Goal: Task Accomplishment & Management: Manage account settings

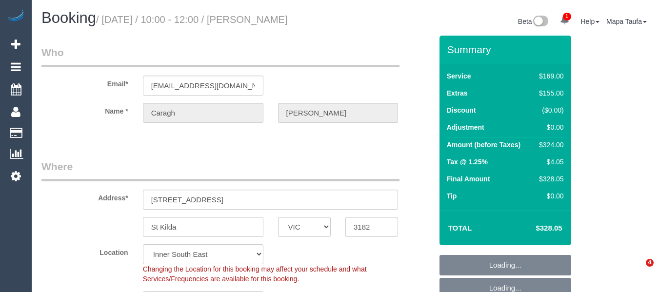
select select "VIC"
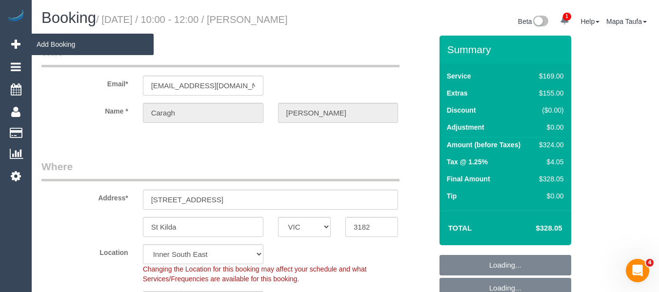
select select "object:3465"
select select "number:27"
select select "number:16"
select select "number:19"
select select "number:24"
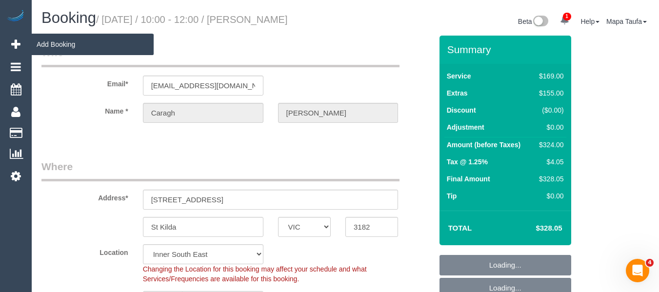
select select "number:13"
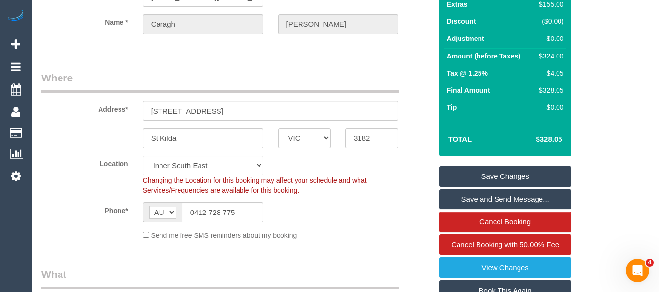
scroll to position [195, 0]
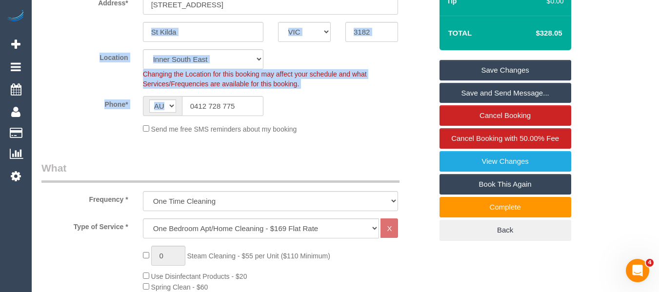
click at [227, 127] on sui-booking-location "Location [GEOGRAPHIC_DATA] (North) East (South) [GEOGRAPHIC_DATA] (East) [GEOGR…" at bounding box center [236, 91] width 391 height 85
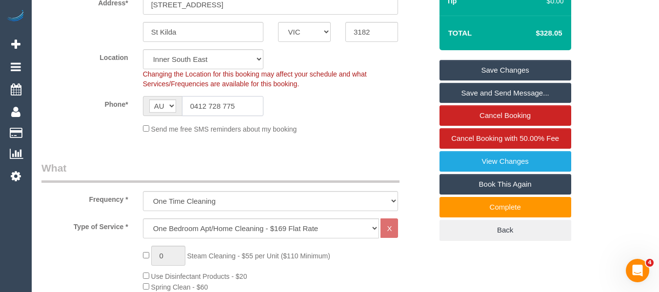
click at [227, 116] on input "0412 728 775" at bounding box center [222, 106] width 81 height 20
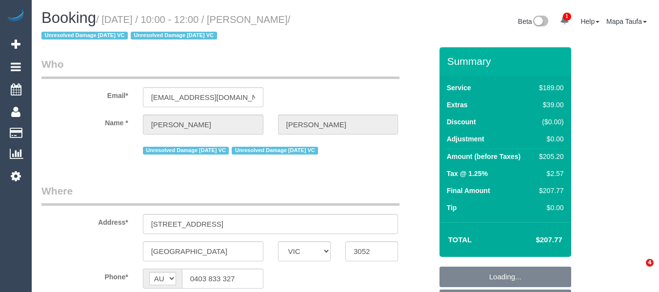
select select "VIC"
select select "string:stripe-pm_1PvTZw2GScqysDRVe0SddR0N"
select select "object:677"
select select "number:29"
select select "number:14"
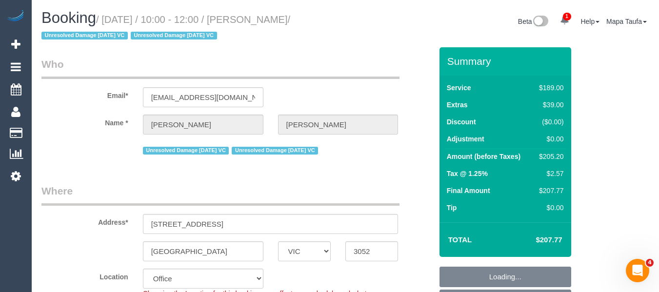
select select "number:21"
select select "number:36"
select select "number:34"
select select "number:13"
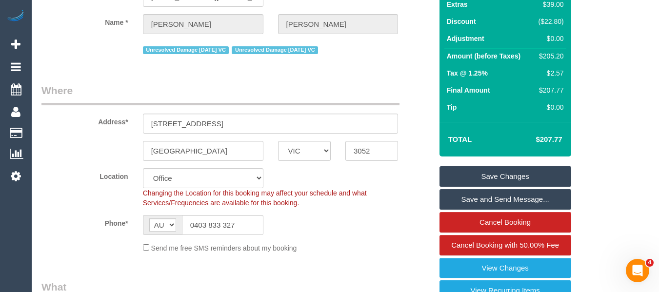
scroll to position [195, 0]
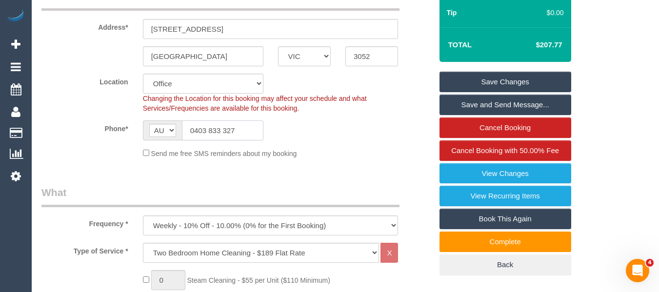
click at [224, 134] on input "0403 833 327" at bounding box center [222, 130] width 81 height 20
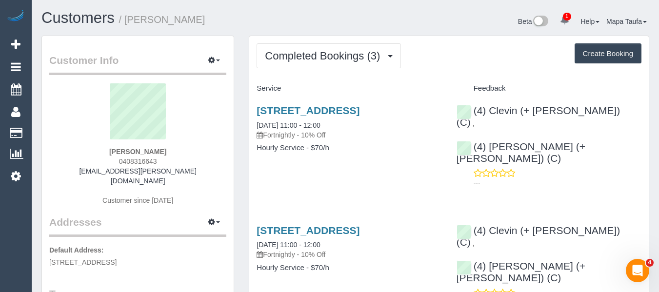
click at [329, 40] on div "Completed Bookings (3) Completed Bookings (3) Upcoming Bookings (11) Cancelled …" at bounding box center [448, 249] width 399 height 427
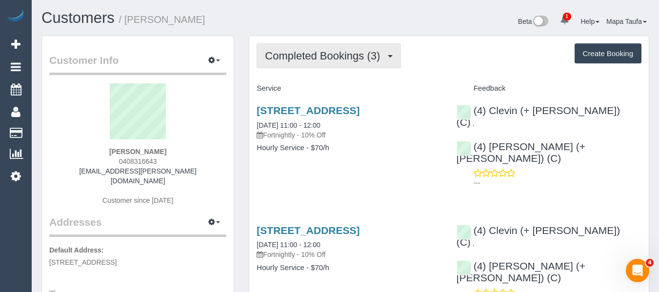
click at [330, 54] on span "Completed Bookings (3)" at bounding box center [325, 56] width 120 height 12
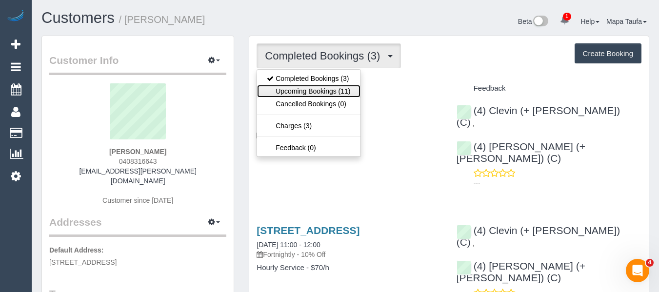
click at [322, 85] on link "Upcoming Bookings (11)" at bounding box center [308, 91] width 103 height 13
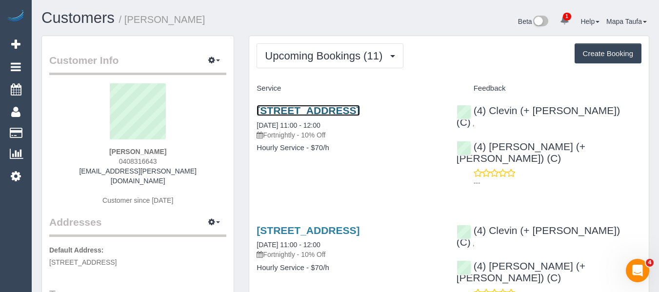
click at [304, 108] on link "48a Lahona Avenue, Bentleigh East, VIC 3165" at bounding box center [308, 110] width 103 height 11
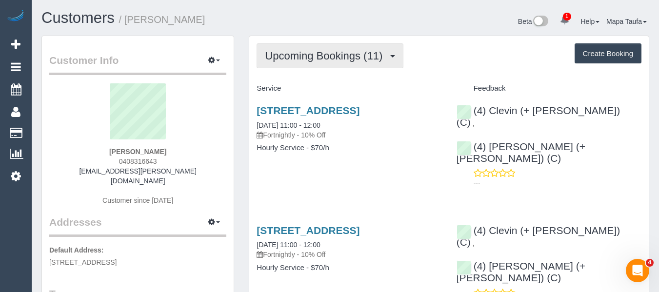
click at [292, 53] on span "Upcoming Bookings (11)" at bounding box center [326, 56] width 122 height 12
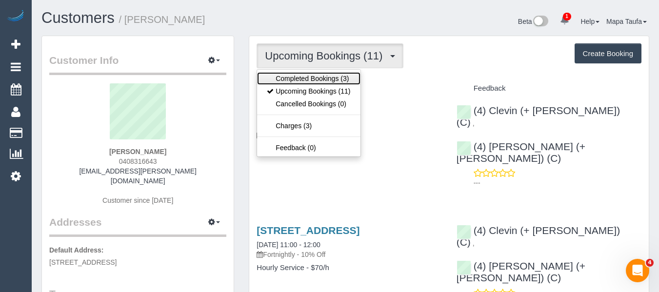
click at [291, 76] on link "Completed Bookings (3)" at bounding box center [308, 78] width 103 height 13
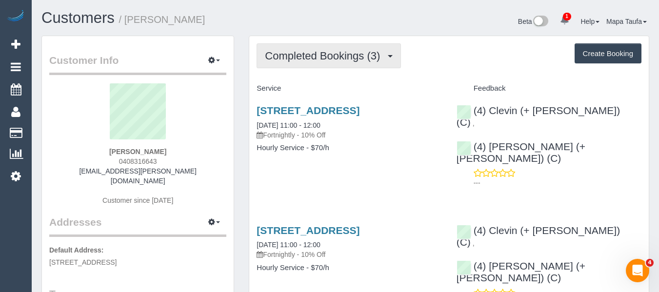
click at [295, 55] on span "Completed Bookings (3)" at bounding box center [325, 56] width 120 height 12
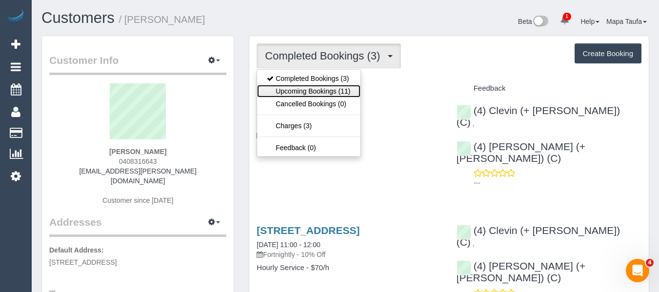
click at [304, 88] on link "Upcoming Bookings (11)" at bounding box center [308, 91] width 103 height 13
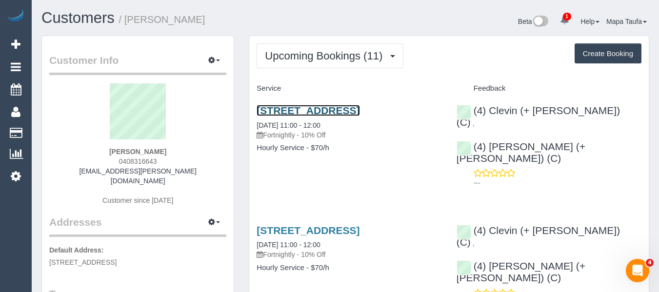
click at [293, 116] on link "48a Lahona Avenue, Bentleigh East, VIC 3165" at bounding box center [308, 110] width 103 height 11
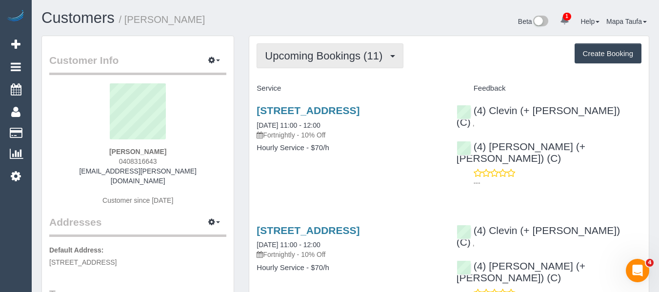
click at [286, 61] on span "Upcoming Bookings (11)" at bounding box center [326, 56] width 122 height 12
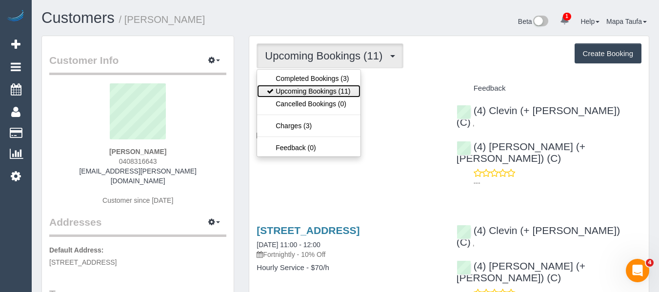
click at [294, 93] on link "Upcoming Bookings (11)" at bounding box center [308, 91] width 103 height 13
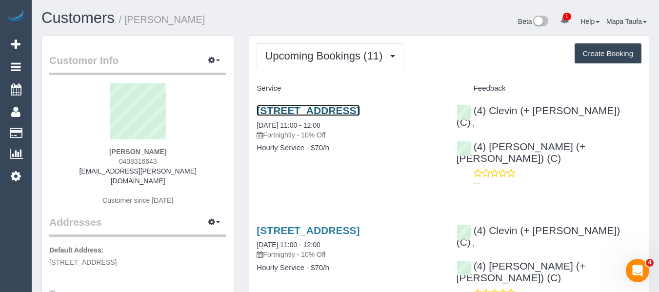
click at [278, 116] on link "48a Lahona Avenue, Bentleigh East, VIC 3165" at bounding box center [308, 110] width 103 height 11
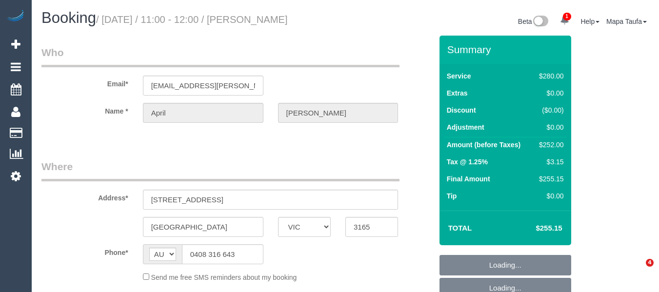
select select "VIC"
select select "string:stripe-pm_1RnBFq2GScqysDRV4HVX624C"
select select "number:29"
select select "number:14"
select select "number:19"
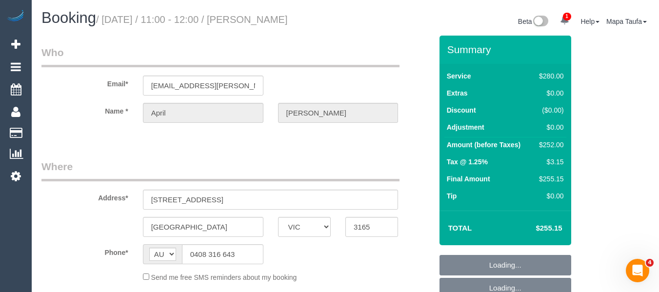
select select "number:22"
select select "number:34"
select select "number:12"
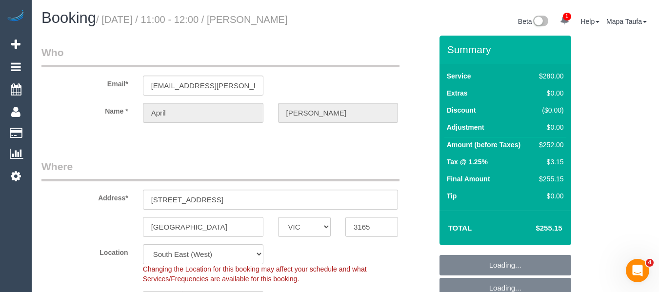
select select "object:862"
select select "2"
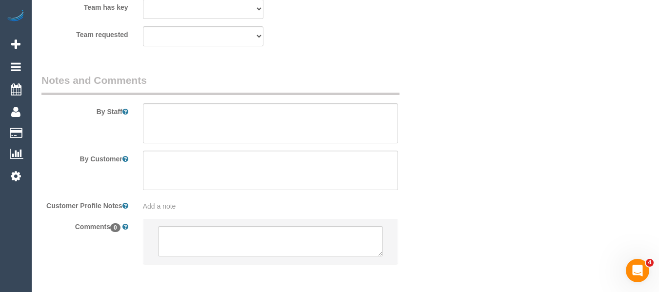
scroll to position [1640, 0]
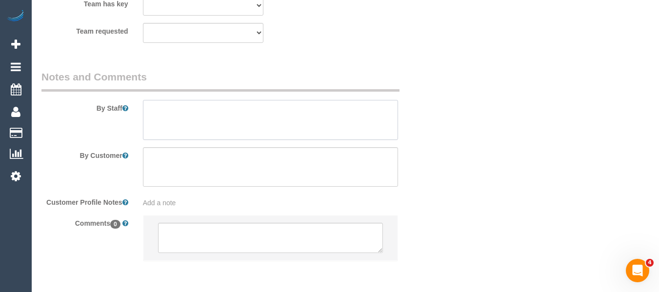
click at [219, 100] on textarea at bounding box center [271, 120] width 256 height 40
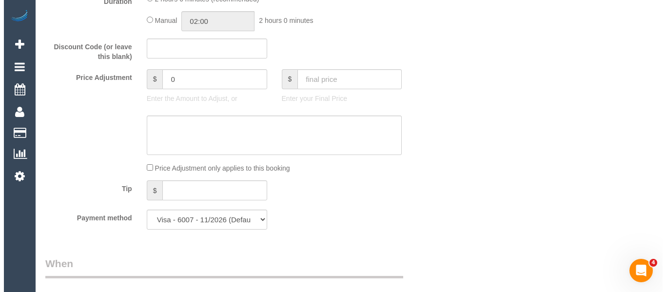
scroll to position [0, 0]
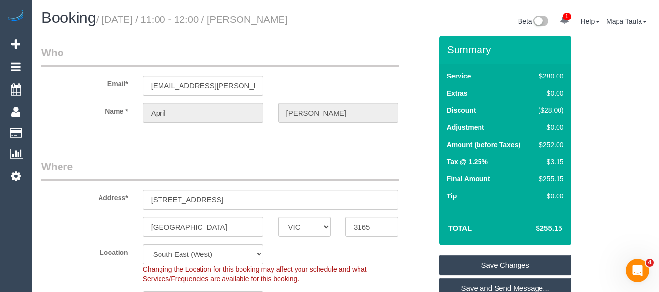
type textarea "CANNOT BE LATE"
click at [476, 260] on link "Save Changes" at bounding box center [505, 265] width 132 height 20
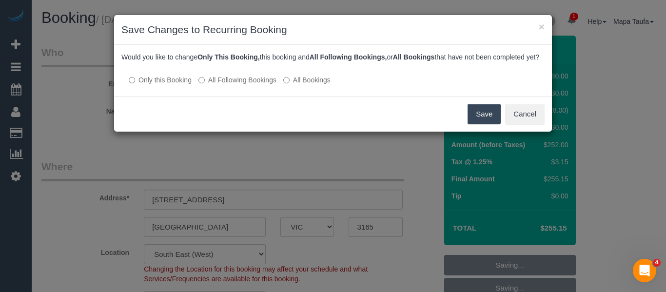
click at [250, 96] on div "Would you like to change Only This Booking, this booking and All Following Book…" at bounding box center [333, 70] width 438 height 51
click at [244, 85] on label "All Following Bookings" at bounding box center [238, 80] width 78 height 10
click at [469, 122] on button "Save" at bounding box center [484, 114] width 33 height 20
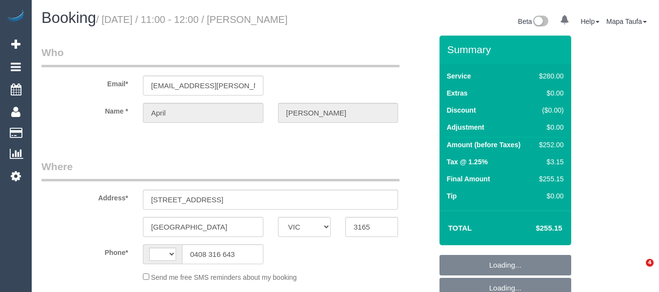
select select "VIC"
select select "2"
select select "number:29"
select select "number:14"
select select "number:19"
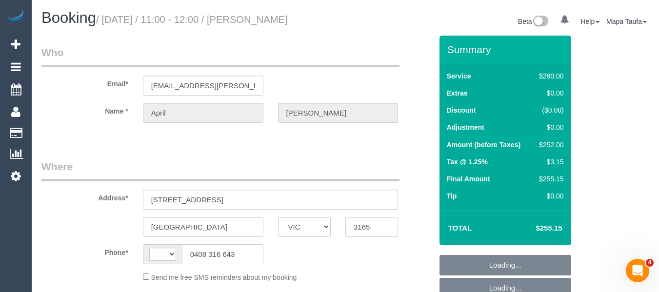
select select "number:22"
select select "number:34"
select select "number:12"
select select "string:AU"
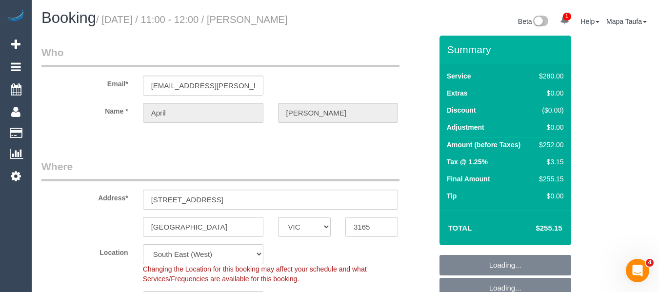
select select "string:stripe-pm_1RnBFq2GScqysDRV4HVX624C"
select select "object:1396"
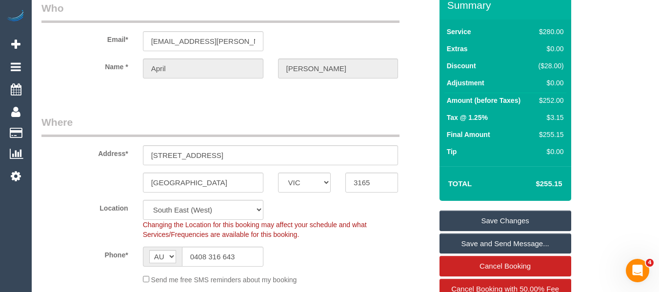
scroll to position [98, 0]
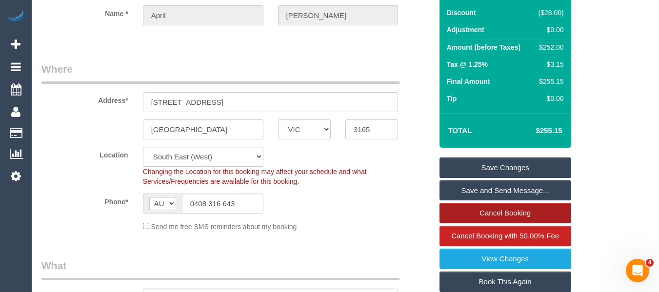
click at [524, 211] on link "Cancel Booking" at bounding box center [505, 213] width 132 height 20
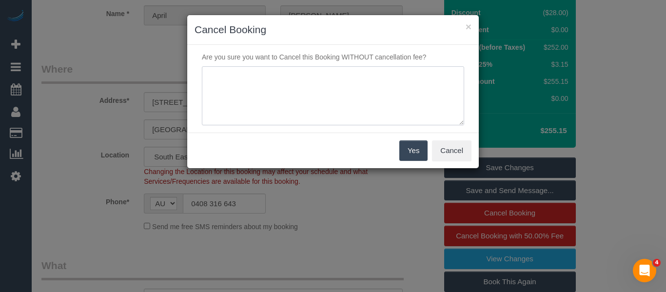
click at [329, 96] on textarea at bounding box center [333, 96] width 262 height 60
type textarea "customer cannot wait via text - MT"
click at [402, 147] on button "Yes" at bounding box center [413, 150] width 28 height 20
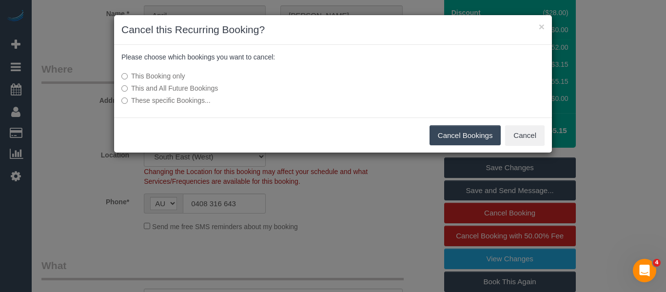
click at [460, 137] on button "Cancel Bookings" at bounding box center [466, 135] width 72 height 20
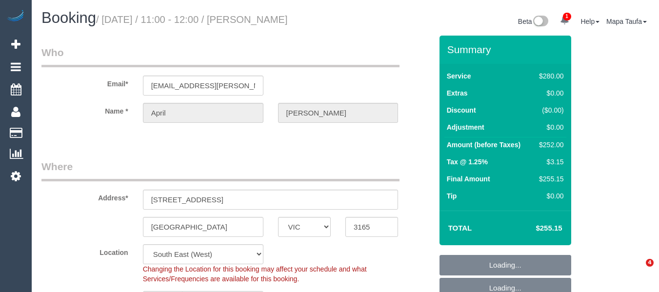
select select "VIC"
select select "2"
select select "object:1378"
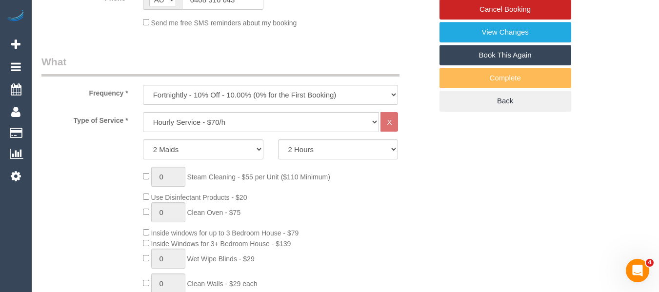
scroll to position [326, 0]
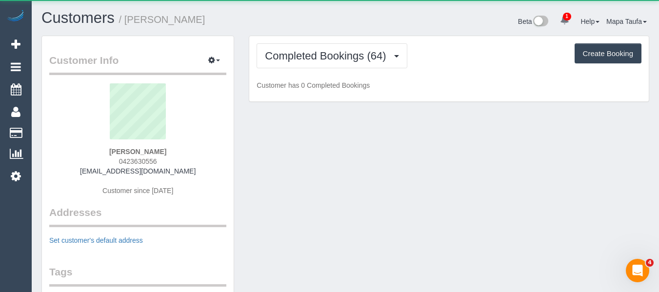
click at [331, 54] on div "Completed Bookings (64) Completed Bookings (64) Upcoming Bookings (11) Charges …" at bounding box center [449, 55] width 385 height 25
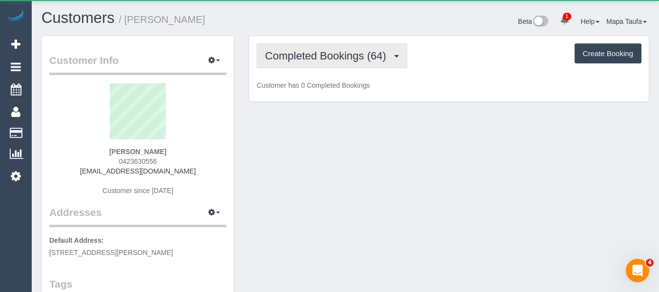
click at [331, 56] on span "Completed Bookings (64)" at bounding box center [328, 56] width 126 height 12
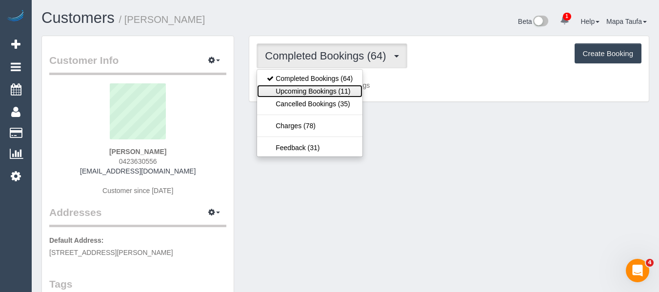
click at [324, 87] on link "Upcoming Bookings (11)" at bounding box center [309, 91] width 105 height 13
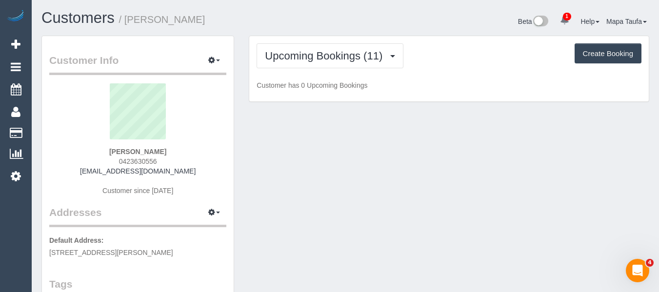
click at [328, 18] on h1 "Customers / Morgan Tasker" at bounding box center [189, 18] width 297 height 17
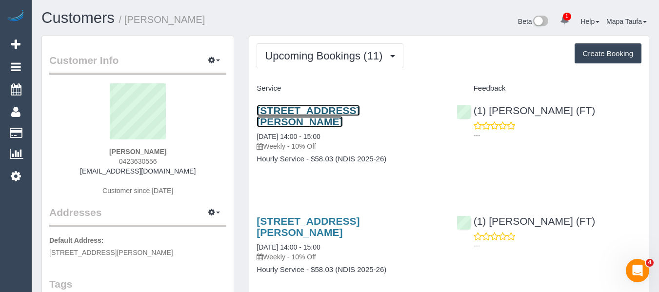
click at [303, 115] on link "26 Yellowstone Street, South Morang, VIC 3752" at bounding box center [308, 116] width 103 height 22
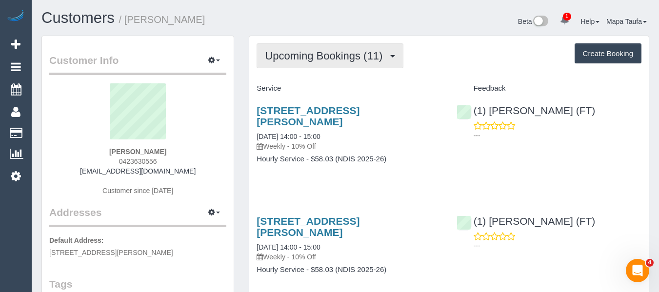
click at [279, 58] on span "Upcoming Bookings (11)" at bounding box center [326, 56] width 122 height 12
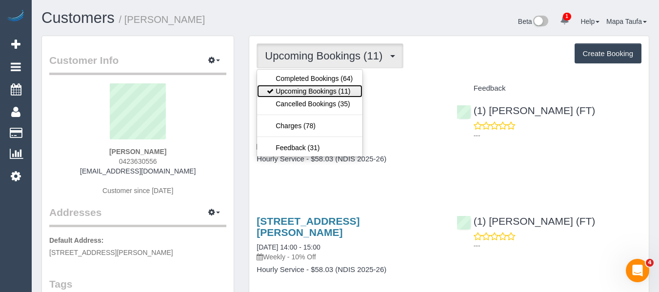
click at [291, 93] on link "Upcoming Bookings (11)" at bounding box center [309, 91] width 105 height 13
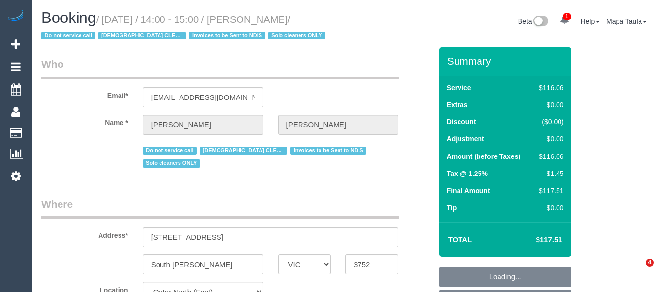
select select "VIC"
select select "number:28"
select select "number:14"
select select "number:19"
select select "number:22"
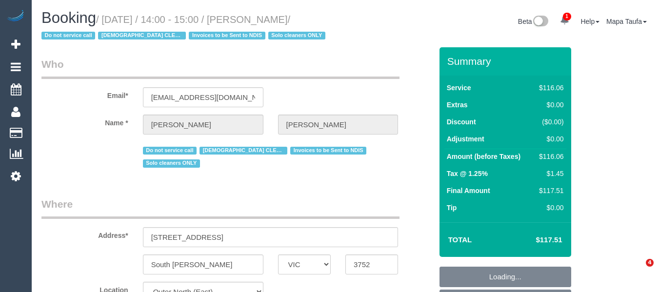
select select "number:34"
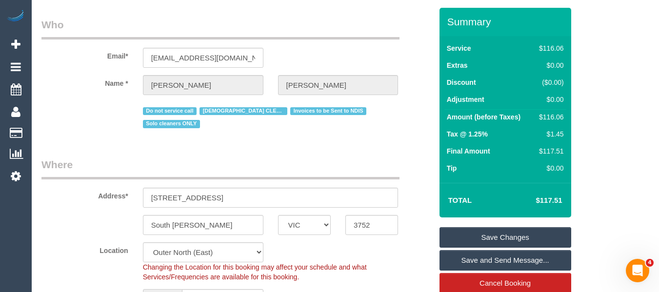
scroll to position [195, 0]
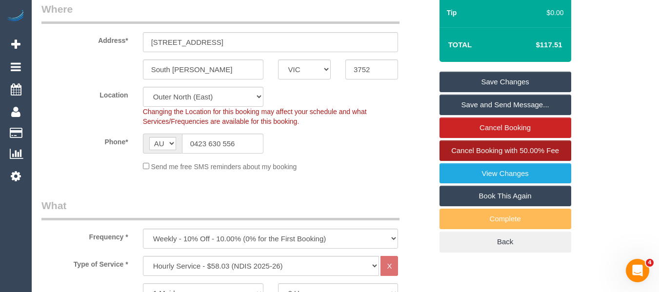
click at [505, 147] on span "Cancel Booking with 50.00% Fee" at bounding box center [505, 150] width 108 height 8
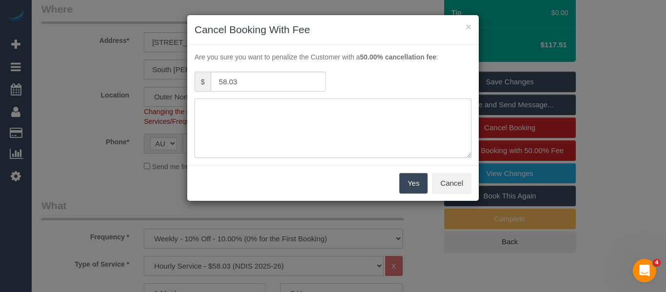
click at [281, 110] on textarea at bounding box center [333, 129] width 277 height 60
type textarea "not needed adv fee via text -MT"
click at [406, 180] on button "Yes" at bounding box center [413, 183] width 28 height 20
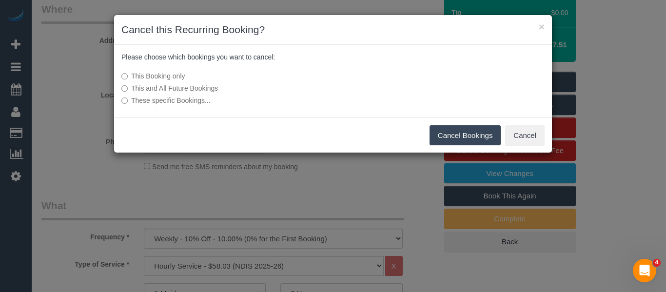
click at [450, 142] on button "Cancel Bookings" at bounding box center [466, 135] width 72 height 20
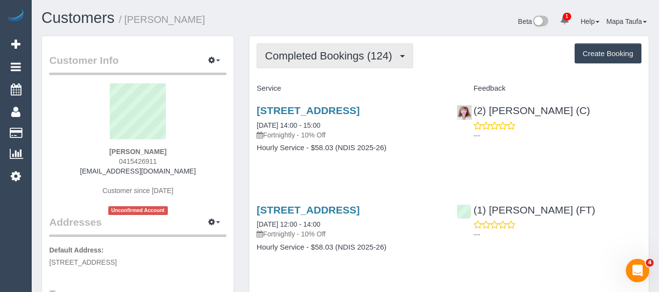
click at [317, 57] on span "Completed Bookings (124)" at bounding box center [331, 56] width 132 height 12
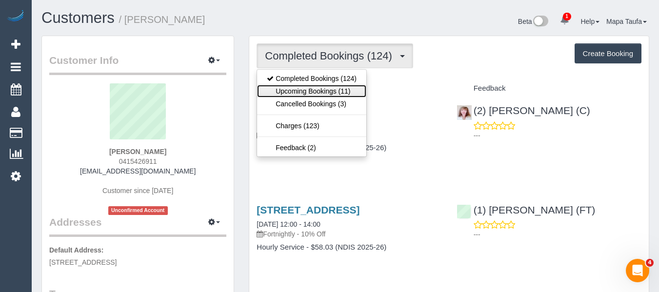
click at [312, 93] on link "Upcoming Bookings (11)" at bounding box center [311, 91] width 109 height 13
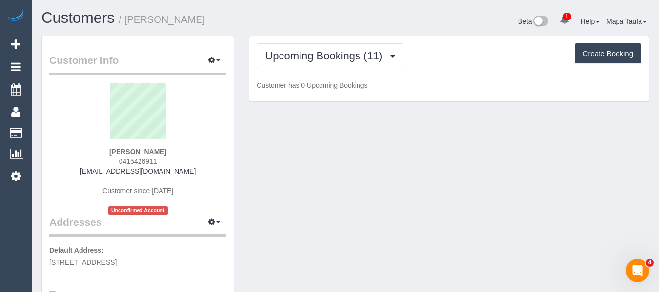
click at [280, 25] on h1 "Customers / Carly Wade" at bounding box center [189, 18] width 297 height 17
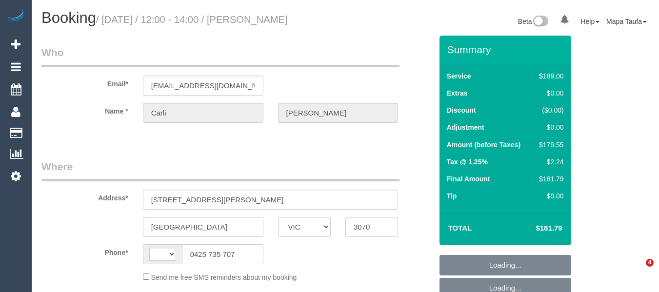
select select "VIC"
select select "string:stripe-pm_1Ri7XZ2GScqysDRVWCmPZg6T"
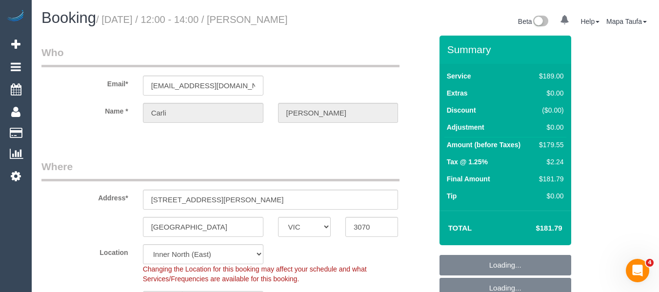
select select "object:305"
select select "string:AU"
select select "number:27"
select select "number:16"
select select "number:19"
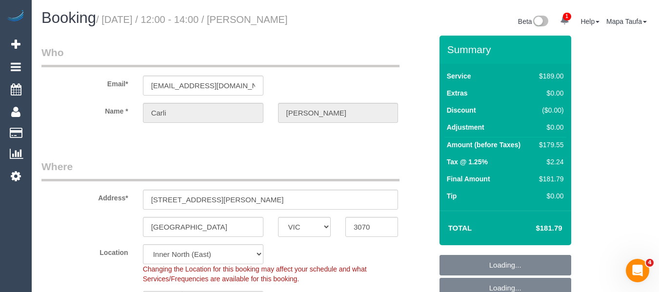
select select "number:24"
select select "number:33"
select select "number:26"
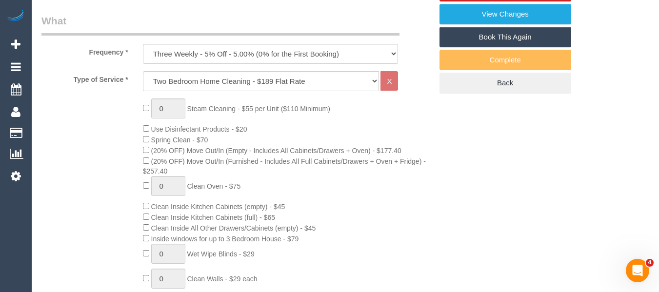
select select "spot1"
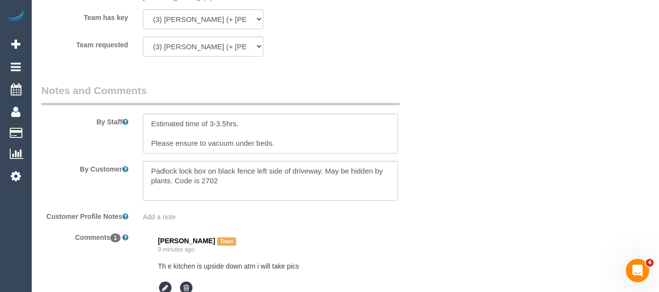
scroll to position [1663, 0]
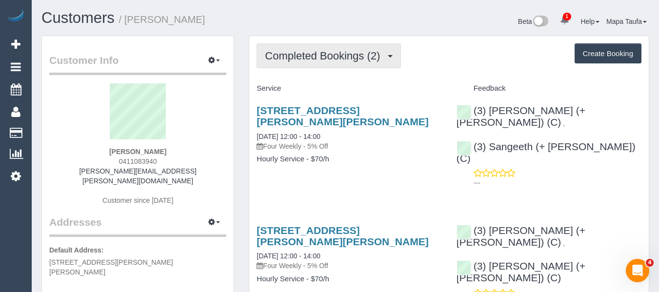
drag, startPoint x: 338, startPoint y: 46, endPoint x: 335, endPoint y: 65, distance: 19.7
click at [338, 46] on button "Completed Bookings (2)" at bounding box center [329, 55] width 144 height 25
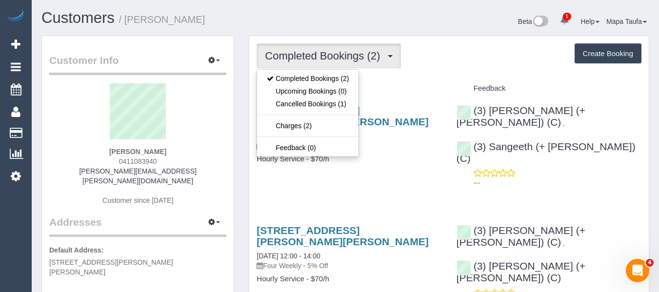
click at [439, 78] on div "Completed Bookings (2) Completed Bookings (2) Upcoming Bookings (0) Cancelled B…" at bounding box center [448, 190] width 399 height 308
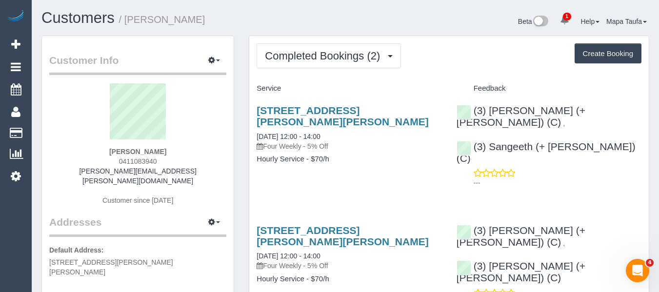
click at [315, 73] on div "Completed Bookings (2) Completed Bookings (2) Upcoming Bookings (0) Cancelled B…" at bounding box center [448, 190] width 399 height 308
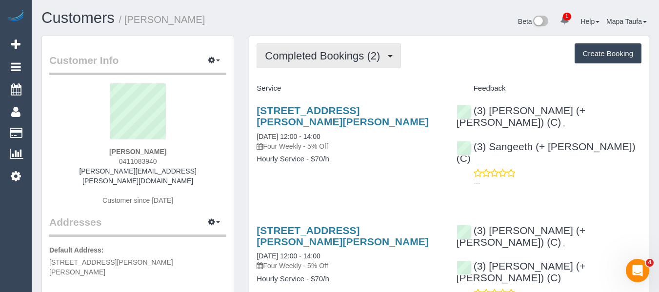
click at [302, 52] on span "Completed Bookings (2)" at bounding box center [325, 56] width 120 height 12
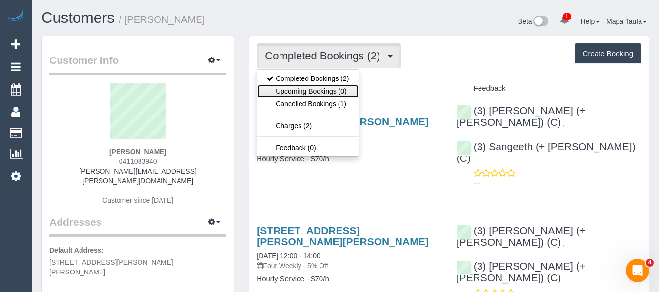
click at [302, 88] on link "Upcoming Bookings (0)" at bounding box center [307, 91] width 101 height 13
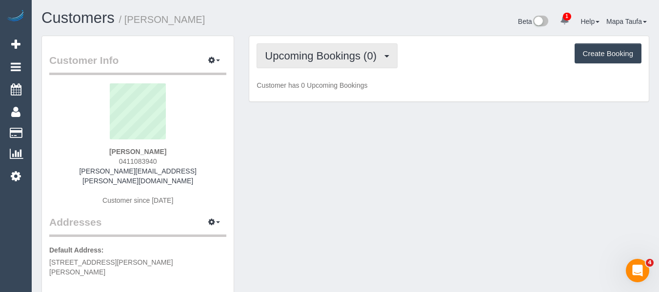
click at [303, 52] on span "Upcoming Bookings (0)" at bounding box center [323, 56] width 117 height 12
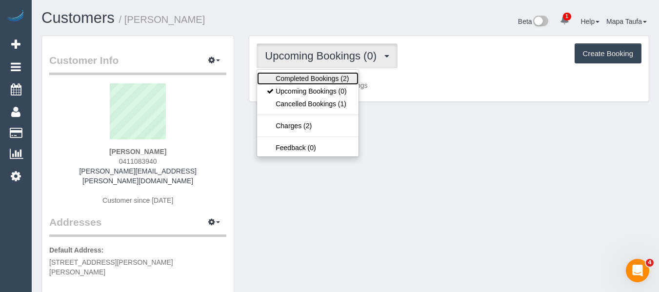
click at [298, 80] on link "Completed Bookings (2)" at bounding box center [307, 78] width 101 height 13
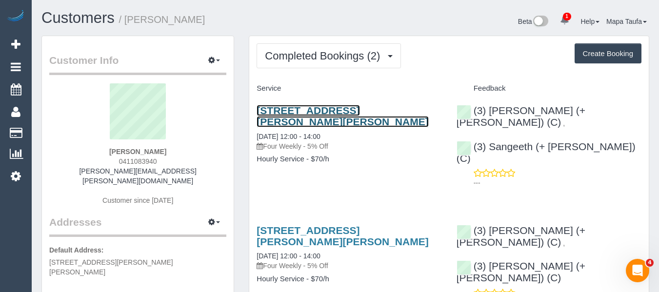
click at [297, 112] on link "34 Bailey Avenue, Unit 5, Preston, VIC 3072" at bounding box center [343, 116] width 172 height 22
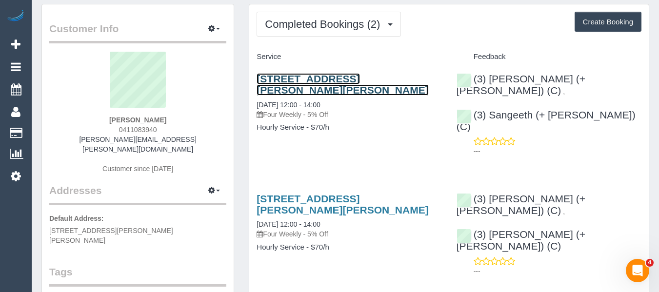
scroll to position [49, 0]
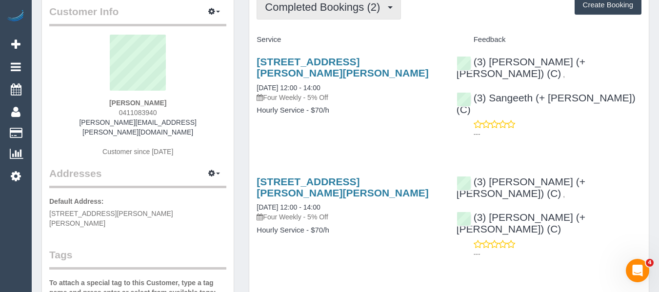
click at [282, 12] on button "Completed Bookings (2)" at bounding box center [329, 7] width 144 height 25
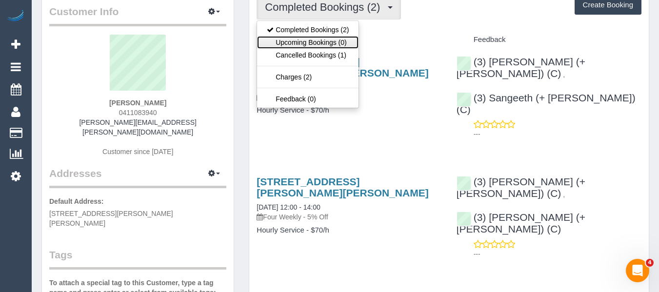
click at [292, 41] on link "Upcoming Bookings (0)" at bounding box center [307, 42] width 101 height 13
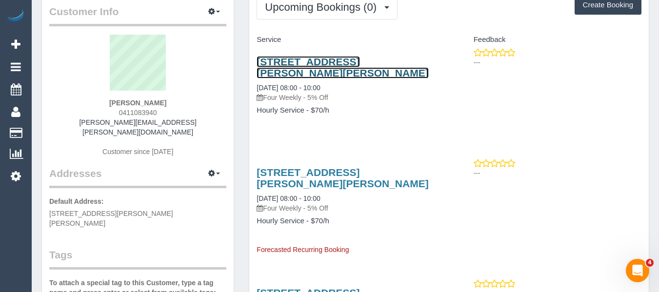
click at [285, 64] on link "34 Bailey Avenue, Unit 5, Preston, VIC 3072" at bounding box center [343, 67] width 172 height 22
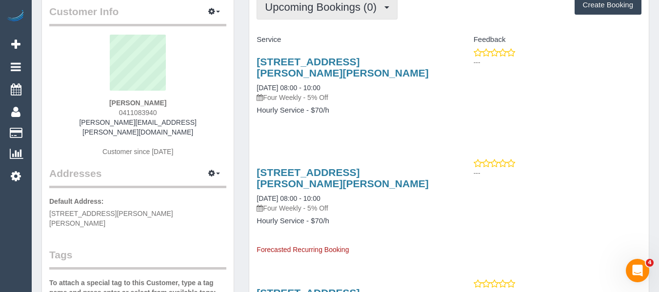
drag, startPoint x: 316, startPoint y: 10, endPoint x: 313, endPoint y: 35, distance: 25.5
click at [315, 10] on span "Upcoming Bookings (0)" at bounding box center [323, 7] width 117 height 12
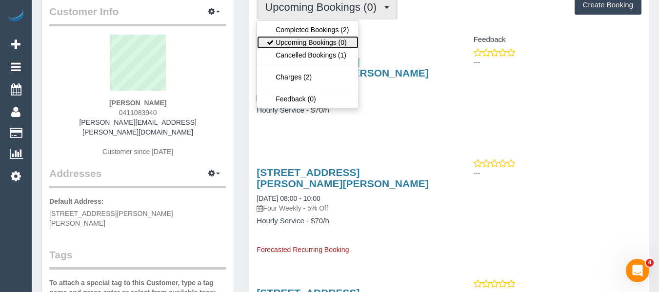
click at [310, 42] on link "Upcoming Bookings (0)" at bounding box center [307, 42] width 101 height 13
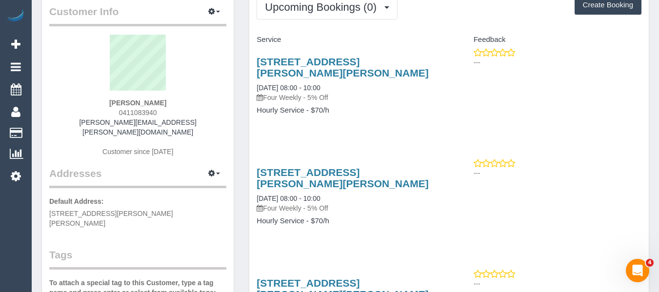
click at [282, 68] on h3 "34 Bailey Avenue, Unit 5, Preston, VIC 3072" at bounding box center [349, 67] width 185 height 22
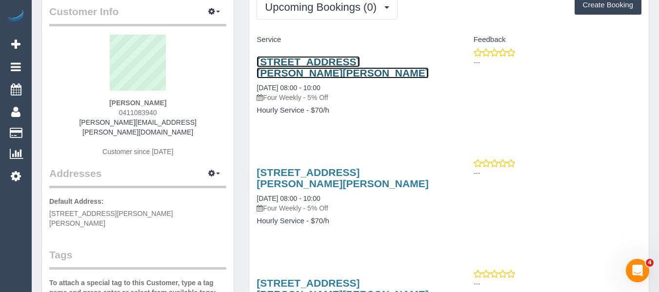
click at [277, 61] on link "34 Bailey Avenue, Unit 5, Preston, VIC 3072" at bounding box center [343, 67] width 172 height 22
click at [314, 63] on link "34 Bailey Avenue, Unit 5, Preston, VIC 3072" at bounding box center [343, 67] width 172 height 22
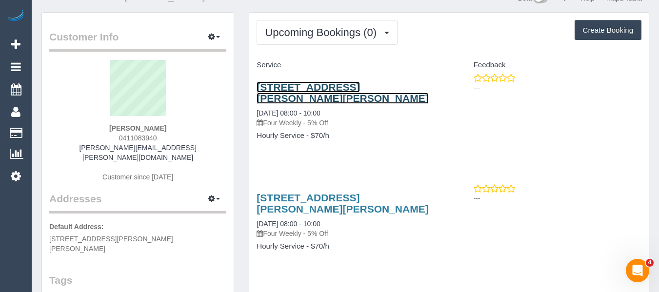
scroll to position [0, 0]
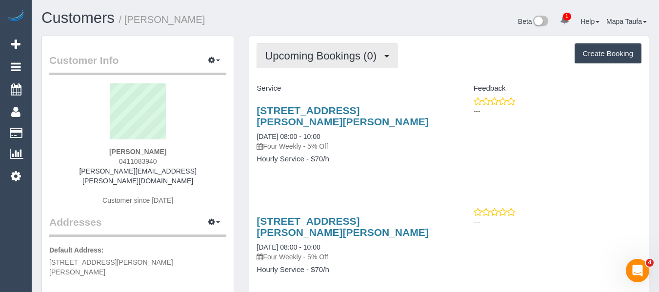
drag, startPoint x: 302, startPoint y: 62, endPoint x: 300, endPoint y: 71, distance: 9.5
click at [301, 65] on button "Upcoming Bookings (0)" at bounding box center [327, 55] width 141 height 25
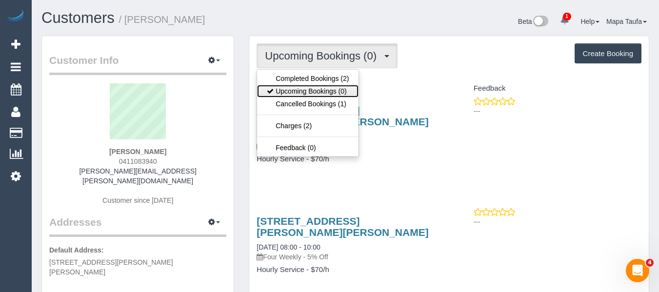
click at [298, 90] on link "Upcoming Bookings (0)" at bounding box center [307, 91] width 101 height 13
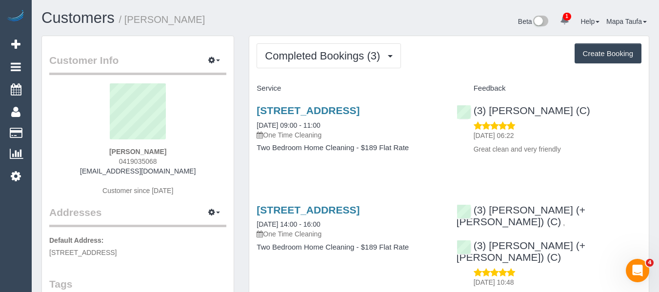
drag, startPoint x: 168, startPoint y: 160, endPoint x: 221, endPoint y: 152, distance: 53.9
click at [109, 160] on div "[PERSON_NAME] 0419035068 [EMAIL_ADDRESS][DOMAIN_NAME] Customer since [DATE]" at bounding box center [137, 144] width 177 height 122
copy span "0419035068"
click at [186, 154] on div "[PERSON_NAME] 0419035068 [EMAIL_ADDRESS][DOMAIN_NAME] Customer since [DATE]" at bounding box center [137, 144] width 177 height 122
drag, startPoint x: 160, startPoint y: 160, endPoint x: 118, endPoint y: 160, distance: 42.9
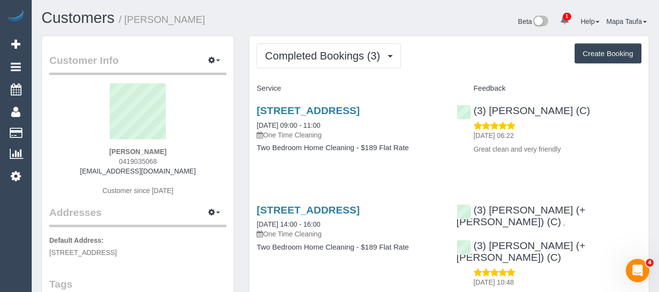
click at [118, 160] on div "James Lorenz 0419035068 jameslorenz@gmail.com Customer since 2025" at bounding box center [137, 144] width 177 height 122
copy span "0419035068"
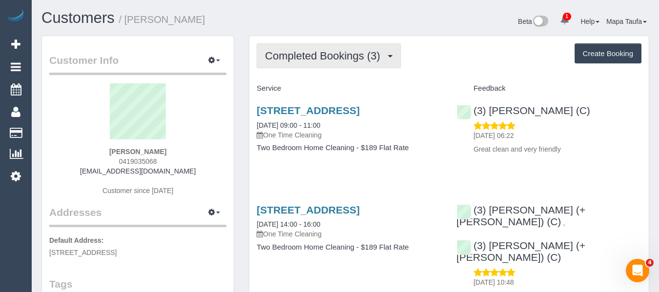
click at [327, 54] on span "Completed Bookings (3)" at bounding box center [325, 56] width 120 height 12
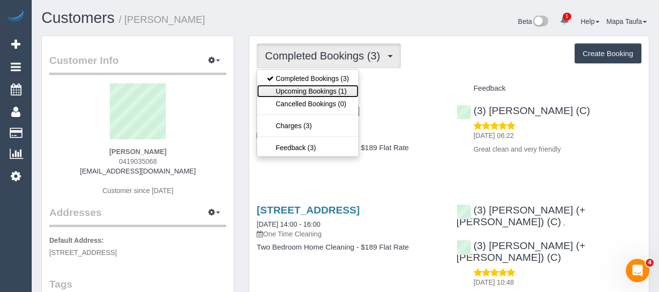
click at [319, 94] on link "Upcoming Bookings (1)" at bounding box center [307, 91] width 101 height 13
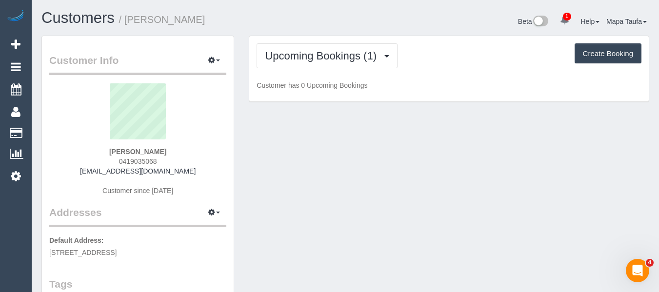
click at [455, 65] on div "Upcoming Bookings (1) Completed Bookings (3) Upcoming Bookings (1) Cancelled Bo…" at bounding box center [449, 55] width 385 height 25
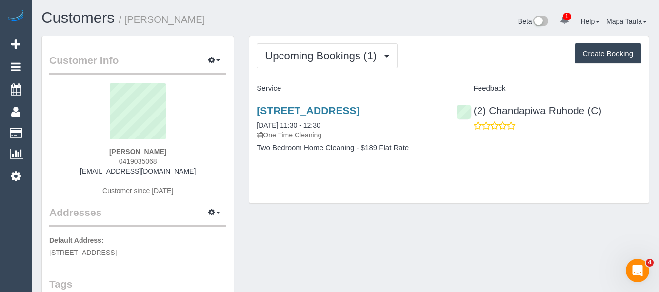
drag, startPoint x: 183, startPoint y: 163, endPoint x: 136, endPoint y: 165, distance: 46.8
click at [118, 165] on div "James Lorenz 0419035068 jameslorenz@gmail.com Customer since 2025" at bounding box center [137, 144] width 177 height 122
copy span "0419035068"
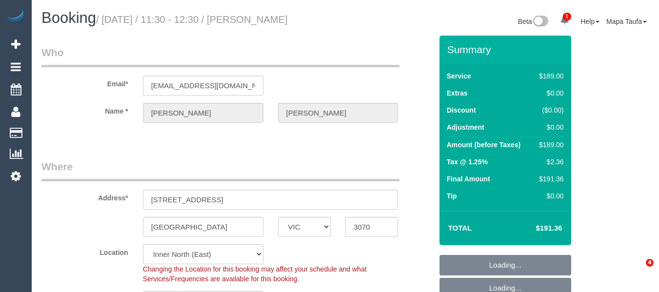
select select "VIC"
select select "number:30"
select select "number:14"
select select "number:18"
select select "number:24"
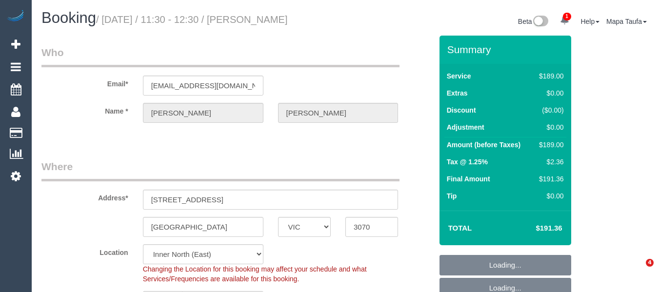
select select "number:12"
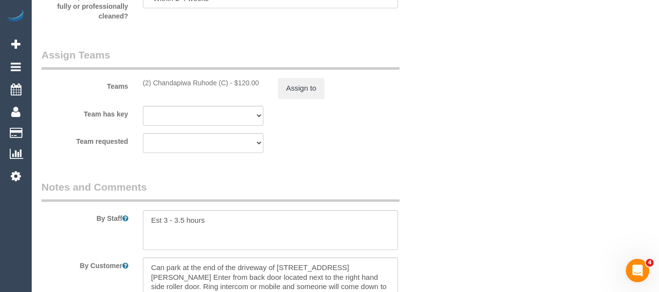
scroll to position [1611, 0]
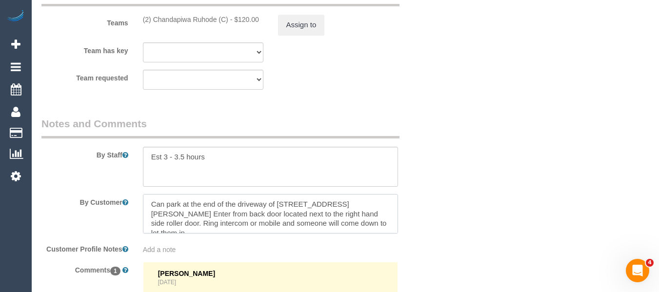
drag, startPoint x: 310, startPoint y: 209, endPoint x: 316, endPoint y: 206, distance: 5.9
click at [311, 210] on textarea at bounding box center [271, 214] width 256 height 40
click at [318, 205] on textarea at bounding box center [271, 214] width 256 height 40
drag, startPoint x: 311, startPoint y: 204, endPoint x: 301, endPoint y: 189, distance: 17.7
click at [277, 202] on textarea at bounding box center [271, 214] width 256 height 40
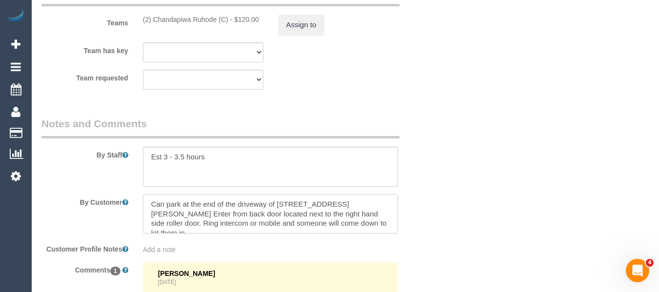
paste textarea "0419035068"
type textarea "Can park at the end of the driveway of 27a Hayes St. Enter from back door locat…"
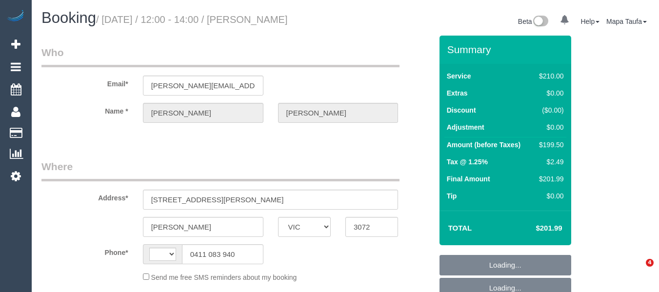
select select "VIC"
select select "string:AU"
select select "string:stripe-pm_1Rj7RD2GScqysDRVK89Km1do"
select select "180"
select select "object:716"
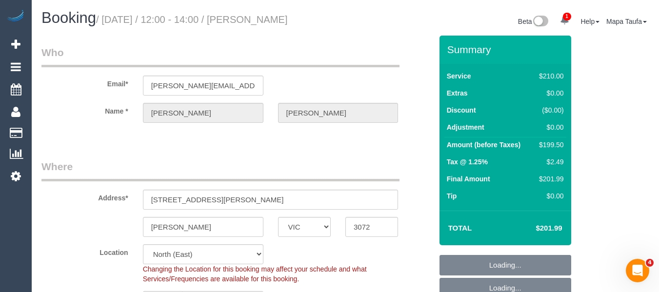
select select "number:28"
select select "number:14"
select select "number:19"
select select "number:36"
select select "number:34"
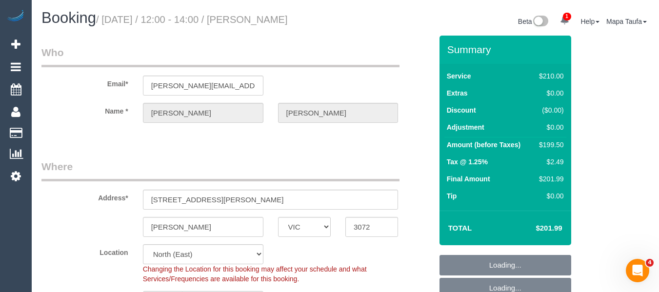
select select "number:26"
select select "object:1499"
select select "spot1"
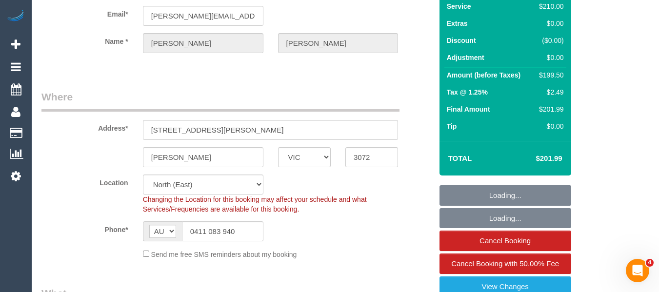
scroll to position [195, 0]
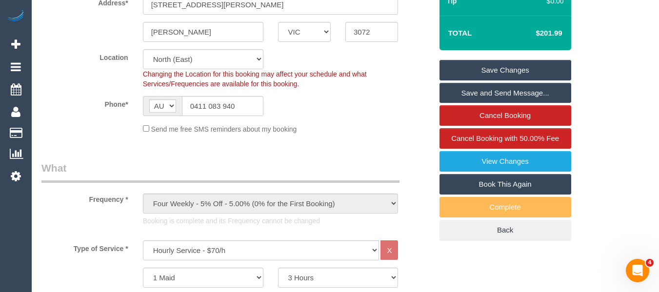
click at [509, 182] on link "Book This Again" at bounding box center [505, 184] width 132 height 20
select select "VIC"
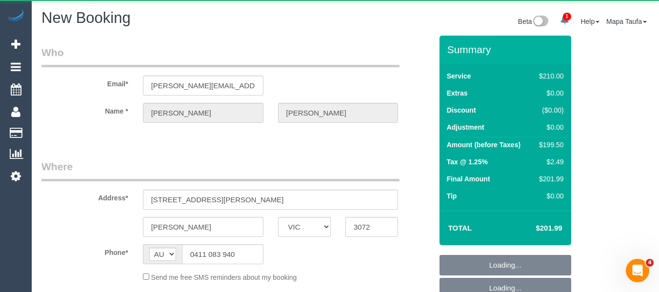
select select "number:28"
select select "number:14"
select select "number:19"
select select "number:36"
select select "number:34"
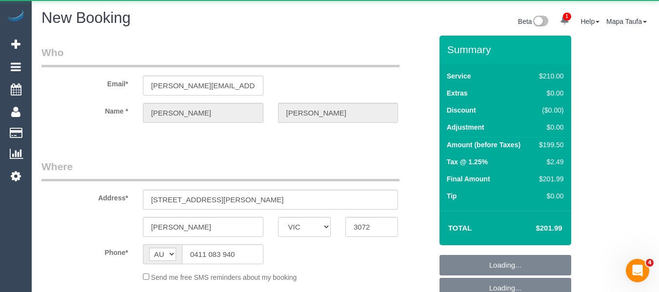
select select "number:26"
select select "object:2448"
select select "string:stripe-pm_1Rj7RD2GScqysDRVK89Km1do"
select select "180"
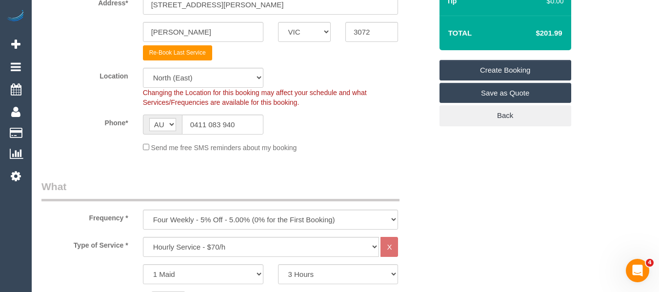
select select "object:3250"
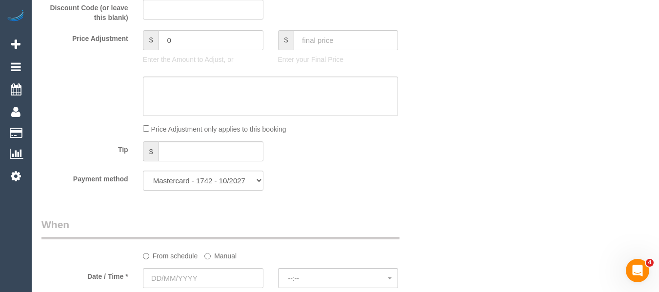
scroll to position [976, 0]
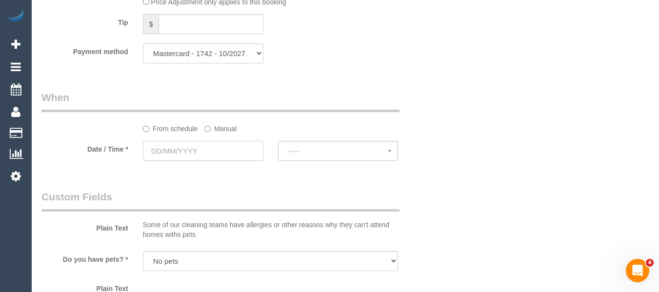
click at [228, 153] on input "text" at bounding box center [203, 151] width 120 height 20
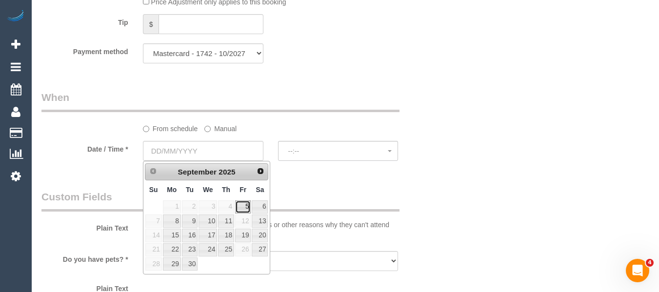
click at [241, 204] on link "5" at bounding box center [243, 206] width 16 height 13
type input "[DATE]"
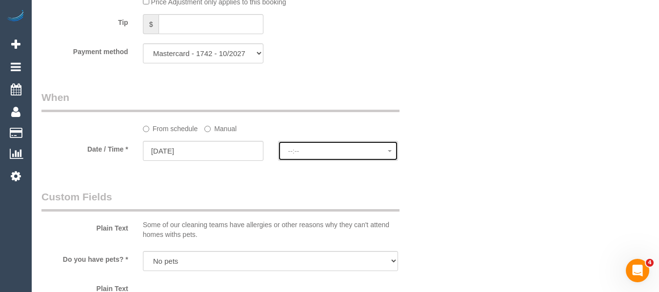
click at [327, 152] on span "--:--" at bounding box center [338, 151] width 100 height 8
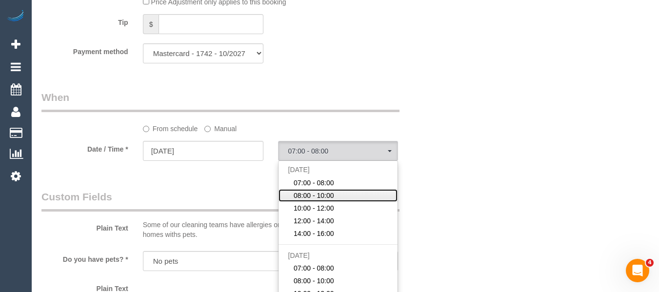
click at [327, 196] on span "08:00 - 10:00" at bounding box center [314, 196] width 40 height 10
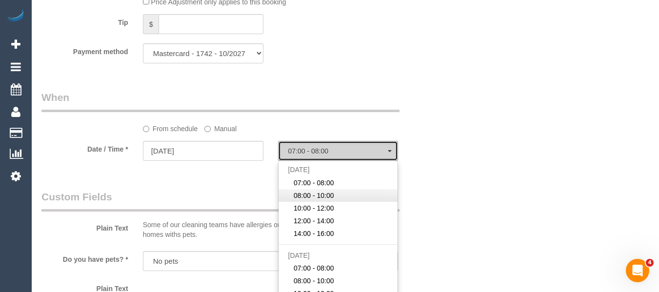
select select "spot12"
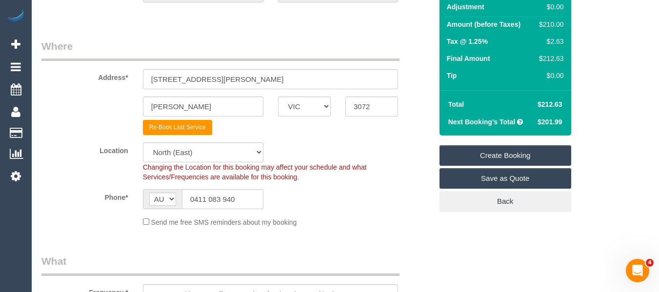
scroll to position [146, 0]
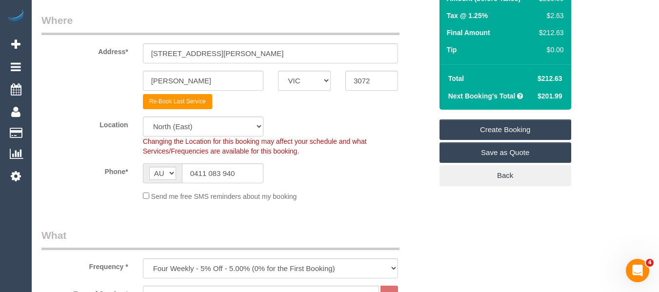
click at [482, 127] on link "Create Booking" at bounding box center [505, 130] width 132 height 20
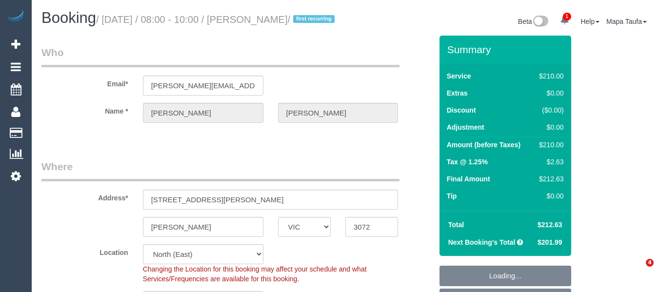
select select "VIC"
select select "object:704"
select select "180"
select select "number:28"
select select "number:14"
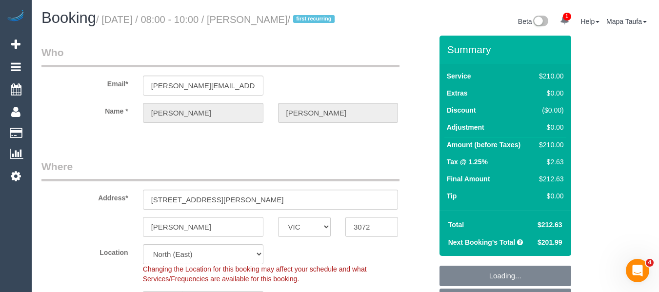
select select "number:19"
select select "number:36"
select select "number:34"
select select "number:26"
select select "object:1476"
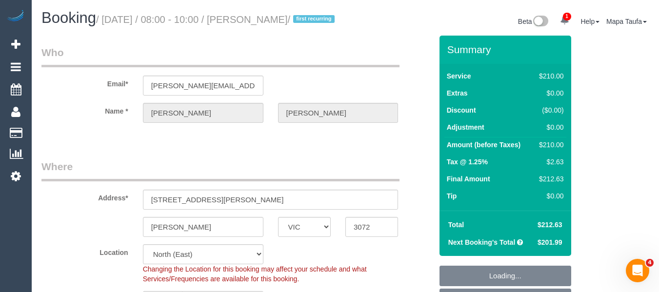
select select "spot1"
drag, startPoint x: 565, startPoint y: 238, endPoint x: 543, endPoint y: 238, distance: 21.9
click at [543, 234] on td "$212.63" at bounding box center [549, 225] width 35 height 18
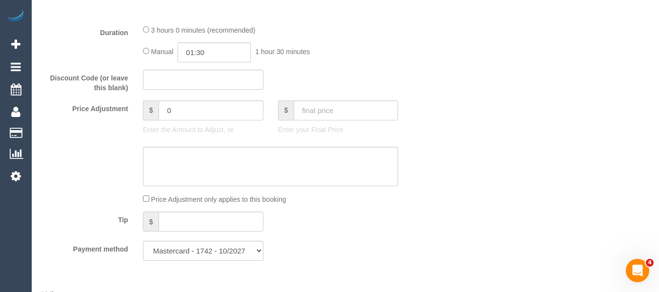
scroll to position [763, 0]
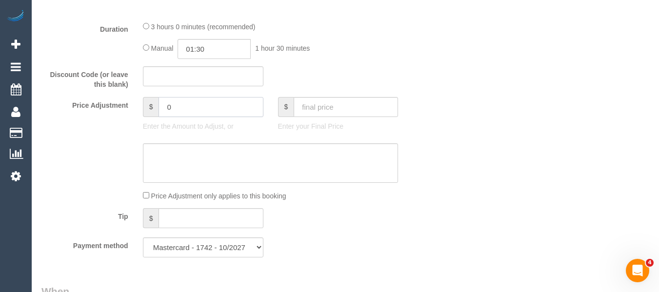
click at [180, 117] on input "0" at bounding box center [211, 107] width 104 height 20
click at [166, 113] on input "106.30" at bounding box center [211, 107] width 104 height 20
click at [172, 117] on input "106.3" at bounding box center [211, 107] width 104 height 20
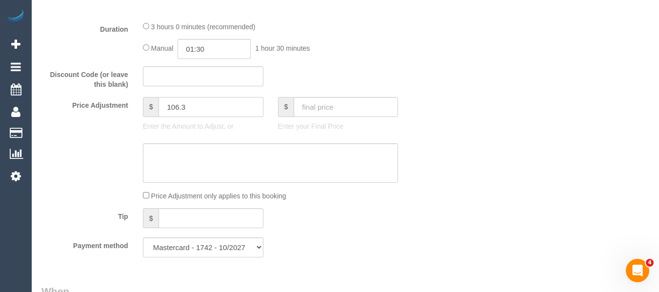
click at [170, 117] on input "106.3" at bounding box center [211, 107] width 104 height 20
type input "-106.3"
click at [188, 171] on textarea at bounding box center [271, 163] width 256 height 40
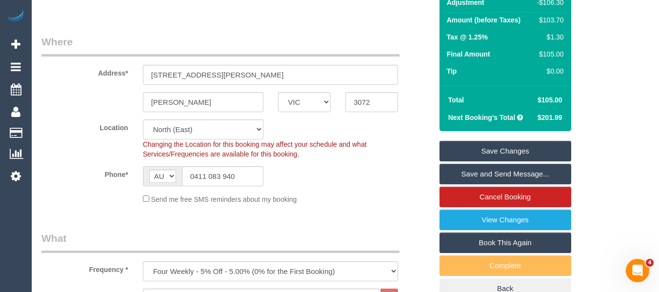
scroll to position [118, 0]
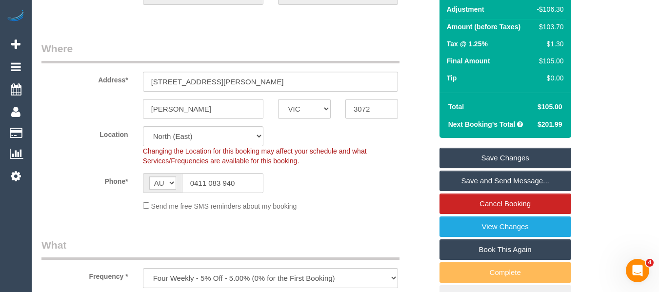
type textarea "discount for saved booking - not to affect cleaners earnings - MT"
click at [513, 160] on link "Save Changes" at bounding box center [505, 158] width 132 height 20
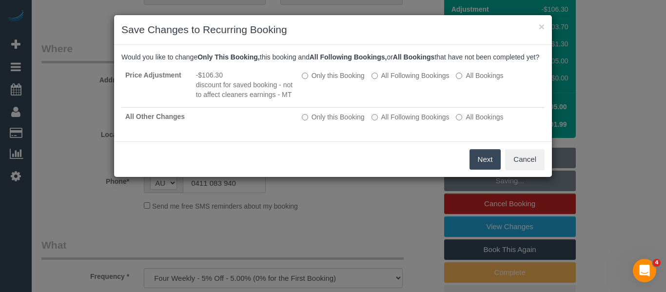
drag, startPoint x: 476, startPoint y: 169, endPoint x: 457, endPoint y: 169, distance: 19.5
click at [477, 169] on button "Next" at bounding box center [486, 159] width 32 height 20
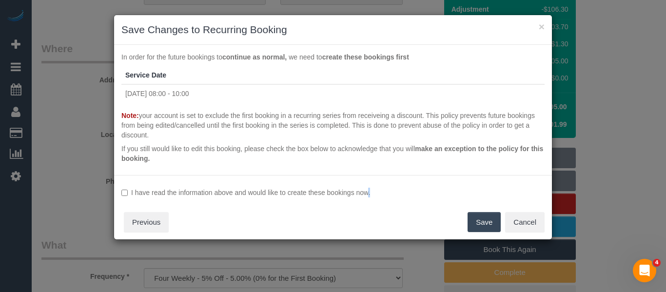
click at [335, 196] on div "I have read the information above and would like to create these bookings now. …" at bounding box center [333, 207] width 438 height 65
click at [338, 194] on label "I have read the information above and would like to create these bookings now." at bounding box center [332, 193] width 423 height 10
click at [480, 216] on button "Save" at bounding box center [484, 222] width 33 height 20
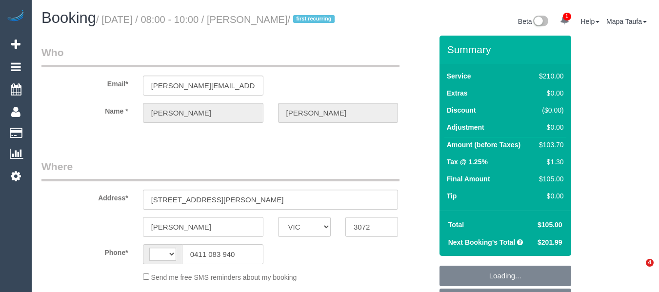
select select "VIC"
select select "string:AU"
select select "object:543"
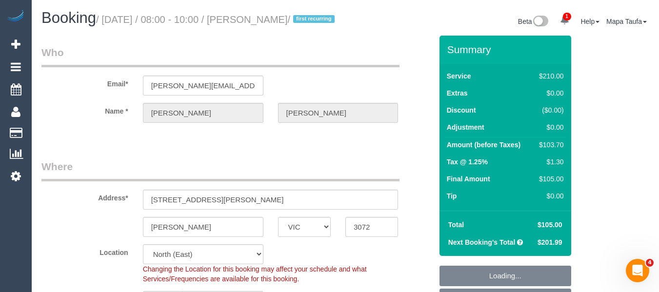
select select "string:stripe-pm_1Rj7RD2GScqysDRVK89Km1do"
select select "180"
select select "number:28"
select select "number:14"
select select "number:19"
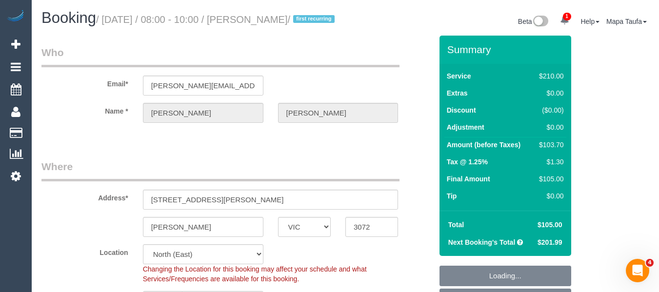
select select "number:36"
select select "number:34"
select select "number:26"
select select "object:860"
select select "spot1"
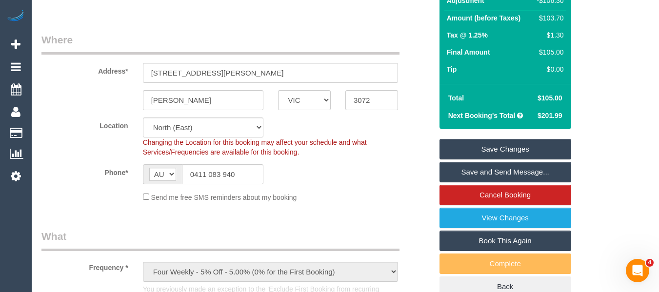
scroll to position [49, 0]
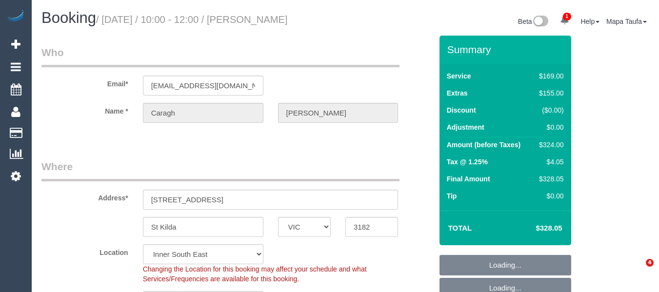
select select "VIC"
select select "string:AU"
select select "object:657"
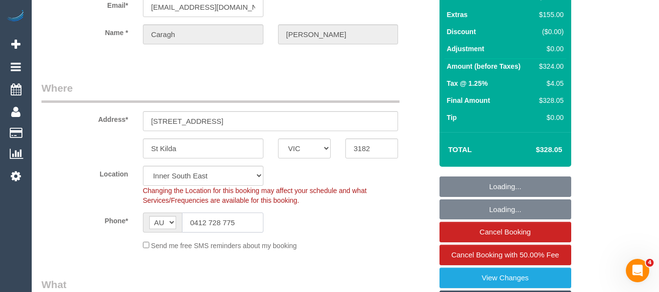
select select "string:stripe-pm_1ROSOq2GScqysDRVxkI5p45l"
select select "number:27"
select select "number:16"
select select "number:19"
select select "number:24"
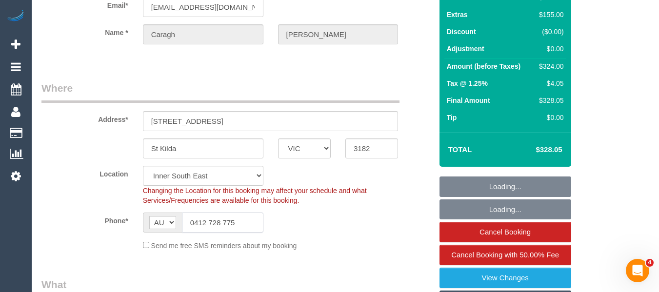
select select "number:13"
select select "object:808"
click at [229, 213] on input "0412 728 775" at bounding box center [222, 223] width 81 height 20
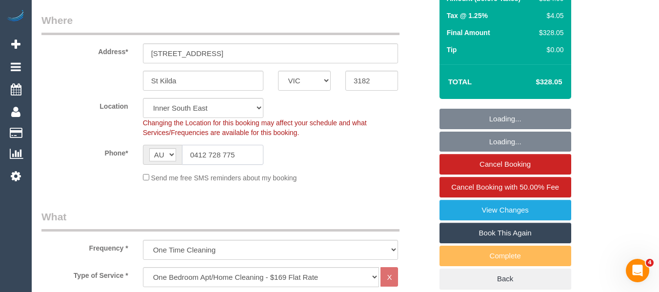
click at [229, 165] on input "0412 728 775" at bounding box center [222, 155] width 81 height 20
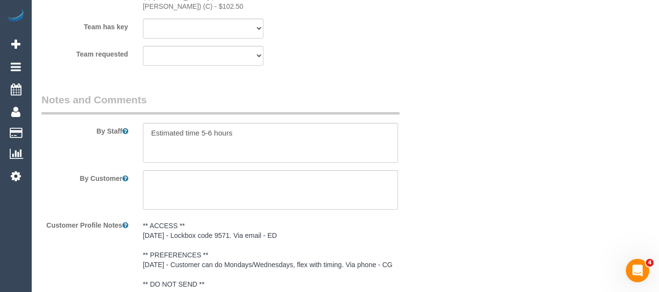
scroll to position [1695, 0]
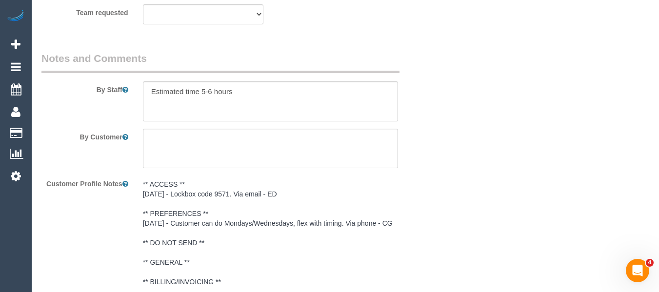
click at [233, 193] on pre "** ACCESS ** [DATE] - Lockbox code 9571. Via email - ED ** PREFERENCES ** [DATE…" at bounding box center [271, 243] width 256 height 127
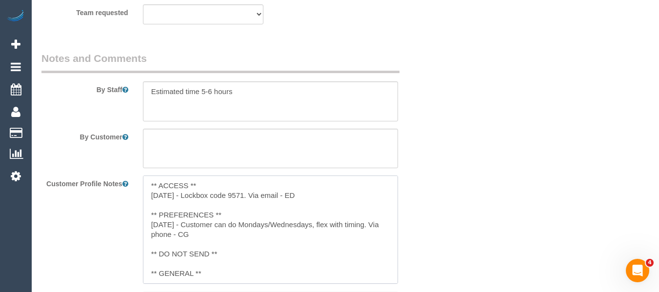
drag, startPoint x: 244, startPoint y: 189, endPoint x: 183, endPoint y: 190, distance: 61.0
click at [183, 190] on textarea "** ACCESS ** [DATE] - Lockbox code 9571. Via email - ED ** PREFERENCES ** [DATE…" at bounding box center [271, 230] width 256 height 108
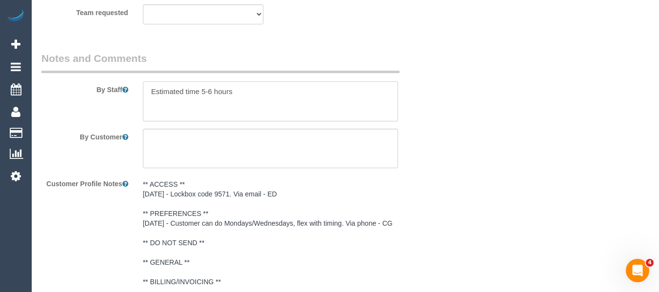
click at [254, 81] on textarea at bounding box center [271, 101] width 256 height 40
click at [256, 81] on textarea at bounding box center [271, 101] width 256 height 40
paste textarea "Lockbox code 9571"
type textarea "Estimated time 5-6 hours. Lockbox code 9571"
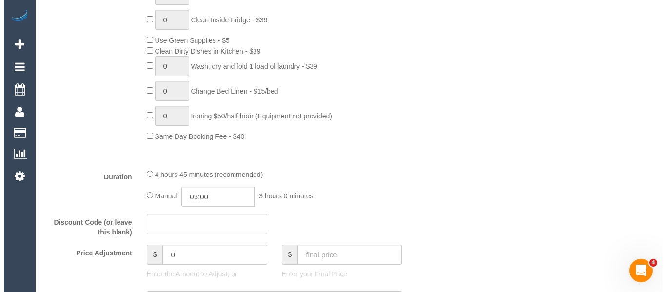
scroll to position [0, 0]
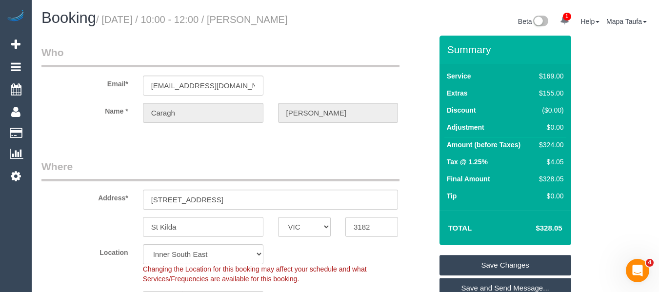
click at [479, 271] on link "Save Changes" at bounding box center [505, 265] width 132 height 20
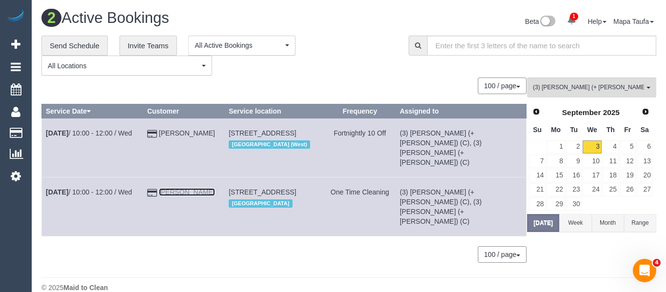
drag, startPoint x: 173, startPoint y: 131, endPoint x: 160, endPoint y: 180, distance: 50.1
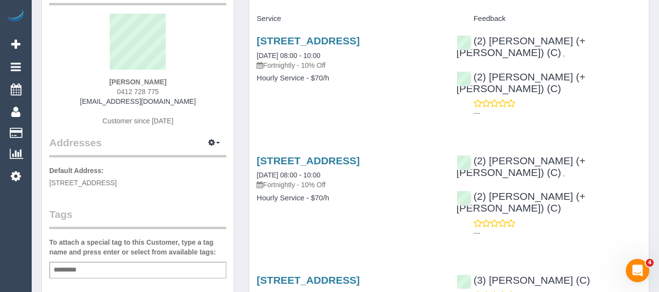
scroll to position [68, 0]
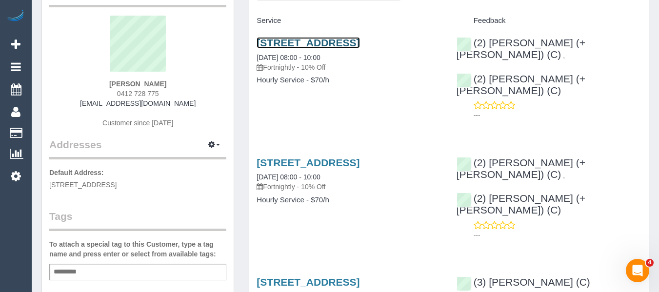
click at [271, 47] on link "[STREET_ADDRESS]" at bounding box center [308, 42] width 103 height 11
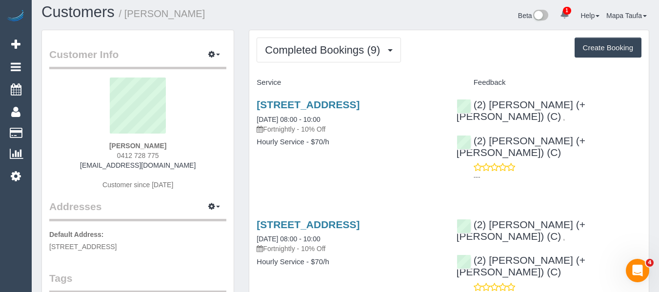
scroll to position [0, 0]
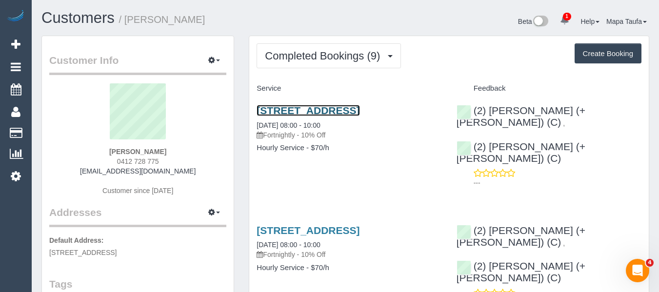
click at [296, 110] on link "[STREET_ADDRESS]" at bounding box center [308, 110] width 103 height 11
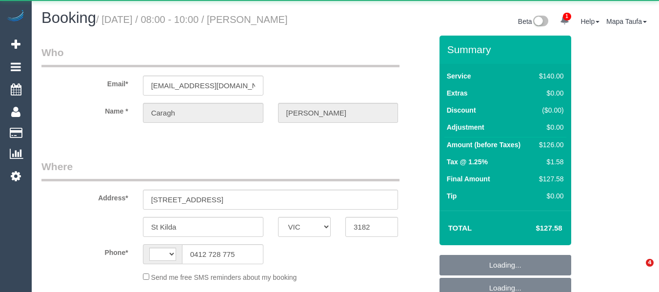
select select "VIC"
select select "object:294"
select select "string:stripe-pm_1ROSOq2GScqysDRVxkI5p45l"
select select "number:27"
select select "number:16"
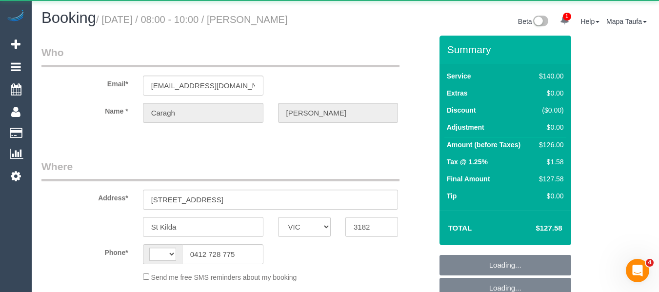
select select "number:18"
select select "number:36"
select select "number:34"
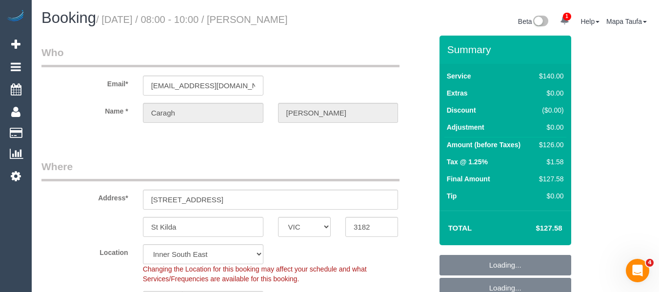
select select "object:627"
select select "string:AU"
select select "spot1"
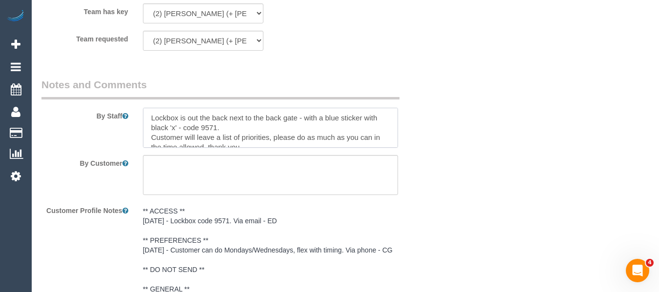
drag, startPoint x: 146, startPoint y: 103, endPoint x: 140, endPoint y: 105, distance: 6.6
click at [118, 100] on div "By Staff" at bounding box center [236, 113] width 405 height 70
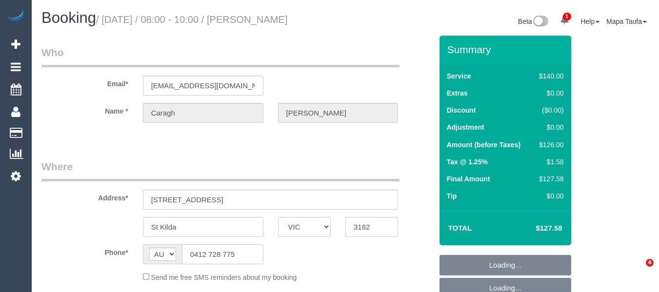
select select "VIC"
select select "string:stripe-pm_1ROSOq2GScqysDRVxkI5p45l"
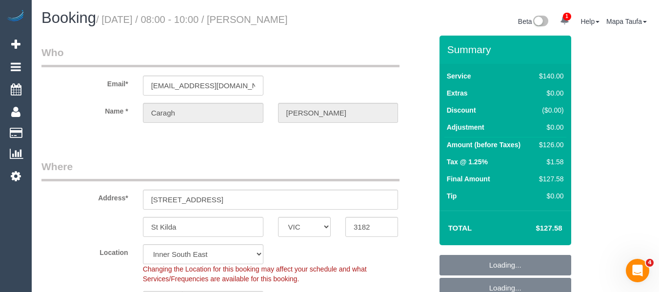
select select "object:1432"
select select "number:27"
select select "number:16"
select select "number:18"
select select "number:36"
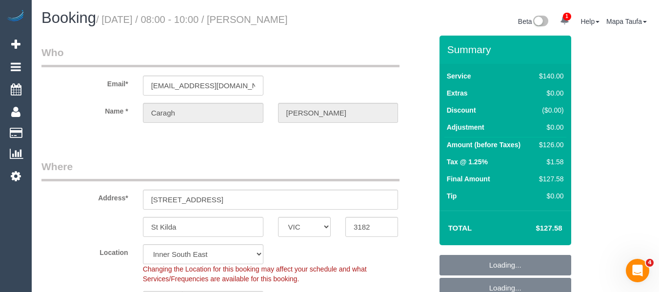
select select "number:34"
select select "spot1"
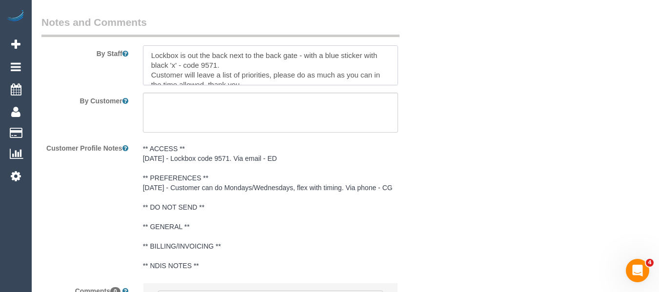
scroll to position [4, 0]
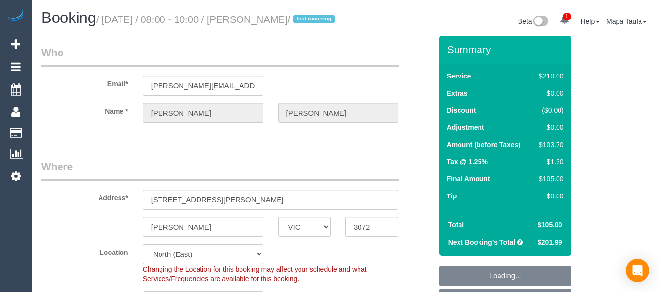
select select "VIC"
select select "number:28"
select select "number:14"
select select "number:19"
select select "number:36"
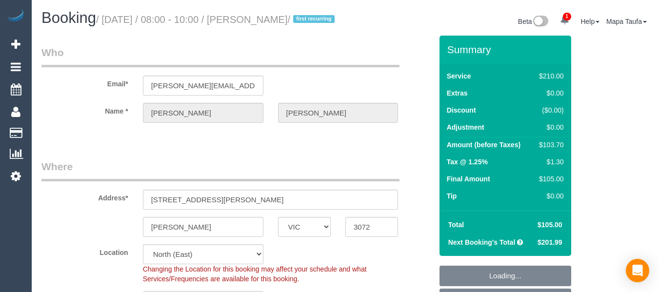
select select "number:34"
select select "number:26"
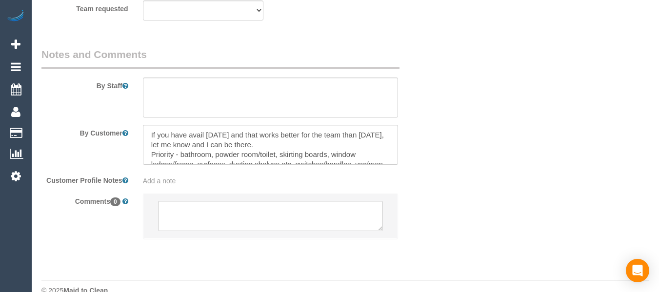
select select "string:AU"
select select "object:1321"
click at [236, 210] on textarea at bounding box center [270, 216] width 225 height 30
select select "spot1"
select select "180"
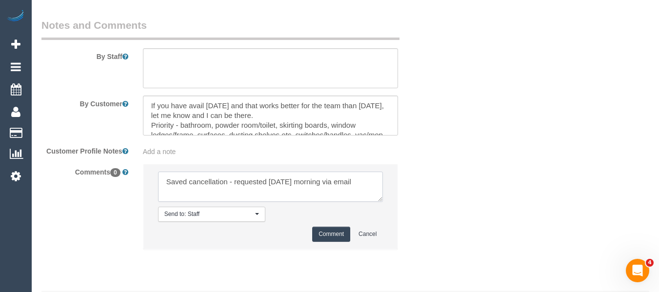
type textarea "Saved cancellation - requested [DATE] morning via email"
click at [325, 242] on button "Comment" at bounding box center [331, 234] width 38 height 15
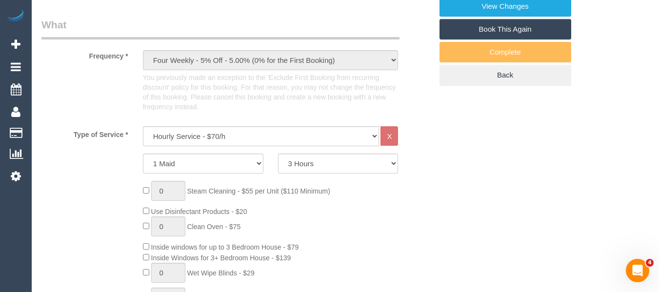
scroll to position [224, 0]
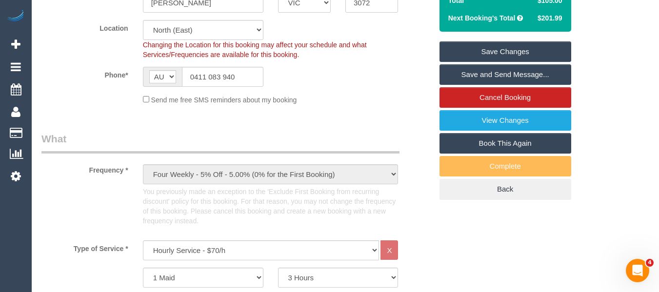
click at [511, 62] on link "Save Changes" at bounding box center [505, 51] width 132 height 20
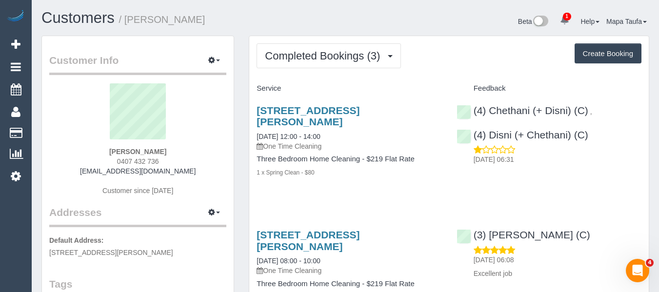
click at [566, 16] on span "1" at bounding box center [567, 17] width 8 height 8
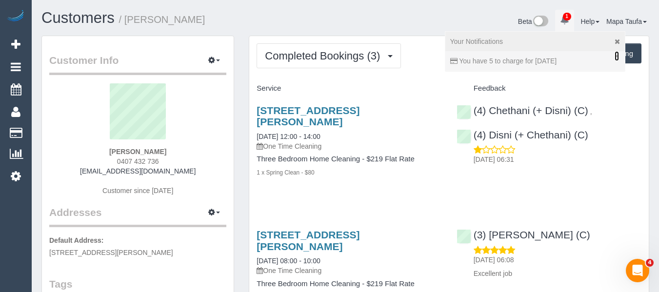
click at [615, 55] on link "×" at bounding box center [617, 56] width 4 height 10
click at [615, 43] on icon at bounding box center [617, 41] width 5 height 7
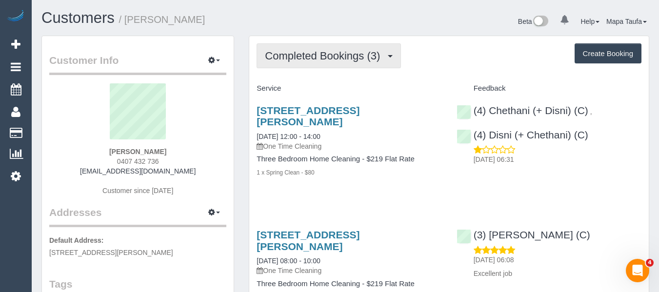
click at [311, 45] on button "Completed Bookings (3)" at bounding box center [329, 55] width 144 height 25
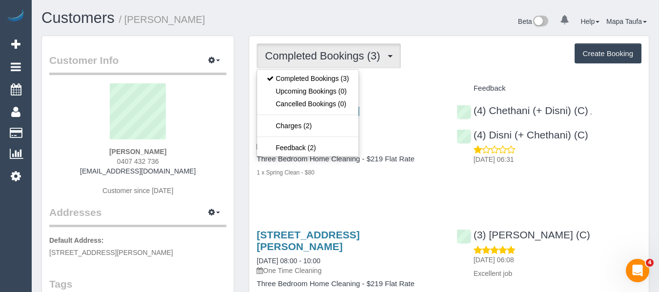
click at [416, 67] on div "Completed Bookings (3) Completed Bookings (3) Upcoming Bookings (0) Cancelled B…" at bounding box center [449, 55] width 385 height 25
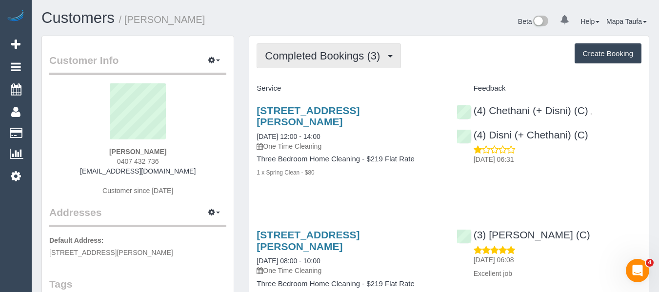
click at [294, 57] on span "Completed Bookings (3)" at bounding box center [325, 56] width 120 height 12
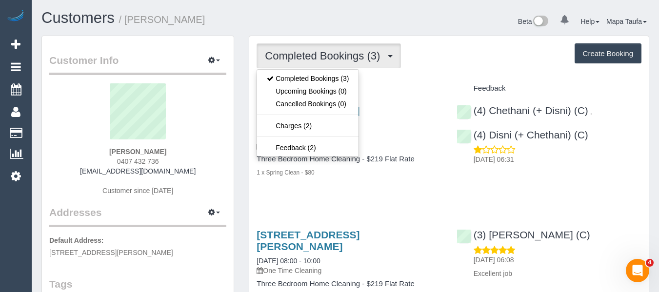
drag, startPoint x: 469, startPoint y: 78, endPoint x: 463, endPoint y: 78, distance: 5.9
click at [467, 78] on div "Completed Bookings (3) Completed Bookings (3) Upcoming Bookings (0) Cancelled B…" at bounding box center [448, 271] width 399 height 471
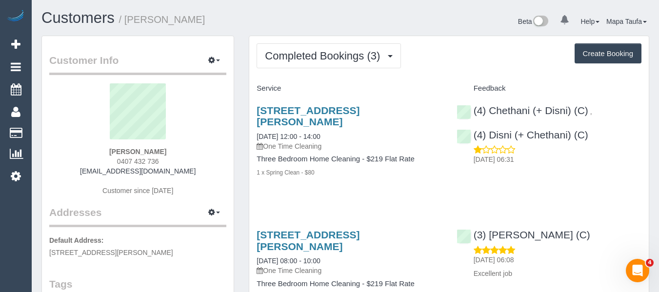
click at [328, 91] on h4 "Service" at bounding box center [349, 88] width 185 height 8
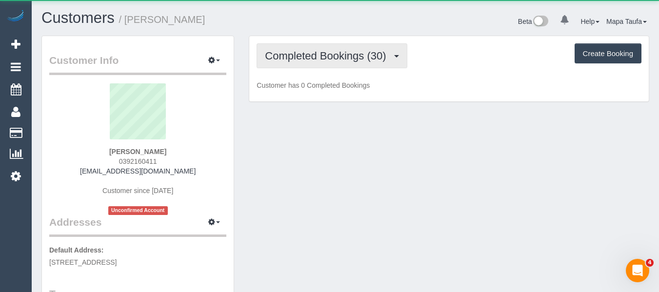
click at [357, 52] on span "Completed Bookings (30)" at bounding box center [328, 56] width 126 height 12
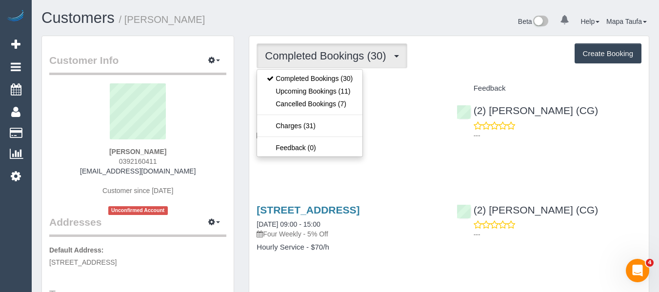
click at [419, 83] on div "Service" at bounding box center [349, 88] width 200 height 17
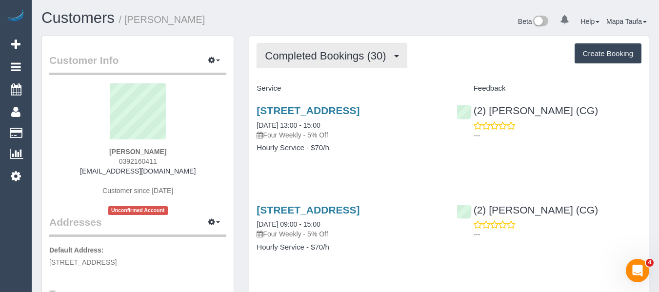
click at [347, 64] on button "Completed Bookings (30)" at bounding box center [332, 55] width 150 height 25
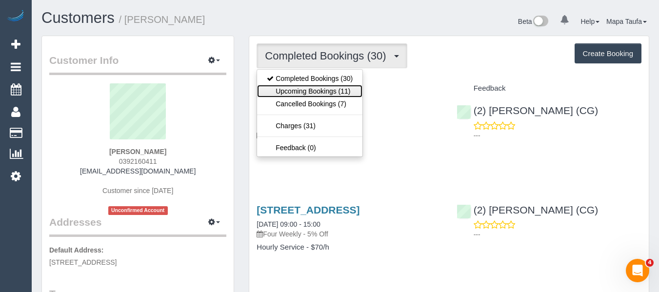
click at [326, 90] on link "Upcoming Bookings (11)" at bounding box center [309, 91] width 105 height 13
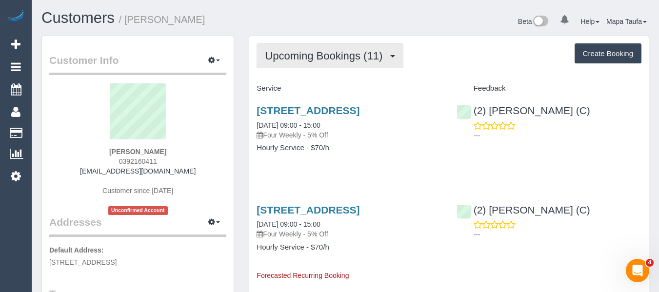
drag, startPoint x: 344, startPoint y: 56, endPoint x: 328, endPoint y: 73, distance: 23.5
click at [342, 57] on span "Upcoming Bookings (11)" at bounding box center [326, 56] width 122 height 12
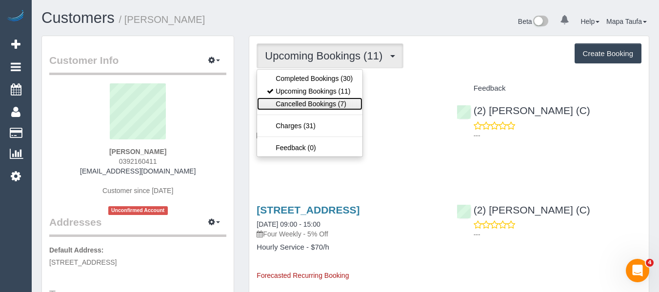
click at [321, 101] on link "Cancelled Bookings (7)" at bounding box center [309, 104] width 105 height 13
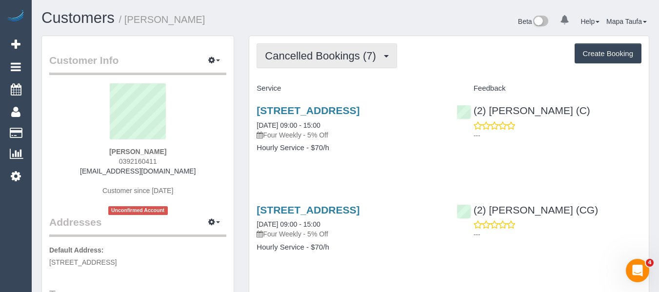
click at [327, 56] on span "Cancelled Bookings (7)" at bounding box center [323, 56] width 116 height 12
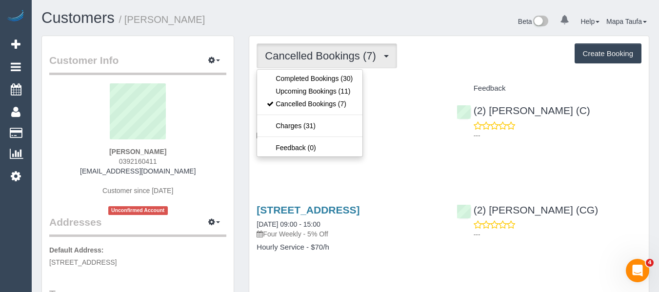
click at [402, 90] on h4 "Service" at bounding box center [349, 88] width 185 height 8
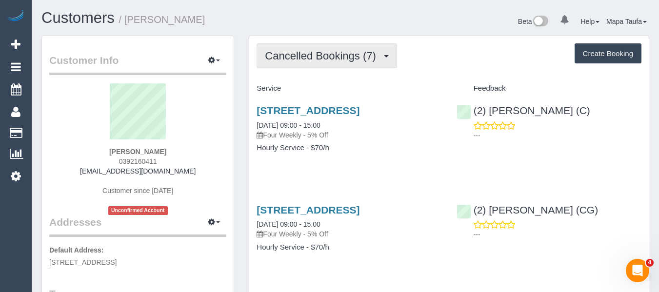
click at [297, 47] on button "Cancelled Bookings (7)" at bounding box center [327, 55] width 140 height 25
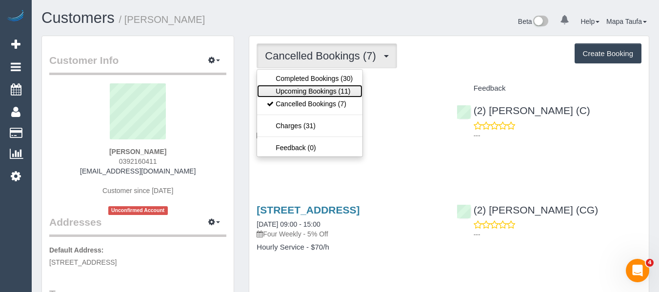
click at [328, 89] on link "Upcoming Bookings (11)" at bounding box center [309, 91] width 105 height 13
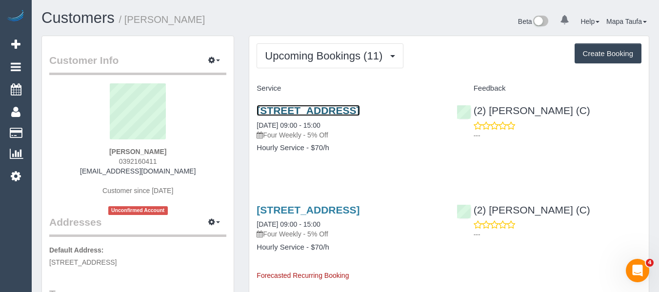
click at [317, 110] on link "53 Ballarat Rd, Footscray, VIC 3011" at bounding box center [308, 110] width 103 height 11
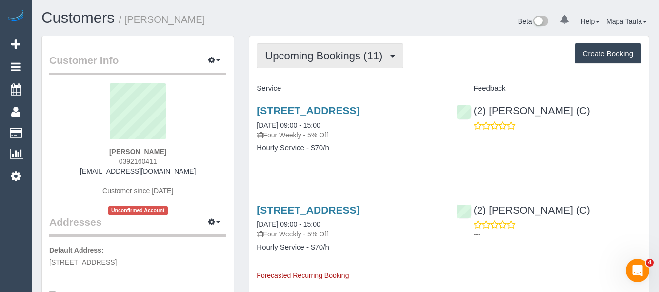
click at [358, 47] on button "Upcoming Bookings (11)" at bounding box center [330, 55] width 147 height 25
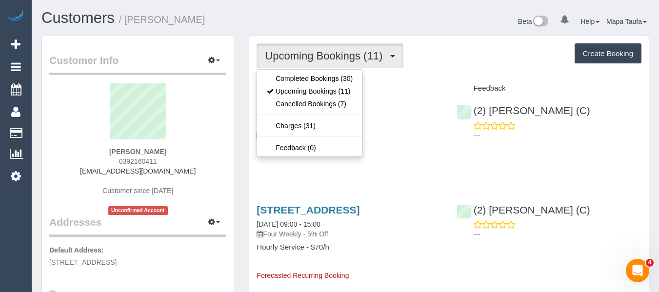
click at [456, 49] on div "Upcoming Bookings (11) Completed Bookings (30) Upcoming Bookings (11) Cancelled…" at bounding box center [449, 55] width 385 height 25
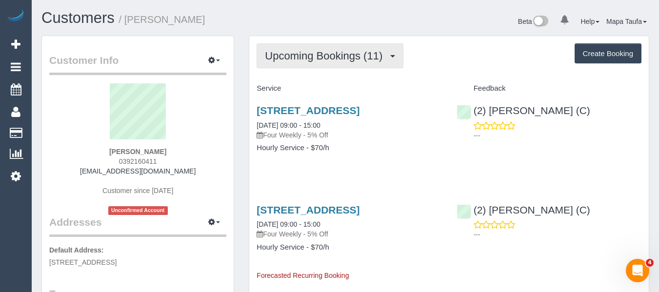
click at [331, 61] on button "Upcoming Bookings (11)" at bounding box center [330, 55] width 147 height 25
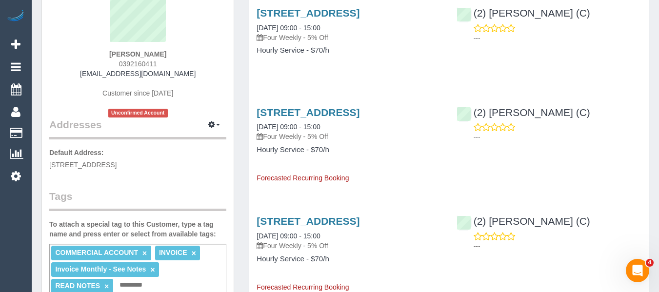
scroll to position [49, 0]
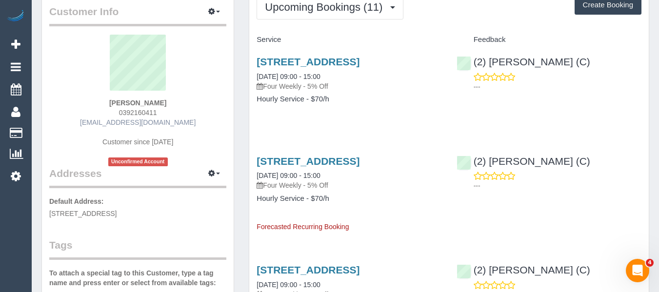
drag, startPoint x: 186, startPoint y: 127, endPoint x: 104, endPoint y: 124, distance: 82.5
click at [103, 123] on div "Marisa Goegan WestCASA 0392160411 info@westcasa.org.au Customer since 2024 Unco…" at bounding box center [137, 101] width 177 height 132
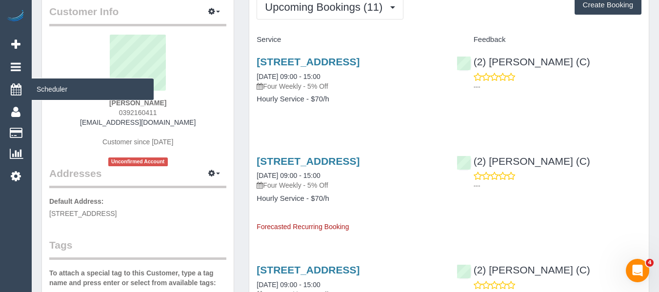
copy link "info@westcasa.org.au"
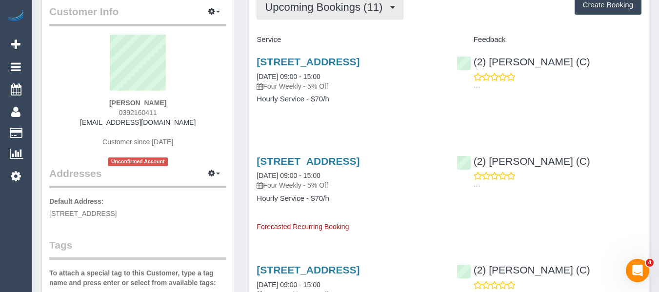
click at [331, 16] on button "Upcoming Bookings (11)" at bounding box center [330, 7] width 147 height 25
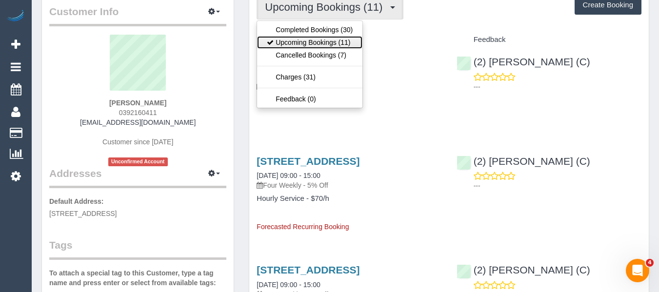
click at [315, 40] on link "Upcoming Bookings (11)" at bounding box center [309, 42] width 105 height 13
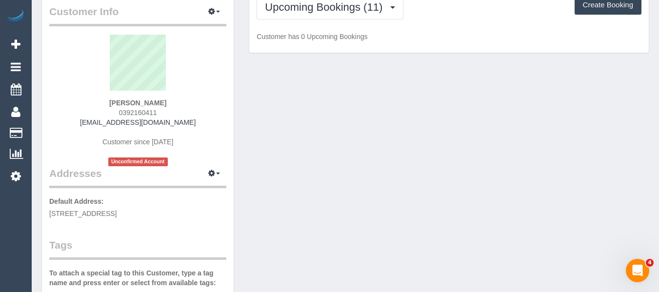
click at [469, 22] on div "Upcoming Bookings (11) Completed Bookings (30) Upcoming Bookings (11) Cancelled…" at bounding box center [448, 20] width 399 height 66
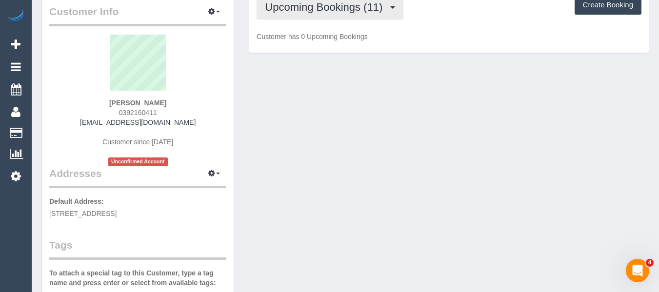
click at [289, 11] on span "Upcoming Bookings (11)" at bounding box center [326, 7] width 122 height 12
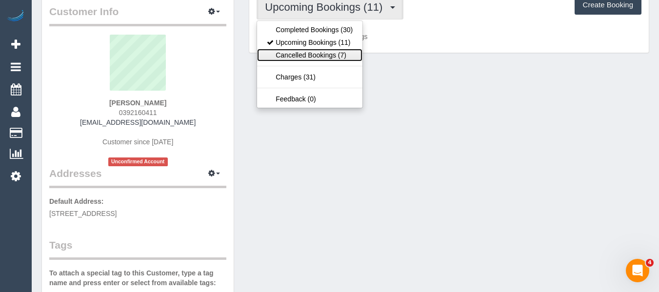
click at [295, 53] on link "Cancelled Bookings (7)" at bounding box center [309, 55] width 105 height 13
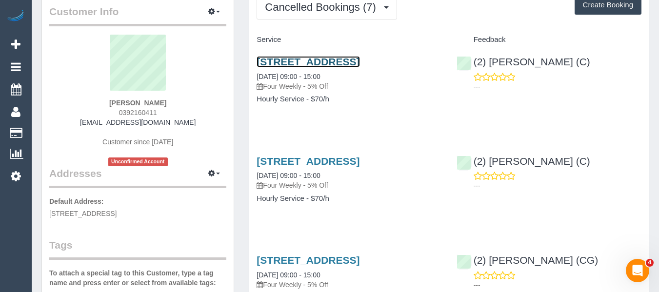
click at [295, 67] on link "53 Ballarat Rd, Footscray, VIC 3011" at bounding box center [308, 61] width 103 height 11
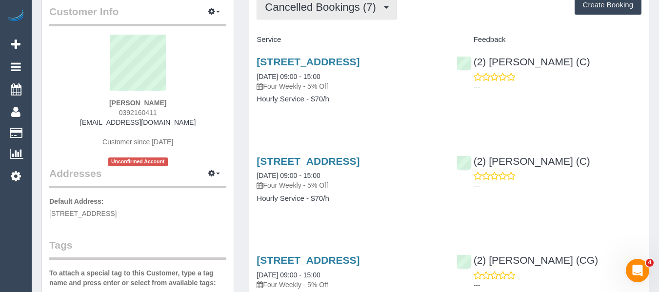
click at [332, 7] on span "Cancelled Bookings (7)" at bounding box center [323, 7] width 116 height 12
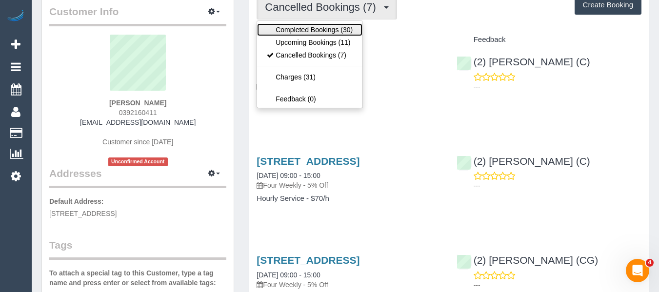
click at [304, 27] on link "Completed Bookings (30)" at bounding box center [309, 29] width 105 height 13
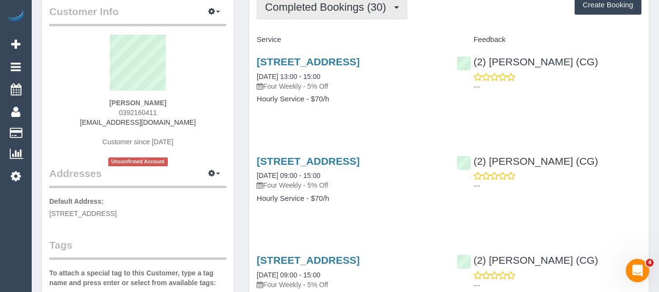
click at [349, 12] on span "Completed Bookings (30)" at bounding box center [328, 7] width 126 height 12
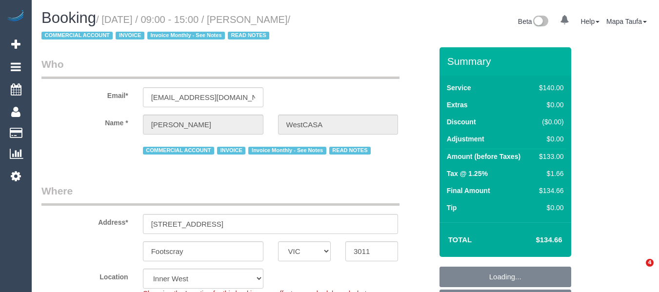
select select "VIC"
select select "object:1537"
select select "92318"
select select "number:28"
select select "number:14"
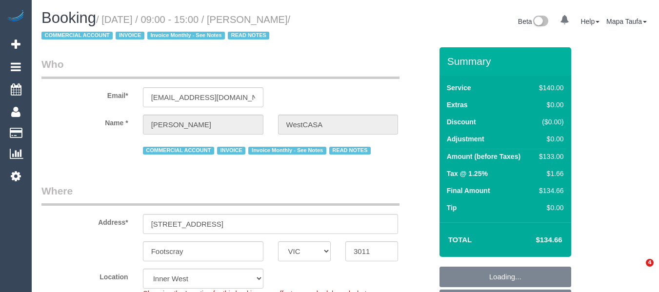
select select "number:19"
select select "number:25"
select select "number:35"
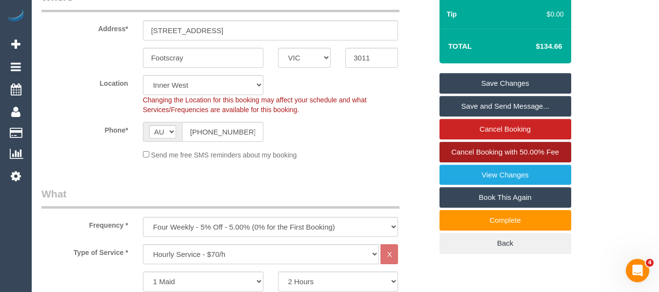
scroll to position [195, 0]
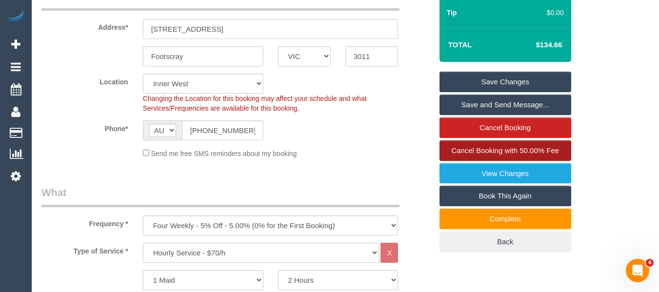
click at [539, 152] on span "Cancel Booking with 50.00% Fee" at bounding box center [505, 150] width 108 height 8
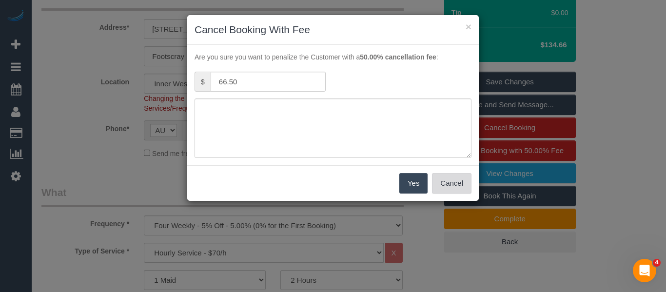
click at [451, 183] on button "Cancel" at bounding box center [452, 183] width 40 height 20
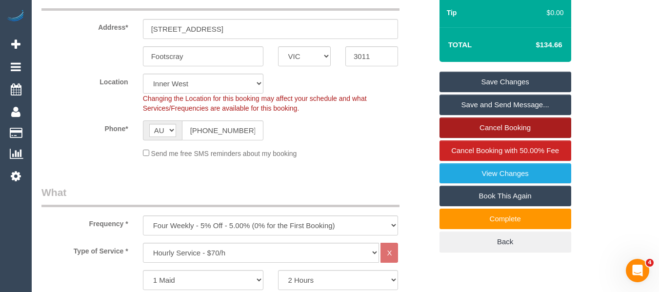
click at [481, 126] on link "Cancel Booking" at bounding box center [505, 128] width 132 height 20
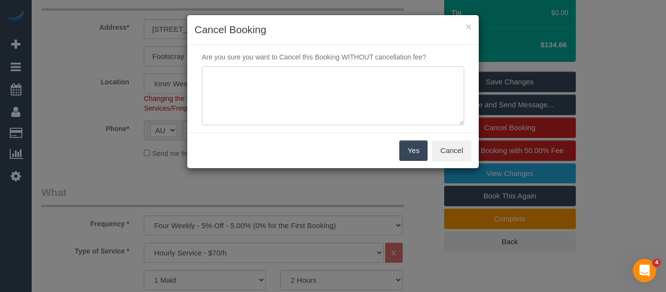
click at [321, 102] on textarea at bounding box center [333, 96] width 262 height 60
click at [473, 26] on div "× Cancel Booking" at bounding box center [333, 30] width 292 height 30
click at [468, 29] on button "×" at bounding box center [469, 26] width 6 height 10
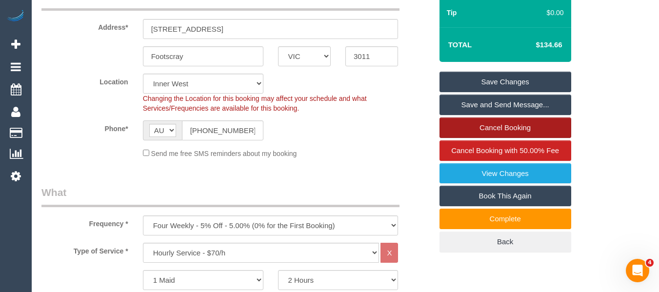
click at [479, 131] on link "Cancel Booking" at bounding box center [505, 128] width 132 height 20
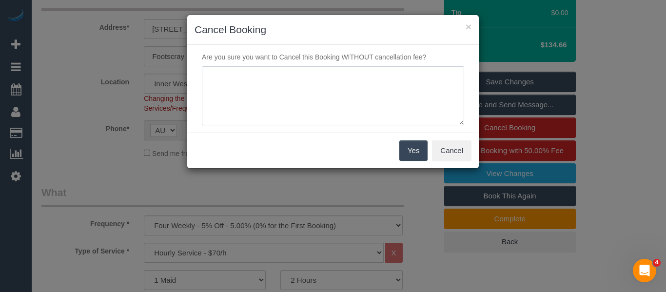
click at [344, 99] on textarea at bounding box center [333, 96] width 262 height 60
type textarea "service not needed via phone -MT"
click at [408, 148] on button "Yes" at bounding box center [413, 150] width 28 height 20
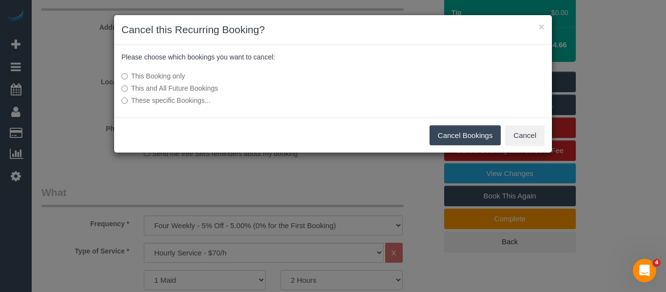
click at [198, 86] on label "This and All Future Bookings" at bounding box center [260, 88] width 278 height 10
click at [478, 140] on button "Cancel Bookings" at bounding box center [466, 135] width 72 height 20
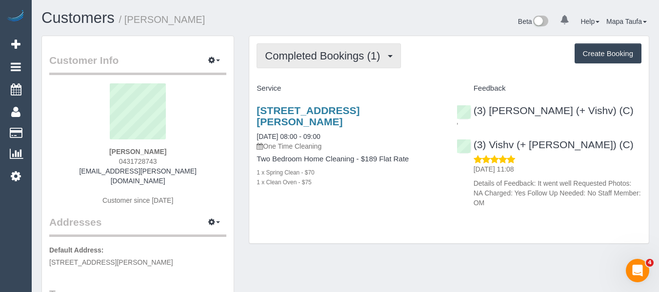
click at [361, 55] on span "Completed Bookings (1)" at bounding box center [325, 56] width 120 height 12
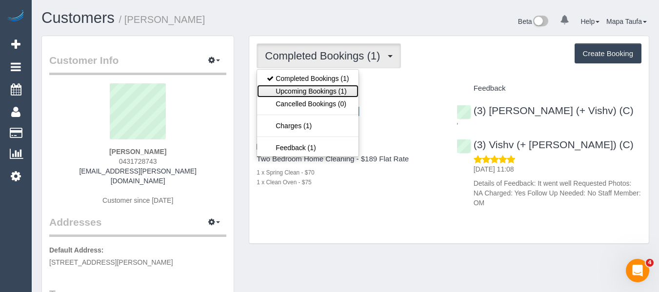
click at [349, 86] on link "Upcoming Bookings (1)" at bounding box center [307, 91] width 101 height 13
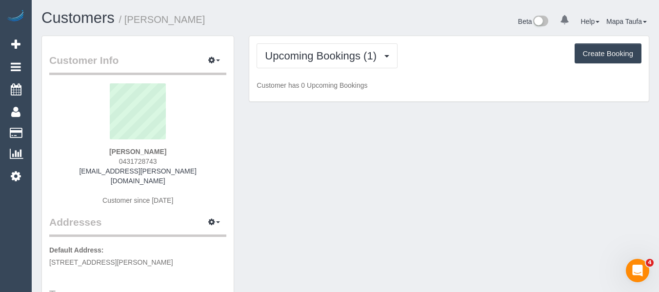
click at [450, 70] on div "Upcoming Bookings (1) Completed Bookings (1) Upcoming Bookings (1) Cancelled Bo…" at bounding box center [448, 69] width 399 height 66
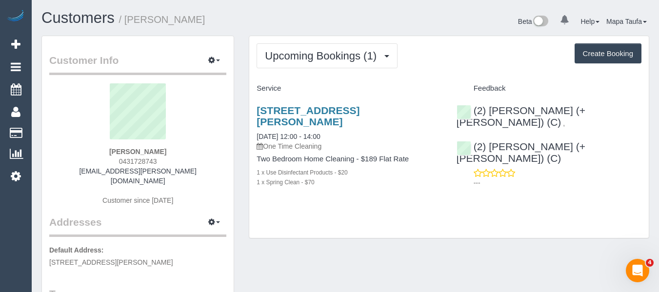
drag, startPoint x: 164, startPoint y: 161, endPoint x: 87, endPoint y: 164, distance: 77.6
click at [87, 164] on div "[PERSON_NAME] 0431728743 [EMAIL_ADDRESS][PERSON_NAME][DOMAIN_NAME] Customer sin…" at bounding box center [137, 149] width 177 height 132
copy span "0431728743"
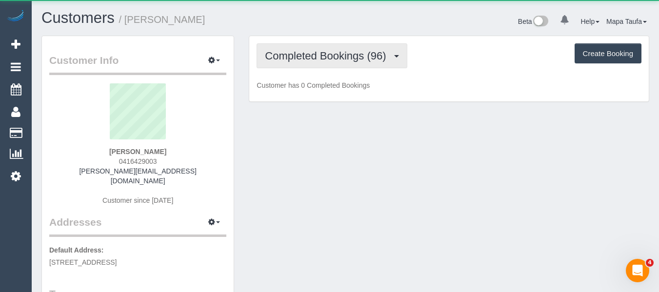
click at [320, 55] on span "Completed Bookings (96)" at bounding box center [328, 56] width 126 height 12
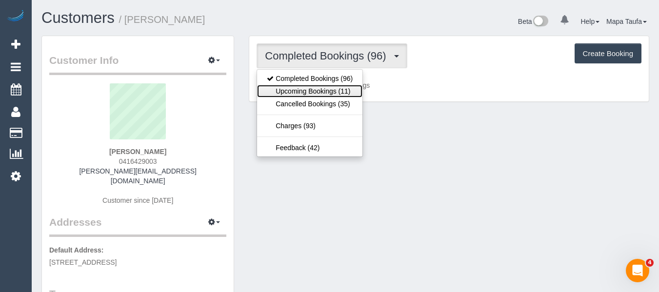
click at [323, 87] on link "Upcoming Bookings (11)" at bounding box center [309, 91] width 105 height 13
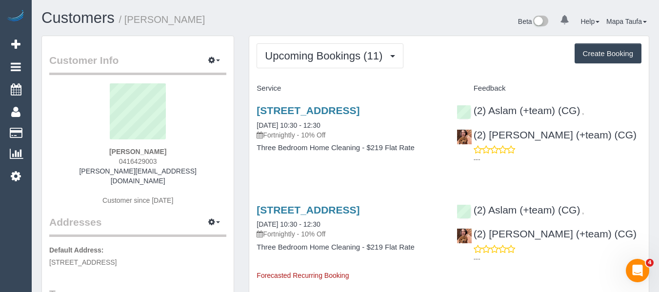
click at [317, 116] on h3 "52a Leinster Grove, Thornbury, VIC 3071" at bounding box center [349, 110] width 185 height 11
click at [313, 110] on link "52a Leinster Grove, Thornbury, VIC 3071" at bounding box center [308, 110] width 103 height 11
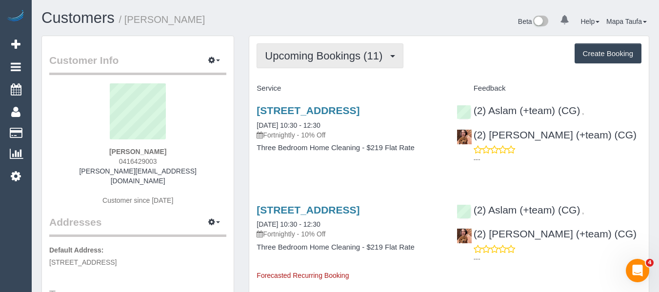
drag, startPoint x: 322, startPoint y: 58, endPoint x: 319, endPoint y: 63, distance: 6.4
click at [319, 60] on span "Upcoming Bookings (11)" at bounding box center [326, 56] width 122 height 12
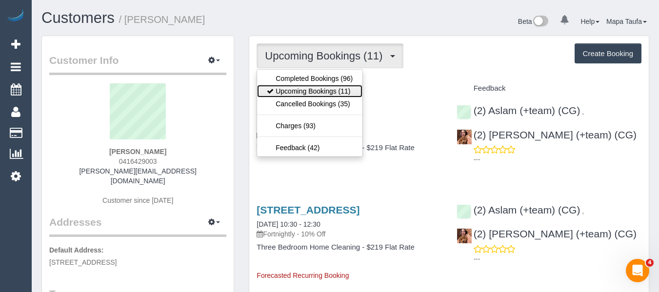
click at [306, 94] on link "Upcoming Bookings (11)" at bounding box center [309, 91] width 105 height 13
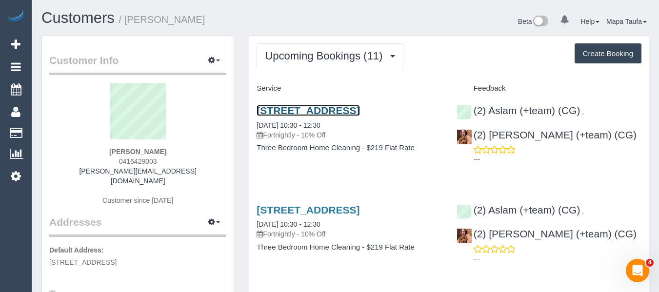
click at [317, 108] on link "52a Leinster Grove, Thornbury, VIC 3071" at bounding box center [308, 110] width 103 height 11
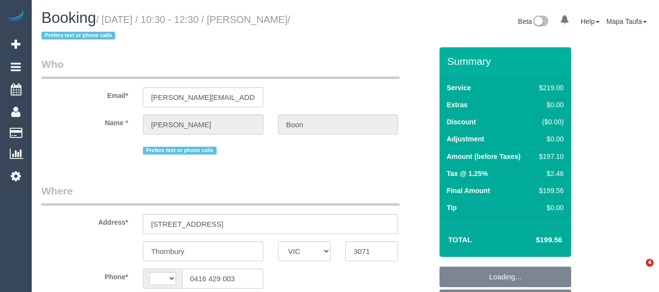
select select "VIC"
select select "number:32"
select select "number:35"
select select "string:AU"
select select "22760"
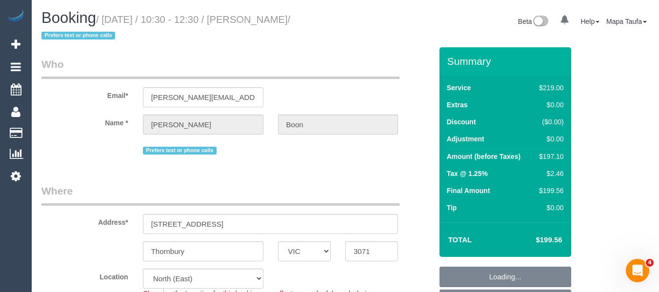
select select "object:1438"
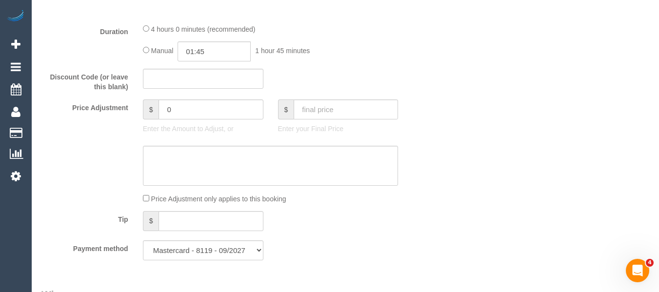
scroll to position [817, 0]
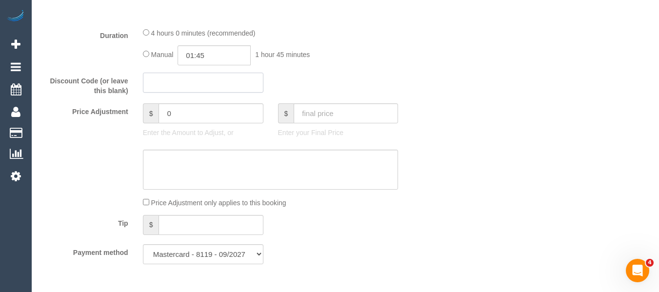
click at [194, 80] on input "text" at bounding box center [203, 83] width 120 height 20
paste input "C334-D64F-6906"
type input "C334-D64F-6906"
drag, startPoint x: 427, startPoint y: 97, endPoint x: 435, endPoint y: 100, distance: 8.2
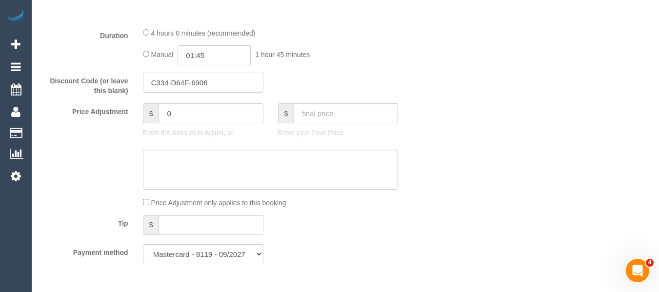
click at [192, 84] on input "C334-D64F-6906" at bounding box center [203, 83] width 120 height 20
drag, startPoint x: 489, startPoint y: 135, endPoint x: 479, endPoint y: 135, distance: 9.8
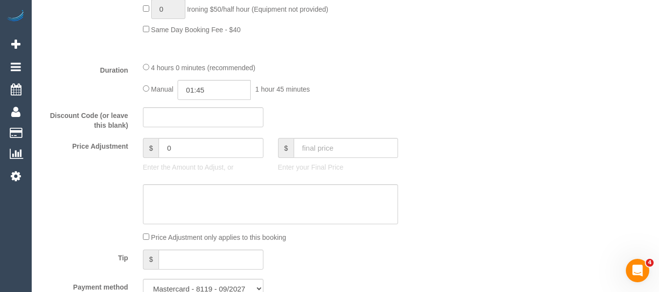
scroll to position [866, 0]
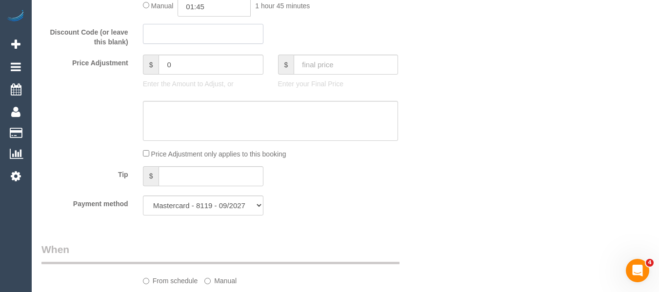
click at [214, 37] on input "text" at bounding box center [203, 34] width 120 height 20
paste input "C334-D64F-6906"
type input "C334-D64F-6906"
drag, startPoint x: 483, startPoint y: 91, endPoint x: 500, endPoint y: 93, distance: 17.6
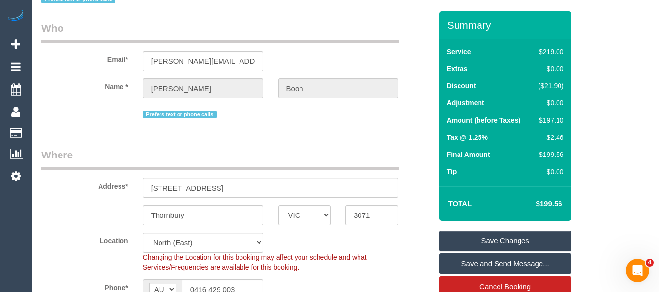
scroll to position [0, 0]
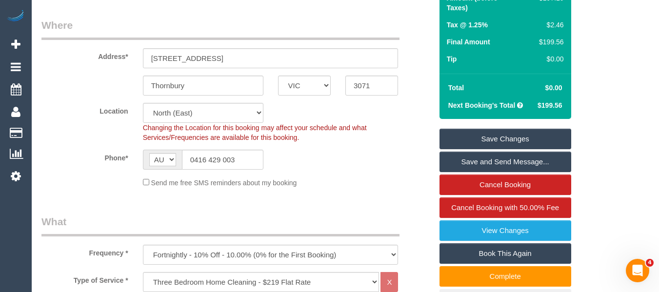
scroll to position [195, 0]
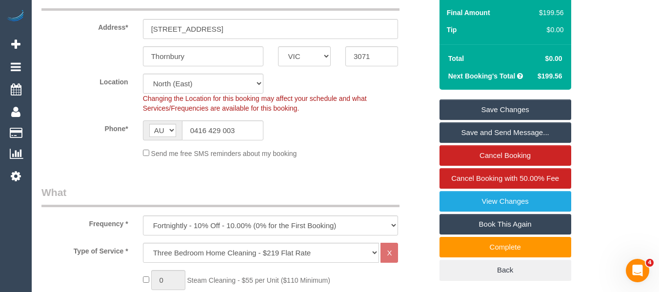
click at [544, 108] on link "Save Changes" at bounding box center [505, 110] width 132 height 20
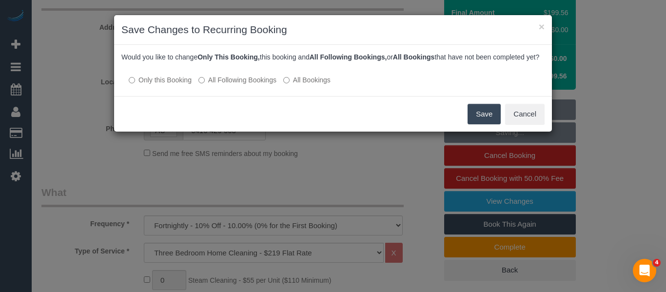
drag, startPoint x: 487, startPoint y: 129, endPoint x: 474, endPoint y: 160, distance: 33.7
click at [485, 124] on button "Save" at bounding box center [484, 114] width 33 height 20
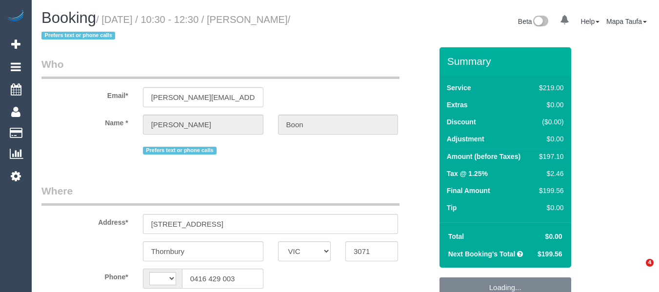
select select "VIC"
select select "string:stripe-pm_1Q1gZF2GScqysDRVbjgigklW"
select select "number:32"
select select "number:35"
select select "string:AU"
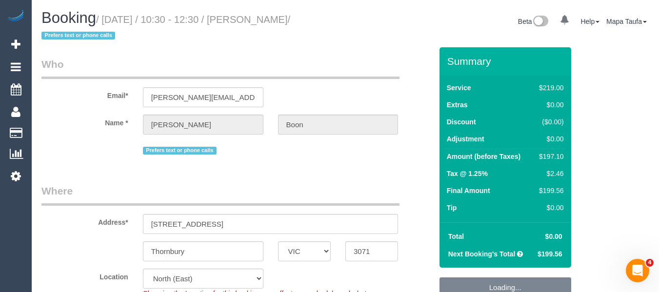
select select "object:816"
select select "22760"
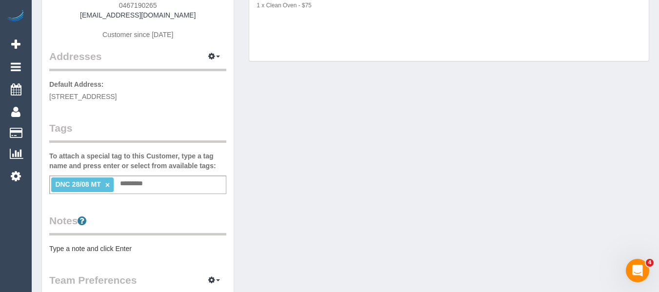
scroll to position [195, 0]
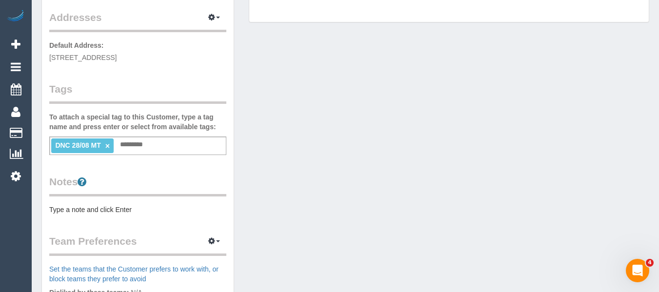
click at [106, 146] on link "×" at bounding box center [107, 146] width 4 height 8
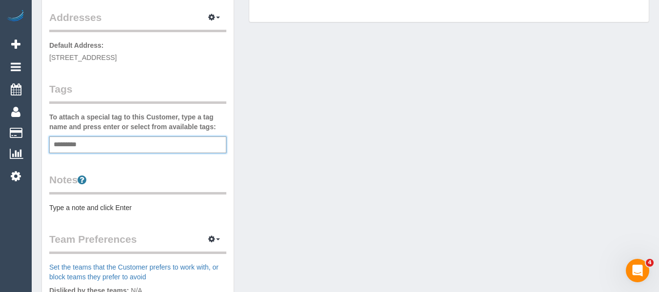
click at [412, 168] on div "Customer Info Edit Contact Info Send Message Email Preferences Special Sales Ta…" at bounding box center [345, 162] width 622 height 644
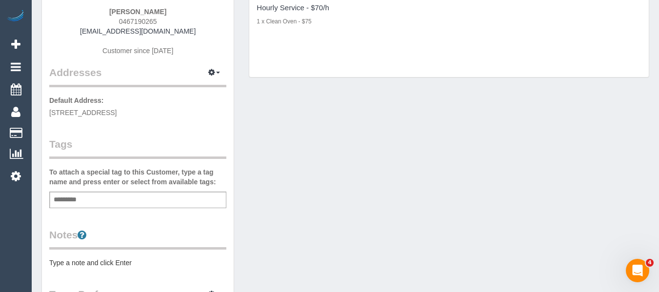
scroll to position [0, 0]
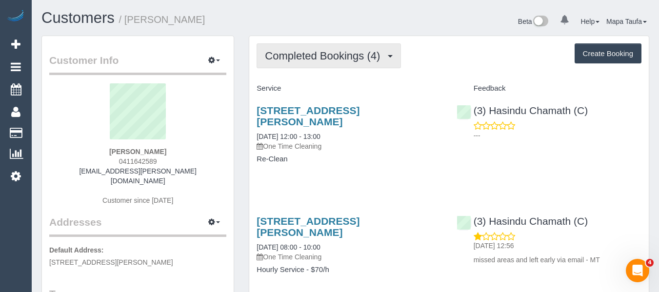
click at [292, 67] on button "Completed Bookings (4)" at bounding box center [329, 55] width 144 height 25
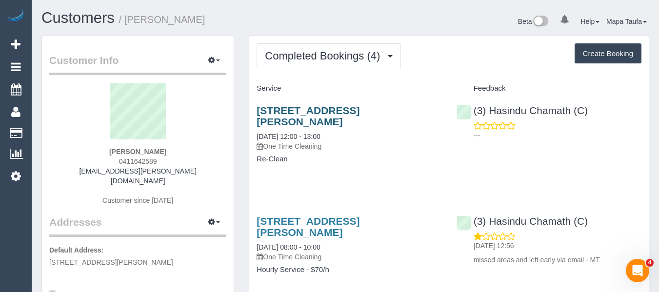
click at [364, 104] on div "8 Haworth Court, Greenvale, VIC 3059 01/09/2025 12:00 - 13:00 One Time Cleaning…" at bounding box center [349, 140] width 200 height 86
click at [359, 110] on link "8 Haworth Court, Greenvale, VIC 3059" at bounding box center [308, 116] width 103 height 22
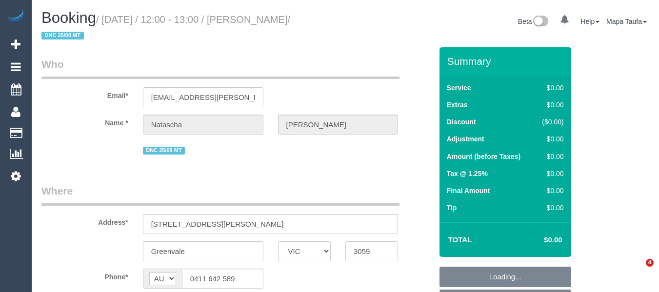
select select "VIC"
select select "string:stripe-pm_1RpGI52GScqysDRVxrIePXBC"
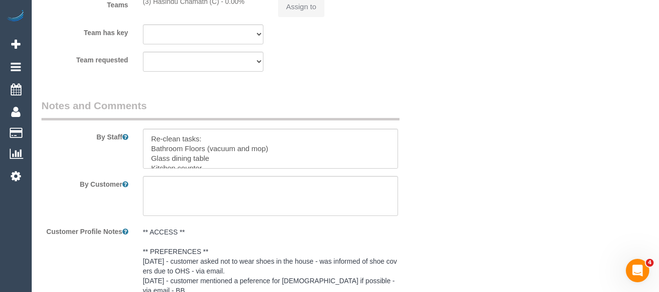
select select "number:28"
select select "number:14"
select select "number:19"
select select "number:24"
select select "number:11"
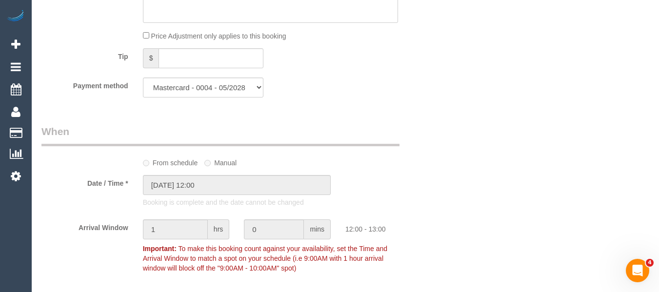
select select "object:2030"
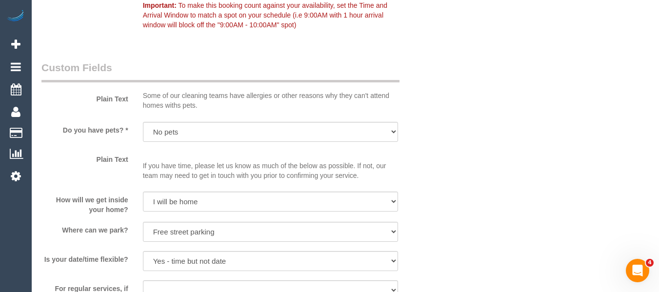
scroll to position [582, 0]
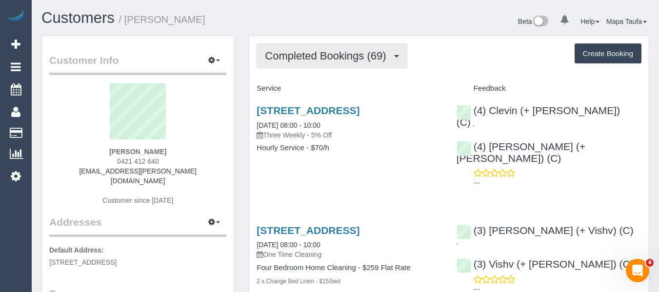
click at [341, 55] on span "Completed Bookings (69)" at bounding box center [328, 56] width 126 height 12
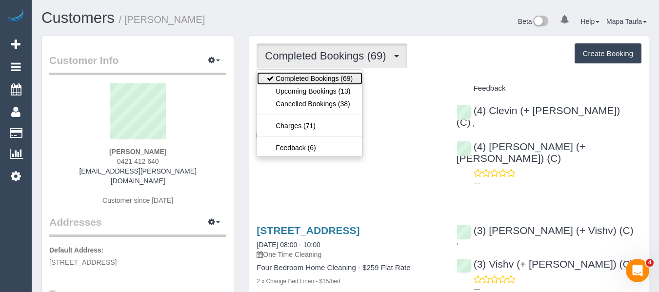
click at [327, 74] on link "Completed Bookings (69)" at bounding box center [309, 78] width 105 height 13
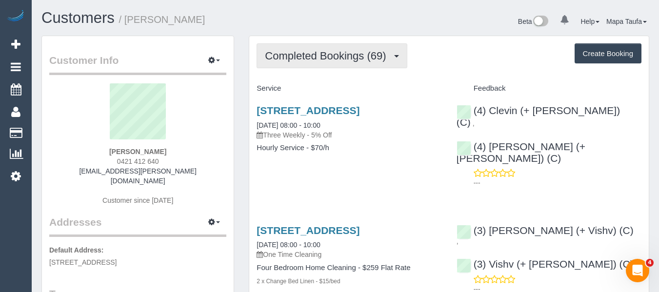
click at [328, 60] on span "Completed Bookings (69)" at bounding box center [328, 56] width 126 height 12
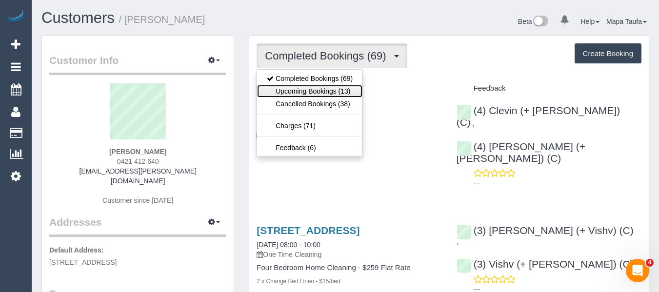
click at [332, 91] on link "Upcoming Bookings (13)" at bounding box center [309, 91] width 105 height 13
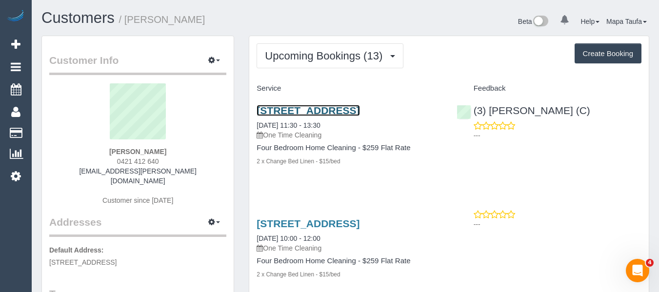
click at [299, 115] on link "1/30 Myrtle Avenue, Heathmont, VIC 3135" at bounding box center [308, 110] width 103 height 11
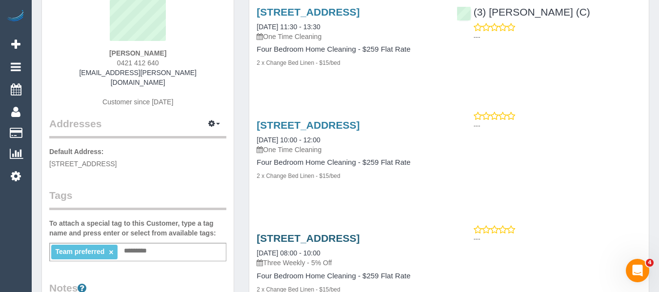
scroll to position [98, 0]
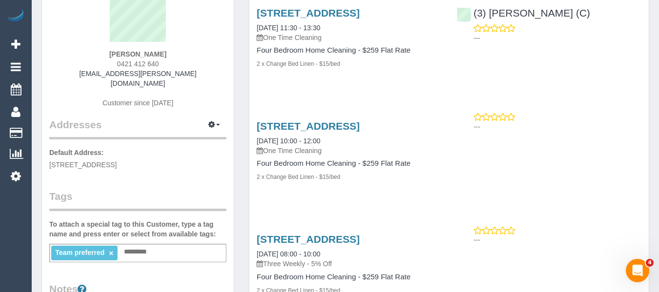
click at [114, 246] on li "Team preferred ×" at bounding box center [84, 253] width 66 height 15
click at [111, 249] on link "×" at bounding box center [111, 253] width 4 height 8
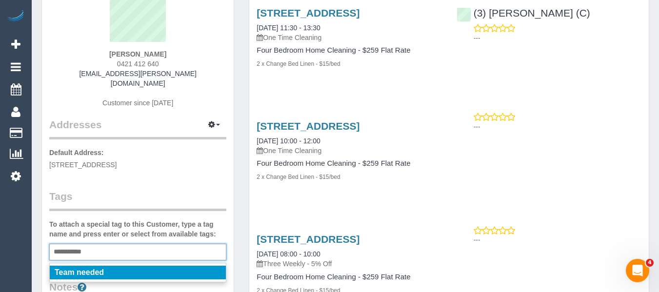
scroll to position [146, 0]
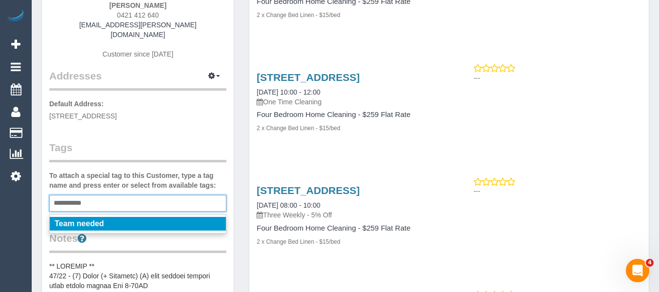
type input "**********"
click at [113, 217] on li "Team needed" at bounding box center [138, 224] width 176 height 14
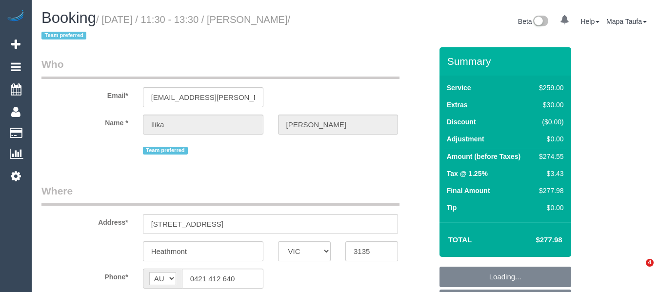
select select "VIC"
select select "object:825"
select select "string:stripe-pm_1PJ5zJ2GScqysDRVN6QVtdR4"
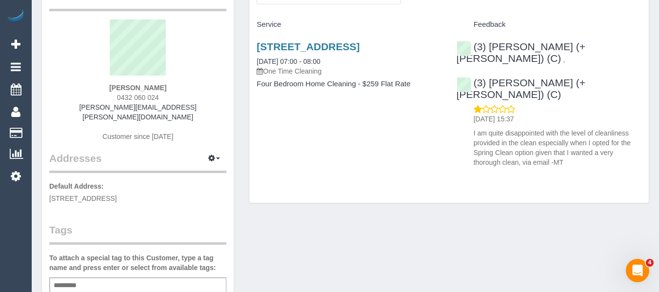
scroll to position [195, 0]
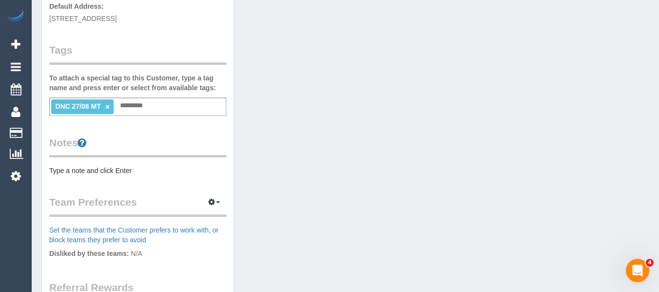
scroll to position [49, 0]
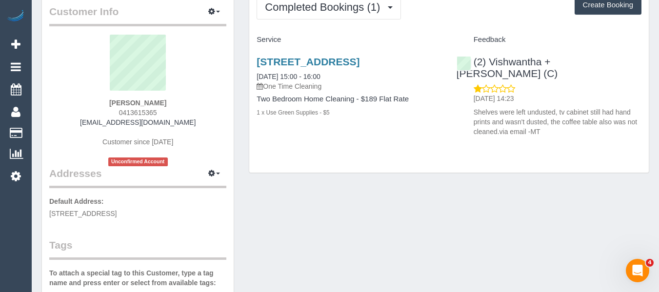
drag, startPoint x: 159, startPoint y: 114, endPoint x: 108, endPoint y: 113, distance: 51.2
click at [108, 113] on div "bek sheppard 0413615365 bek@beksheppard.com.au Customer since 2025 Unconfirmed …" at bounding box center [137, 101] width 177 height 132
copy span "0413615365"
click at [301, 64] on link "Unit 2 109 Through Road, Camberwell Vic 3124, U 2 109 Through Rd, Camberwell, V…" at bounding box center [308, 61] width 103 height 11
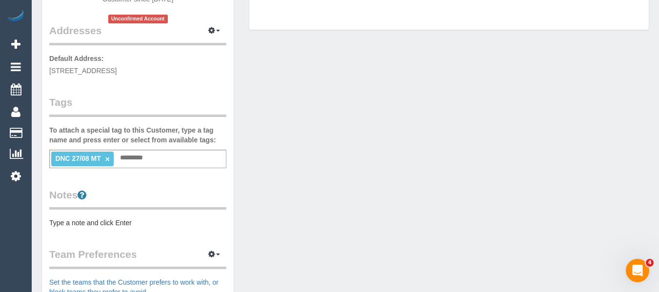
scroll to position [195, 0]
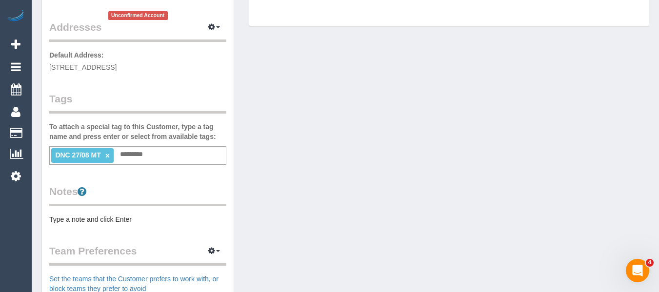
click at [107, 160] on link "×" at bounding box center [107, 156] width 4 height 8
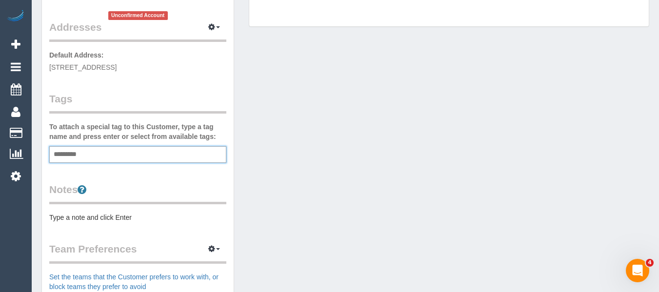
click at [415, 167] on div "Customer Info Edit Contact Info Send Message Email Preferences Special Sales Ta…" at bounding box center [345, 167] width 622 height 654
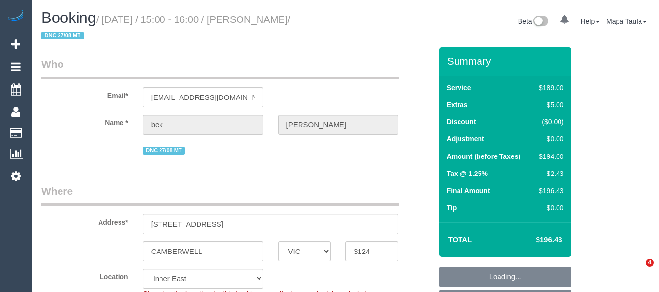
select select "VIC"
select select "object:837"
select select "string:stripe-pm_1RvvCc2GScqysDRVrW2XOBJu"
select select "number:29"
select select "number:14"
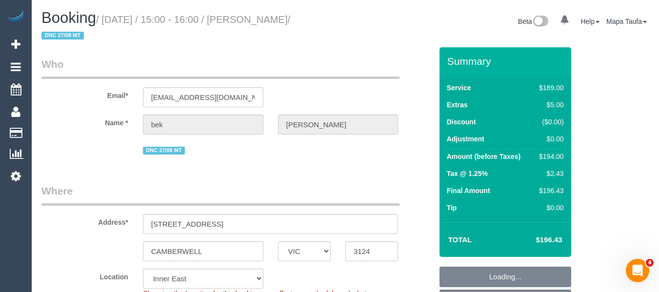
select select "number:19"
select select "number:24"
select select "number:35"
select select "number:26"
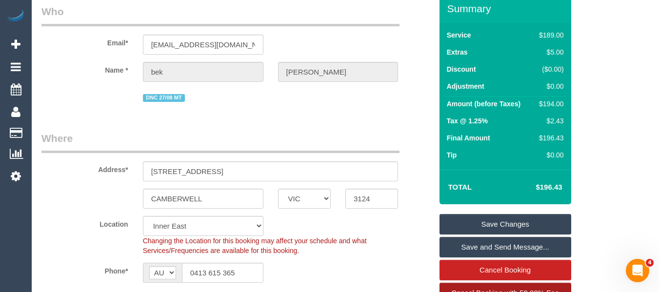
scroll to position [146, 0]
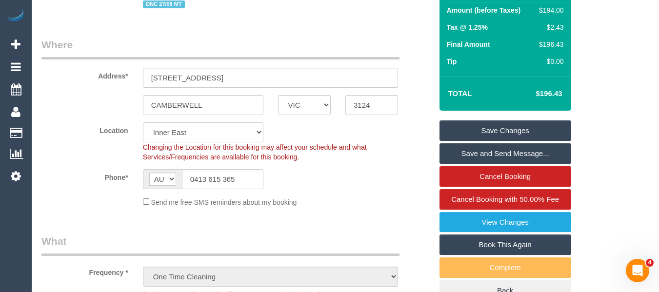
drag, startPoint x: 658, startPoint y: 39, endPoint x: 651, endPoint y: 63, distance: 25.3
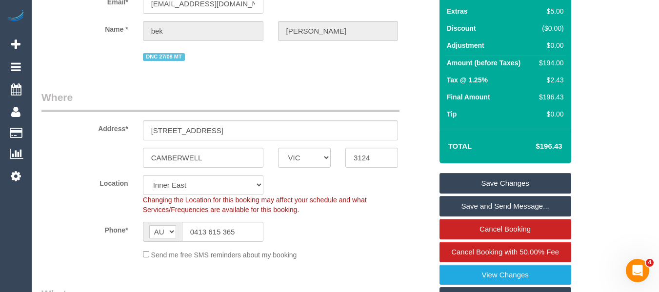
scroll to position [98, 0]
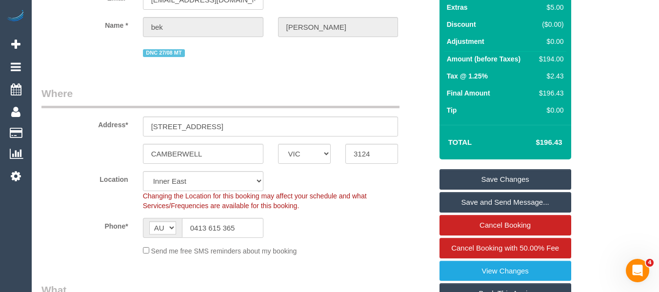
drag, startPoint x: 567, startPoint y: 138, endPoint x: 542, endPoint y: 139, distance: 24.9
click at [541, 139] on div "Total $196.43" at bounding box center [505, 142] width 132 height 35
copy table "Total $"
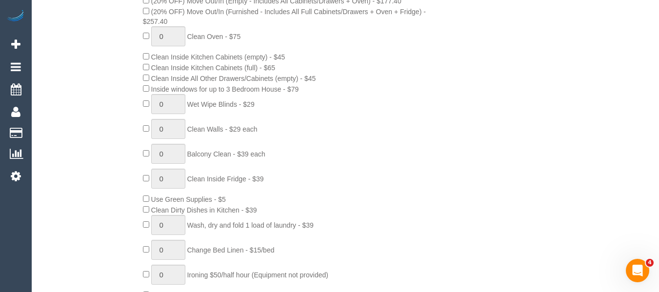
scroll to position [732, 0]
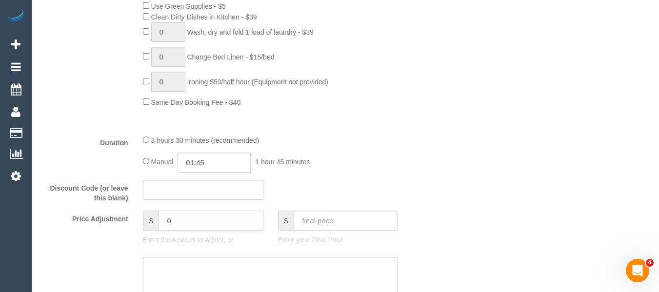
drag, startPoint x: 178, startPoint y: 217, endPoint x: 138, endPoint y: 217, distance: 39.5
click at [139, 217] on div "$ 0 Enter the Amount to Adjust, or" at bounding box center [203, 230] width 135 height 39
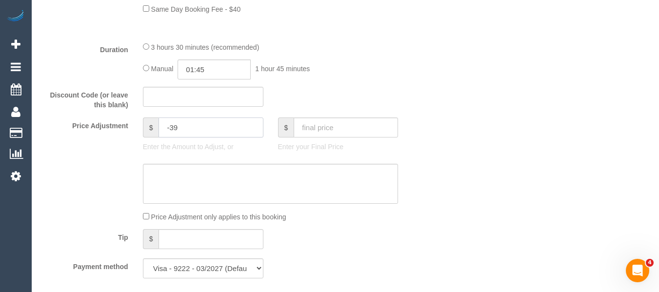
scroll to position [829, 0]
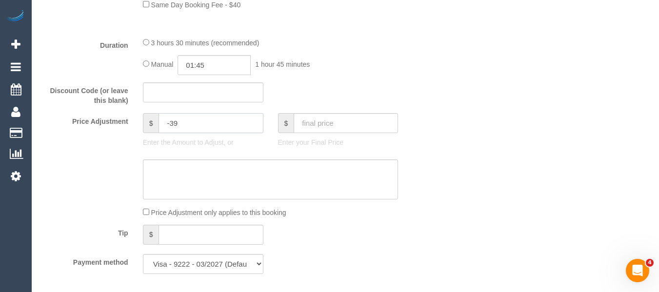
type input "-39"
click at [189, 172] on textarea at bounding box center [271, 180] width 256 height 40
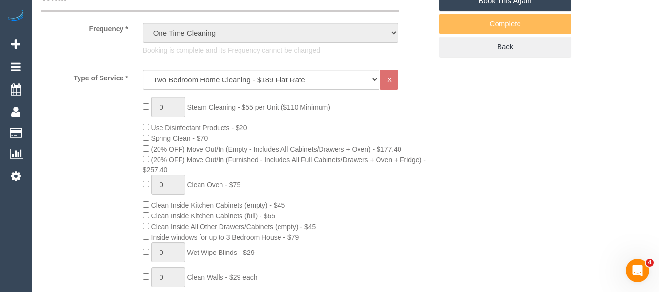
scroll to position [195, 0]
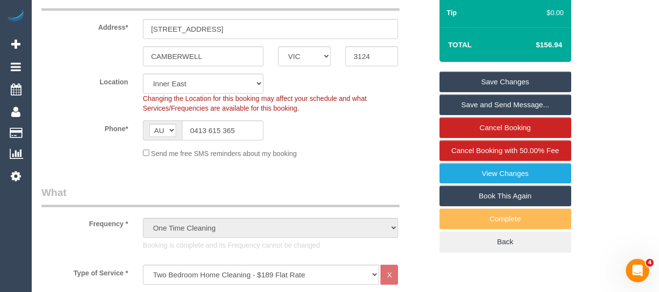
type textarea "discount for complaint -MT"
click at [495, 81] on link "Save Changes" at bounding box center [505, 82] width 132 height 20
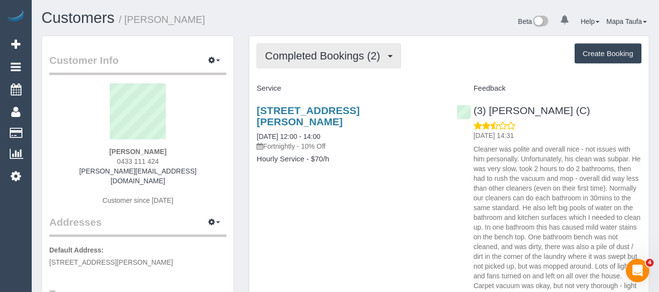
click at [338, 53] on span "Completed Bookings (2)" at bounding box center [325, 56] width 120 height 12
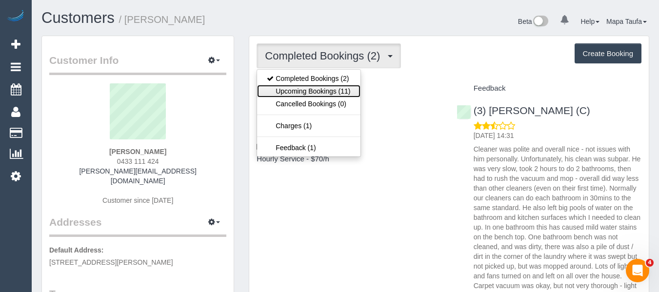
drag, startPoint x: 322, startPoint y: 93, endPoint x: 310, endPoint y: 91, distance: 11.9
click at [322, 93] on link "Upcoming Bookings (11)" at bounding box center [308, 91] width 103 height 13
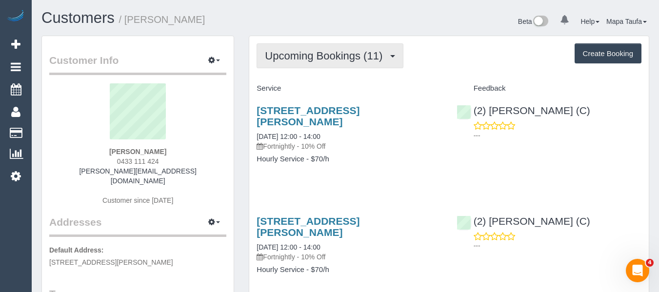
click at [289, 53] on span "Upcoming Bookings (11)" at bounding box center [326, 56] width 122 height 12
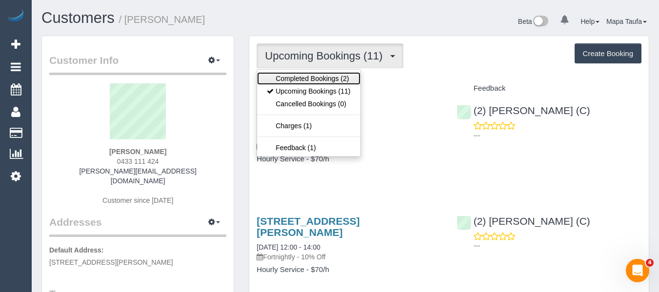
click at [290, 74] on link "Completed Bookings (2)" at bounding box center [308, 78] width 103 height 13
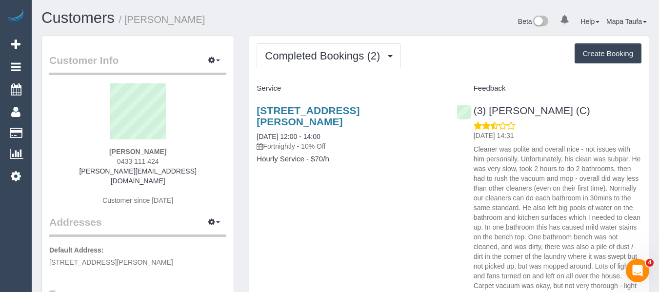
click at [290, 102] on div "21 Thompson Road, Upwey, VIC 3158 30/08/2025 12:00 - 14:00 Fortnightly - 10% Of…" at bounding box center [349, 140] width 200 height 86
click at [289, 109] on link "21 Thompson Road, Upwey, VIC 3158" at bounding box center [308, 116] width 103 height 22
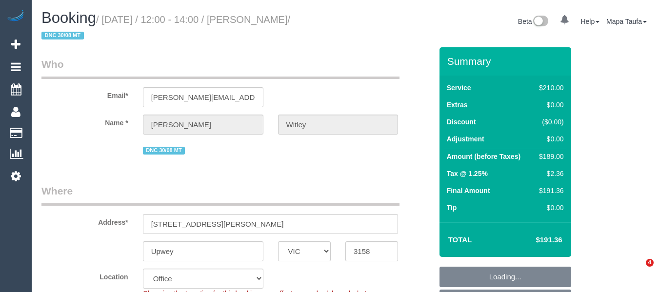
select select "VIC"
select select "number:27"
select select "number:14"
select select "number:19"
select select "number:36"
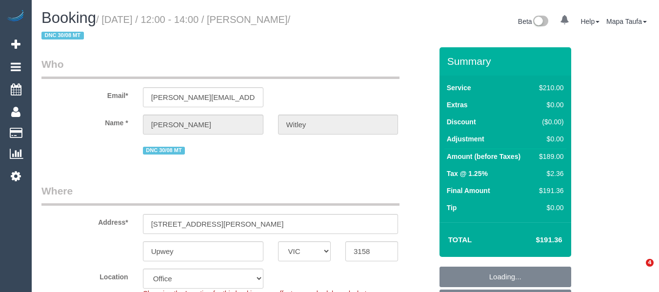
select select "number:34"
select select "object:2213"
select select "string:stripe-pm_1Rsb9V2GScqysDRV3blXI9HL"
select select "180"
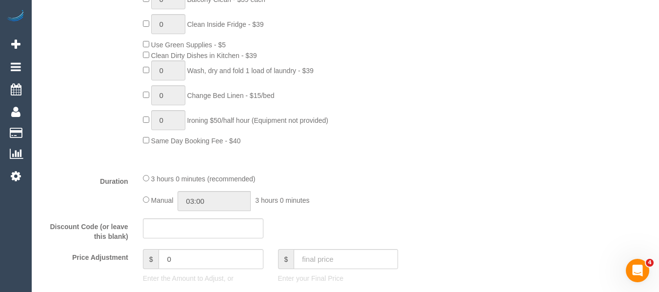
scroll to position [712, 0]
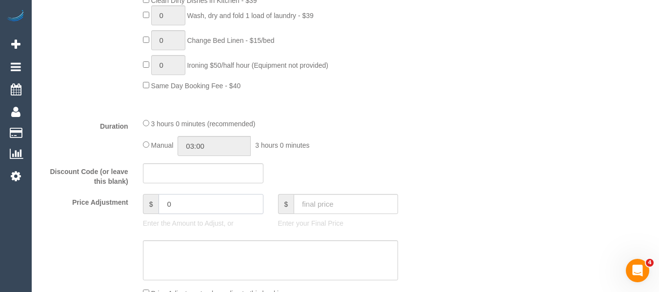
click at [169, 205] on input "0" at bounding box center [211, 204] width 104 height 20
type input "-40"
click at [180, 245] on textarea at bounding box center [271, 260] width 256 height 40
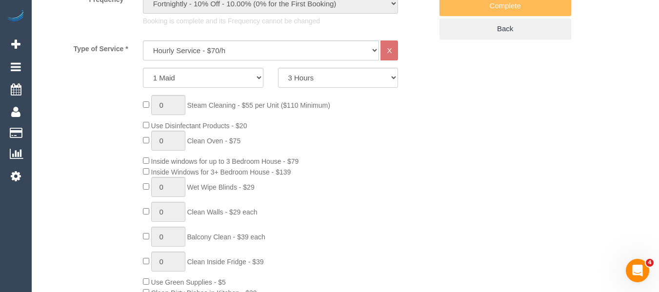
scroll to position [176, 0]
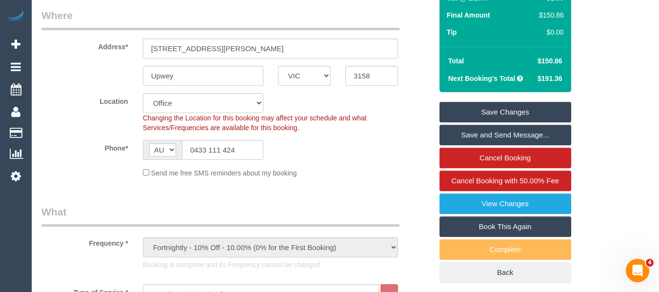
type textarea "discount for complaint -MT"
click at [471, 110] on link "Save Changes" at bounding box center [505, 112] width 132 height 20
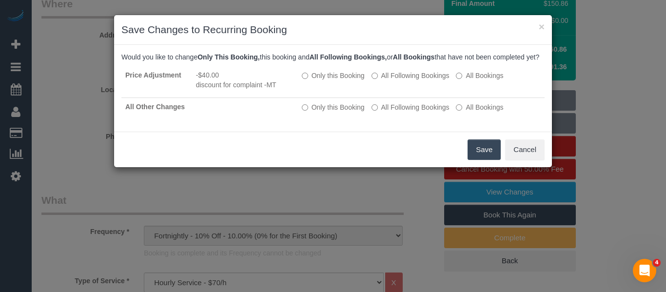
click at [476, 156] on button "Save" at bounding box center [484, 150] width 33 height 20
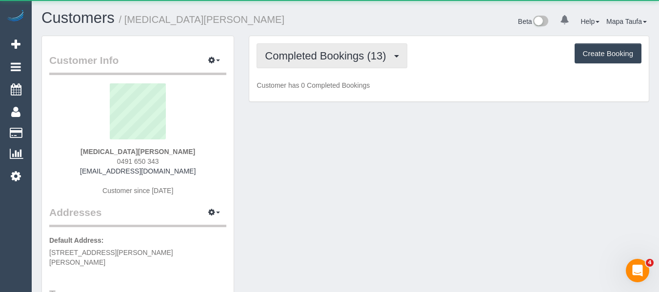
click at [322, 58] on span "Completed Bookings (13)" at bounding box center [328, 56] width 126 height 12
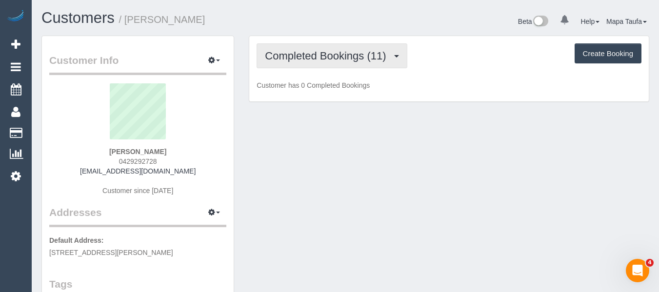
click at [294, 61] on span "Completed Bookings (11)" at bounding box center [328, 56] width 126 height 12
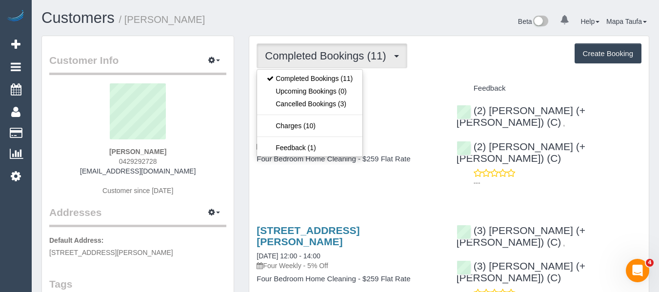
click at [329, 23] on h1 "Customers / [PERSON_NAME]" at bounding box center [189, 18] width 297 height 17
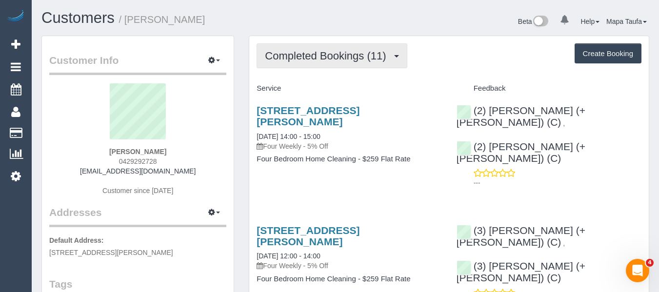
click at [321, 48] on button "Completed Bookings (11)" at bounding box center [332, 55] width 150 height 25
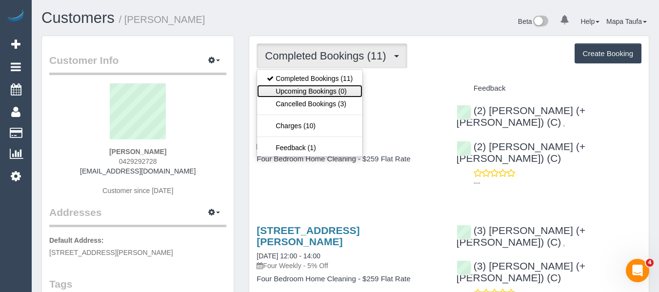
click at [313, 89] on link "Upcoming Bookings (0)" at bounding box center [309, 91] width 105 height 13
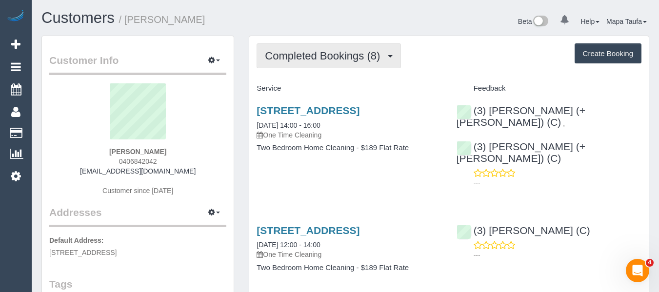
click at [294, 66] on button "Completed Bookings (8)" at bounding box center [329, 55] width 144 height 25
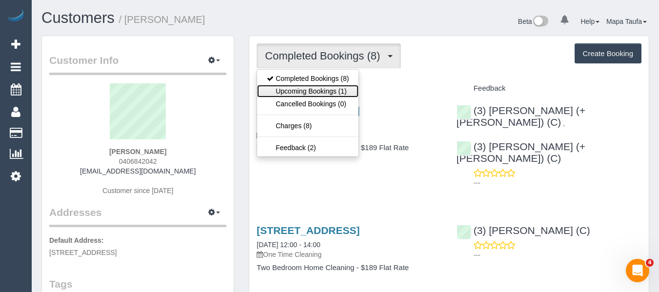
click at [299, 91] on link "Upcoming Bookings (1)" at bounding box center [307, 91] width 101 height 13
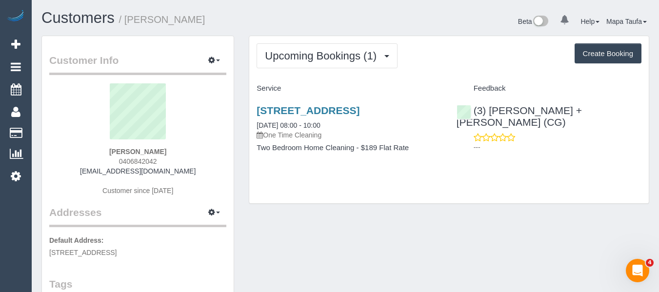
drag, startPoint x: 129, startPoint y: 152, endPoint x: 124, endPoint y: 157, distance: 6.9
click at [121, 155] on div "Di Yang 0406842042 hidiyang@gmail.com Customer since 2023" at bounding box center [137, 144] width 177 height 122
copy strong "Di Yang"
drag, startPoint x: 316, startPoint y: 119, endPoint x: 255, endPoint y: 112, distance: 61.4
click at [255, 112] on div "450 St Kilda Road, 1101, Melbourne, VIC 3004 04/09/2025 08:00 - 10:00 One Time …" at bounding box center [349, 134] width 200 height 75
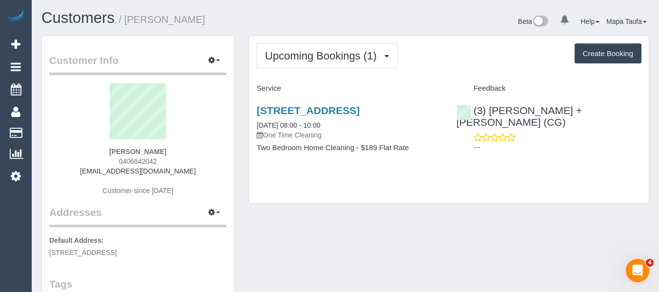
copy link "450 St Kilda Road, 1101, Melbourne, VIC 3004"
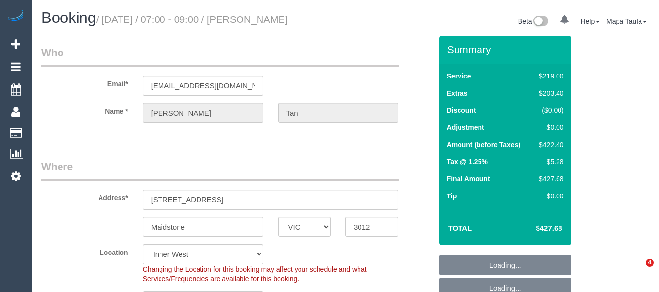
select select "VIC"
select select "string:stripe-pm_1Rzudw2GScqysDRVJLiqdmYb"
select select "number:28"
select select "number:15"
select select "number:19"
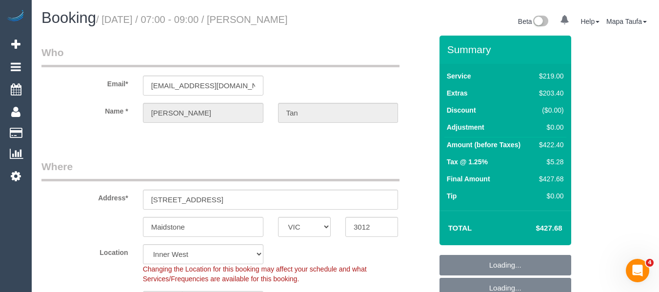
select select "number:24"
select select "number:26"
select select "object:1506"
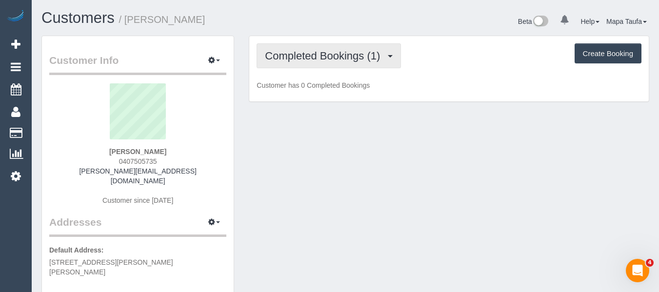
click at [299, 60] on span "Completed Bookings (1)" at bounding box center [325, 56] width 120 height 12
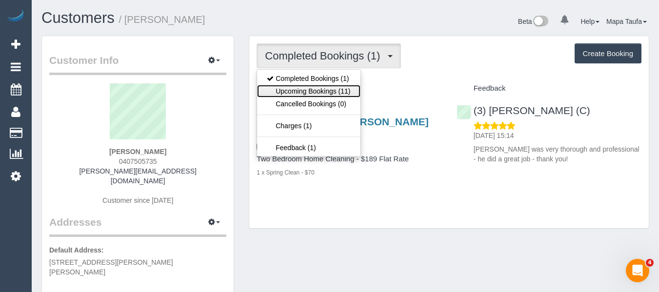
click at [312, 86] on link "Upcoming Bookings (11)" at bounding box center [308, 91] width 103 height 13
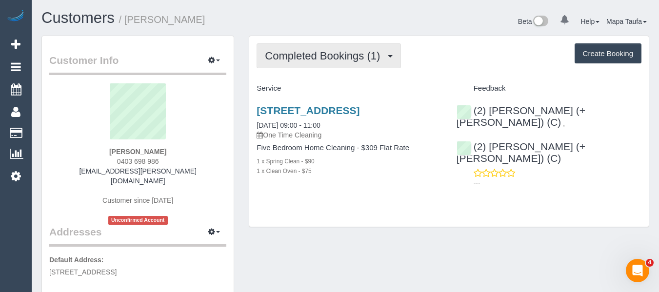
click at [278, 51] on span "Completed Bookings (1)" at bounding box center [325, 56] width 120 height 12
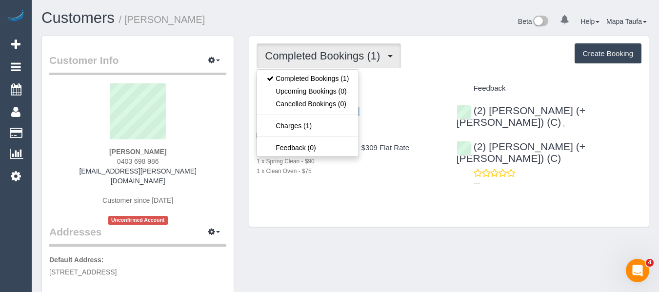
click at [209, 104] on sui-profile-pic at bounding box center [138, 114] width 162 height 63
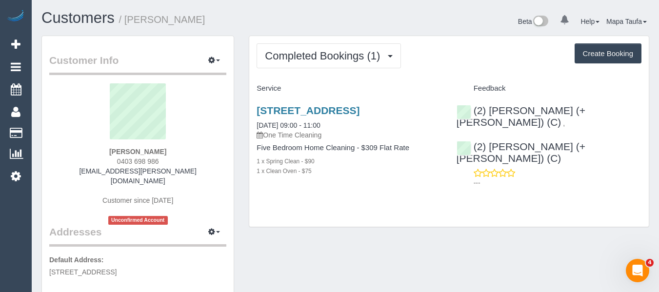
drag, startPoint x: 157, startPoint y: 160, endPoint x: 113, endPoint y: 164, distance: 43.6
click at [112, 160] on div "Priscilla Contretras 0403 698 986 pris.contreras.85@gmail.com Customer since 20…" at bounding box center [137, 153] width 177 height 141
copy span "0403 698 986"
click at [289, 114] on link "8 Vantage Place, Truganina, VIC 3029" at bounding box center [308, 110] width 103 height 11
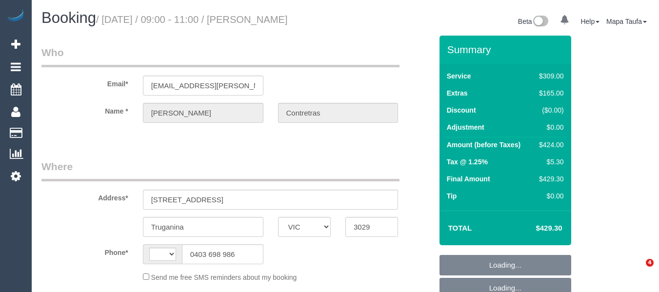
select select "VIC"
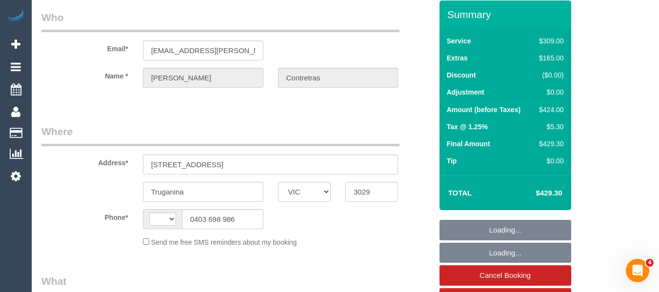
scroll to position [539, 0]
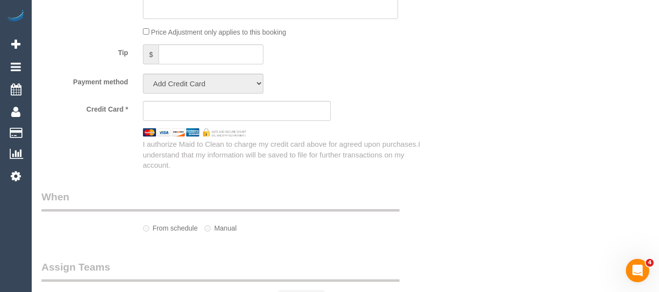
select select "string:stripe-pm_1Ruk3j2GScqysDRVIYuccxRB"
select select "number:27"
select select "number:14"
select select "number:18"
select select "number:24"
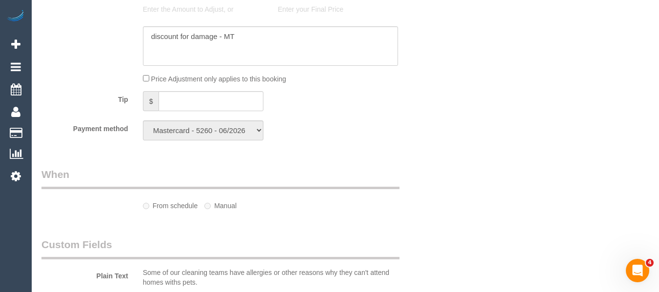
select select "string:AU"
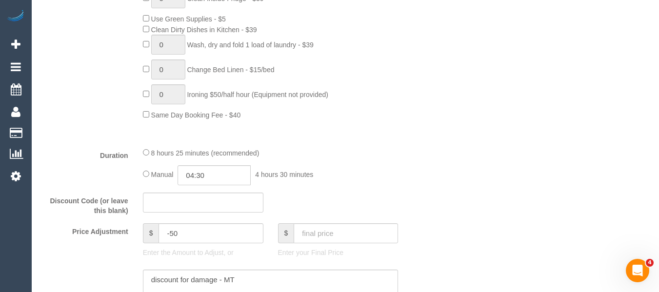
select select "object:1277"
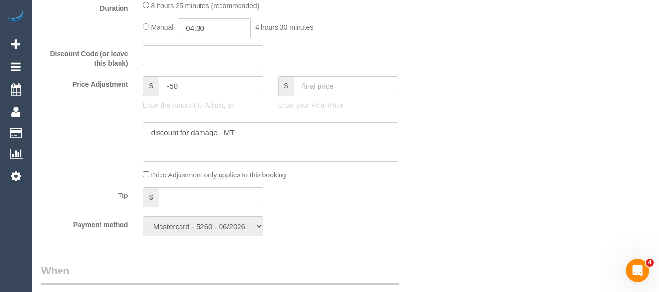
scroll to position [846, 0]
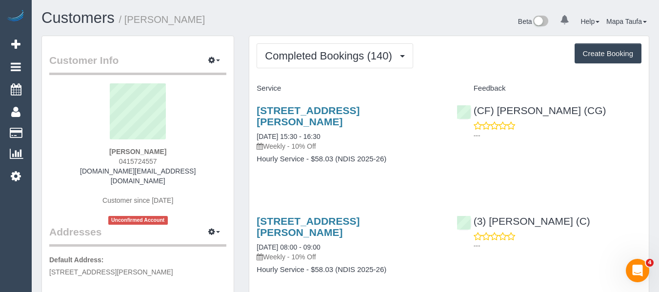
drag, startPoint x: 151, startPoint y: 161, endPoint x: 119, endPoint y: 161, distance: 32.2
click at [119, 161] on div "[PERSON_NAME] 0415724557 [DOMAIN_NAME][EMAIL_ADDRESS][DOMAIN_NAME] Customer sin…" at bounding box center [137, 153] width 177 height 141
copy span "0415724557"
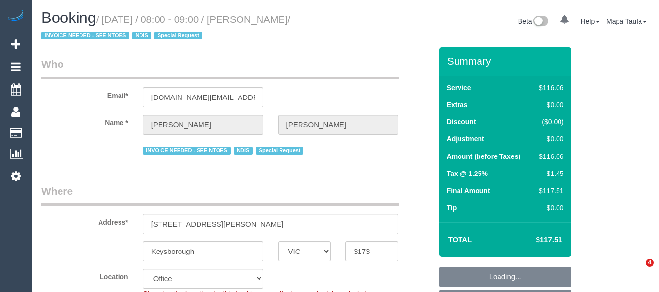
select select "VIC"
select select "number:28"
select select "number:14"
select select "number:19"
select select "number:22"
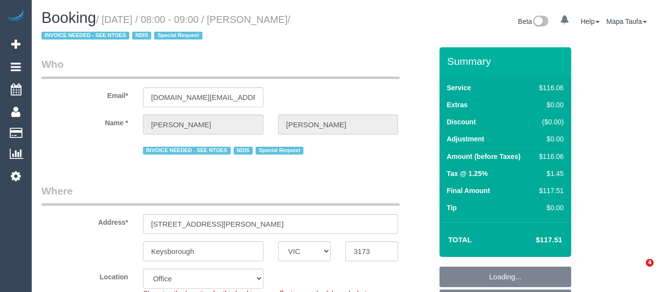
select select "number:34"
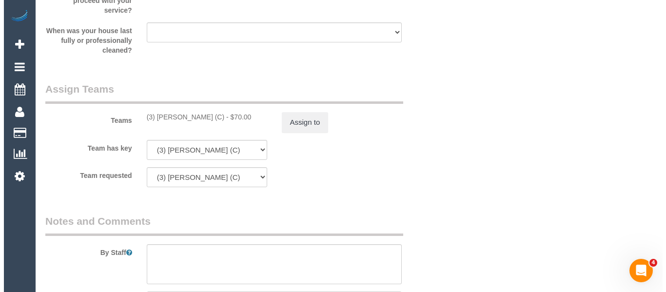
scroll to position [1224, 0]
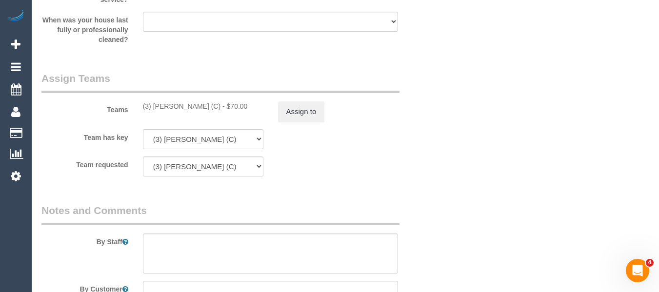
drag, startPoint x: 211, startPoint y: 107, endPoint x: 152, endPoint y: 107, distance: 59.0
click at [152, 107] on div "(3) Anjana Thejan (C) - $70.00" at bounding box center [203, 106] width 120 height 10
copy div "Anjana Thejan (C) -"
click at [302, 113] on button "Assign to" at bounding box center [301, 111] width 47 height 20
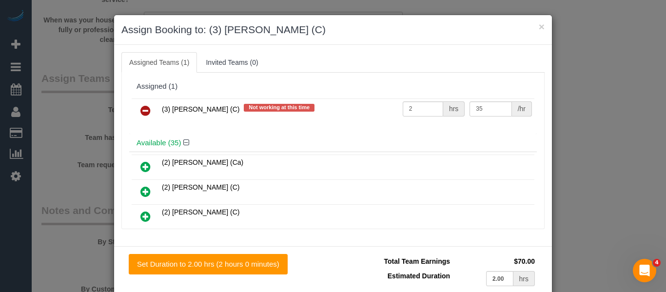
click at [142, 111] on icon at bounding box center [145, 111] width 10 height 12
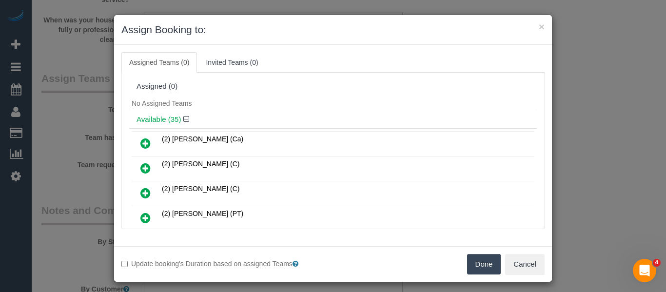
click at [480, 260] on button "Done" at bounding box center [484, 264] width 34 height 20
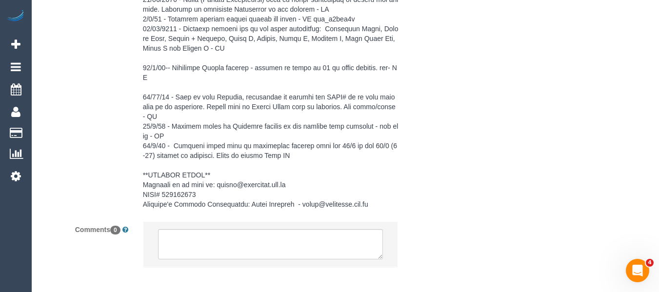
scroll to position [1647, 0]
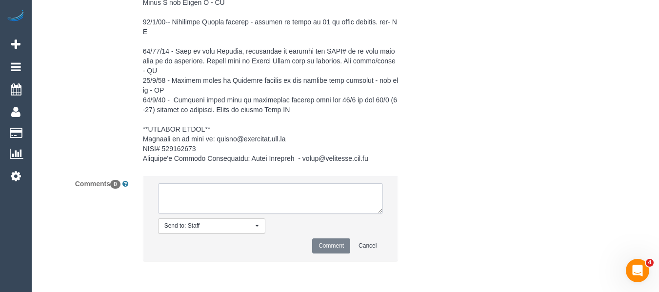
click at [239, 195] on textarea at bounding box center [270, 198] width 225 height 30
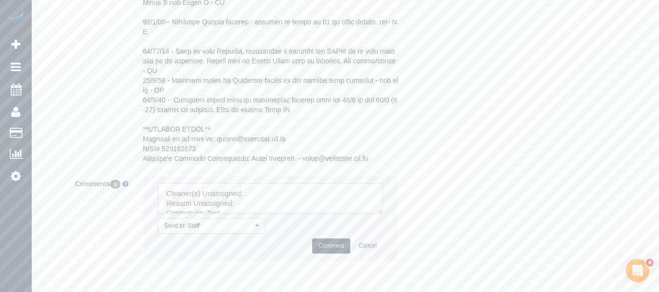
click at [260, 193] on textarea at bounding box center [270, 198] width 225 height 30
paste textarea "Anjana Thejan (C) -"
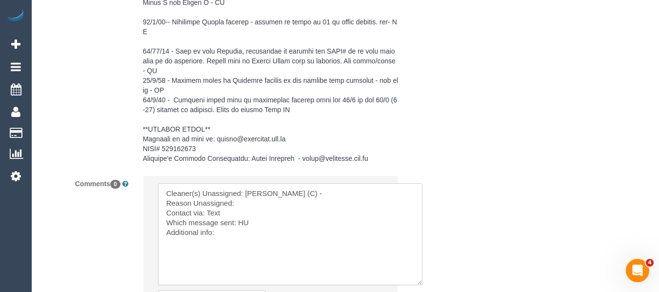
drag, startPoint x: 379, startPoint y: 211, endPoint x: 433, endPoint y: 286, distance: 93.0
click at [422, 283] on textarea at bounding box center [290, 234] width 264 height 102
click at [246, 200] on textarea at bounding box center [292, 234] width 268 height 102
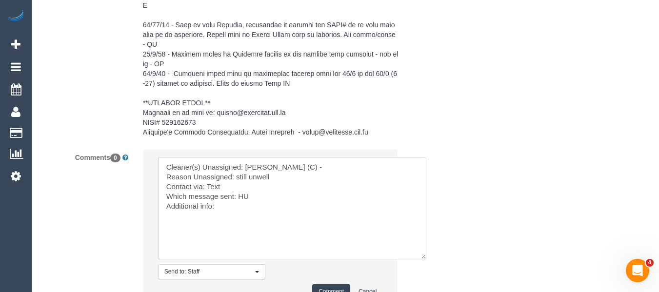
scroll to position [1696, 0]
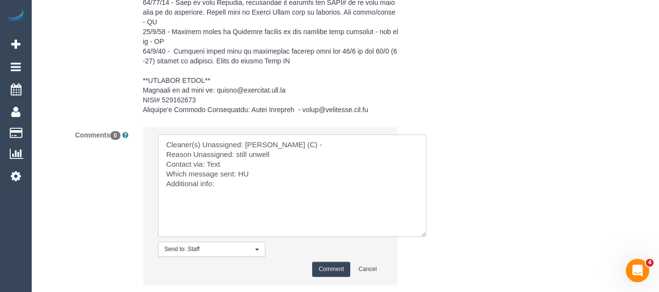
click at [243, 175] on textarea at bounding box center [292, 186] width 268 height 102
click at [218, 171] on textarea at bounding box center [292, 186] width 268 height 102
click at [218, 168] on textarea at bounding box center [292, 186] width 268 height 102
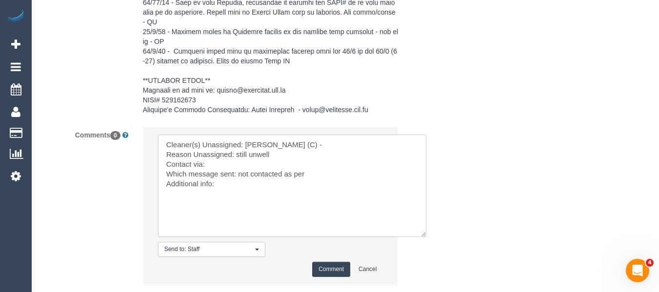
click at [322, 176] on textarea at bounding box center [292, 186] width 268 height 102
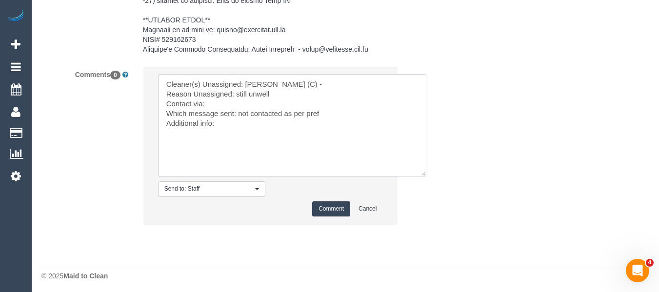
scroll to position [1759, 0]
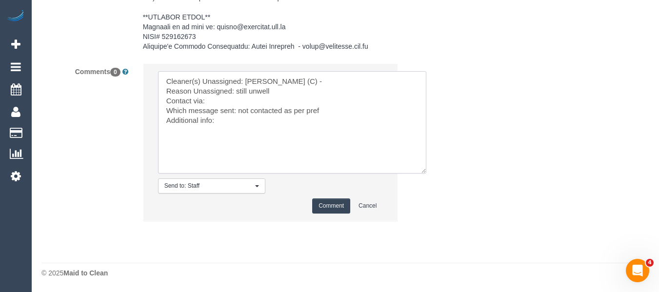
type textarea "Cleaner(s) Unassigned: Anjana Thejan (C) - Reason Unassigned: still unwell Cont…"
click at [330, 205] on button "Comment" at bounding box center [331, 206] width 38 height 15
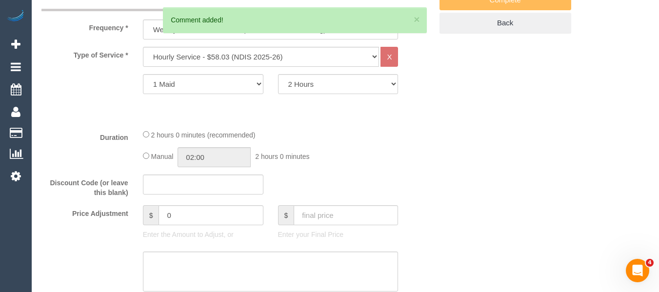
scroll to position [196, 0]
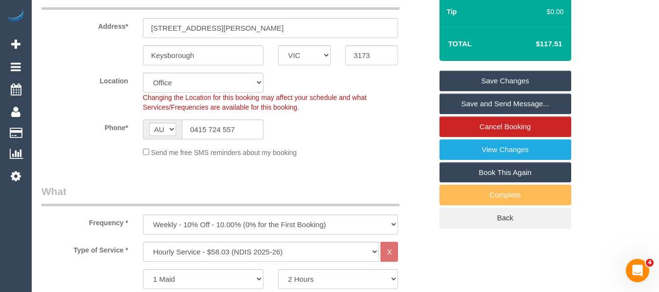
click at [451, 80] on link "Save Changes" at bounding box center [505, 81] width 132 height 20
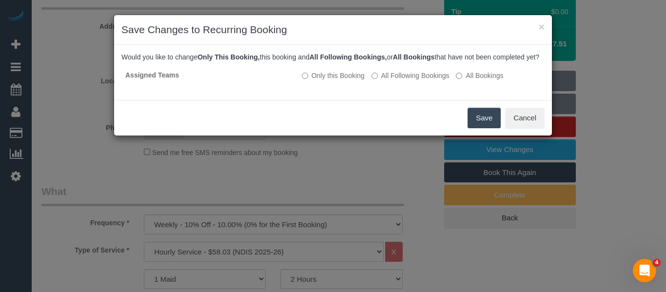
click at [470, 120] on button "Save" at bounding box center [484, 118] width 33 height 20
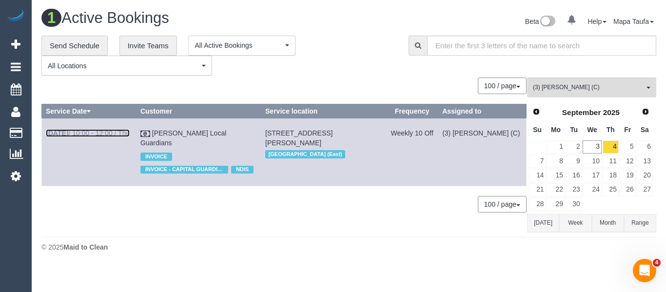
drag, startPoint x: 94, startPoint y: 127, endPoint x: 84, endPoint y: 133, distance: 11.0
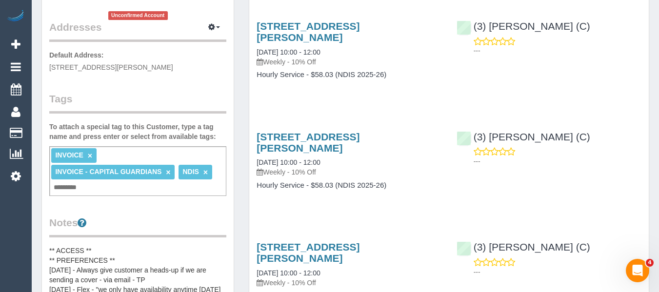
scroll to position [98, 0]
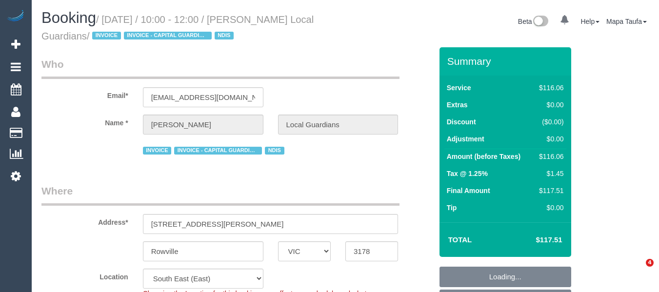
select select "VIC"
select select "number:28"
select select "number:14"
select select "number:19"
select select "number:25"
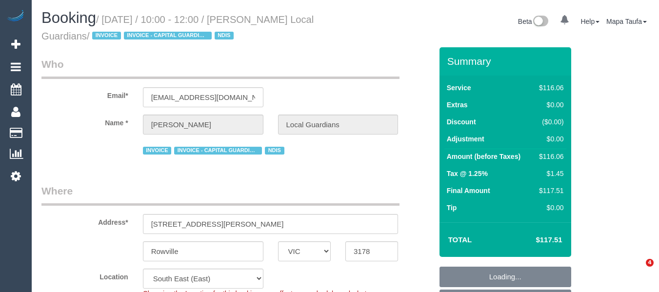
select select "number:34"
select select "object:741"
select select "spot1"
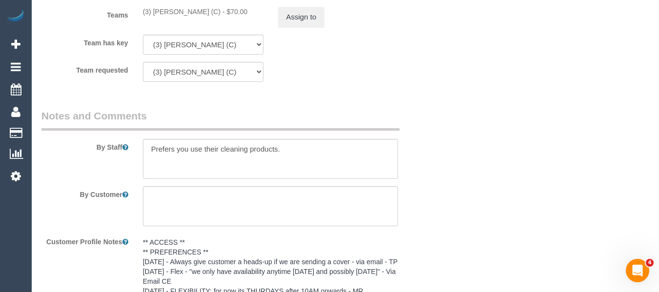
scroll to position [1222, 0]
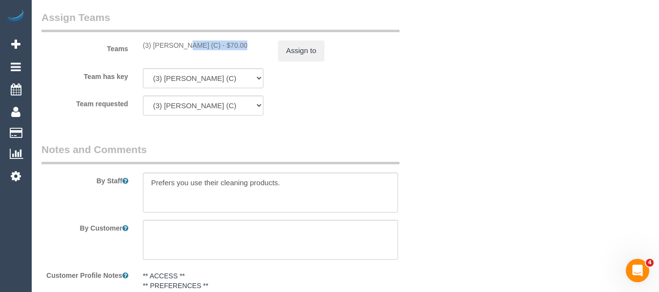
drag, startPoint x: 209, startPoint y: 47, endPoint x: 153, endPoint y: 47, distance: 55.6
click at [153, 47] on div "(3) Anjana Thejan (C) - $70.00" at bounding box center [203, 45] width 120 height 10
copy div "Anjana Thejan (C)"
click at [303, 50] on button "Assign to" at bounding box center [301, 50] width 47 height 20
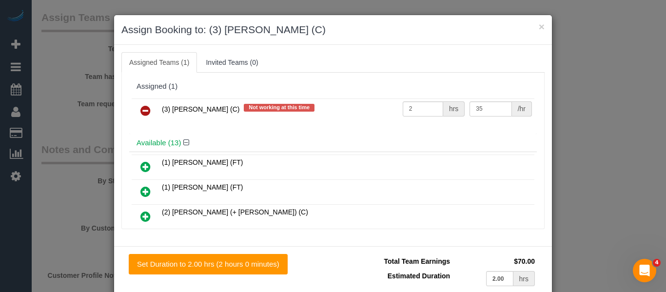
click at [160, 120] on td "(3) Anjana Thejan (C) Not working at this time" at bounding box center [280, 111] width 241 height 25
click at [146, 114] on icon at bounding box center [145, 111] width 10 height 12
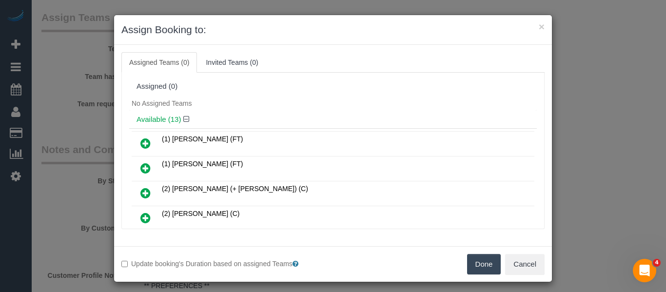
click at [477, 264] on button "Done" at bounding box center [484, 264] width 34 height 20
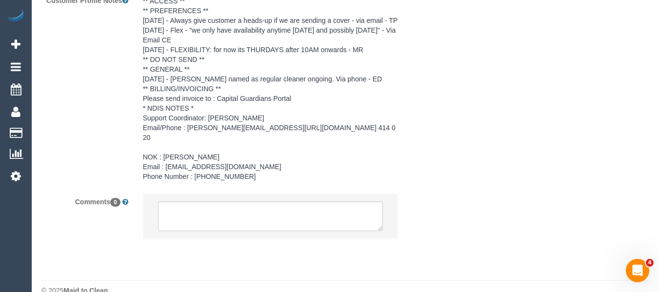
scroll to position [1515, 0]
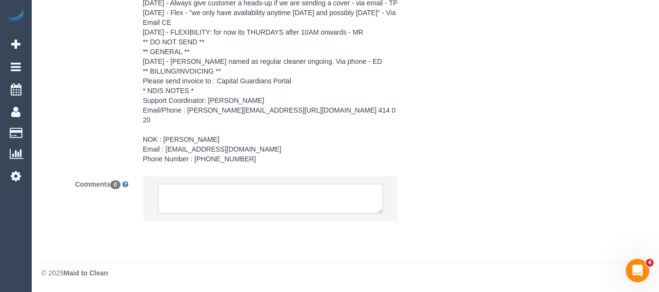
click at [211, 191] on textarea at bounding box center [270, 199] width 225 height 30
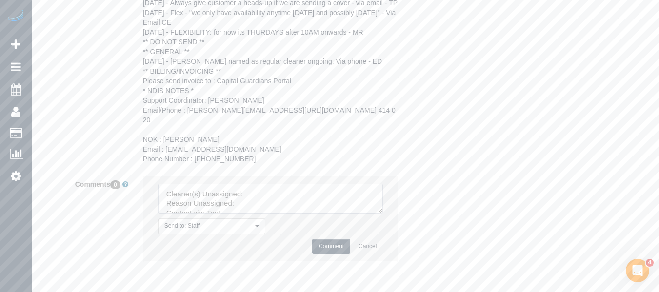
scroll to position [29, 0]
drag, startPoint x: 382, startPoint y: 215, endPoint x: 378, endPoint y: 210, distance: 7.3
click at [398, 249] on li "Send to: Staff Nothing selected Send to: Staff Send to: Customer Send to: Team …" at bounding box center [270, 219] width 255 height 85
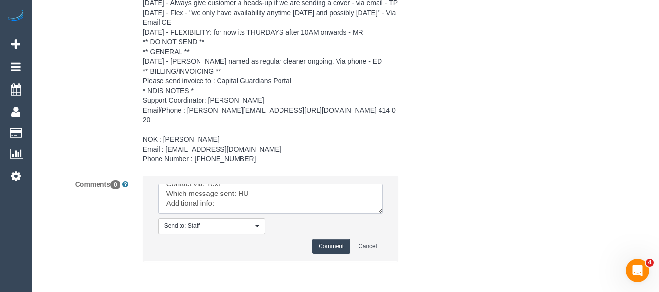
scroll to position [0, 0]
drag, startPoint x: 378, startPoint y: 208, endPoint x: 389, endPoint y: 247, distance: 40.7
click at [383, 214] on textarea at bounding box center [270, 199] width 225 height 30
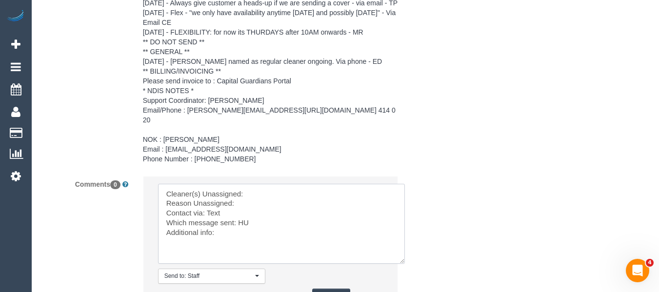
click at [299, 191] on textarea at bounding box center [281, 224] width 247 height 80
paste textarea "Anjana Thejan (C)"
click at [284, 200] on textarea at bounding box center [281, 224] width 247 height 80
click at [215, 216] on textarea at bounding box center [281, 224] width 247 height 80
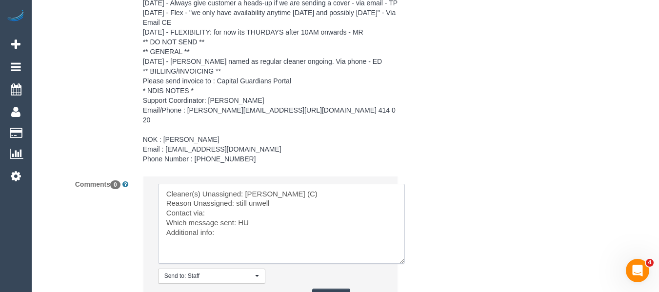
click at [228, 222] on textarea at bounding box center [281, 224] width 247 height 80
click at [244, 221] on textarea at bounding box center [281, 224] width 247 height 80
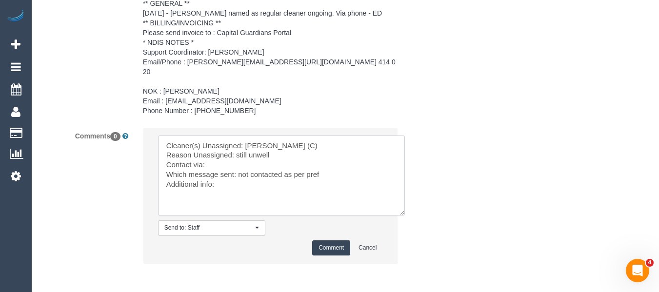
scroll to position [1564, 0]
type textarea "Cleaner(s) Unassigned: Anjana Thejan (C) Reason Unassigned: still unwell Contac…"
click at [339, 243] on button "Comment" at bounding box center [331, 247] width 38 height 15
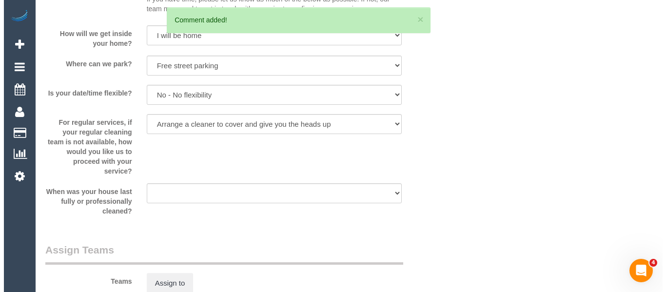
scroll to position [0, 0]
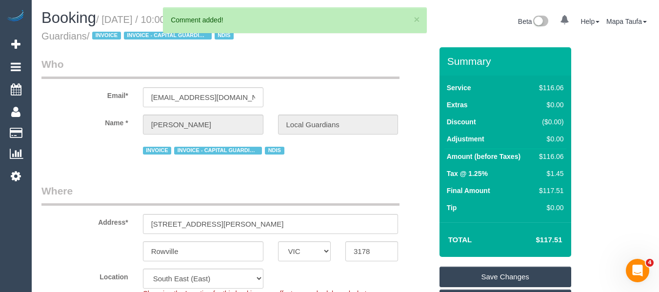
click at [482, 268] on link "Save Changes" at bounding box center [505, 277] width 132 height 20
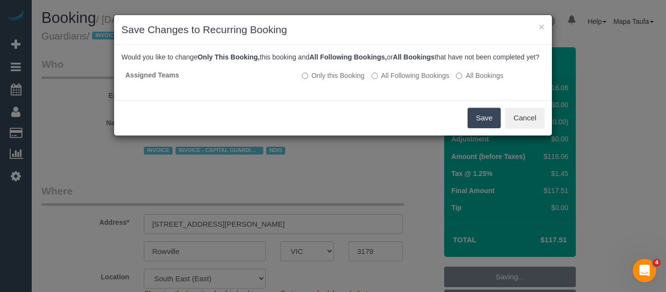
click at [474, 128] on button "Save" at bounding box center [484, 118] width 33 height 20
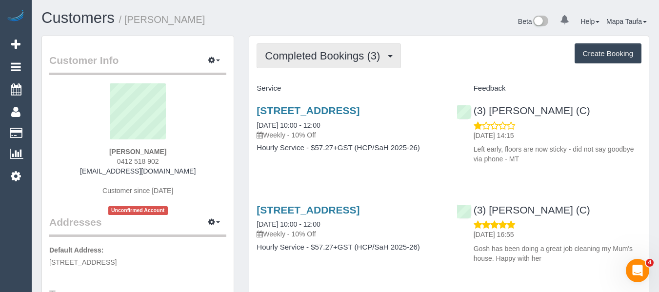
click at [311, 66] on button "Completed Bookings (3)" at bounding box center [329, 55] width 144 height 25
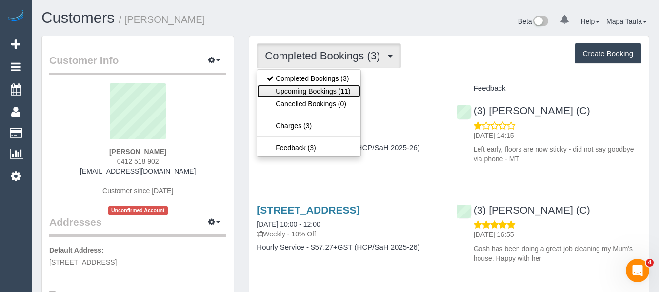
click at [314, 85] on link "Upcoming Bookings (11)" at bounding box center [308, 91] width 103 height 13
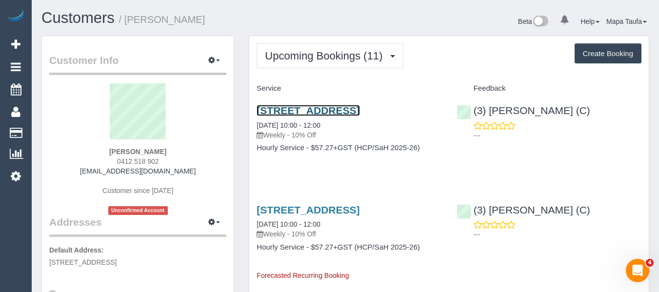
click at [316, 112] on link "18 Garnet Street, Brunswick, VIC 3056" at bounding box center [308, 110] width 103 height 11
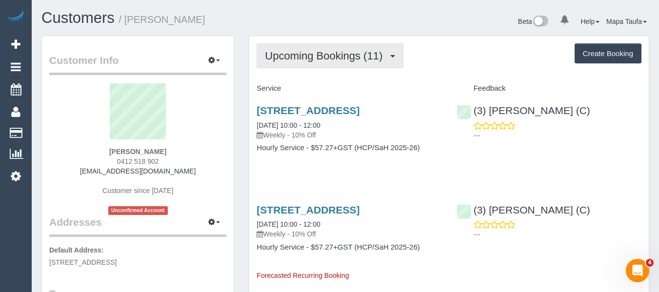
click at [314, 62] on button "Upcoming Bookings (11)" at bounding box center [330, 55] width 147 height 25
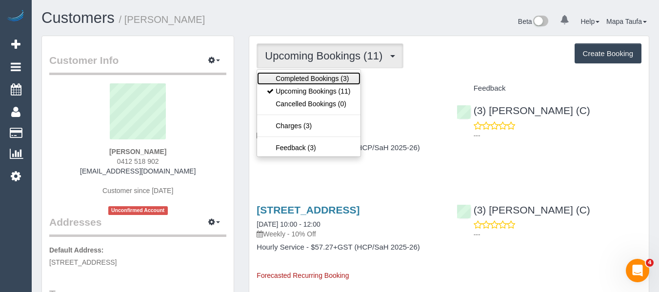
click at [312, 79] on link "Completed Bookings (3)" at bounding box center [308, 78] width 103 height 13
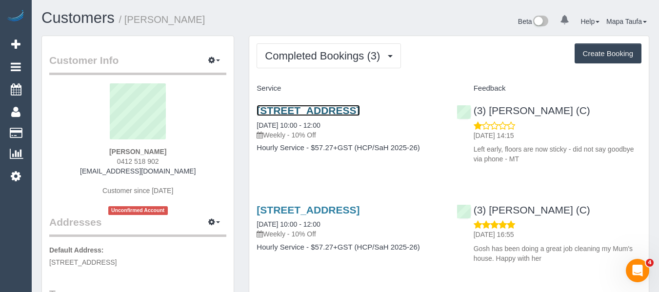
click at [300, 111] on link "18 Garnet Street, Brunswick, VIC 3056" at bounding box center [308, 110] width 103 height 11
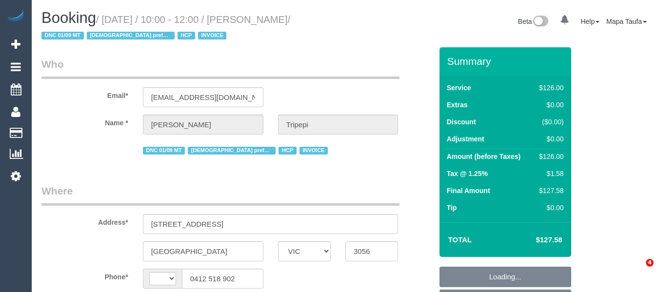
select select "VIC"
select select "number:28"
select select "number:14"
select select "number:19"
select select "number:25"
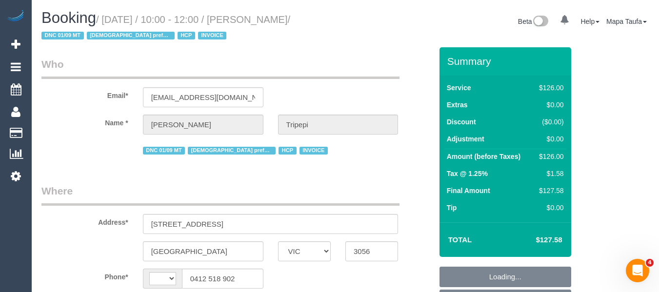
select select "number:34"
select select "number:26"
select select "object:439"
select select "string:AU"
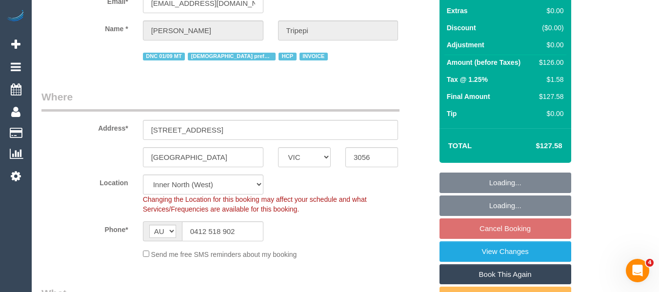
select select "120"
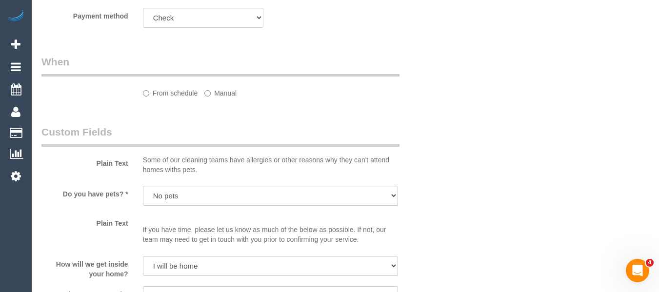
select select "spot4"
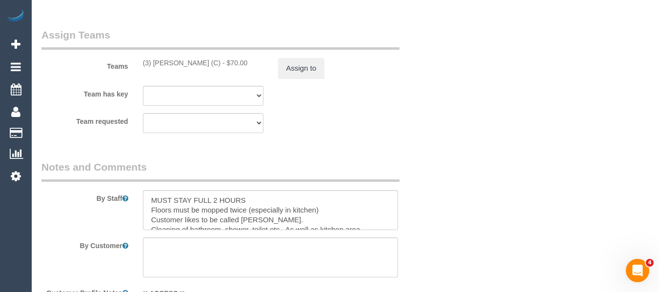
scroll to position [1211, 0]
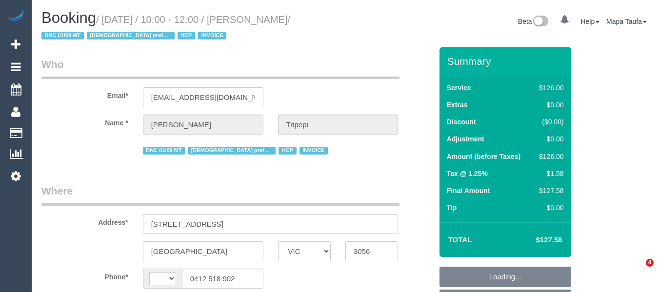
select select "VIC"
select select "object:612"
select select "string:AU"
select select "120"
select select "number:28"
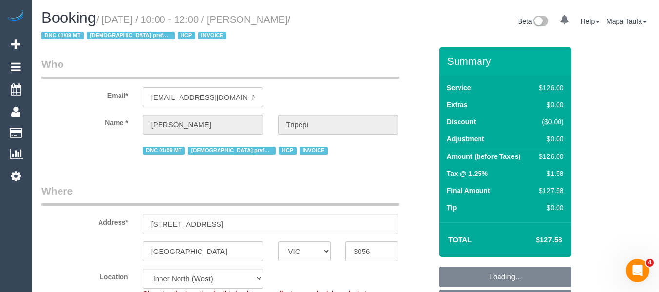
select select "number:14"
select select "number:19"
select select "number:25"
select select "number:34"
select select "number:26"
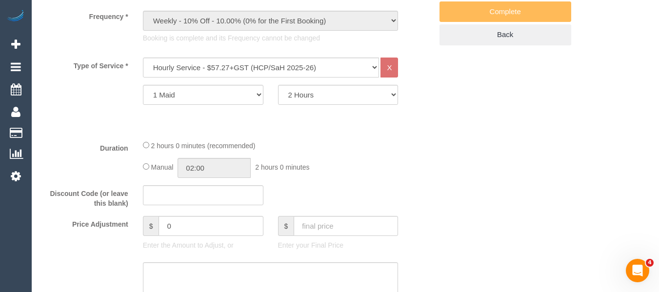
scroll to position [419, 0]
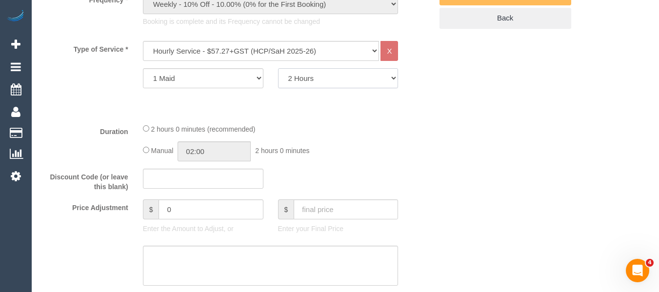
click at [325, 80] on select "1 Hour 1.5 Hour 2 Hours 2.5 Hours 3 Hours 3.5 Hours 4 Hours 4.5 Hours 5 Hours 5…" at bounding box center [338, 78] width 120 height 20
select select "60"
click at [278, 68] on select "1 Hour 1.5 Hour 2 Hours 2.5 Hours 3 Hours 3.5 Hours 4 Hours 4.5 Hours 5 Hours 5…" at bounding box center [338, 78] width 120 height 20
click at [343, 77] on select "1 Hour 1.5 Hour 2 Hours 2.5 Hours 3 Hours 3.5 Hours 4 Hours 4.5 Hours 5 Hours 5…" at bounding box center [338, 78] width 120 height 20
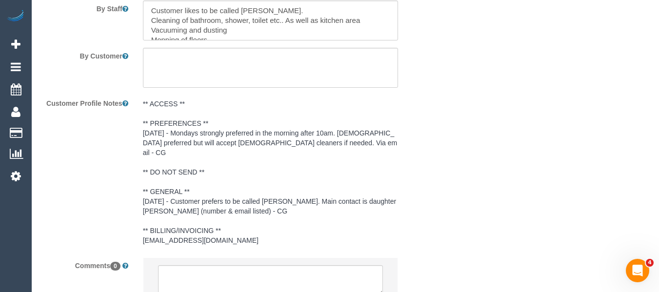
scroll to position [1596, 0]
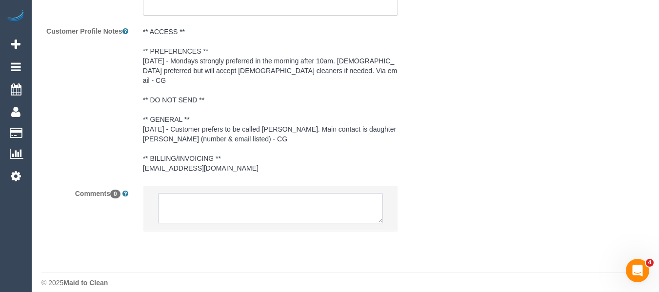
click at [248, 193] on textarea at bounding box center [270, 208] width 225 height 30
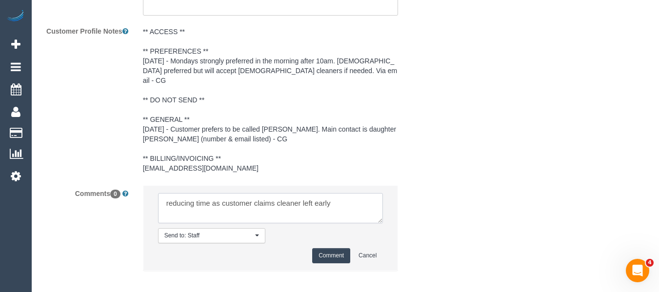
type textarea "reducing time as customer claims cleaner left early"
click at [322, 248] on button "Comment" at bounding box center [331, 255] width 38 height 15
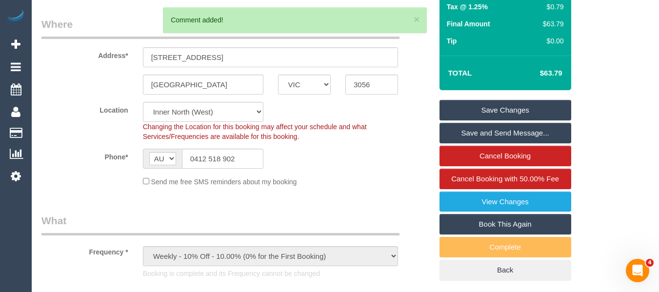
scroll to position [160, 0]
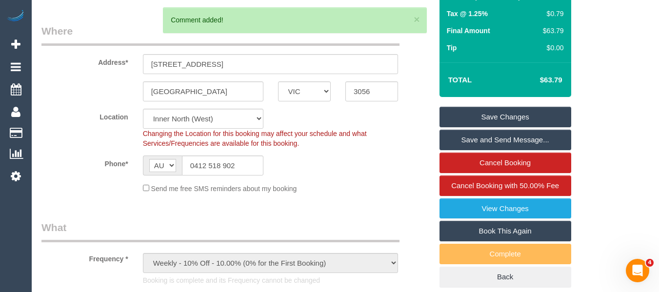
click at [555, 111] on link "Save Changes" at bounding box center [505, 117] width 132 height 20
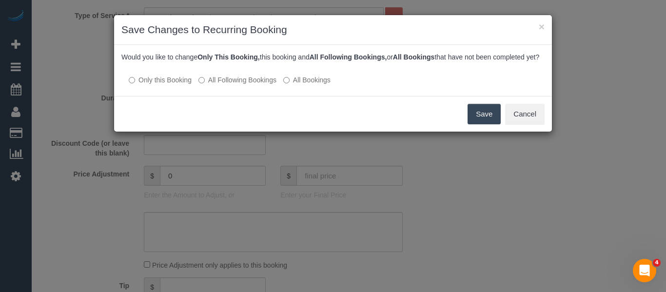
click at [495, 124] on button "Save" at bounding box center [484, 114] width 33 height 20
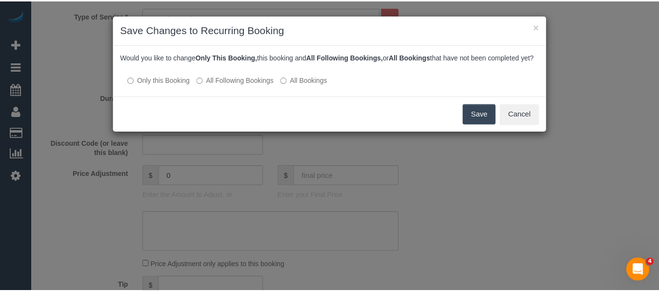
scroll to position [131, 0]
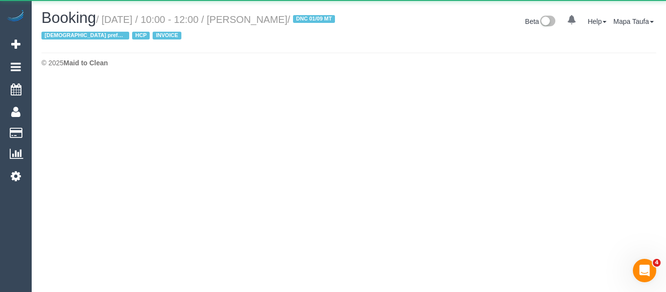
select select "VIC"
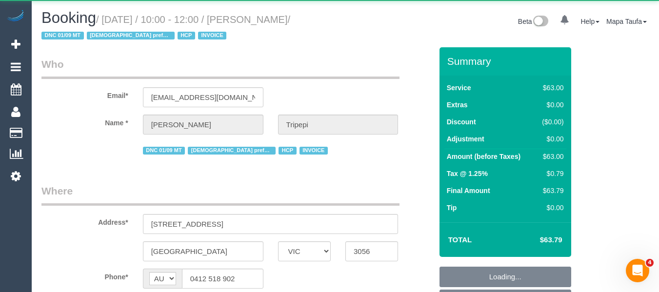
select select "object:3156"
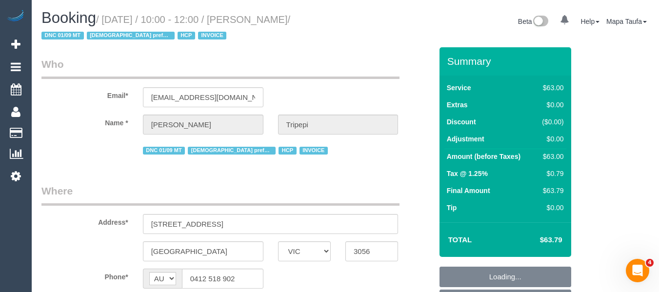
select select "number:28"
select select "number:14"
select select "number:19"
select select "number:25"
select select "number:34"
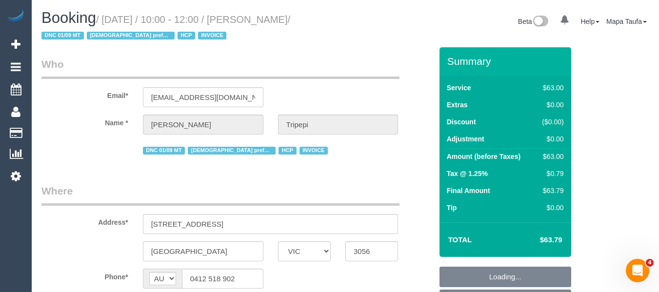
select select "number:26"
select select "object:3372"
drag, startPoint x: 341, startPoint y: 18, endPoint x: 270, endPoint y: 19, distance: 71.2
click at [270, 19] on div "Booking / September 01, 2025 / 10:00 - 12:00 / Antonia Tripepi / DNC 01/09 MT F…" at bounding box center [189, 29] width 311 height 38
copy small "Antonia Tripepi"
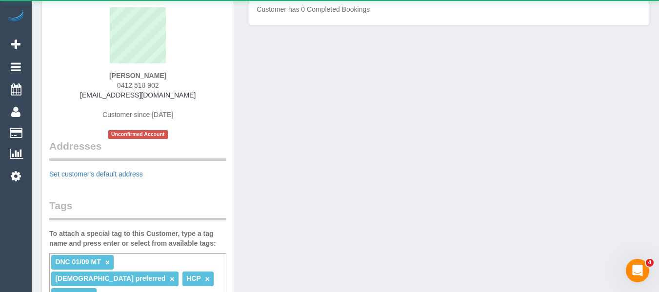
scroll to position [146, 0]
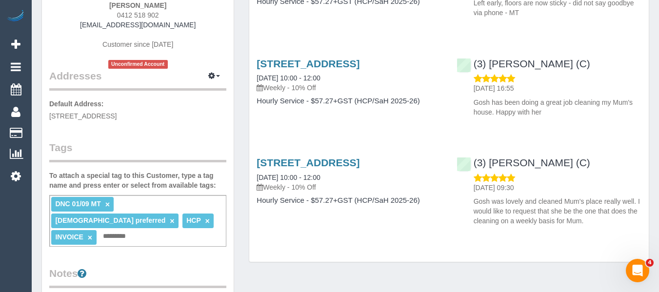
click at [107, 204] on link "×" at bounding box center [107, 204] width 4 height 8
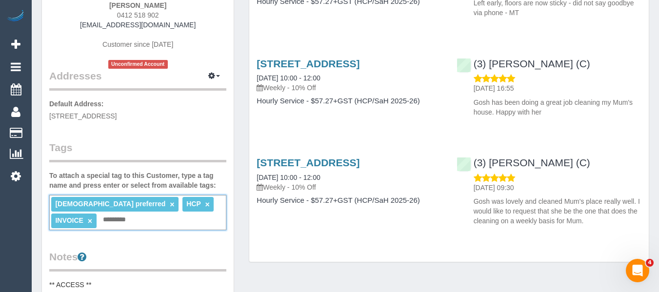
drag, startPoint x: 247, startPoint y: 133, endPoint x: 307, endPoint y: 137, distance: 60.2
click at [248, 133] on div "Completed Bookings (3) Completed Bookings (3) Upcoming Bookings (11) Cancelled …" at bounding box center [448, 80] width 415 height 383
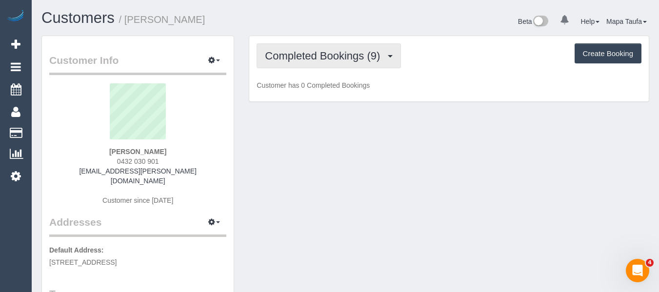
click at [322, 59] on span "Completed Bookings (9)" at bounding box center [325, 56] width 120 height 12
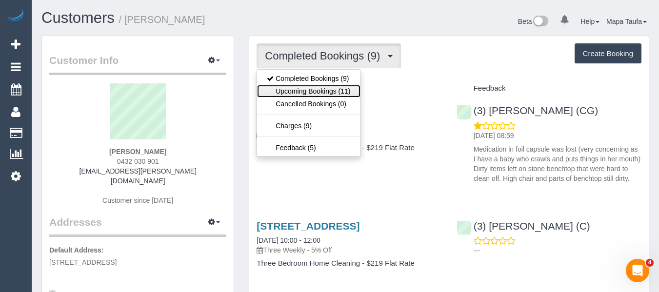
click at [326, 90] on link "Upcoming Bookings (11)" at bounding box center [308, 91] width 103 height 13
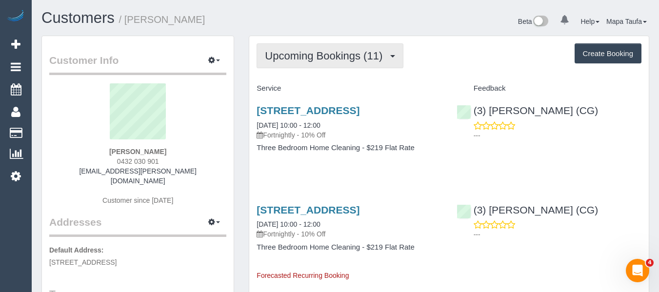
drag, startPoint x: 334, startPoint y: 54, endPoint x: 333, endPoint y: 60, distance: 5.4
click at [334, 55] on span "Upcoming Bookings (11)" at bounding box center [326, 56] width 122 height 12
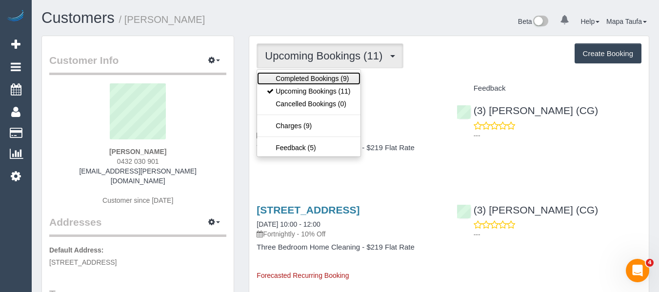
click at [327, 72] on link "Completed Bookings (9)" at bounding box center [308, 78] width 103 height 13
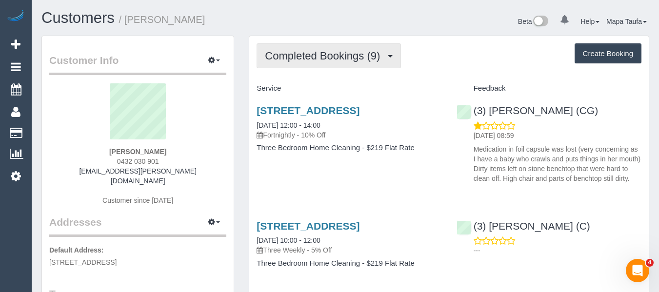
click at [320, 61] on span "Completed Bookings (9)" at bounding box center [325, 56] width 120 height 12
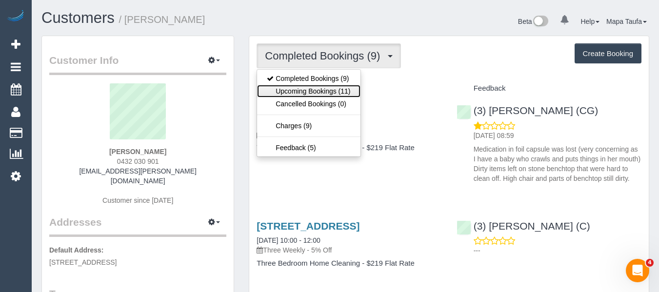
click at [320, 94] on link "Upcoming Bookings (11)" at bounding box center [308, 91] width 103 height 13
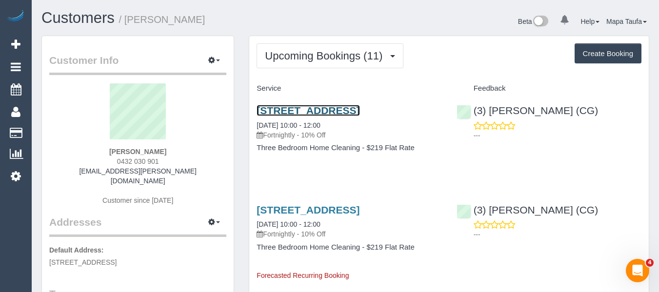
click at [289, 113] on link "[STREET_ADDRESS]" at bounding box center [308, 110] width 103 height 11
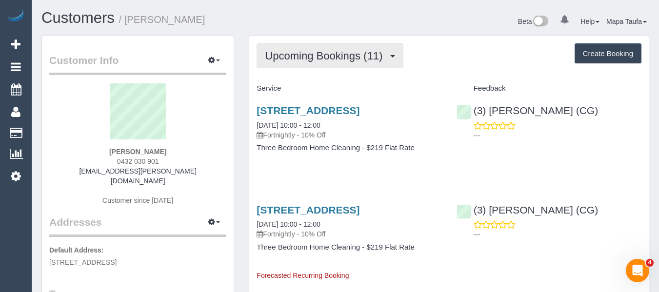
click at [349, 55] on span "Upcoming Bookings (11)" at bounding box center [326, 56] width 122 height 12
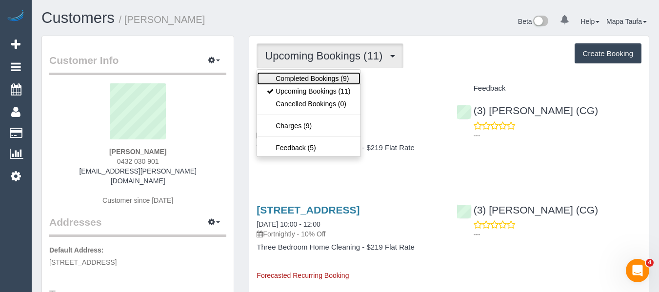
click at [326, 81] on link "Completed Bookings (9)" at bounding box center [308, 78] width 103 height 13
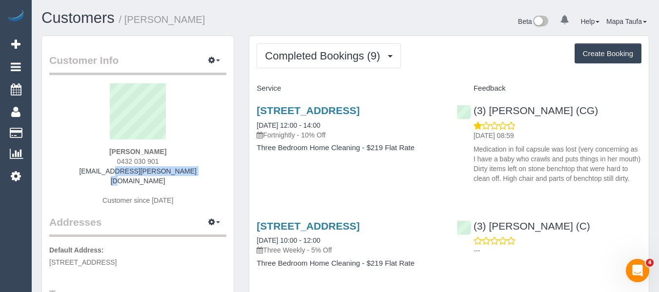
drag, startPoint x: 145, startPoint y: 169, endPoint x: 71, endPoint y: 138, distance: 80.0
click at [99, 171] on div "[PERSON_NAME] 0432 030 901 [EMAIL_ADDRESS][PERSON_NAME][DOMAIN_NAME] Customer s…" at bounding box center [137, 149] width 177 height 132
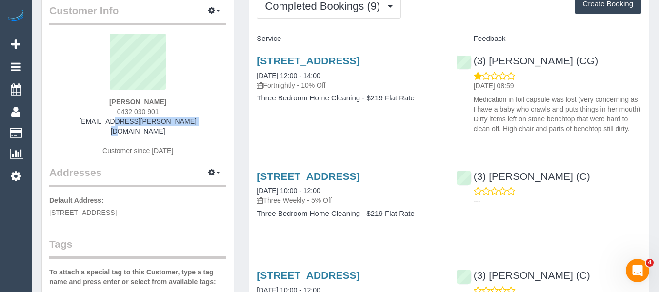
scroll to position [49, 0]
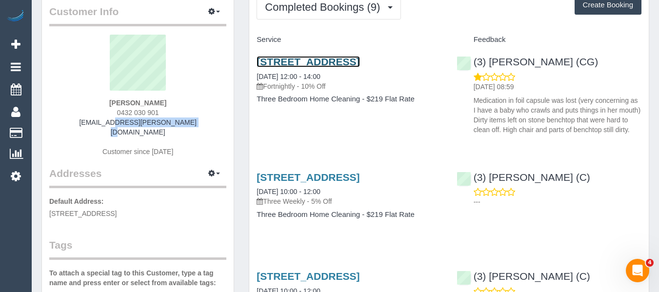
click at [327, 61] on link "[STREET_ADDRESS]" at bounding box center [308, 61] width 103 height 11
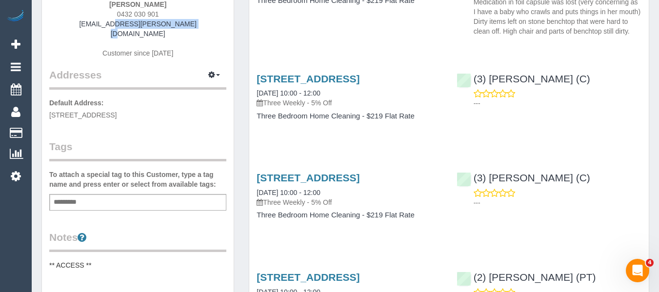
scroll to position [0, 0]
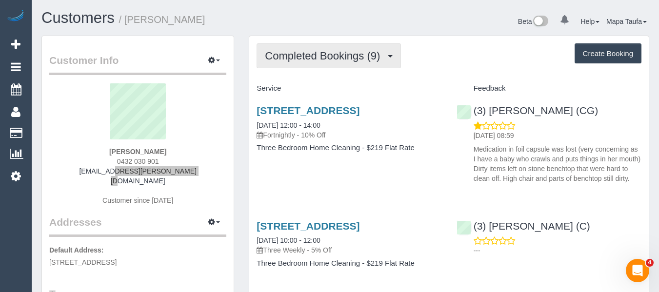
click at [344, 59] on span "Completed Bookings (9)" at bounding box center [325, 56] width 120 height 12
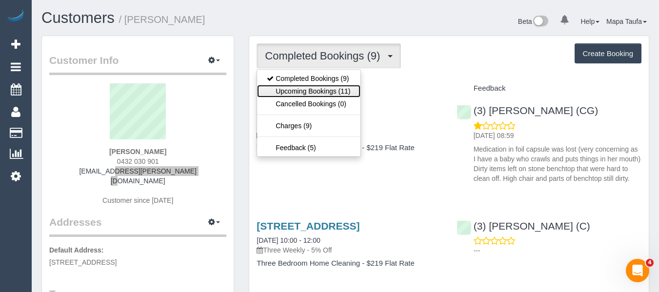
click at [339, 90] on link "Upcoming Bookings (11)" at bounding box center [308, 91] width 103 height 13
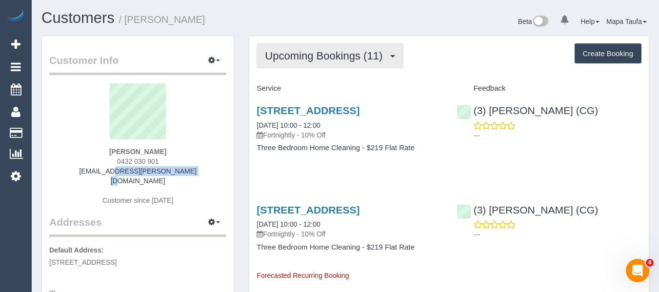
click at [317, 48] on button "Upcoming Bookings (11)" at bounding box center [330, 55] width 147 height 25
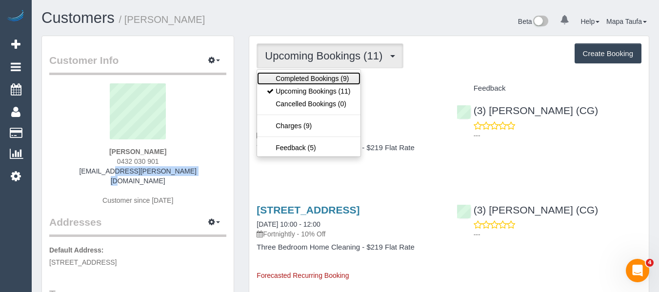
click at [316, 75] on link "Completed Bookings (9)" at bounding box center [308, 78] width 103 height 13
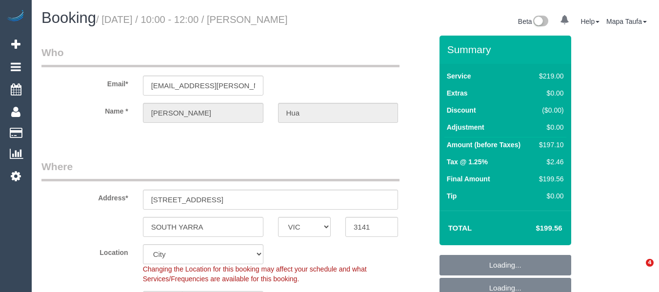
select select "VIC"
select select "number:27"
select select "number:16"
select select "number:18"
select select "number:22"
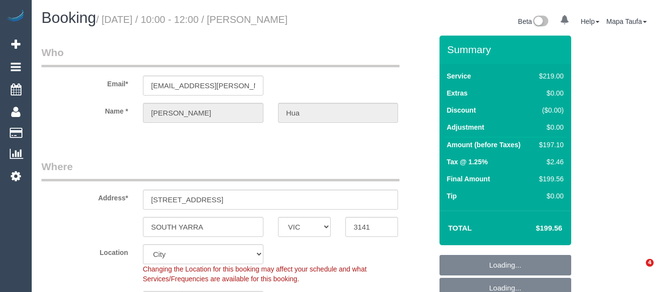
select select "number:34"
select select "number:12"
select select "spot3"
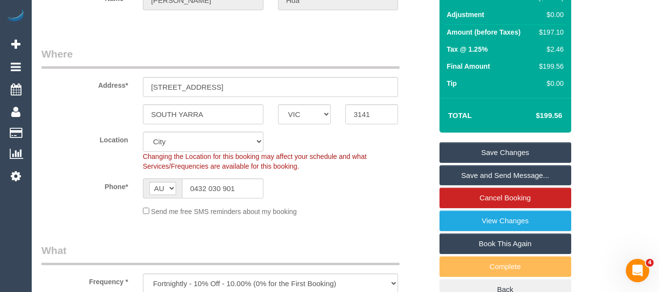
scroll to position [195, 0]
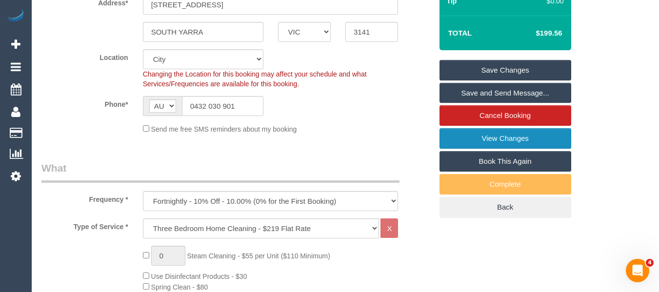
click at [506, 141] on link "View Changes" at bounding box center [505, 138] width 132 height 20
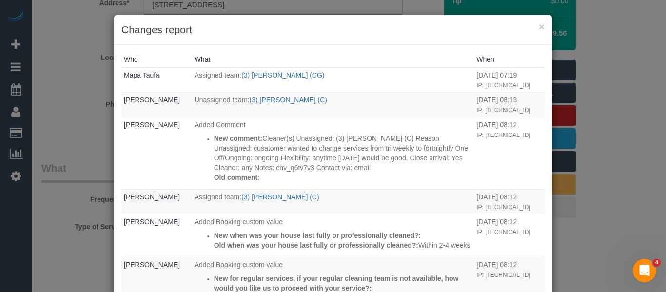
click at [533, 24] on h3 "Changes report" at bounding box center [332, 29] width 423 height 15
drag, startPoint x: 540, startPoint y: 26, endPoint x: 666, endPoint y: 37, distance: 126.3
click at [540, 26] on button "×" at bounding box center [542, 26] width 6 height 10
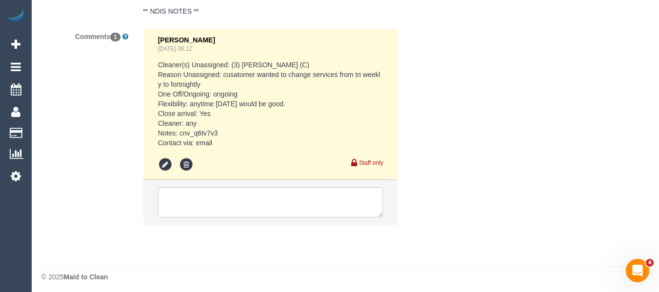
scroll to position [1613, 0]
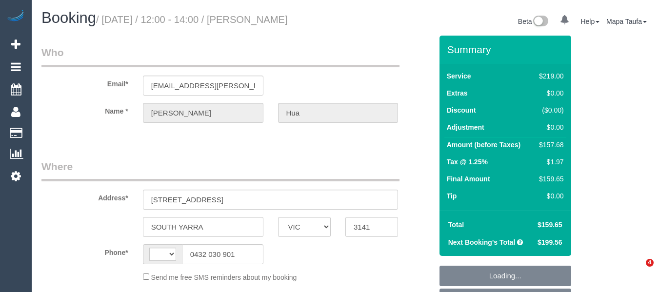
select select "VIC"
select select "string:AU"
select select "object:602"
select select "string:stripe-pm_1QyP7C2GScqysDRVslpn0F0K"
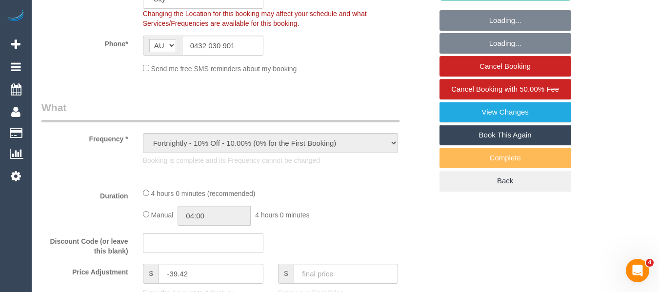
select select "number:27"
select select "number:16"
select select "number:18"
select select "number:22"
select select "number:34"
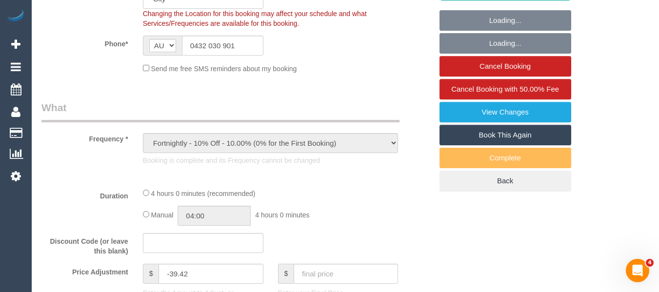
select select "number:12"
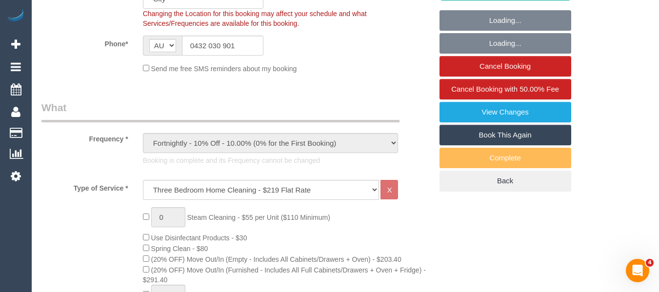
scroll to position [426, 0]
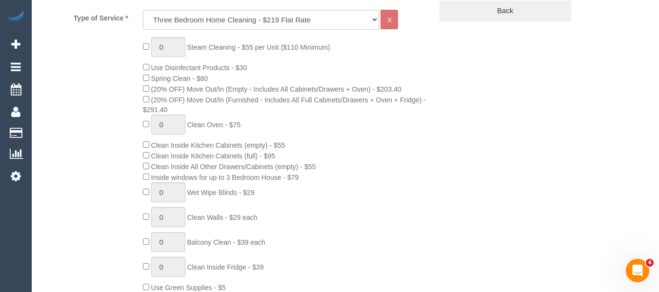
select select "object:1276"
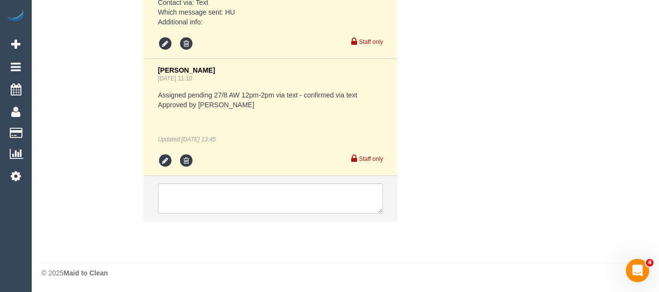
scroll to position [2112, 0]
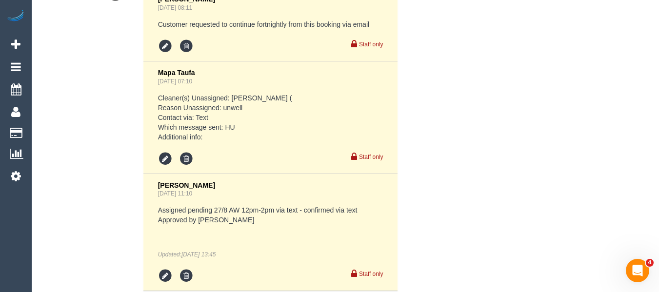
drag, startPoint x: 255, startPoint y: 137, endPoint x: 154, endPoint y: 99, distance: 107.9
click at [154, 99] on li "Mapa Taufa Aug 26, 2025 07:10 Cleaner(s) Unassigned: Andres Arredondo ( Reason …" at bounding box center [270, 117] width 255 height 113
click at [261, 122] on pre "Cleaner(s) Unassigned: Andres Arredondo ( Reason Unassigned: unwell Contact via…" at bounding box center [270, 117] width 225 height 49
drag, startPoint x: 223, startPoint y: 133, endPoint x: 158, endPoint y: 98, distance: 74.9
click at [158, 98] on pre "Cleaner(s) Unassigned: Andres Arredondo ( Reason Unassigned: unwell Contact via…" at bounding box center [270, 117] width 225 height 49
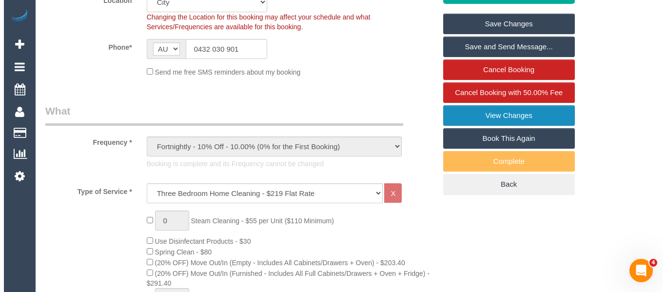
scroll to position [265, 0]
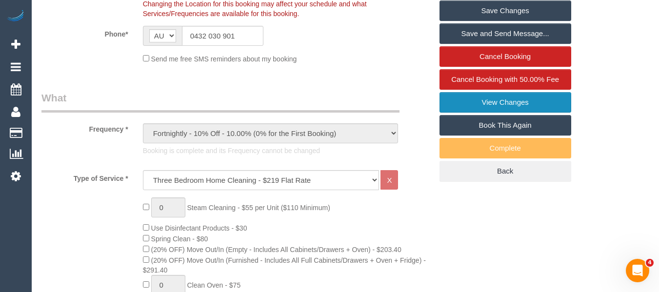
click at [494, 100] on link "View Changes" at bounding box center [505, 102] width 132 height 20
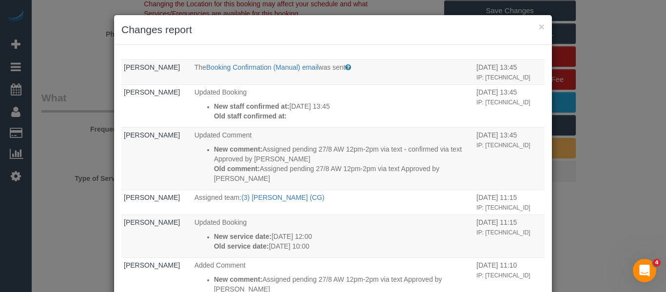
scroll to position [390, 0]
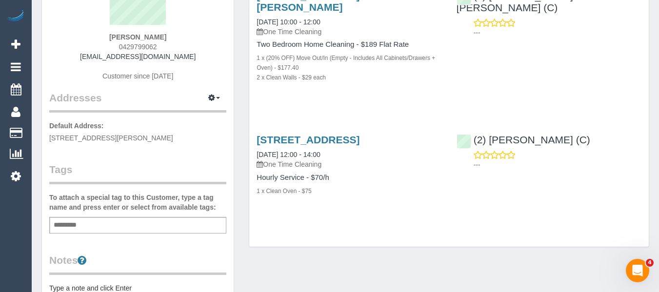
scroll to position [98, 0]
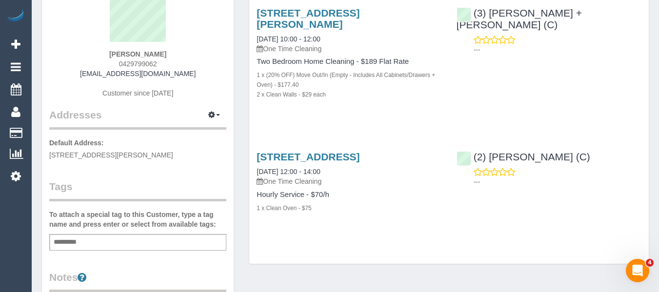
click at [130, 241] on div "Add a tag" at bounding box center [137, 242] width 177 height 17
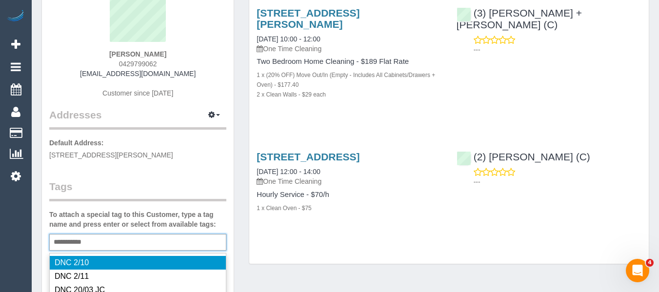
type input "**********"
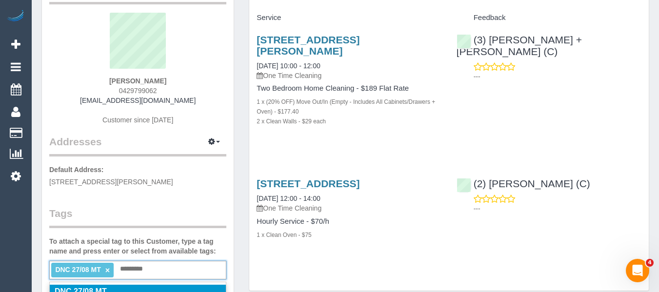
scroll to position [195, 0]
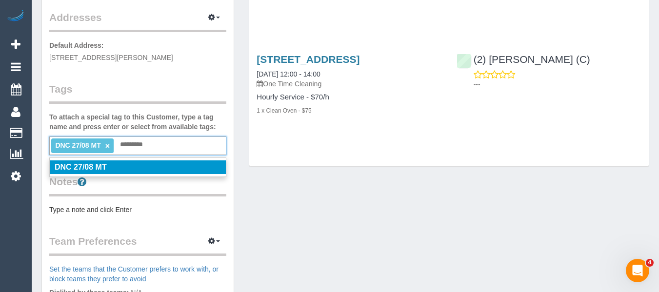
click at [153, 163] on li "DNC 27/08 MT" at bounding box center [138, 167] width 176 height 14
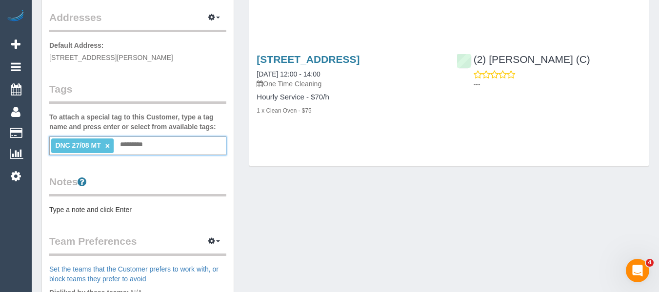
click at [297, 183] on div "Customer Info Edit Contact Info Send Message Email Preferences Special Sales Ta…" at bounding box center [345, 168] width 622 height 656
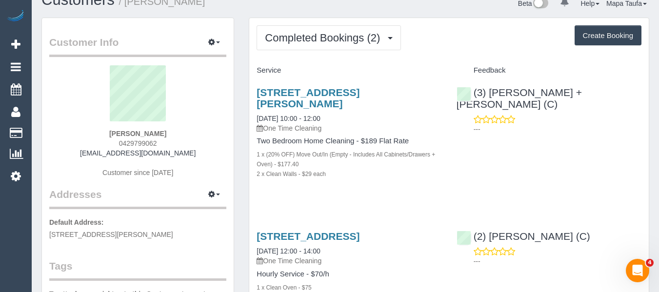
scroll to position [0, 0]
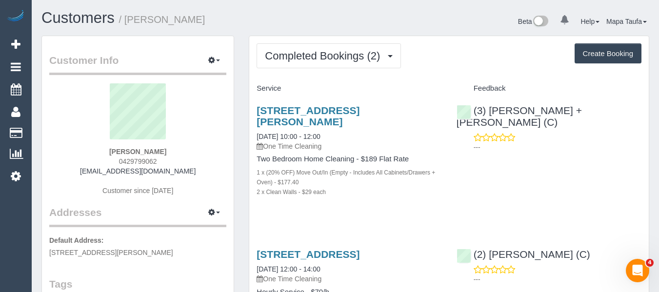
drag, startPoint x: 174, startPoint y: 152, endPoint x: 104, endPoint y: 152, distance: 69.8
click at [104, 152] on div "amelia cameron 0429799062 ameliaecameron@gmail.com Customer since 2025" at bounding box center [137, 144] width 177 height 122
copy strong "amelia cameron"
drag, startPoint x: 626, startPoint y: 115, endPoint x: 473, endPoint y: 109, distance: 153.3
click at [491, 117] on div "(3) Gurdeep + Kamalpreet (C) ---" at bounding box center [549, 127] width 200 height 60
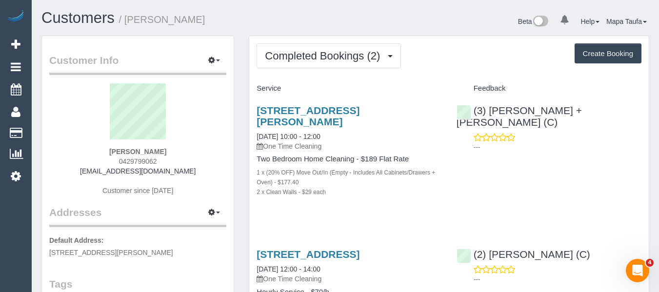
copy link "Gurdeep + Kamalpreet (C)"
click at [326, 108] on link "40 Wilkins Street, Newport, VIC 3015" at bounding box center [308, 116] width 103 height 22
drag, startPoint x: 167, startPoint y: 160, endPoint x: 118, endPoint y: 160, distance: 48.8
click at [118, 160] on div "amelia cameron 0429799062 ameliaecameron@gmail.com Customer since 2025" at bounding box center [137, 144] width 177 height 122
copy span "0429799062"
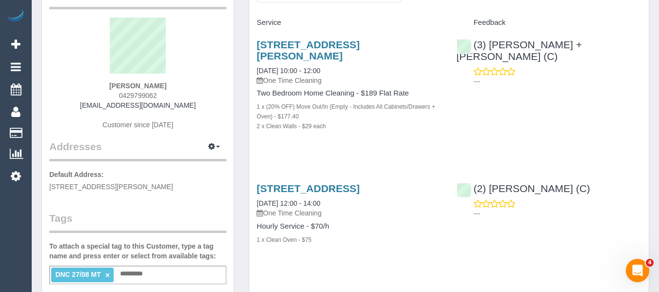
scroll to position [49, 0]
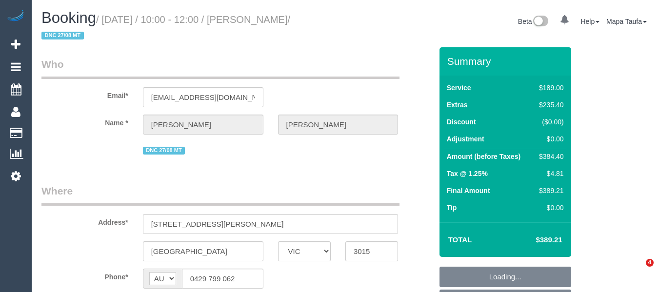
select select "VIC"
select select "string:stripe-pm_1RmTGU2GScqysDRV0mM01N57"
select select "number:27"
select select "number:14"
select select "number:19"
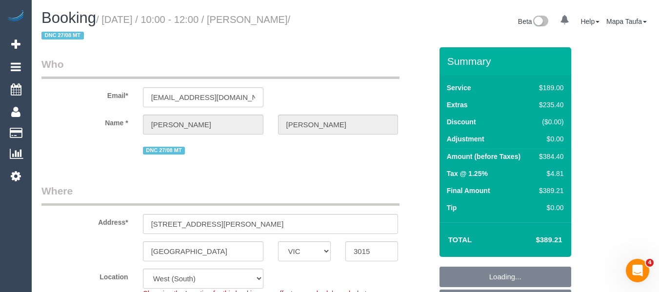
select select "number:24"
select select "number:26"
select select "object:1167"
select select "spot1"
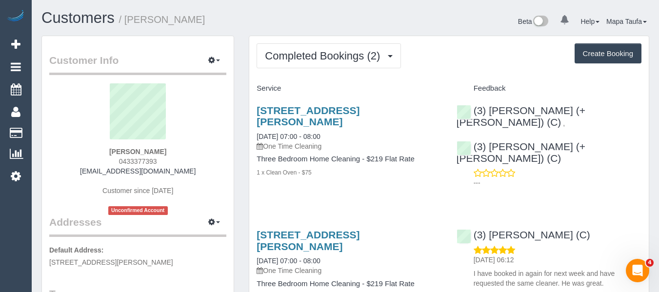
scroll to position [195, 0]
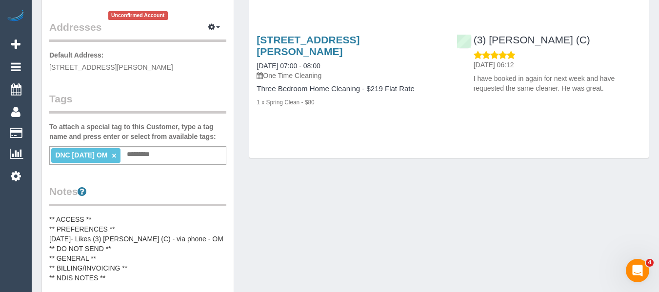
click at [116, 154] on link "×" at bounding box center [114, 156] width 4 height 8
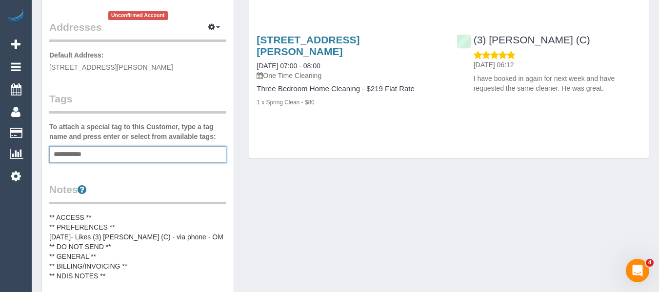
type input "**********"
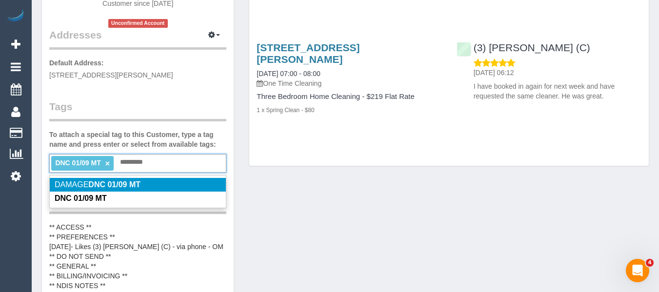
scroll to position [0, 0]
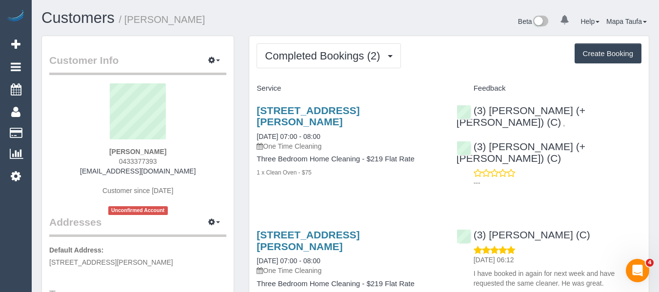
drag, startPoint x: 192, startPoint y: 149, endPoint x: 97, endPoint y: 157, distance: 95.4
click at [98, 153] on div "[PERSON_NAME] 0433377393 [EMAIL_ADDRESS][DOMAIN_NAME] Customer since [DATE] Unc…" at bounding box center [137, 149] width 177 height 132
copy strong "[PERSON_NAME]"
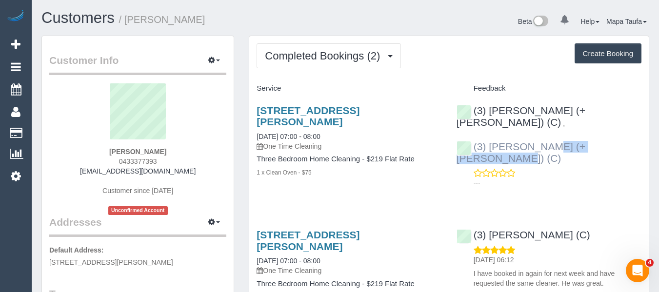
drag, startPoint x: 587, startPoint y: 135, endPoint x: 491, endPoint y: 137, distance: 96.1
click at [491, 137] on div "(3) Jay (+ Smruti) (C) , (3) Smruti (+ Jay) (C) ---" at bounding box center [549, 145] width 200 height 96
copy link "Smruti (+ Jay) (C)"
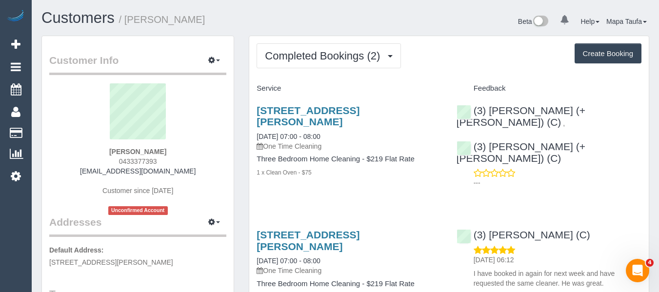
click at [344, 102] on div "406a Mont Albert Road, Mont Albert, VIC 3127 01/09/2025 07:00 - 08:00 One Time …" at bounding box center [349, 147] width 200 height 100
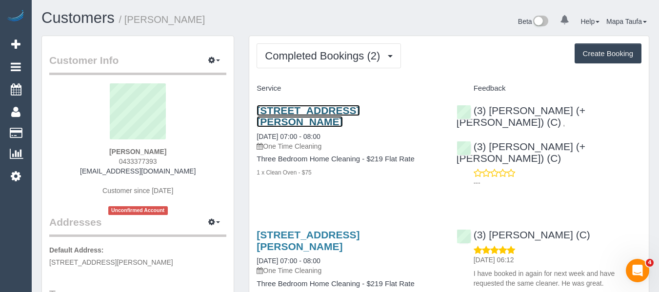
click at [344, 112] on link "406a Mont Albert Road, Mont Albert, VIC 3127" at bounding box center [308, 116] width 103 height 22
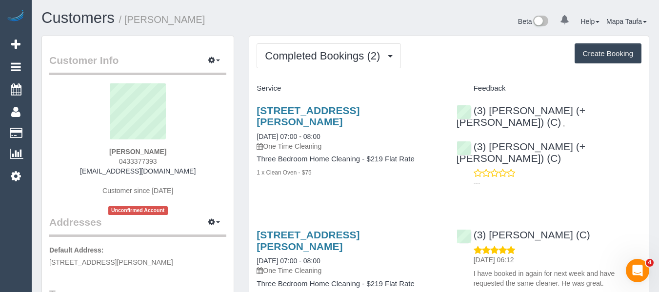
drag, startPoint x: 140, startPoint y: 161, endPoint x: 103, endPoint y: 163, distance: 37.1
click at [100, 160] on div "Tamara Hamilton-Noy 0433377393 thamiltonnoy@gmail.com Customer since 2025 Uncon…" at bounding box center [137, 149] width 177 height 132
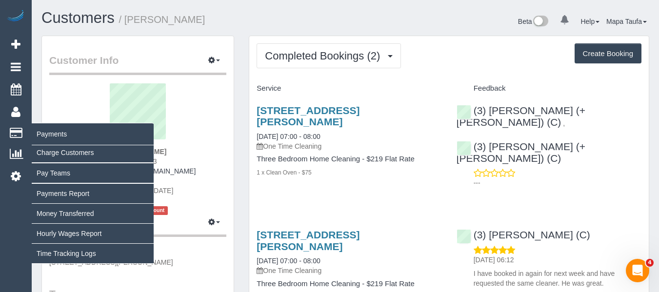
copy span "0433377393"
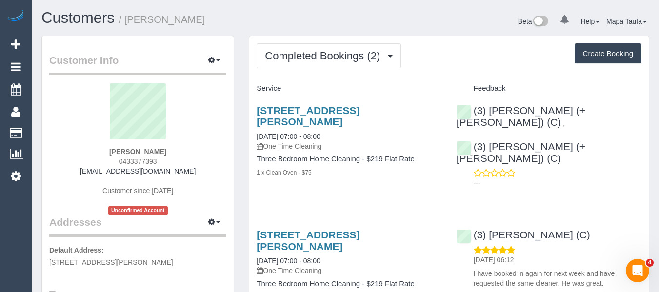
click at [177, 159] on div "Tamara Hamilton-Noy 0433377393 thamiltonnoy@gmail.com Customer since 2025 Uncon…" at bounding box center [137, 149] width 177 height 132
drag, startPoint x: 157, startPoint y: 163, endPoint x: 111, endPoint y: 162, distance: 45.4
click at [111, 162] on div "Tamara Hamilton-Noy 0433377393 thamiltonnoy@gmail.com Customer since 2025 Uncon…" at bounding box center [137, 149] width 177 height 132
copy span "0433377393"
drag, startPoint x: 186, startPoint y: 145, endPoint x: 177, endPoint y: 156, distance: 14.2
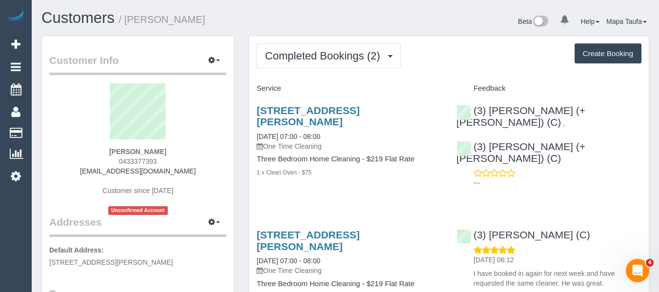
click at [186, 147] on div "Tamara Hamilton-Noy 0433377393 thamiltonnoy@gmail.com Customer since 2025 Uncon…" at bounding box center [137, 149] width 177 height 132
drag, startPoint x: 175, startPoint y: 160, endPoint x: 120, endPoint y: 163, distance: 55.7
click at [115, 160] on div "Tamara Hamilton-Noy 0433377393 thamiltonnoy@gmail.com Customer since 2025 Uncon…" at bounding box center [137, 149] width 177 height 132
copy span "0433377393"
click at [181, 151] on div "Tamara Hamilton-Noy 0433377393 thamiltonnoy@gmail.com Customer since 2025 Uncon…" at bounding box center [137, 149] width 177 height 132
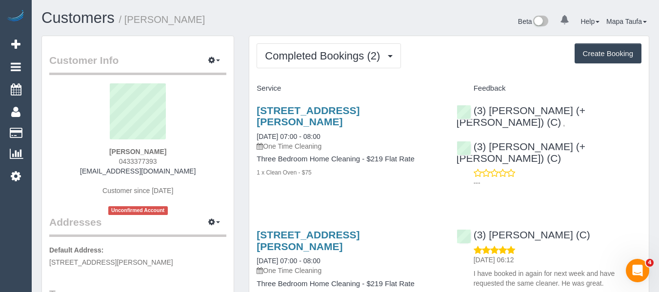
drag, startPoint x: 165, startPoint y: 152, endPoint x: 83, endPoint y: 160, distance: 82.8
click at [88, 157] on div "Tamara Hamilton-Noy 0433377393 thamiltonnoy@gmail.com Customer since 2025 Uncon…" at bounding box center [137, 149] width 177 height 132
click at [187, 156] on div "Tamara Hamilton-Noy 0433377393 thamiltonnoy@gmail.com Customer since 2025 Uncon…" at bounding box center [137, 149] width 177 height 132
click at [190, 153] on div "Tamara Hamilton-Noy 0433377393 thamiltonnoy@gmail.com Customer since 2025 Uncon…" at bounding box center [137, 149] width 177 height 132
drag, startPoint x: 190, startPoint y: 153, endPoint x: 135, endPoint y: 155, distance: 55.2
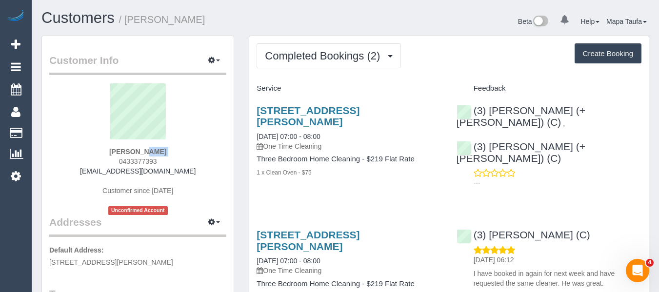
click at [107, 150] on div "Tamara Hamilton-Noy 0433377393 thamiltonnoy@gmail.com Customer since 2025 Uncon…" at bounding box center [137, 149] width 177 height 132
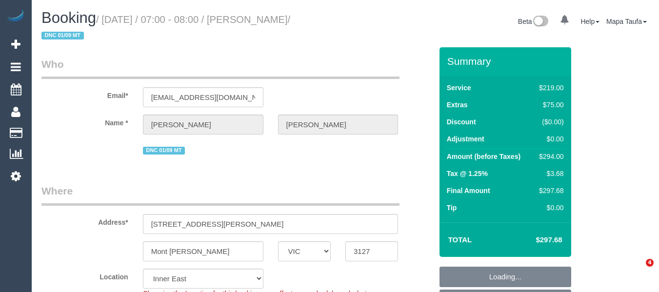
select select "VIC"
select select "object:557"
select select "string:stripe-pm_1RyoWY2GScqysDRVgxJMWzY5"
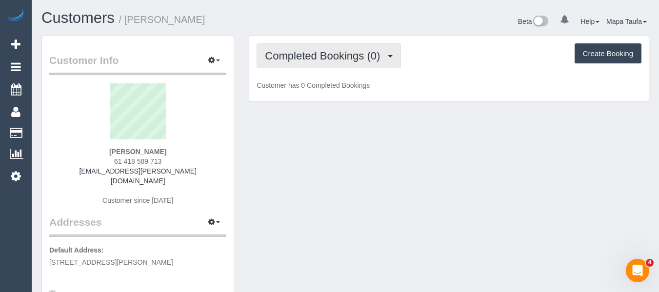
click at [310, 52] on span "Completed Bookings (0)" at bounding box center [325, 56] width 120 height 12
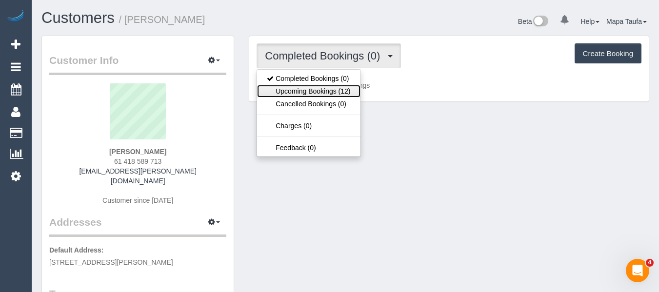
click at [303, 88] on link "Upcoming Bookings (12)" at bounding box center [308, 91] width 103 height 13
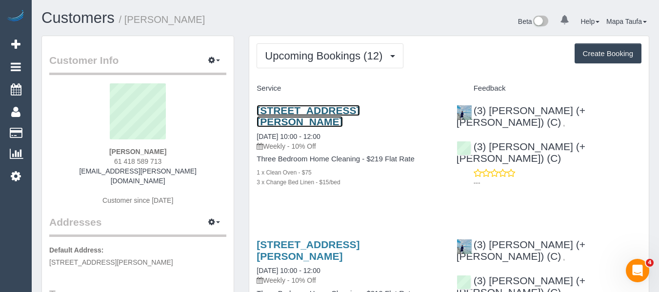
click at [299, 106] on link "54 Fergie Street, Fitzroy North, VIC 3068" at bounding box center [308, 116] width 103 height 22
click at [302, 110] on link "54 Fergie Street, Fitzroy North, VIC 3068" at bounding box center [308, 116] width 103 height 22
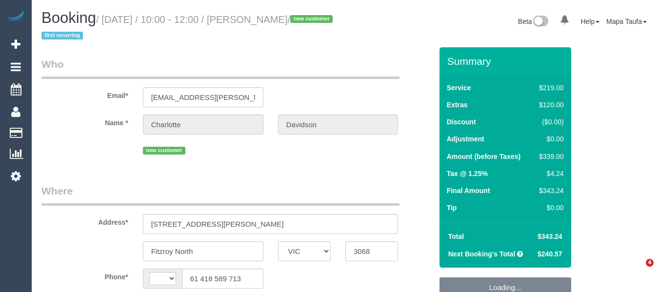
select select "VIC"
select select "string:AU"
select select "string:stripe-pm_1Rznla2GScqysDRVQVXEtdTd"
select select "number:27"
select select "number:15"
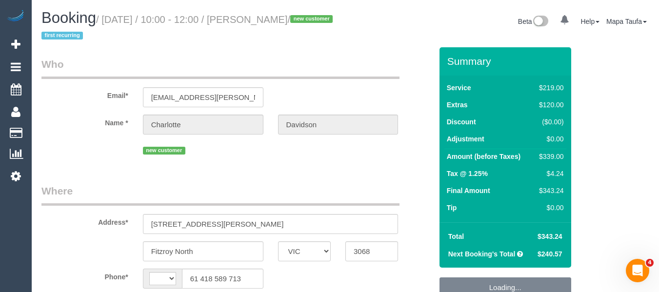
select select "number:19"
select select "number:36"
select select "spot1"
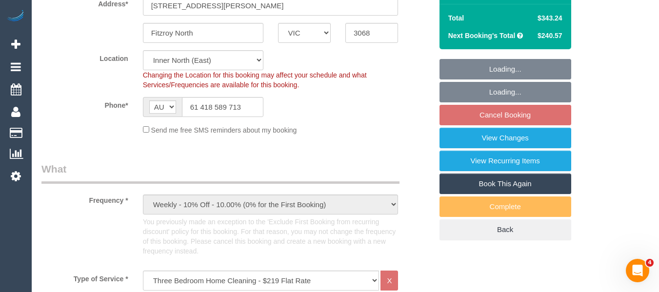
select select "object:1661"
select select "spot9"
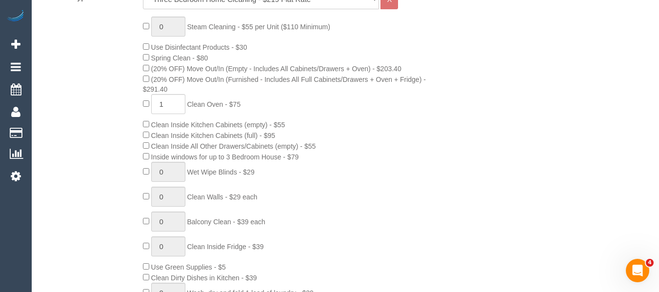
scroll to position [496, 0]
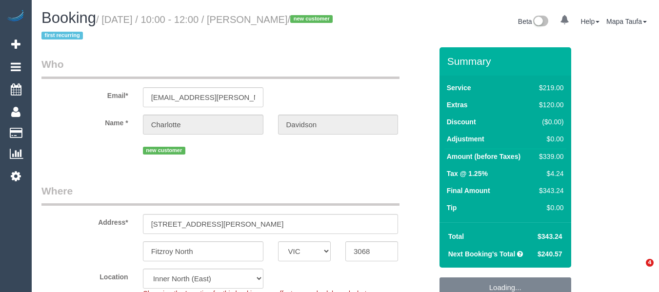
select select "VIC"
select select "object:697"
select select "string:stripe-pm_1Rznla2GScqysDRVQVXEtdTd"
select select "spot1"
select select "number:27"
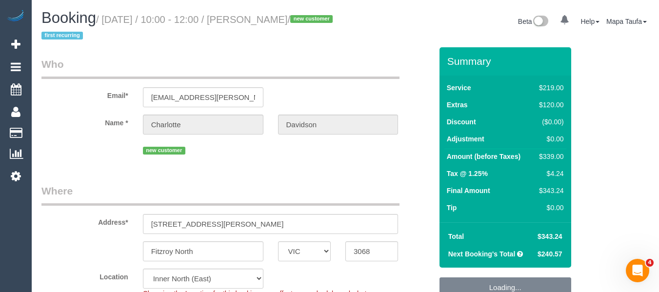
select select "number:15"
select select "number:19"
select select "number:36"
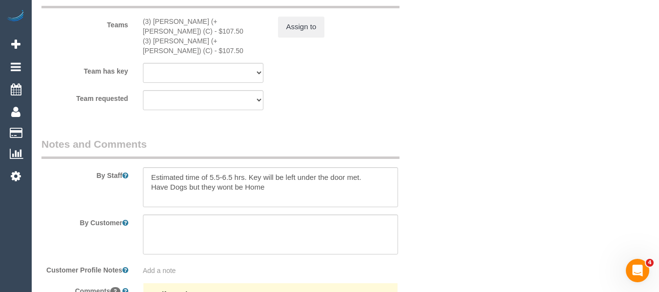
scroll to position [1653, 0]
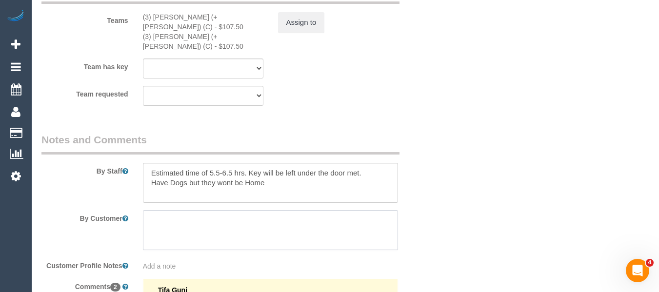
click at [249, 219] on textarea at bounding box center [271, 230] width 256 height 40
paste textarea "one side is permit, the other side unlimited. There are also 4 hr parks at the …"
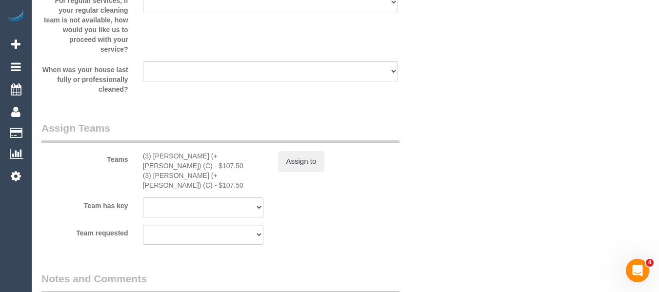
scroll to position [100, 0]
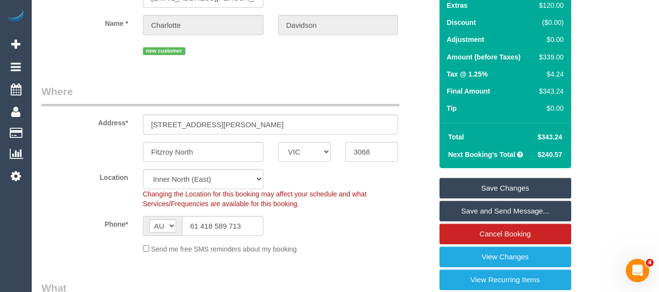
type textarea "one side is permit, the other side unlimited. There are also 4 hr parks at the …"
click at [492, 192] on link "Save Changes" at bounding box center [505, 188] width 132 height 20
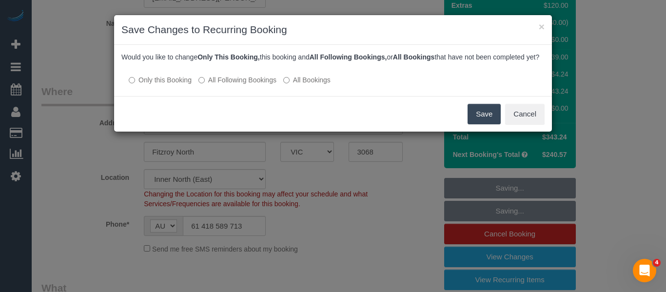
click at [215, 85] on label "All Following Bookings" at bounding box center [238, 80] width 78 height 10
click at [479, 122] on button "Save" at bounding box center [484, 114] width 33 height 20
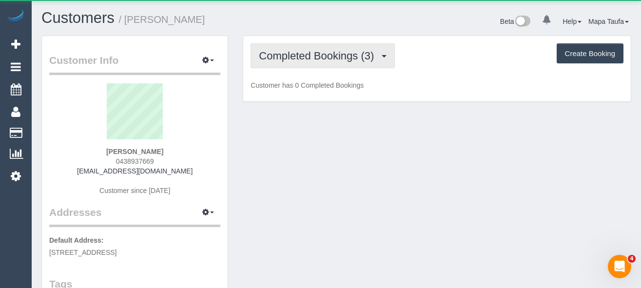
click at [312, 62] on button "Completed Bookings (3)" at bounding box center [323, 55] width 144 height 25
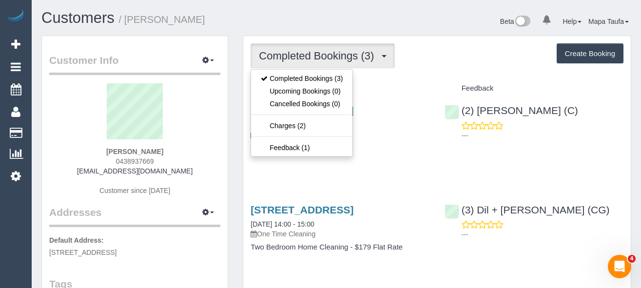
click at [443, 57] on div "Completed Bookings (3) Completed Bookings (3) Upcoming Bookings (0) Cancelled B…" at bounding box center [437, 55] width 373 height 25
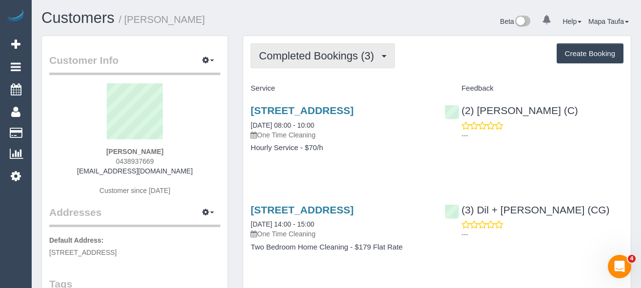
click at [334, 60] on span "Completed Bookings (3)" at bounding box center [319, 56] width 120 height 12
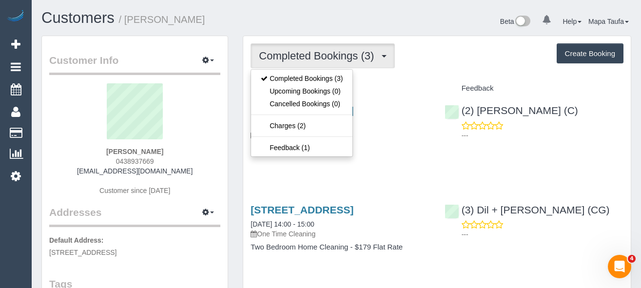
click at [410, 73] on div "Completed Bookings (3) Completed Bookings (3) Upcoming Bookings (0) Cancelled B…" at bounding box center [437, 226] width 388 height 380
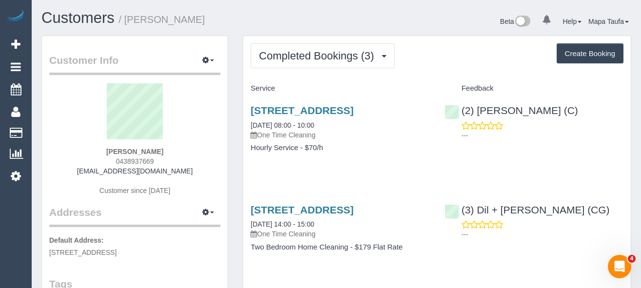
drag, startPoint x: 432, startPoint y: 68, endPoint x: 389, endPoint y: 82, distance: 45.8
click at [436, 67] on div "Completed Bookings (3) Completed Bookings (3) Upcoming Bookings (0) Cancelled B…" at bounding box center [437, 55] width 373 height 25
click at [452, 58] on div "Completed Bookings (3) Completed Bookings (3) Upcoming Bookings (0) Cancelled B…" at bounding box center [437, 55] width 373 height 25
drag, startPoint x: 389, startPoint y: 133, endPoint x: 240, endPoint y: 90, distance: 155.0
click at [240, 90] on div "Completed Bookings (3) Completed Bookings (3) Upcoming Bookings (0) Cancelled B…" at bounding box center [437, 231] width 403 height 391
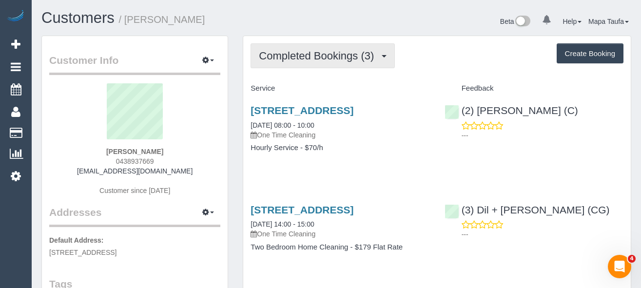
click at [297, 56] on span "Completed Bookings (3)" at bounding box center [319, 56] width 120 height 12
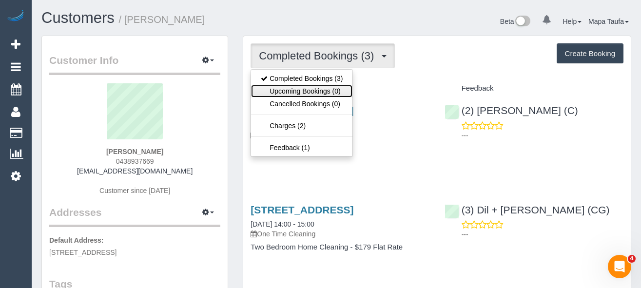
click at [312, 89] on link "Upcoming Bookings (0)" at bounding box center [301, 91] width 101 height 13
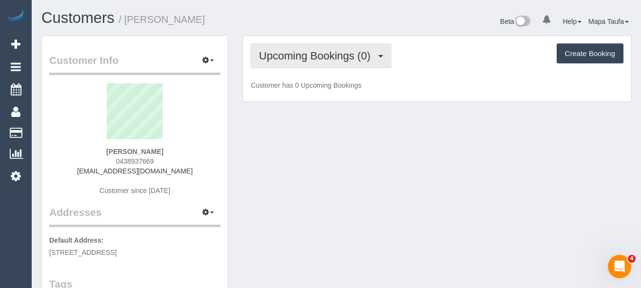
click at [347, 58] on span "Upcoming Bookings (0)" at bounding box center [317, 56] width 117 height 12
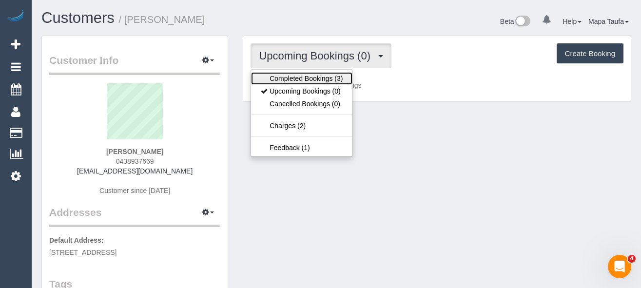
click at [331, 82] on link "Completed Bookings (3)" at bounding box center [301, 78] width 101 height 13
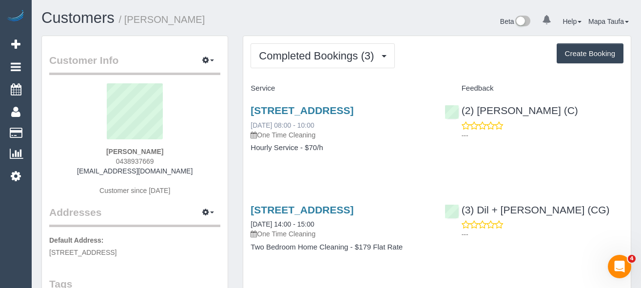
drag, startPoint x: 357, startPoint y: 142, endPoint x: 308, endPoint y: 133, distance: 50.0
click at [255, 132] on div "19 Albermarle Street, Kensington, VIC 3031 01/09/2025 08:00 - 10:00 One Time Cl…" at bounding box center [340, 122] width 179 height 35
click at [345, 135] on div "19 Albermarle Street, Kensington, VIC 3031 01/09/2025 08:00 - 10:00 One Time Cl…" at bounding box center [340, 122] width 179 height 35
click at [365, 137] on div "19 Albermarle Street, Kensington, VIC 3031 01/09/2025 08:00 - 10:00 One Time Cl…" at bounding box center [340, 122] width 179 height 35
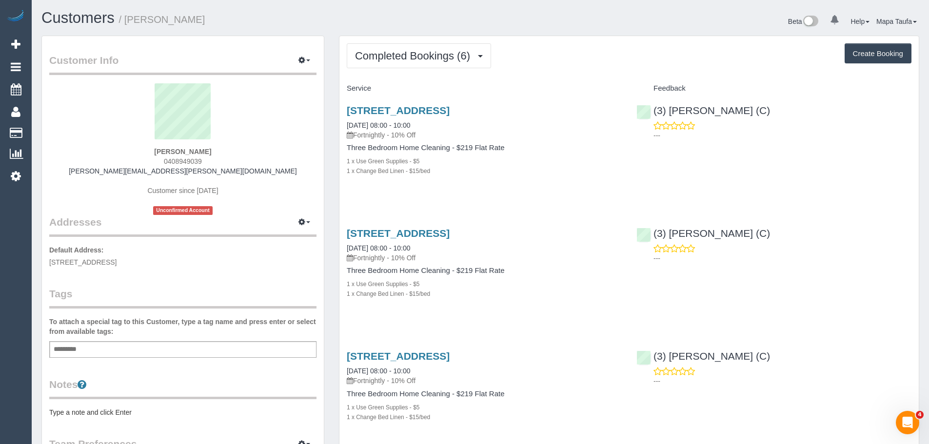
drag, startPoint x: 518, startPoint y: 180, endPoint x: 339, endPoint y: 105, distance: 193.2
click at [339, 105] on div "[STREET_ADDRESS] [DATE] 08:00 - 10:00 Fortnightly - 10% Off Three Bedroom Home …" at bounding box center [484, 146] width 290 height 99
click at [658, 173] on div "[STREET_ADDRESS] [DATE] 08:00 - 10:00 Fortnightly - 10% Off Three Bedroom Home …" at bounding box center [628, 146] width 579 height 99
drag, startPoint x: 736, startPoint y: 145, endPoint x: 662, endPoint y: 105, distance: 83.6
click at [658, 105] on div "[STREET_ADDRESS] [DATE] 08:00 - 10:00 Fortnightly - 10% Off Three Bedroom Home …" at bounding box center [628, 146] width 579 height 99
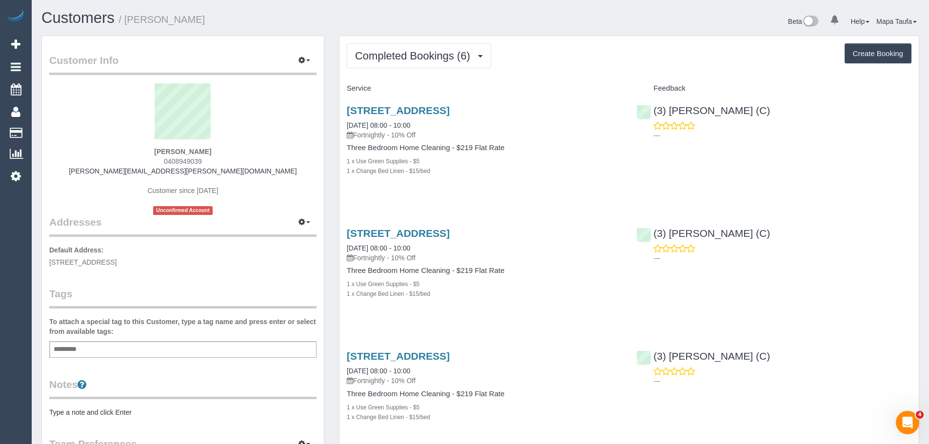
click at [658, 163] on div "15b Ellesmere Street, Northcote, Melbourne, VIC 3070 01/09/2025 08:00 - 10:00 F…" at bounding box center [628, 146] width 579 height 99
click at [397, 53] on span "Completed Bookings (6)" at bounding box center [415, 56] width 120 height 12
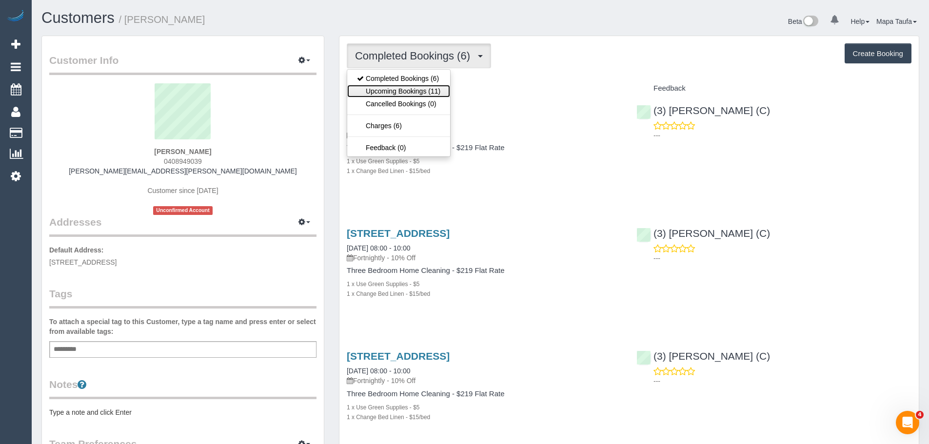
click at [406, 86] on link "Upcoming Bookings (11)" at bounding box center [398, 91] width 103 height 13
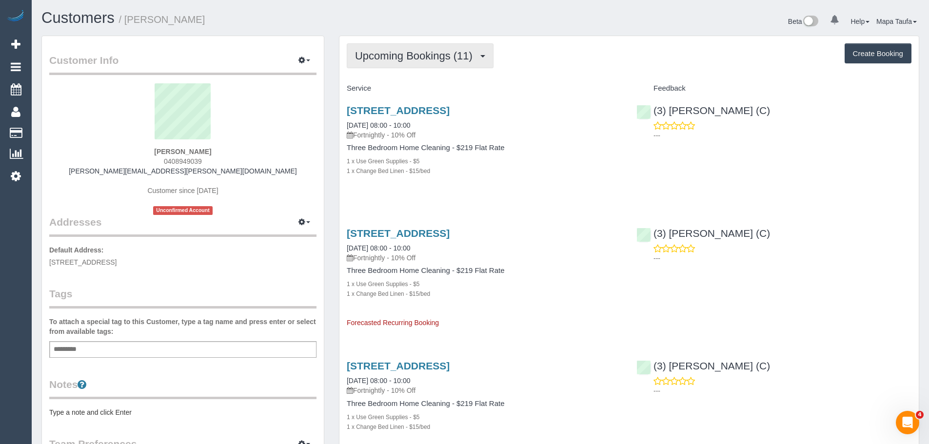
drag, startPoint x: 408, startPoint y: 60, endPoint x: 411, endPoint y: 71, distance: 11.1
click at [409, 61] on span "Upcoming Bookings (11)" at bounding box center [416, 56] width 122 height 12
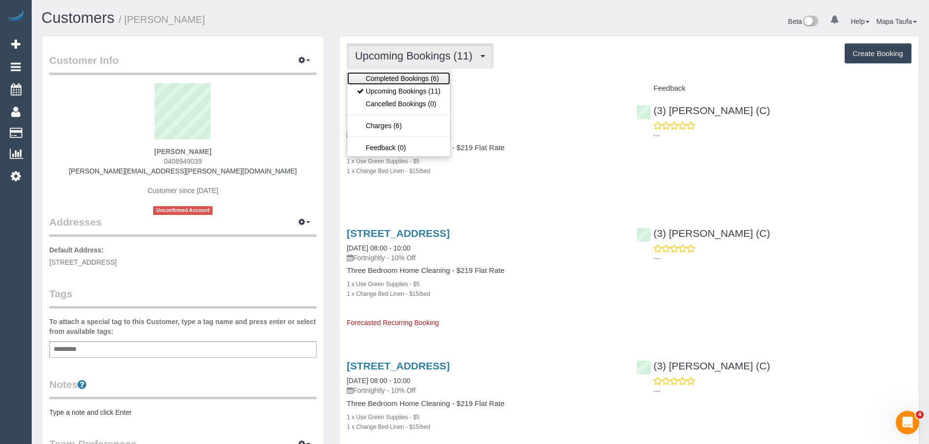
click at [409, 78] on link "Completed Bookings (6)" at bounding box center [398, 78] width 103 height 13
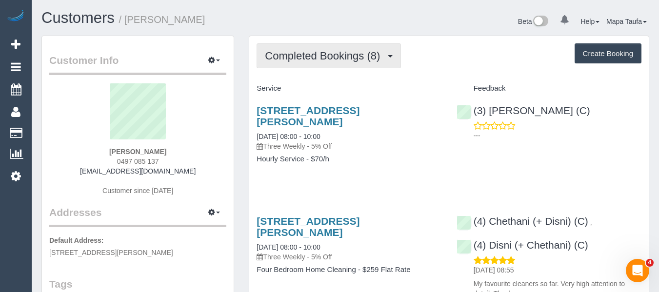
click at [310, 49] on button "Completed Bookings (8)" at bounding box center [329, 55] width 144 height 25
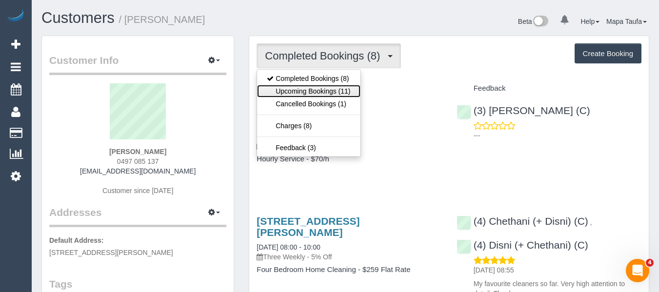
click at [315, 88] on link "Upcoming Bookings (11)" at bounding box center [308, 91] width 103 height 13
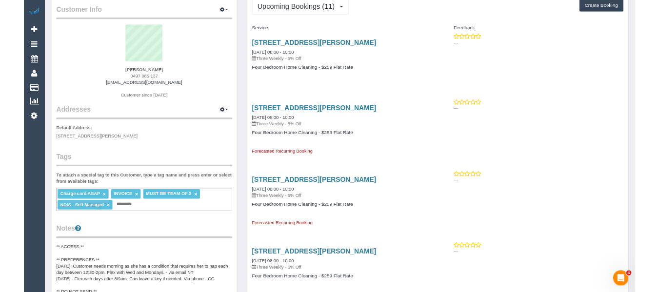
scroll to position [49, 0]
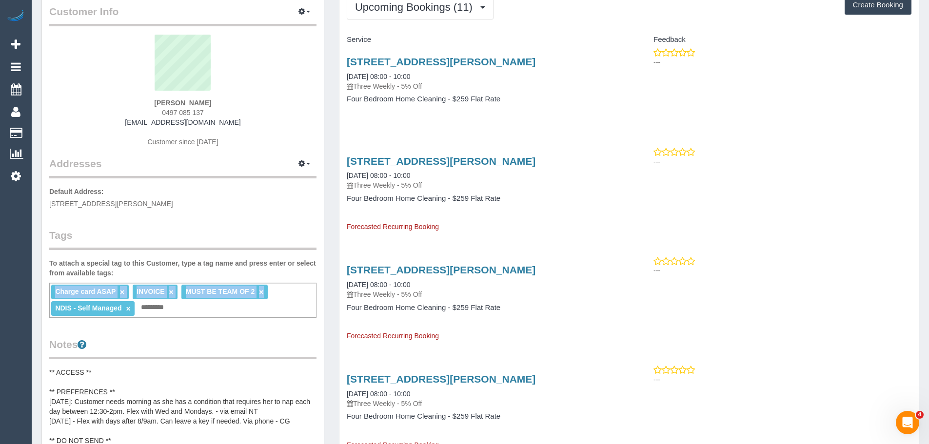
drag, startPoint x: 231, startPoint y: 290, endPoint x: 263, endPoint y: 290, distance: 32.2
click at [263, 290] on div "Charge card ASAP × INVOICE × MUST BE TEAM OF 2 × NDIS - Self Managed × Add a tag" at bounding box center [182, 300] width 267 height 35
click at [278, 276] on label "To attach a special tag to this Customer, type a tag name and press enter or se…" at bounding box center [182, 269] width 267 height 20
drag, startPoint x: 575, startPoint y: 54, endPoint x: 351, endPoint y: 62, distance: 224.0
click at [351, 62] on div "2 Clarke Crescent, Wantirna South, VIC 3152 22/09/2025 08:00 - 10:00 Three Week…" at bounding box center [484, 85] width 290 height 75
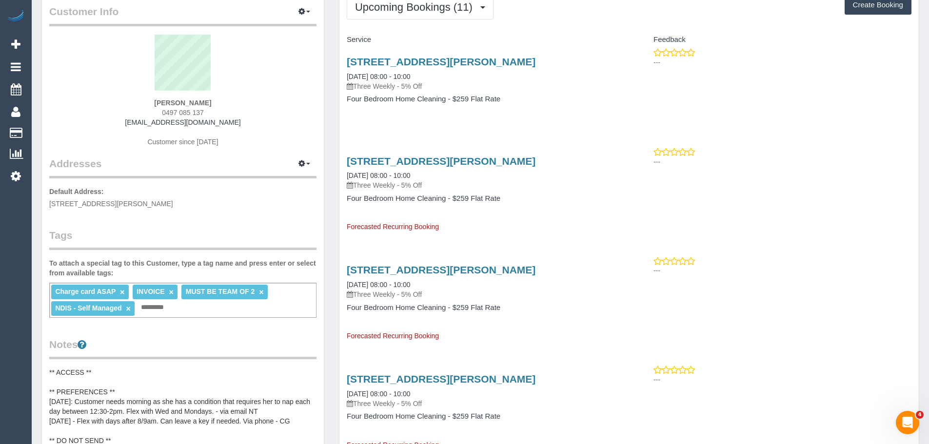
click at [537, 109] on div "2 Clarke Crescent, Wantirna South, VIC 3152 22/09/2025 08:00 - 10:00 Three Week…" at bounding box center [484, 85] width 290 height 75
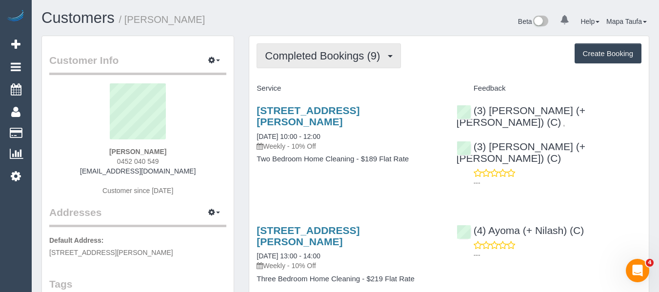
click at [357, 55] on span "Completed Bookings (9)" at bounding box center [325, 56] width 120 height 12
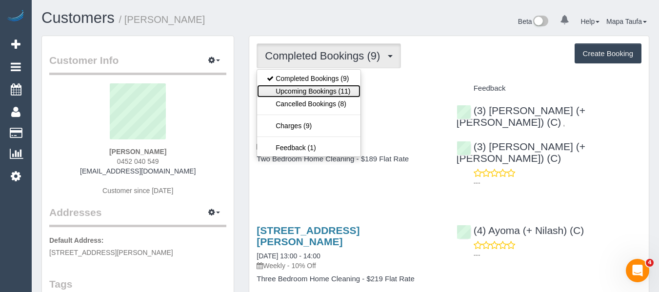
click at [341, 91] on link "Upcoming Bookings (11)" at bounding box center [308, 91] width 103 height 13
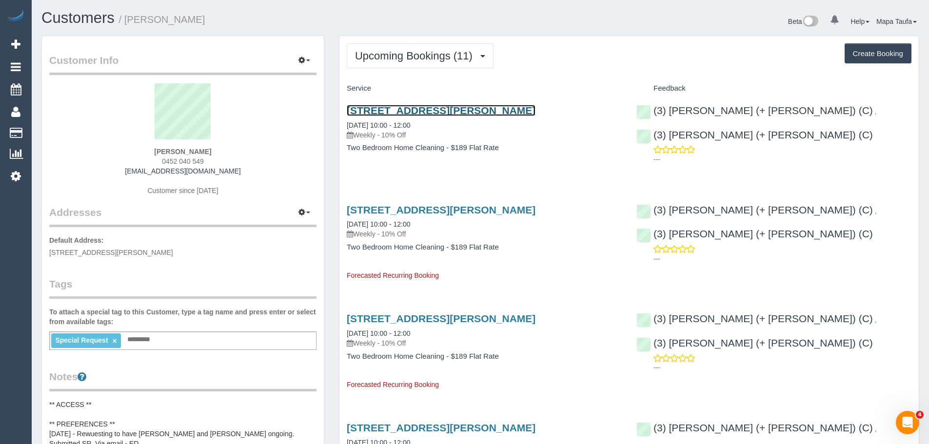
click at [455, 111] on link "21 Windermere Parade, 21 Windermere Pde, Doreen, VIC 3754" at bounding box center [441, 110] width 189 height 11
drag, startPoint x: 206, startPoint y: 163, endPoint x: 532, endPoint y: 45, distance: 346.4
click at [162, 163] on div "Emily Peterson 0452 040 549 emilypetersondvm@gmail.com Customer since 2024" at bounding box center [182, 144] width 267 height 122
copy span "0452 040 549"
drag, startPoint x: 528, startPoint y: 177, endPoint x: 496, endPoint y: 192, distance: 35.1
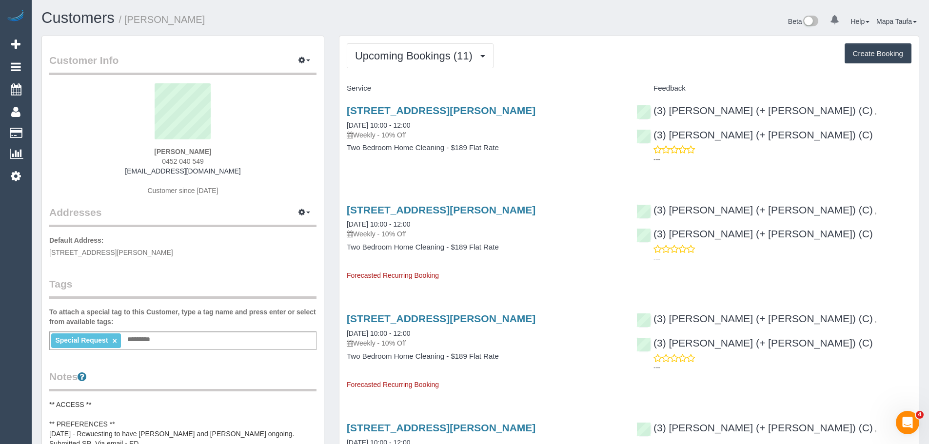
click at [527, 172] on div "21 Windermere Parade, 21 Windermere Pde, Doreen, VIC 3754 04/09/2025 10:00 - 12…" at bounding box center [484, 134] width 290 height 75
click at [384, 58] on span "Upcoming Bookings (11)" at bounding box center [416, 56] width 122 height 12
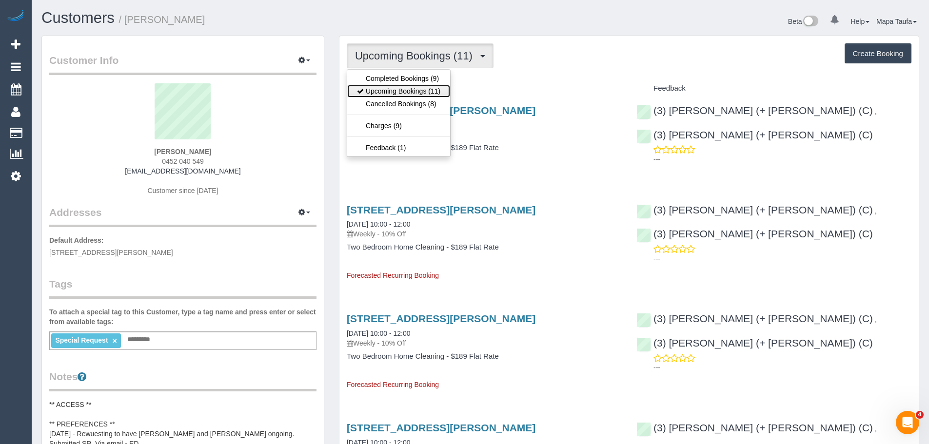
click at [381, 88] on link "Upcoming Bookings (11)" at bounding box center [398, 91] width 103 height 13
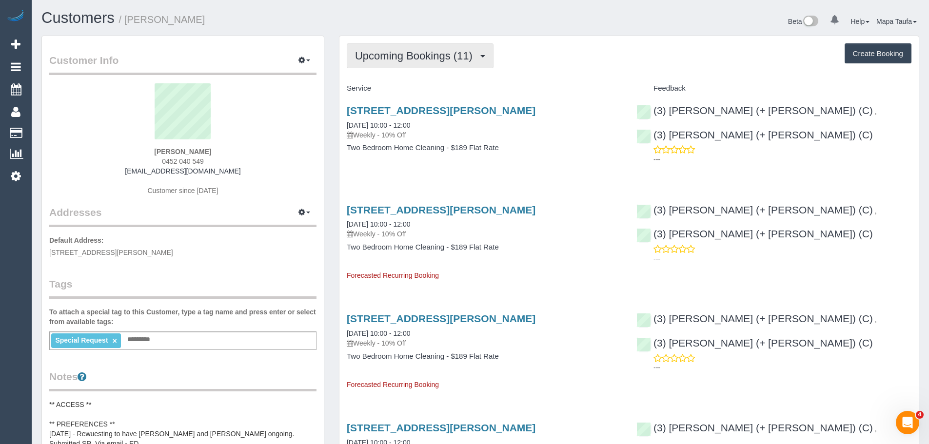
click at [400, 62] on button "Upcoming Bookings (11)" at bounding box center [420, 55] width 147 height 25
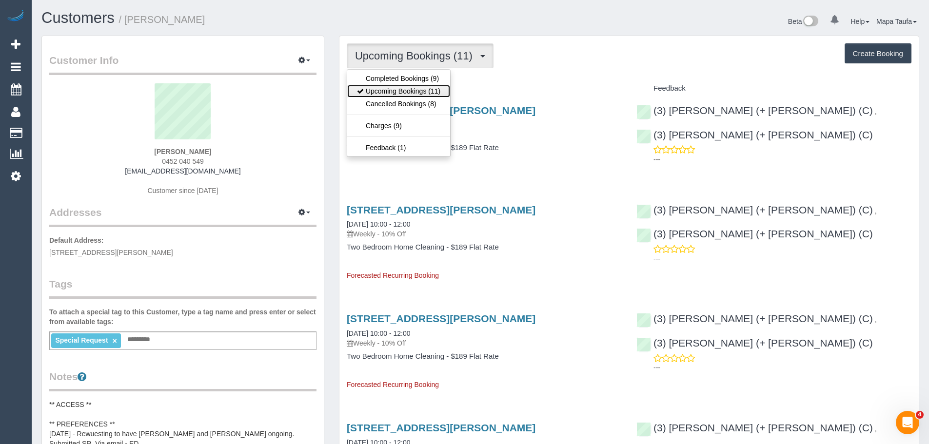
click at [398, 86] on link "Upcoming Bookings (11)" at bounding box center [398, 91] width 103 height 13
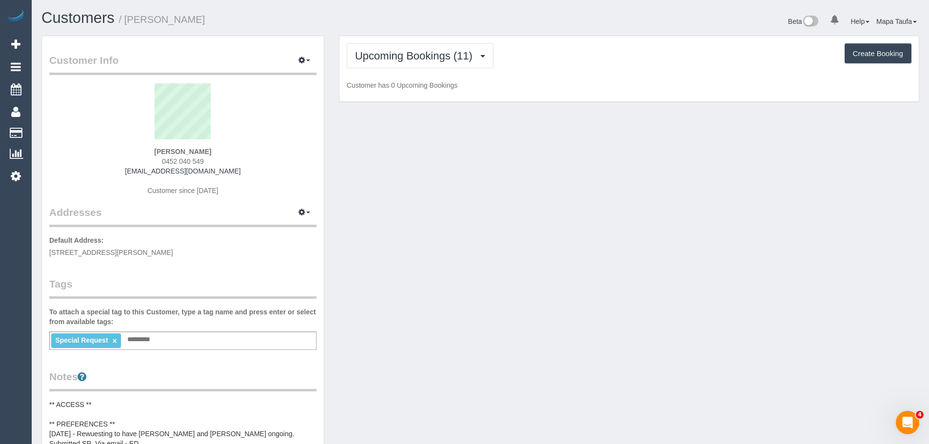
drag, startPoint x: 574, startPoint y: 79, endPoint x: 559, endPoint y: 88, distance: 17.6
click at [576, 79] on div "Upcoming Bookings (11) Completed Bookings (9) Upcoming Bookings (11) Cancelled …" at bounding box center [628, 69] width 579 height 66
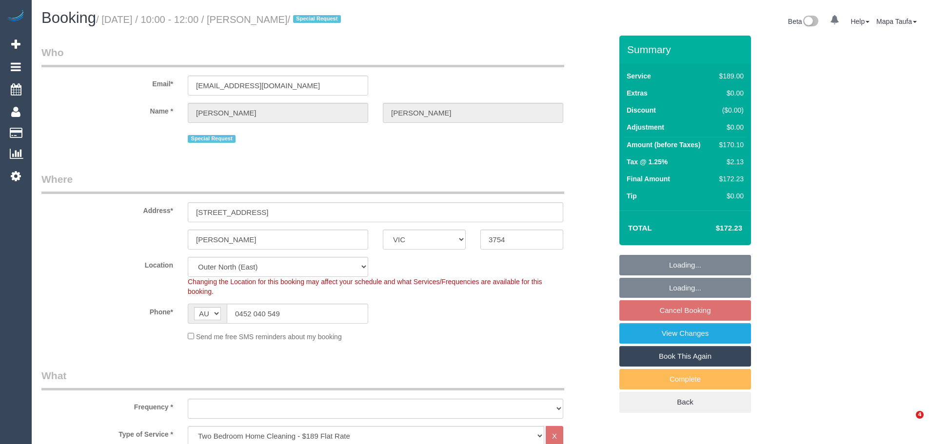
select select "VIC"
select select "string:stripe-pm_1RurjK2GScqysDRVIlGnU8df"
select select "object:639"
select select "number:27"
select select "number:14"
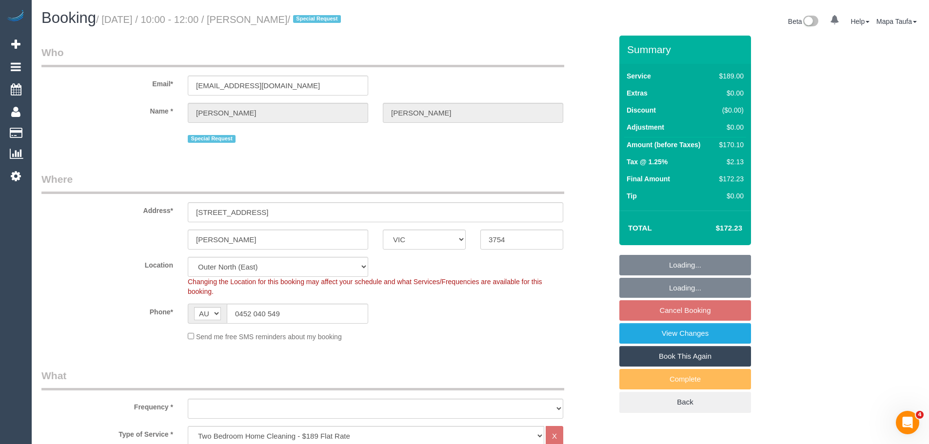
select select "number:19"
select select "number:36"
select select "number:34"
select select "number:11"
select select "object:790"
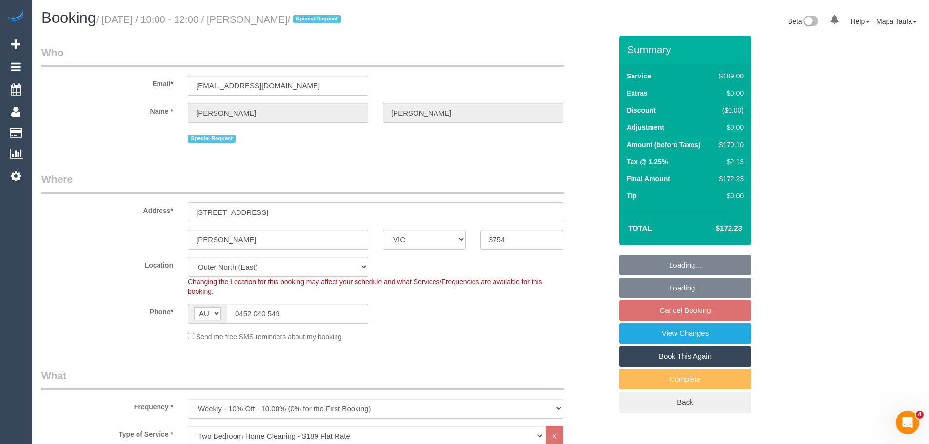
select select "spot1"
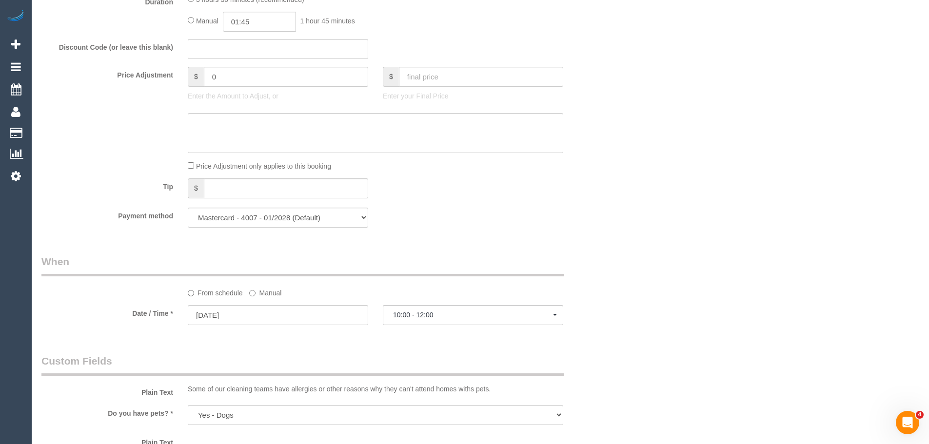
scroll to position [927, 0]
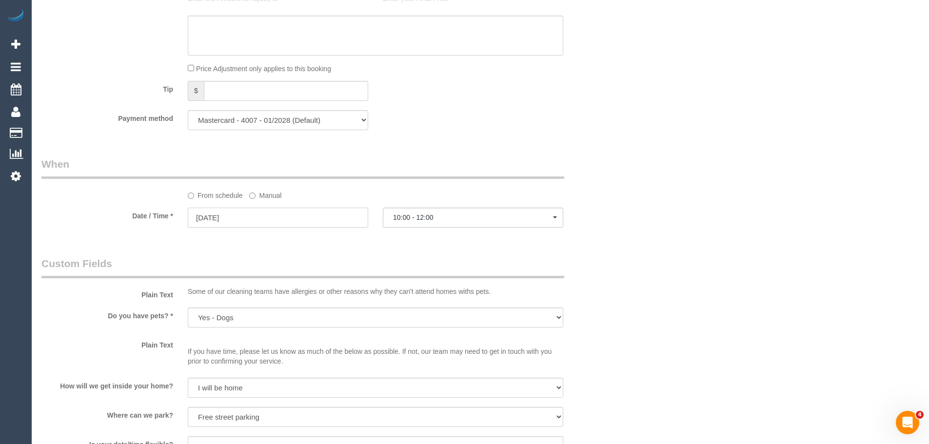
click at [269, 217] on input "04/09/2025" at bounding box center [278, 218] width 180 height 20
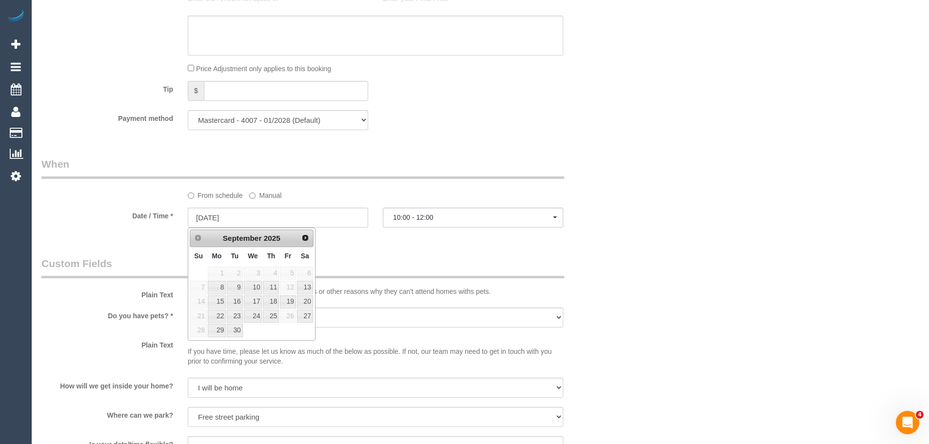
click at [294, 269] on span "5" at bounding box center [288, 273] width 16 height 13
click at [639, 260] on div "Who Email* emilypetersondvm@gmail.com Name * Emily Peterson Special Request Whe…" at bounding box center [480, 88] width 878 height 1958
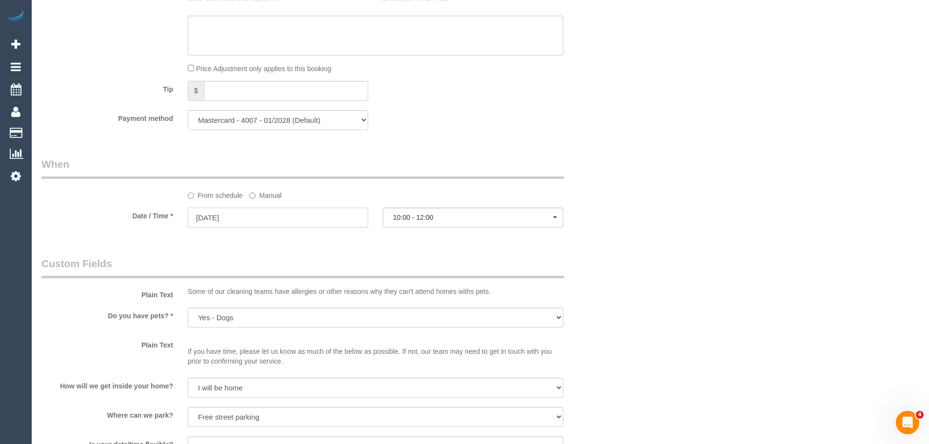
click at [277, 211] on input "04/09/2025" at bounding box center [278, 218] width 180 height 20
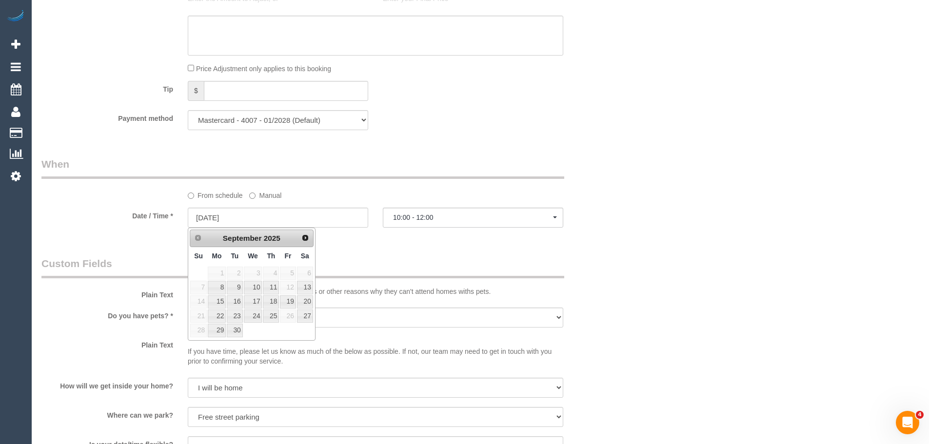
click at [646, 192] on div "Who Email* emilypetersondvm@gmail.com Name * Emily Peterson Special Request Whe…" at bounding box center [480, 88] width 878 height 1958
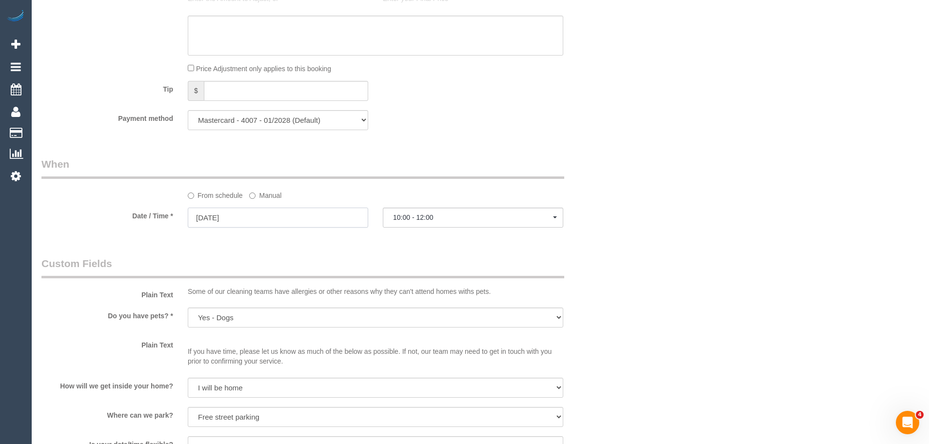
click at [312, 217] on input "04/09/2025" at bounding box center [278, 218] width 180 height 20
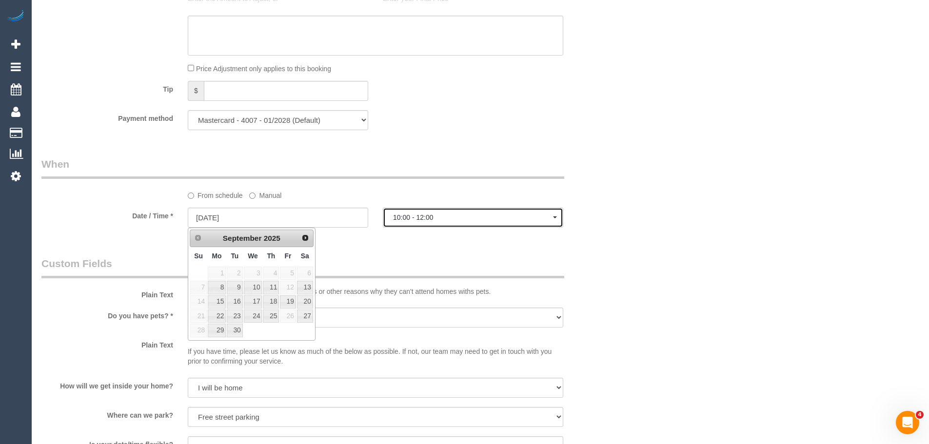
click at [439, 212] on button "10:00 - 12:00" at bounding box center [473, 218] width 180 height 20
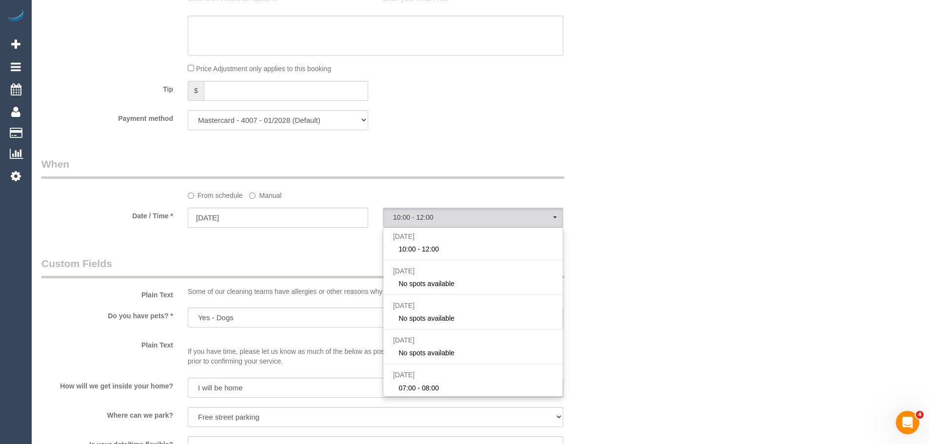
click at [640, 231] on div "Who Email* emilypetersondvm@gmail.com Name * Emily Peterson Special Request Whe…" at bounding box center [480, 88] width 878 height 1958
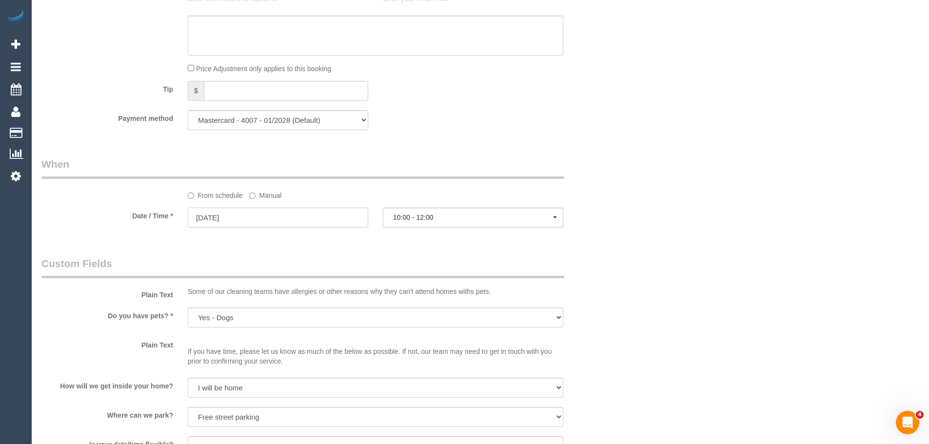
click at [273, 217] on input "04/09/2025" at bounding box center [278, 218] width 180 height 20
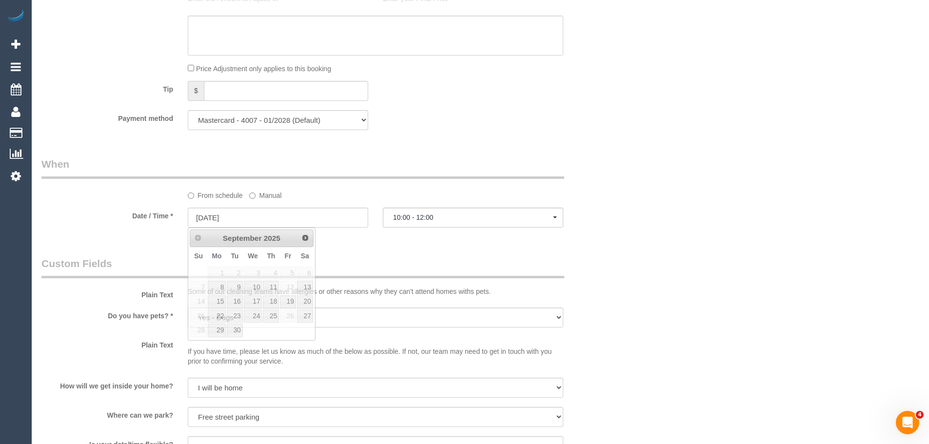
click at [534, 274] on legend "Custom Fields" at bounding box center [302, 268] width 523 height 22
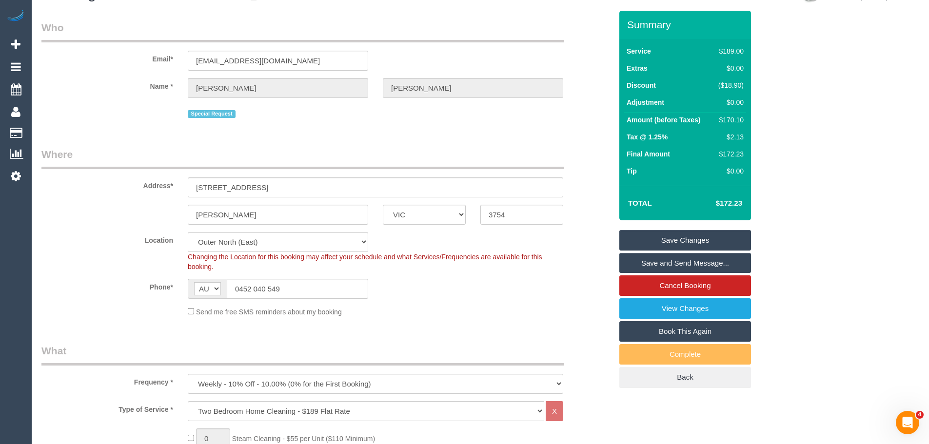
scroll to position [43, 0]
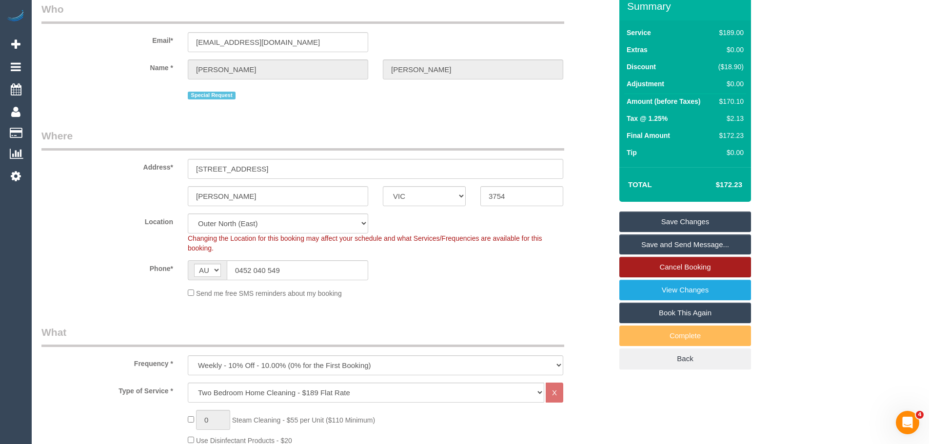
click at [727, 260] on link "Cancel Booking" at bounding box center [685, 267] width 132 height 20
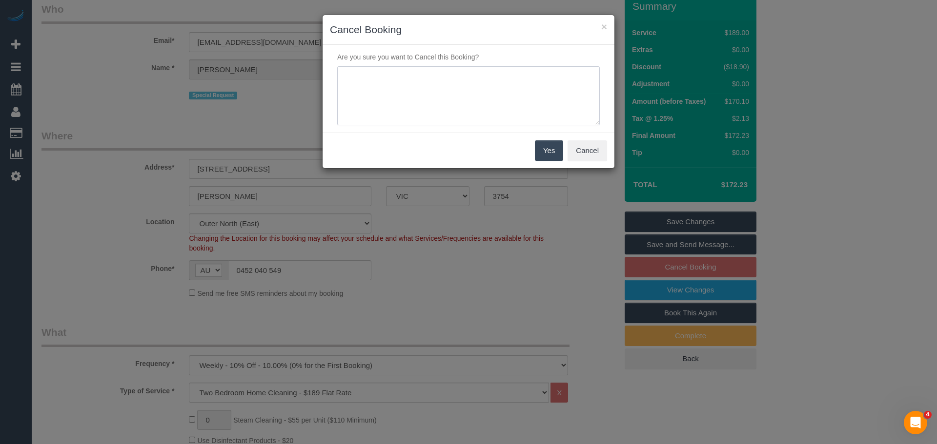
click at [468, 102] on textarea at bounding box center [468, 96] width 262 height 60
click at [459, 86] on textarea at bounding box center [468, 96] width 262 height 60
type textarea "service not needed via phone -MT"
click at [550, 150] on button "Yes" at bounding box center [549, 150] width 28 height 20
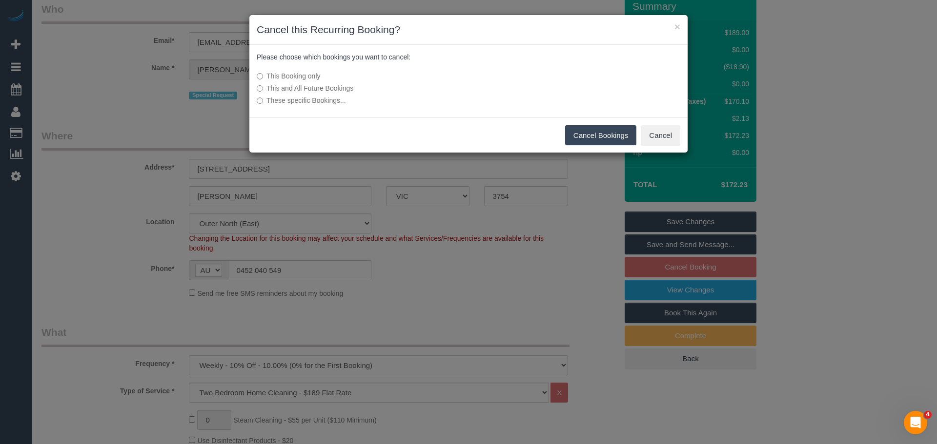
click at [596, 137] on button "Cancel Bookings" at bounding box center [601, 135] width 72 height 20
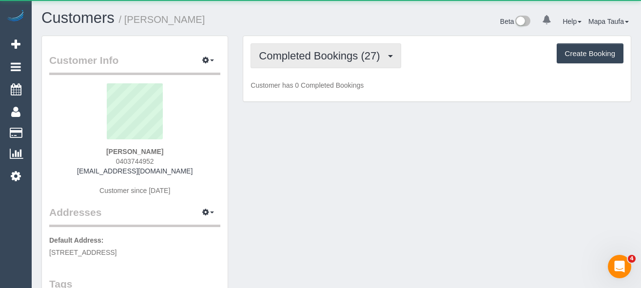
click at [356, 58] on span "Completed Bookings (27)" at bounding box center [322, 56] width 126 height 12
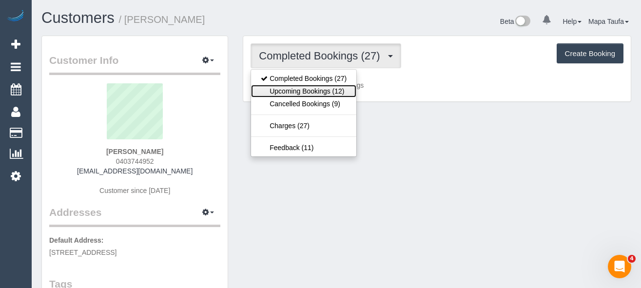
click at [332, 91] on link "Upcoming Bookings (12)" at bounding box center [303, 91] width 105 height 13
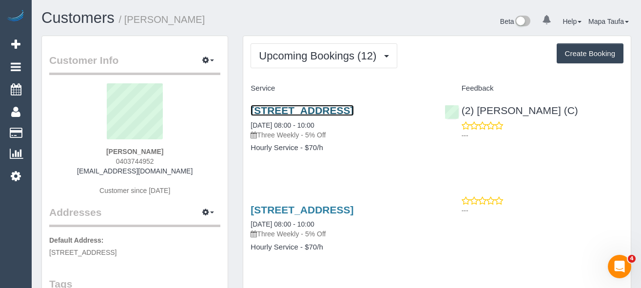
click at [338, 114] on link "26-36 High Street, 83, Northcote, VIC 3070" at bounding box center [302, 110] width 103 height 11
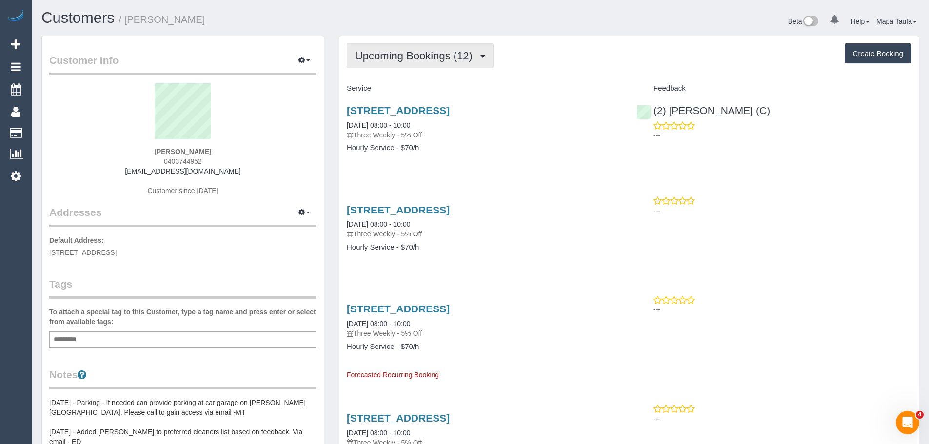
click at [431, 54] on span "Upcoming Bookings (12)" at bounding box center [416, 56] width 122 height 12
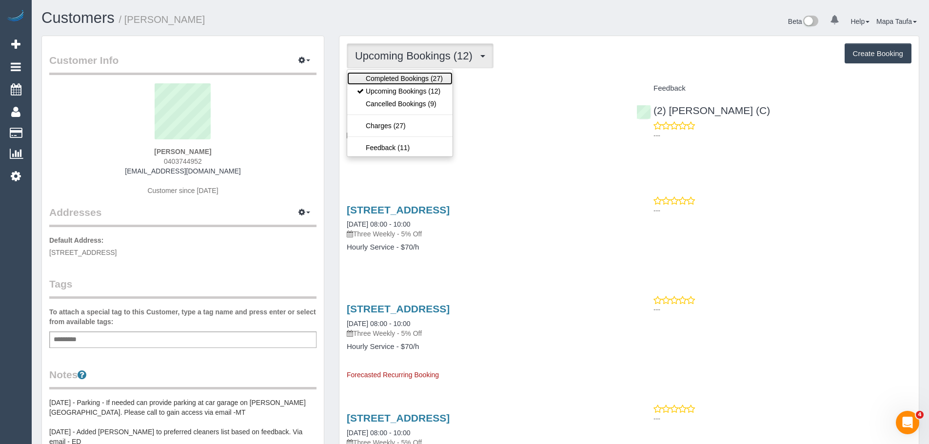
click at [427, 74] on link "Completed Bookings (27)" at bounding box center [399, 78] width 105 height 13
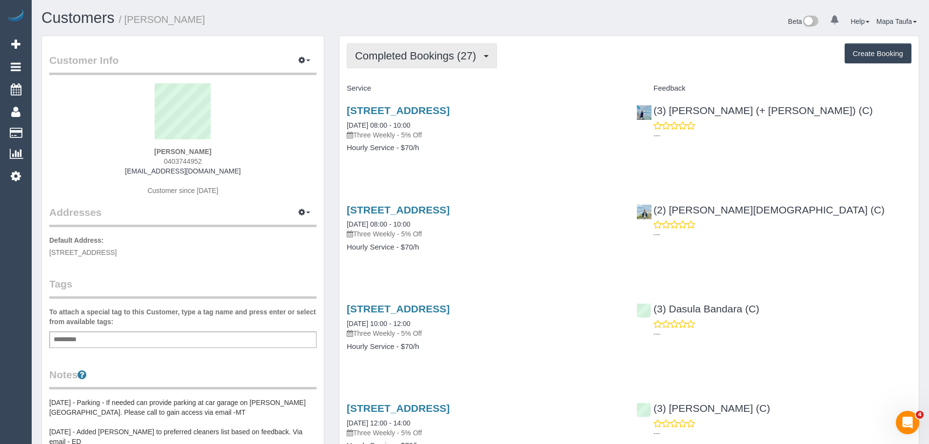
click at [445, 60] on span "Completed Bookings (27)" at bounding box center [418, 56] width 126 height 12
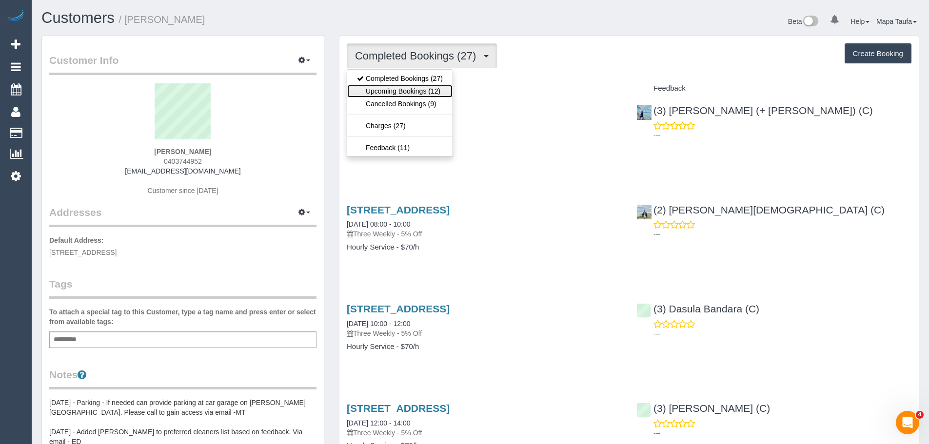
click at [430, 92] on link "Upcoming Bookings (12)" at bounding box center [399, 91] width 105 height 13
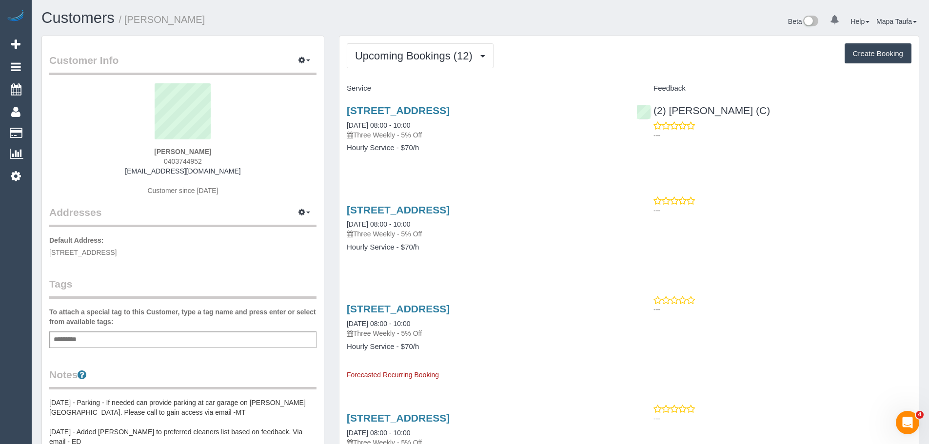
drag, startPoint x: 741, startPoint y: 110, endPoint x: 619, endPoint y: 98, distance: 123.5
click at [619, 98] on div "26-36 High Street, 83, Northcote, VIC 3070 05/09/2025 08:00 - 10:00 Three Weekl…" at bounding box center [628, 134] width 579 height 75
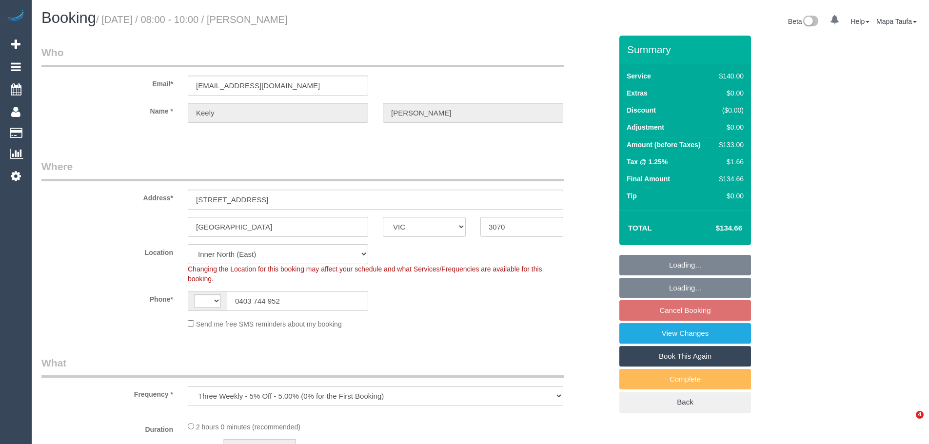
select select "VIC"
select select "object:722"
select select "string:AU"
select select "string:stripe-pm_1NqlzL2GScqysDRVuJkJZbGu"
select select "number:28"
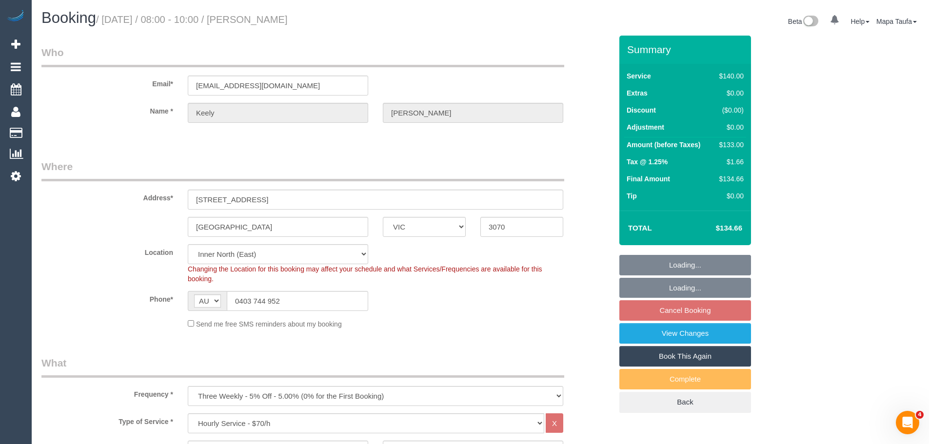
select select "number:14"
select select "number:21"
select select "number:25"
select select "number:34"
select select "number:11"
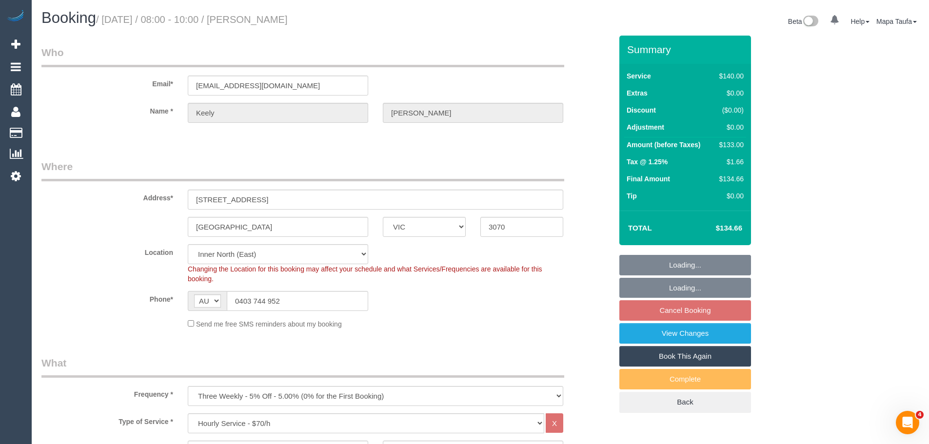
select select "spot1"
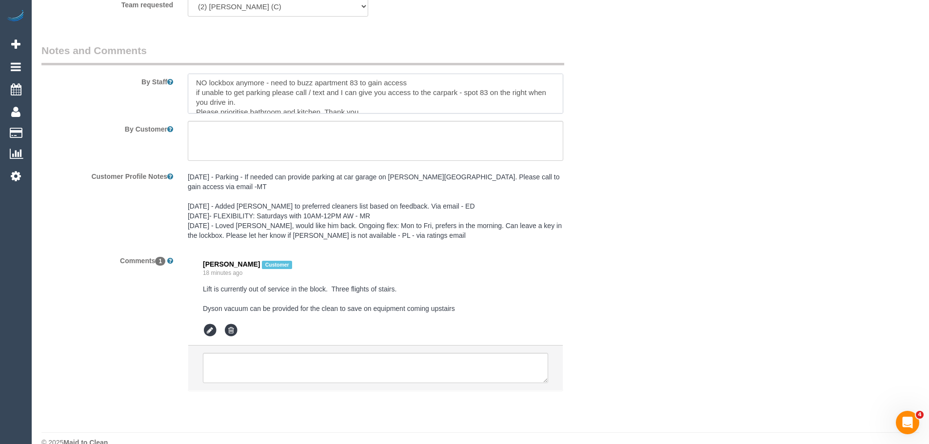
scroll to position [39, 0]
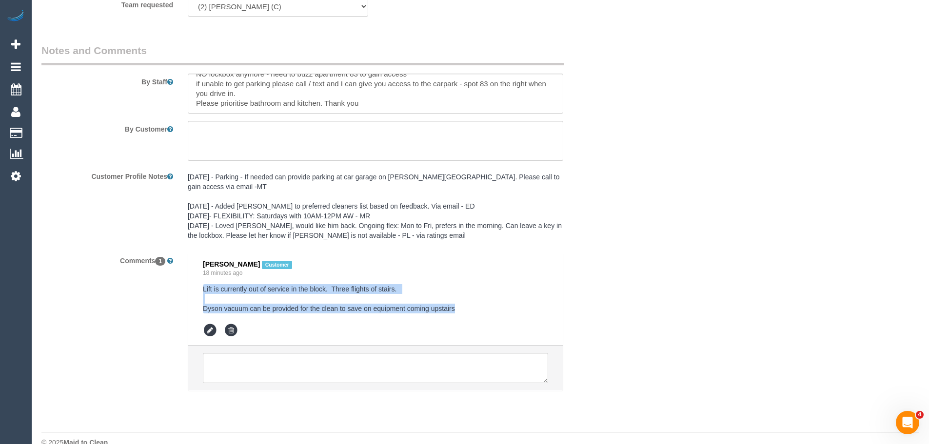
drag, startPoint x: 480, startPoint y: 309, endPoint x: 202, endPoint y: 293, distance: 278.5
click at [202, 293] on li "Keely Smith Customer 18 minutes ago Lift is currently out of service in the blo…" at bounding box center [375, 299] width 375 height 93
copy pre "Lift is currently out of service in the block. Three flights of stairs. Dyson v…"
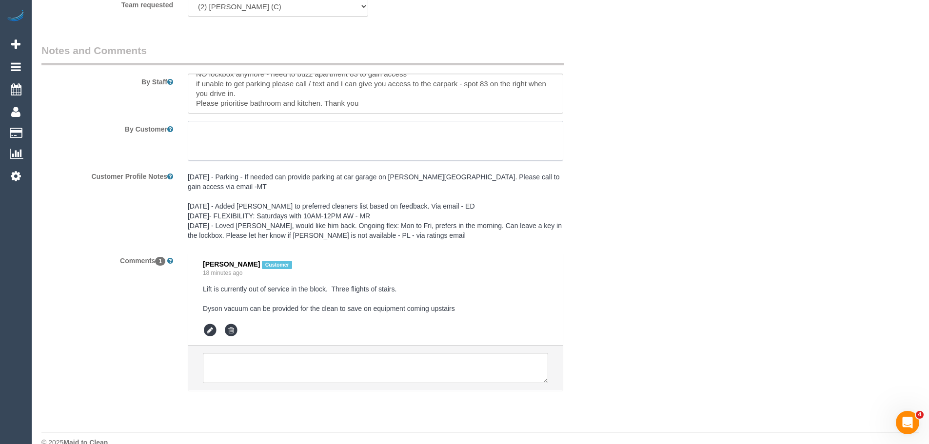
click at [254, 137] on textarea at bounding box center [376, 141] width 376 height 40
paste textarea "Lift is currently out of service in the block. Three flights of stairs. Dyson v…"
type textarea "Lift is currently out of service in the block. Three flights of stairs. Dyson v…"
drag, startPoint x: 929, startPoint y: 375, endPoint x: 929, endPoint y: 368, distance: 7.3
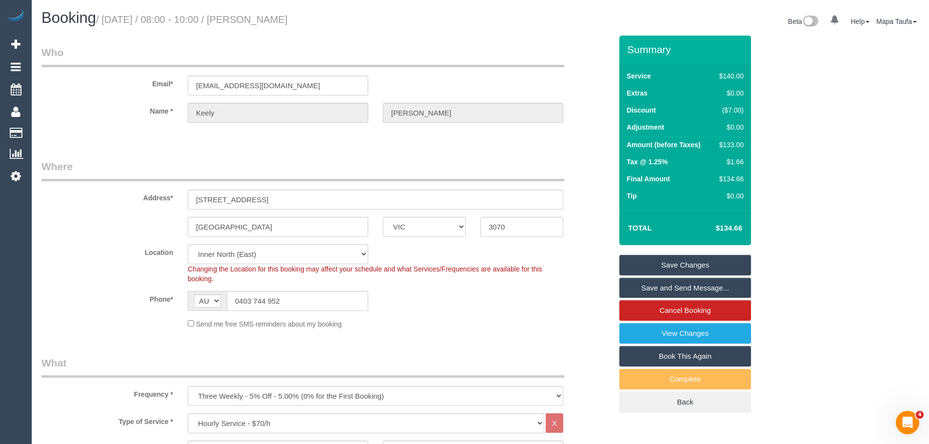
scroll to position [10, 0]
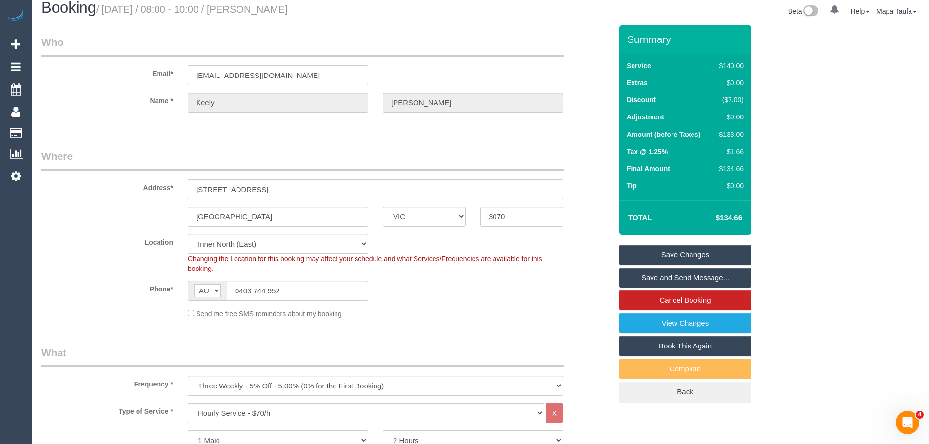
click at [718, 256] on link "Save Changes" at bounding box center [685, 255] width 132 height 20
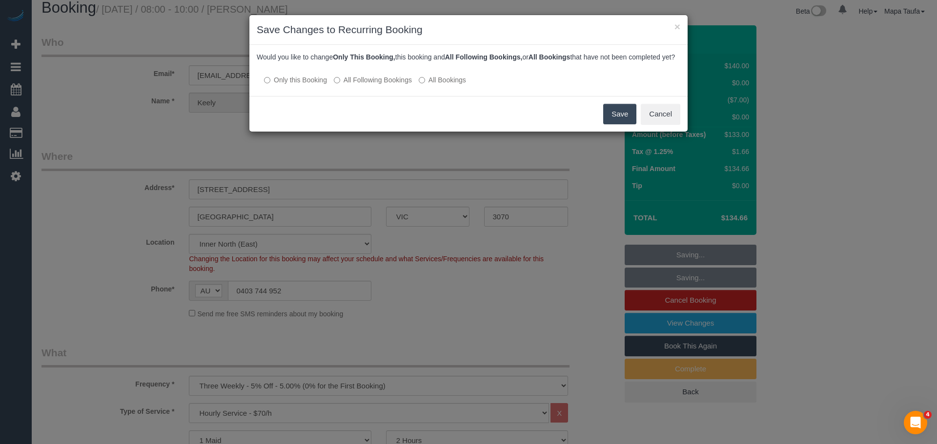
click at [621, 114] on button "Save" at bounding box center [619, 114] width 33 height 20
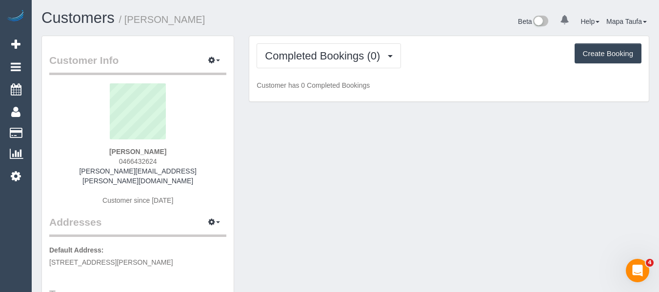
drag, startPoint x: 582, startPoint y: 201, endPoint x: 616, endPoint y: 72, distance: 133.7
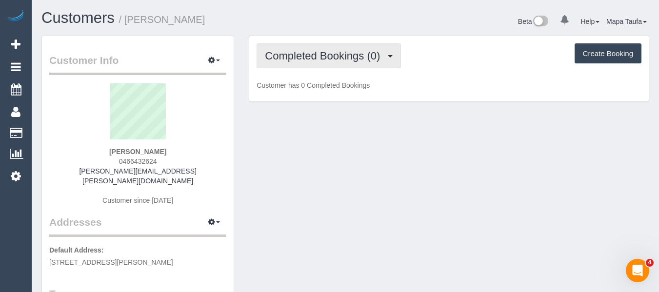
click at [327, 58] on span "Completed Bookings (0)" at bounding box center [325, 56] width 120 height 12
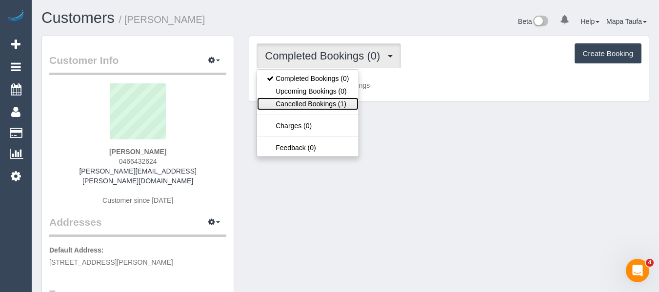
click at [325, 101] on link "Cancelled Bookings (1)" at bounding box center [307, 104] width 101 height 13
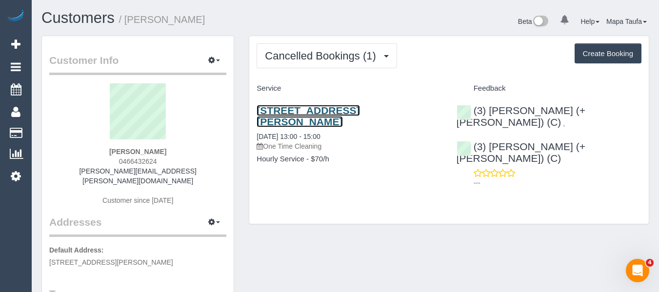
click at [323, 116] on link "[STREET_ADDRESS][PERSON_NAME]" at bounding box center [308, 116] width 103 height 22
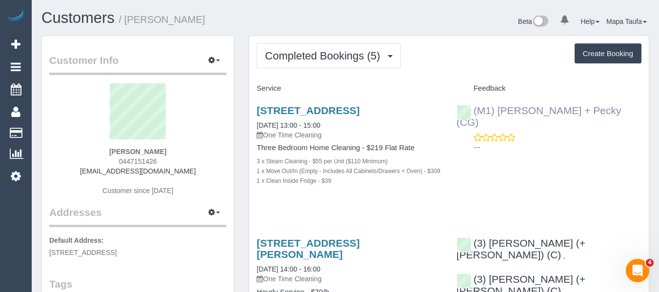
drag, startPoint x: 599, startPoint y: 114, endPoint x: 499, endPoint y: 113, distance: 100.5
click at [499, 113] on div "(M1) Daniel + Pecky (CG) ---" at bounding box center [549, 127] width 200 height 60
copy link "Daniel + Pecky (CG)"
drag, startPoint x: 125, startPoint y: 153, endPoint x: 93, endPoint y: 151, distance: 31.8
click at [93, 151] on div "Todd Adamson 0447151426 toddadamson98@gmail.com Customer since 2020" at bounding box center [137, 144] width 177 height 122
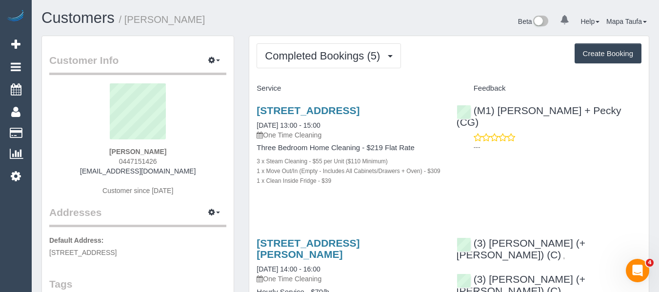
copy strong "Todd Adamson"
drag, startPoint x: 372, startPoint y: 125, endPoint x: 256, endPoint y: 111, distance: 117.5
click at [256, 111] on div "12/343 Williamstown Road, Port Melbourne, VIC 3207 24/06/2025 13:00 - 15:00 One…" at bounding box center [349, 151] width 200 height 108
copy link "12/343 Williamstown Road, Port Melbourne, VIC 3207"
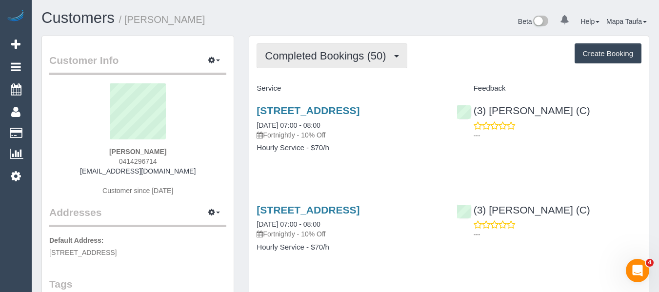
click at [294, 57] on span "Completed Bookings (50)" at bounding box center [328, 56] width 126 height 12
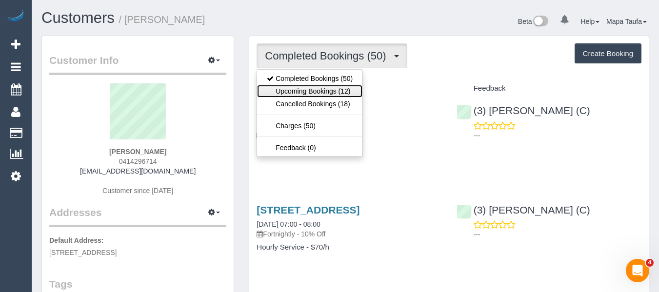
click at [299, 89] on link "Upcoming Bookings (12)" at bounding box center [309, 91] width 105 height 13
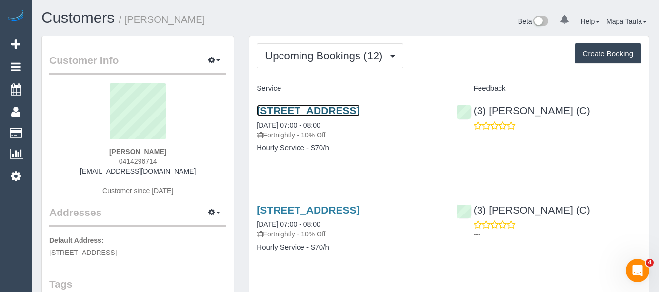
click at [320, 109] on link "[STREET_ADDRESS]" at bounding box center [308, 110] width 103 height 11
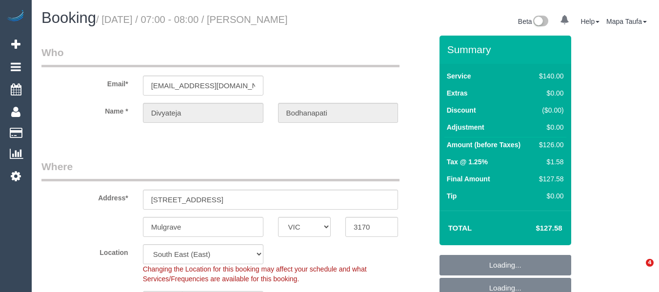
select select "VIC"
select select "object:1387"
select select "spot1"
select select "number:28"
select select "number:14"
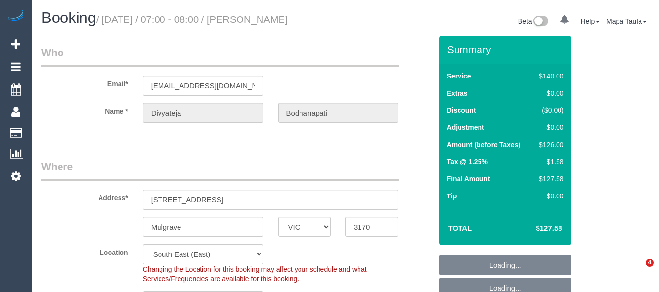
select select "number:19"
select select "number:24"
select select "number:34"
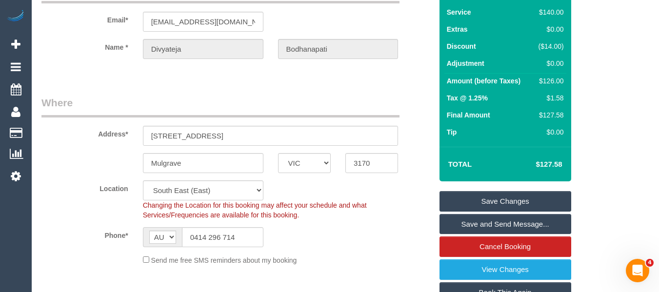
scroll to position [146, 0]
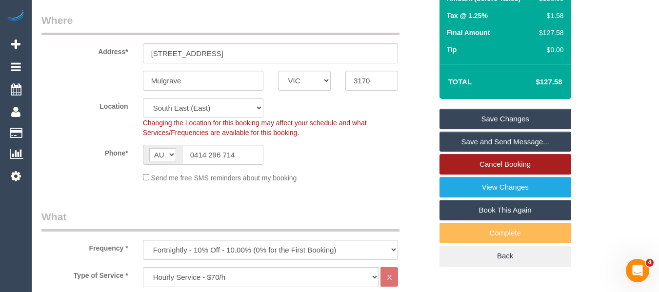
click at [523, 175] on link "Cancel Booking" at bounding box center [505, 164] width 132 height 20
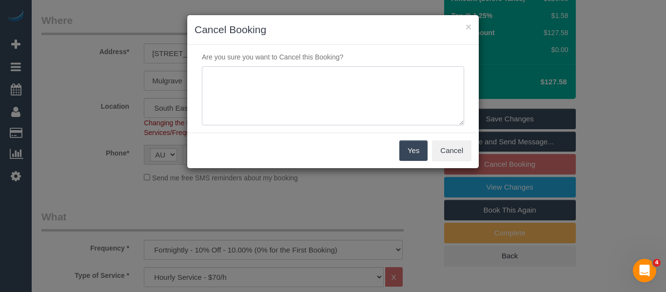
click at [336, 100] on textarea at bounding box center [333, 96] width 262 height 60
type textarea "service not needed via email -MT"
click at [416, 154] on button "Yes" at bounding box center [413, 150] width 28 height 20
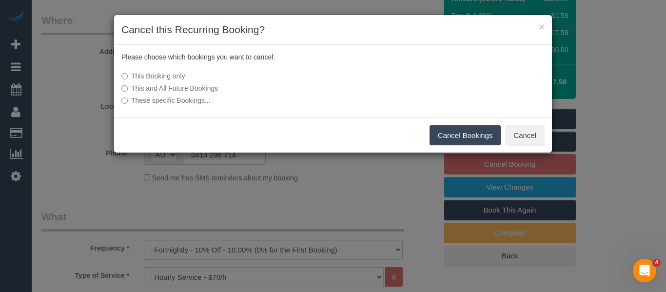
click at [434, 131] on button "Cancel Bookings" at bounding box center [466, 135] width 72 height 20
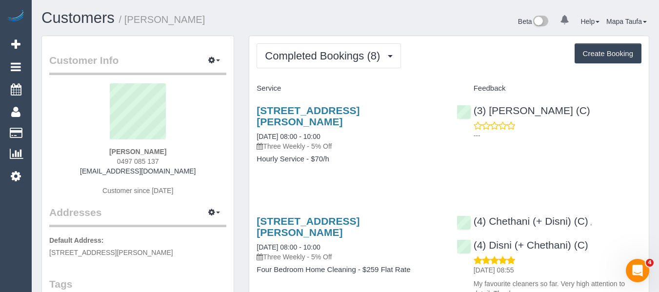
click at [399, 168] on div "2 Clarke Crescent, Wantirna South, VIC 3152 18/08/2025 08:00 - 10:00 Three Week…" at bounding box center [349, 140] width 200 height 86
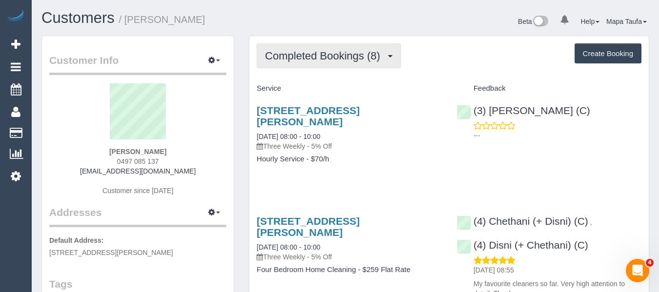
click at [290, 48] on button "Completed Bookings (8)" at bounding box center [329, 55] width 144 height 25
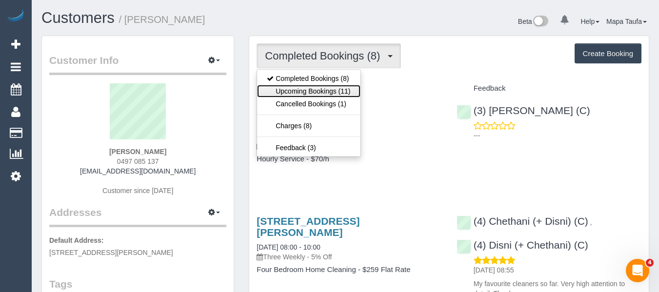
click at [299, 94] on link "Upcoming Bookings (11)" at bounding box center [308, 91] width 103 height 13
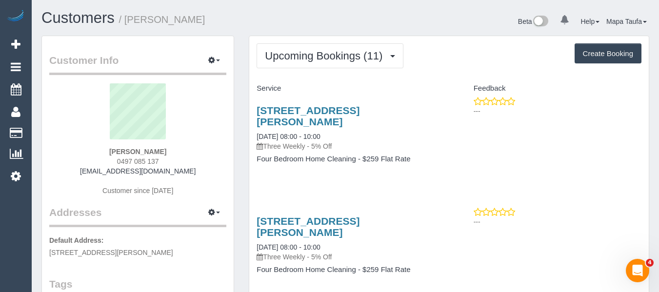
drag, startPoint x: 139, startPoint y: 161, endPoint x: 114, endPoint y: 161, distance: 25.4
click at [114, 161] on div "Michelle Harding 0497 085 137 smharding5@bigpond.com Customer since 2025" at bounding box center [137, 144] width 177 height 122
copy span "0497 085 137"
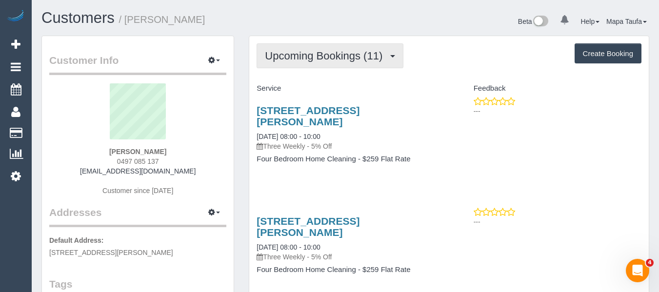
click at [292, 53] on span "Upcoming Bookings (11)" at bounding box center [326, 56] width 122 height 12
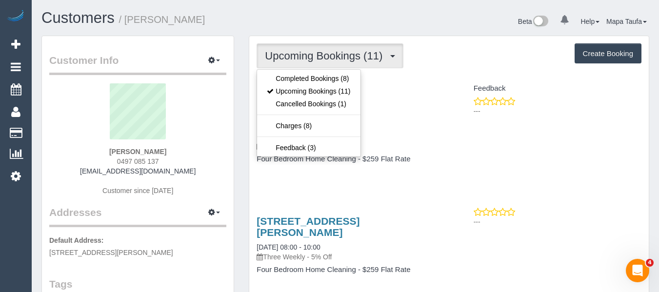
click at [294, 71] on ul "Completed Bookings (8) Upcoming Bookings (11) Cancelled Bookings (1) Charges (8…" at bounding box center [309, 113] width 104 height 88
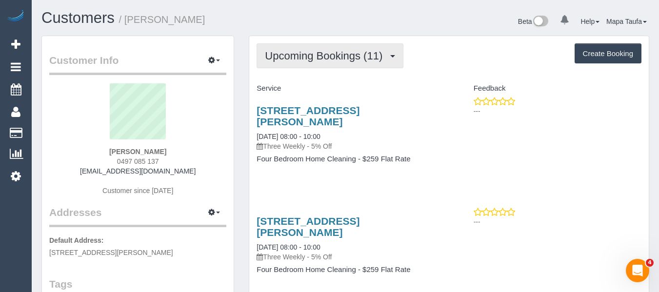
click at [295, 60] on span "Upcoming Bookings (11)" at bounding box center [326, 56] width 122 height 12
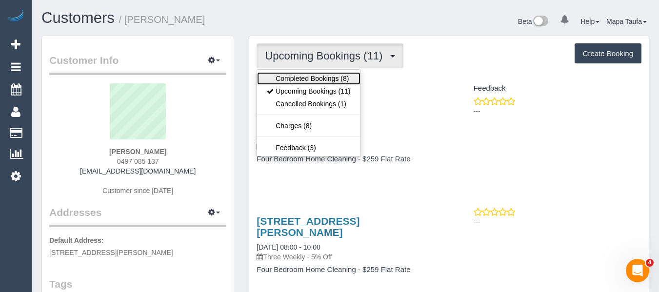
click at [295, 74] on link "Completed Bookings (8)" at bounding box center [308, 78] width 103 height 13
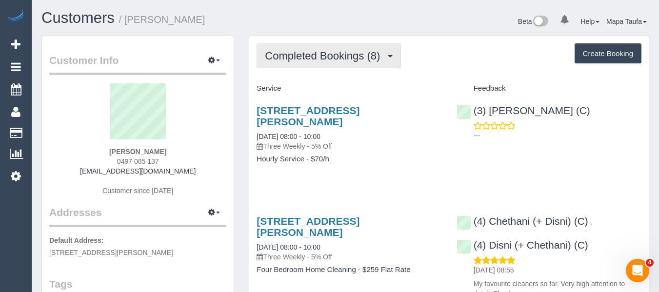
drag, startPoint x: 310, startPoint y: 48, endPoint x: 309, endPoint y: 73, distance: 24.9
click at [309, 48] on button "Completed Bookings (8)" at bounding box center [329, 55] width 144 height 25
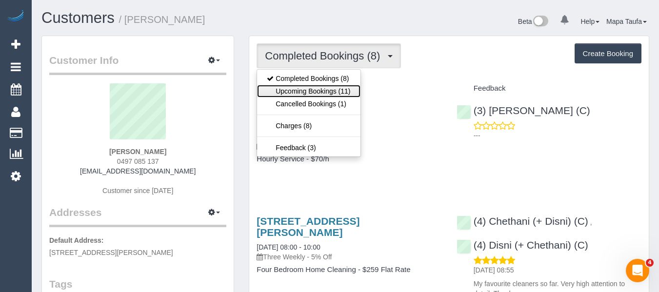
click at [309, 91] on link "Upcoming Bookings (11)" at bounding box center [308, 91] width 103 height 13
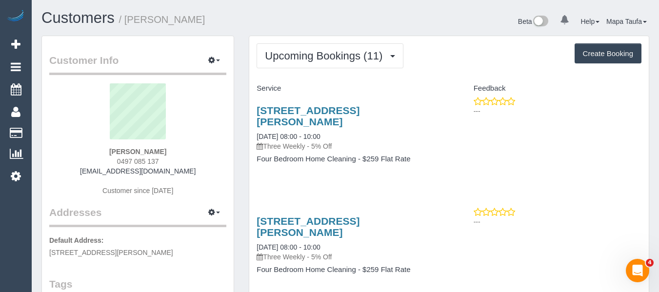
click at [429, 178] on div "2 Clarke Crescent, Wantirna South, VIC 3152 22/09/2025 08:00 - 10:00 Three Week…" at bounding box center [349, 140] width 200 height 86
click at [331, 108] on link "2 Clarke Crescent, Wantirna South, VIC 3152" at bounding box center [308, 116] width 103 height 22
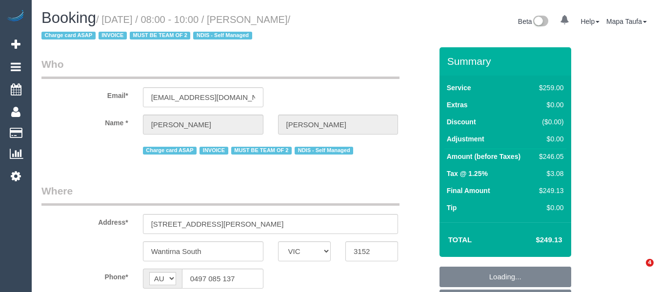
select select "VIC"
select select "object:543"
select select "string:stripe-pm_1QuObe2GScqysDRV6ciYV9Fc"
select select "number:30"
select select "number:14"
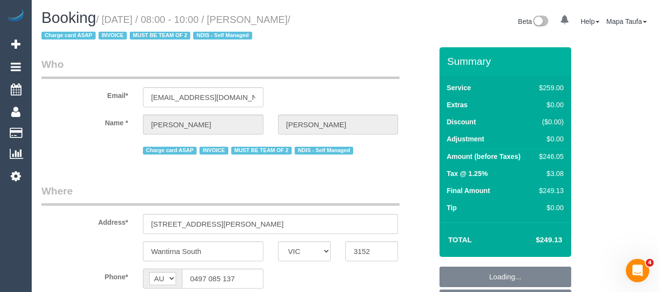
select select "number:19"
select select "number:23"
select select "number:33"
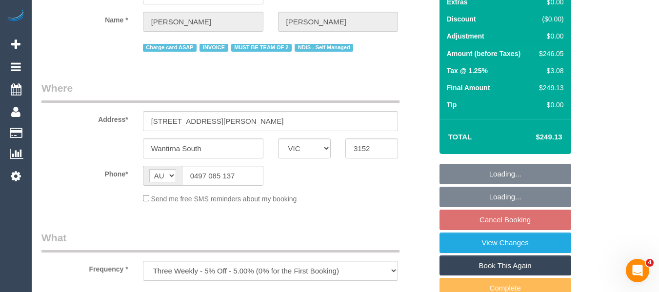
scroll to position [195, 0]
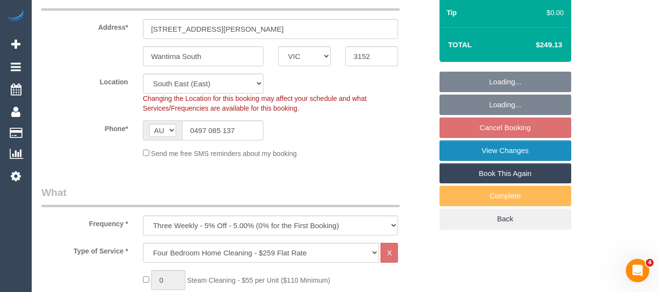
select select "object:1288"
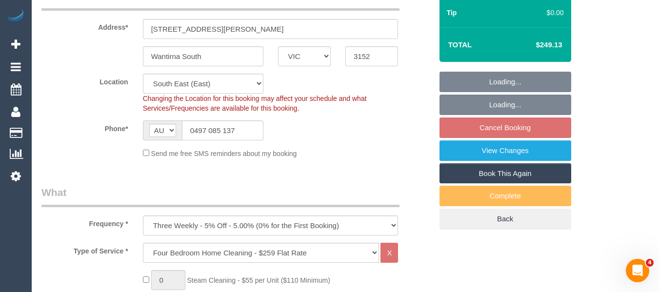
select select "spot2"
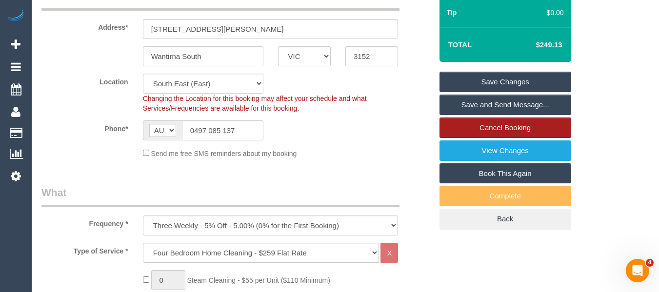
click at [519, 128] on link "Cancel Booking" at bounding box center [505, 128] width 132 height 20
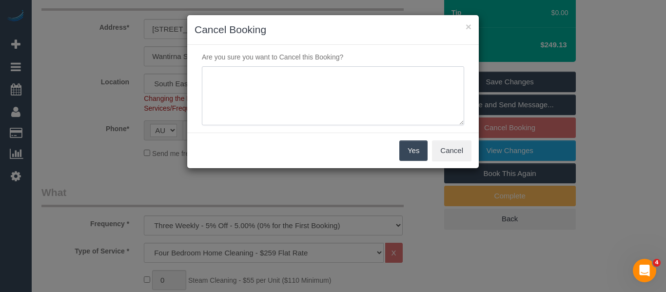
click at [334, 107] on textarea at bounding box center [333, 96] width 262 height 60
type textarea "not needed atm - will call when to reinstate via phone -MT"
click at [418, 149] on button "Yes" at bounding box center [413, 150] width 28 height 20
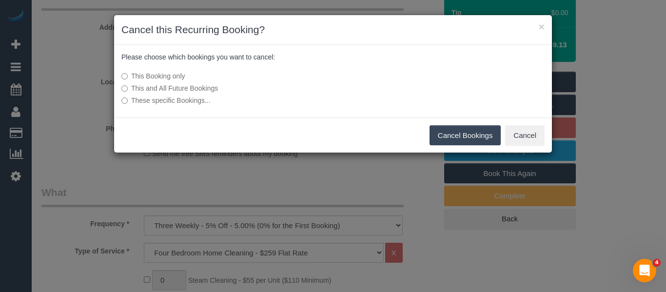
click at [180, 94] on div "This Booking only This and All Future Bookings These specific Bookings..." at bounding box center [260, 88] width 292 height 44
click at [182, 91] on label "This and All Future Bookings" at bounding box center [260, 88] width 278 height 10
click at [447, 132] on button "Cancel Bookings" at bounding box center [466, 135] width 72 height 20
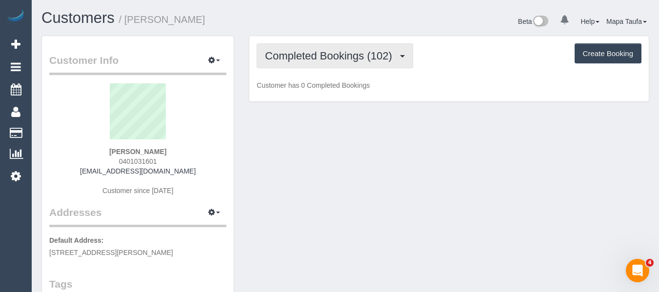
drag, startPoint x: 299, startPoint y: 55, endPoint x: 299, endPoint y: 89, distance: 34.1
click at [299, 55] on span "Completed Bookings (102)" at bounding box center [331, 56] width 132 height 12
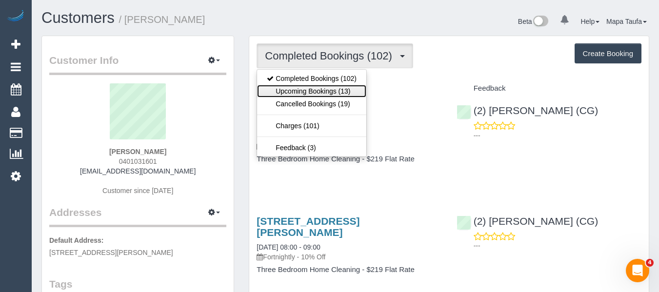
click at [299, 95] on link "Upcoming Bookings (13)" at bounding box center [311, 91] width 109 height 13
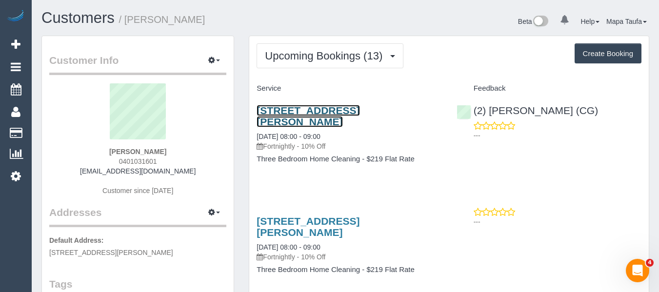
click at [311, 110] on link "[STREET_ADDRESS][PERSON_NAME]" at bounding box center [308, 116] width 103 height 22
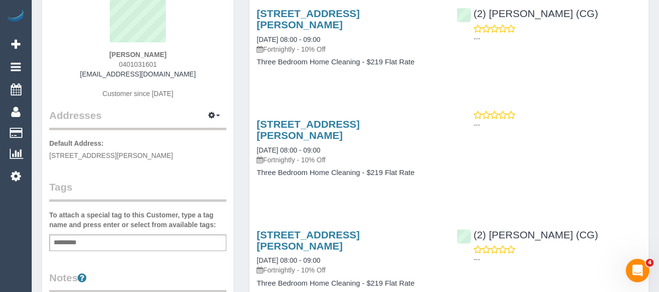
scroll to position [98, 0]
click at [267, 125] on link "[STREET_ADDRESS][PERSON_NAME]" at bounding box center [308, 129] width 103 height 22
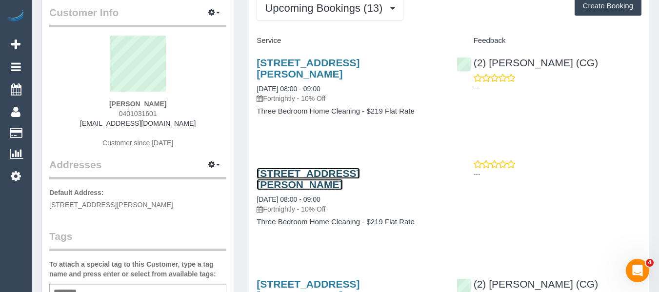
scroll to position [0, 0]
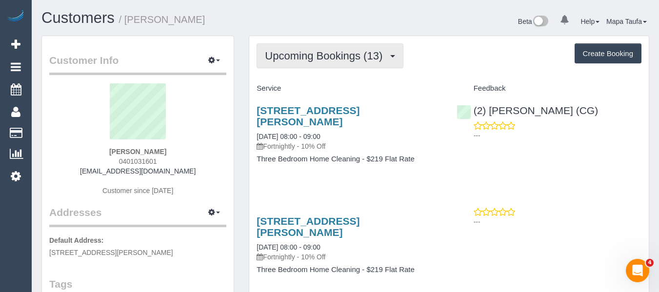
click at [306, 60] on span "Upcoming Bookings (13)" at bounding box center [326, 56] width 122 height 12
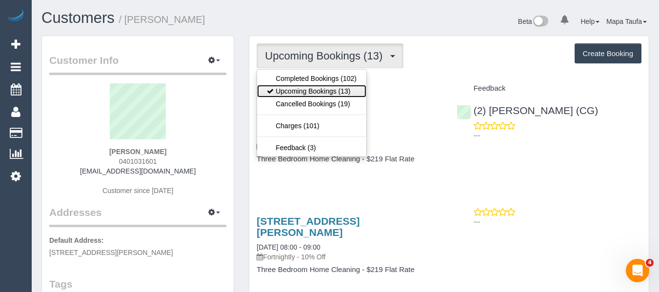
click at [304, 93] on link "Upcoming Bookings (13)" at bounding box center [311, 91] width 109 height 13
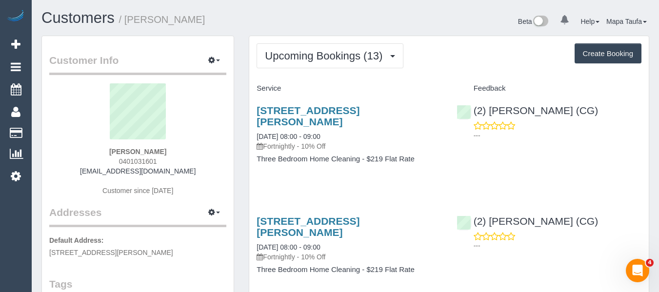
click at [313, 26] on h1 "Customers / [PERSON_NAME]" at bounding box center [189, 18] width 297 height 17
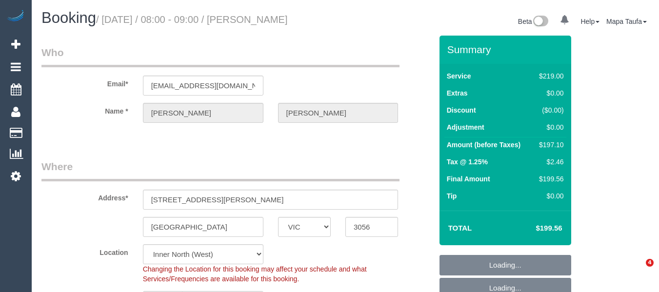
select select "VIC"
select select "string:stripe-pm_1PwwTk2GScqysDRVNl2JUIEx"
select select "number:27"
select select "number:14"
select select "number:19"
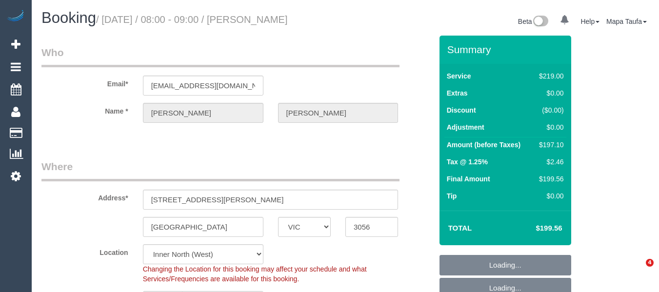
select select "number:24"
select select "number:13"
select select "VIC"
select select "object:641"
select select "string:stripe-pm_1PwwTk2GScqysDRVNl2JUIEx"
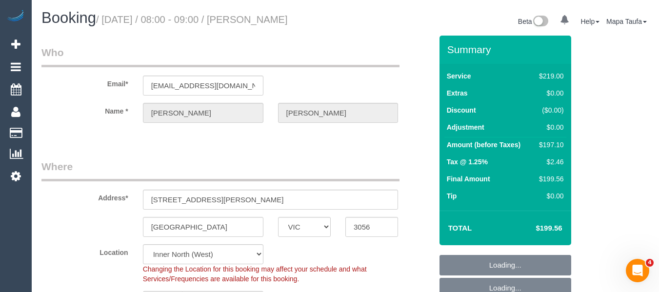
select select "object:792"
select select "number:27"
select select "number:14"
select select "number:19"
select select "number:24"
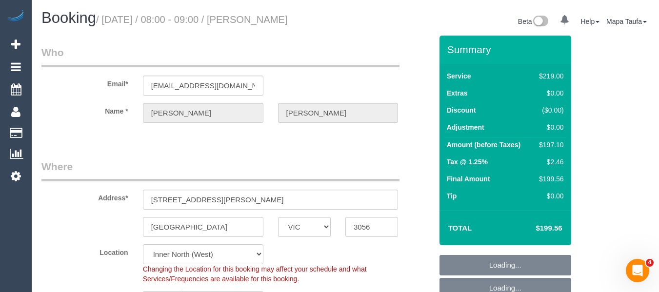
select select "number:13"
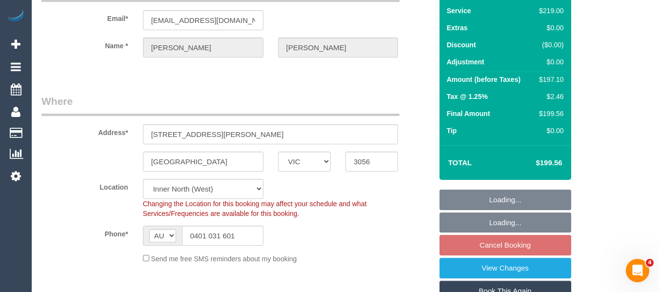
scroll to position [146, 0]
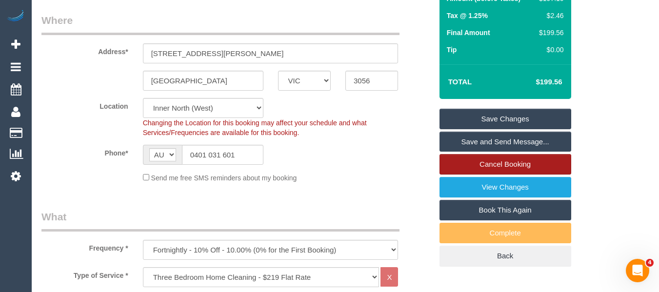
click at [499, 164] on link "Cancel Booking" at bounding box center [505, 164] width 132 height 20
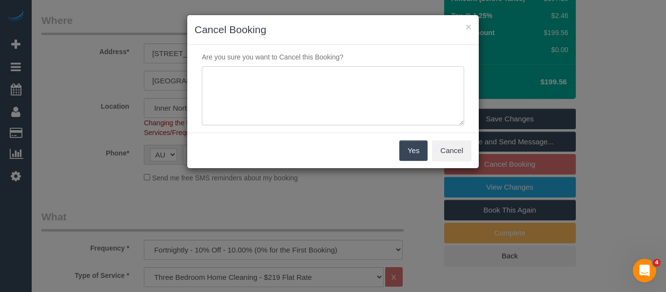
click at [339, 108] on textarea at bounding box center [333, 96] width 262 height 60
type textarea "service not needed via email -MT"
click at [407, 156] on button "Yes" at bounding box center [413, 150] width 28 height 20
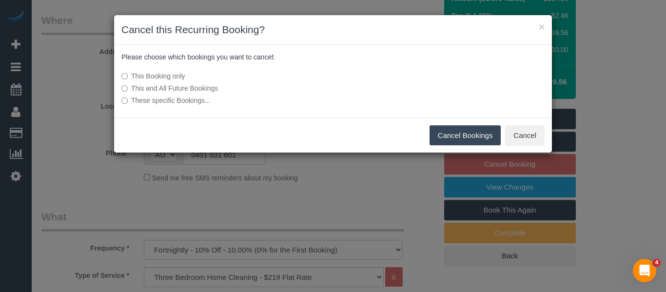
click at [452, 130] on button "Cancel Bookings" at bounding box center [466, 135] width 72 height 20
